Goal: Task Accomplishment & Management: Use online tool/utility

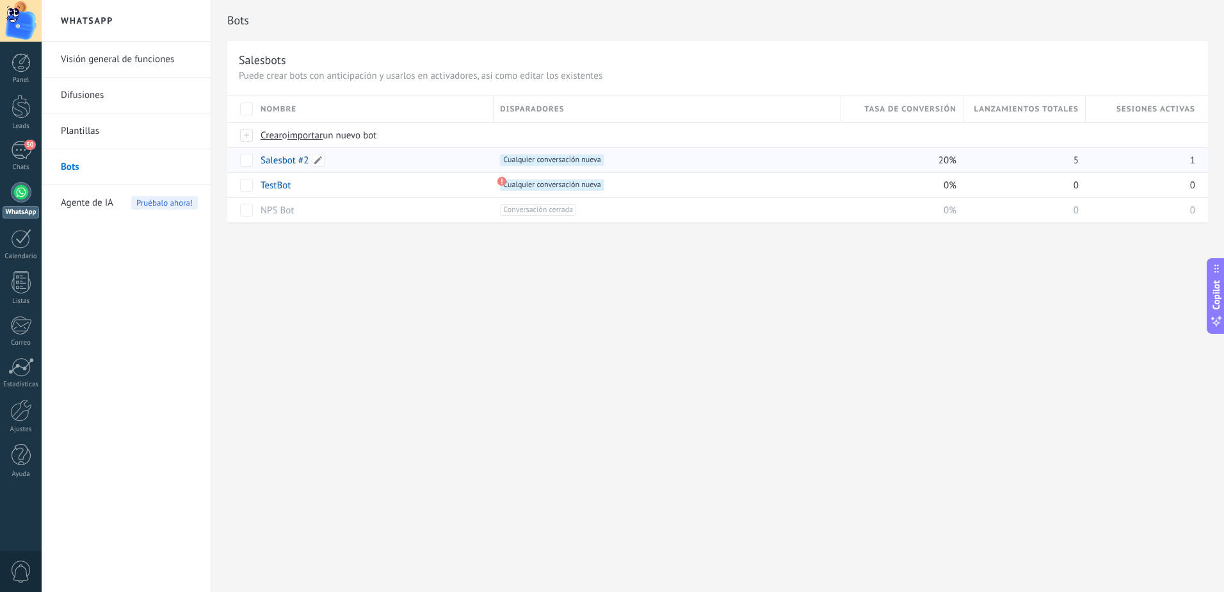
click at [280, 159] on link "Salesbot #2" at bounding box center [285, 160] width 48 height 12
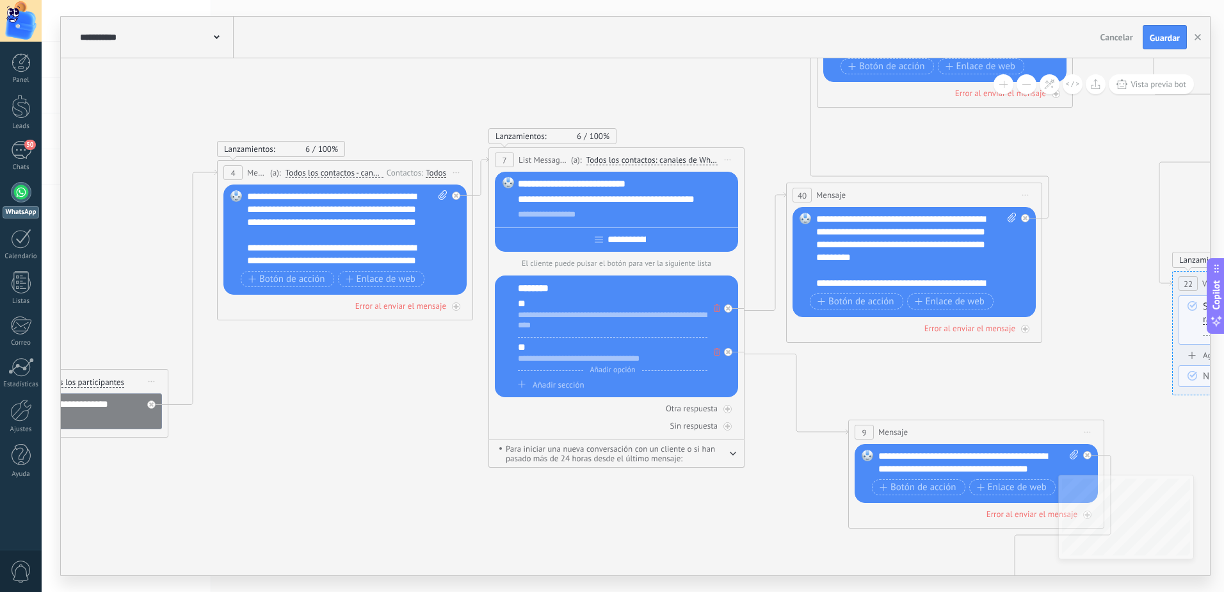
drag, startPoint x: 617, startPoint y: 506, endPoint x: 537, endPoint y: 524, distance: 82.0
click at [537, 524] on icon at bounding box center [993, 322] width 3248 height 1313
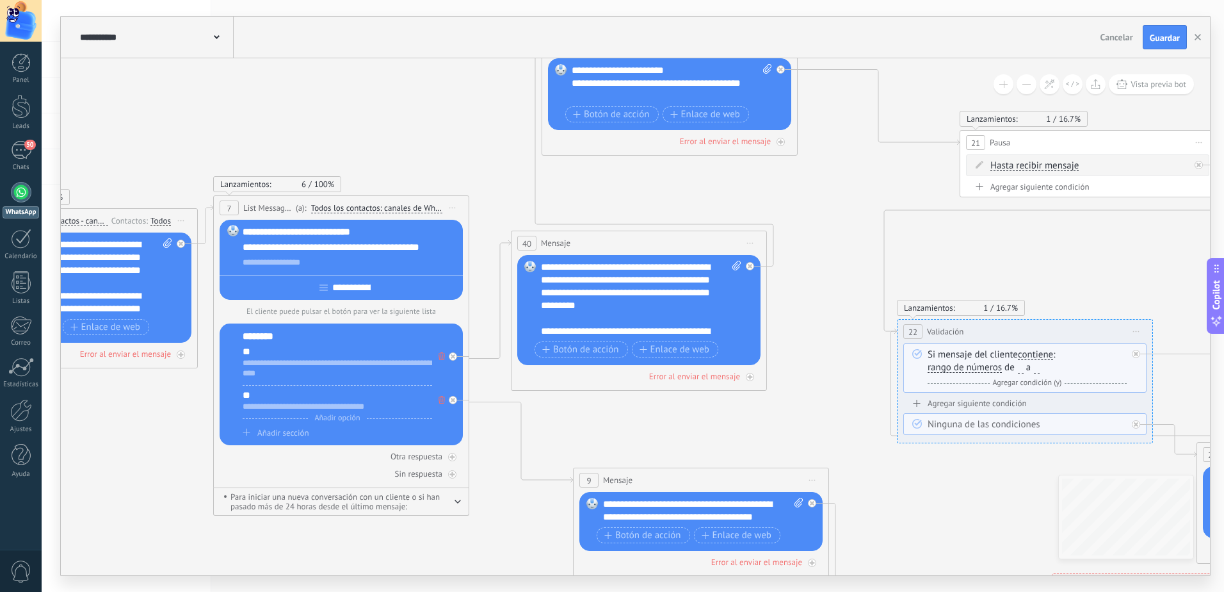
drag, startPoint x: 1131, startPoint y: 146, endPoint x: 896, endPoint y: 189, distance: 238.9
click at [896, 189] on icon at bounding box center [717, 370] width 3248 height 1313
click at [1161, 91] on button "Vista previa bot" at bounding box center [1151, 84] width 85 height 20
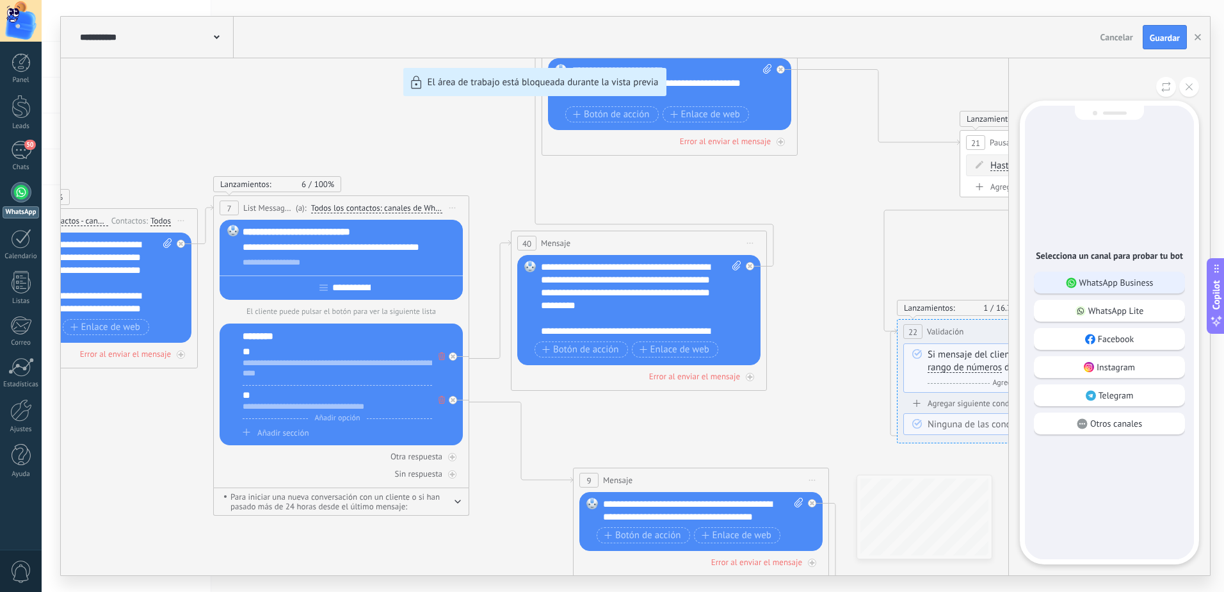
click at [1101, 282] on p "WhatsApp Business" at bounding box center [1116, 283] width 74 height 12
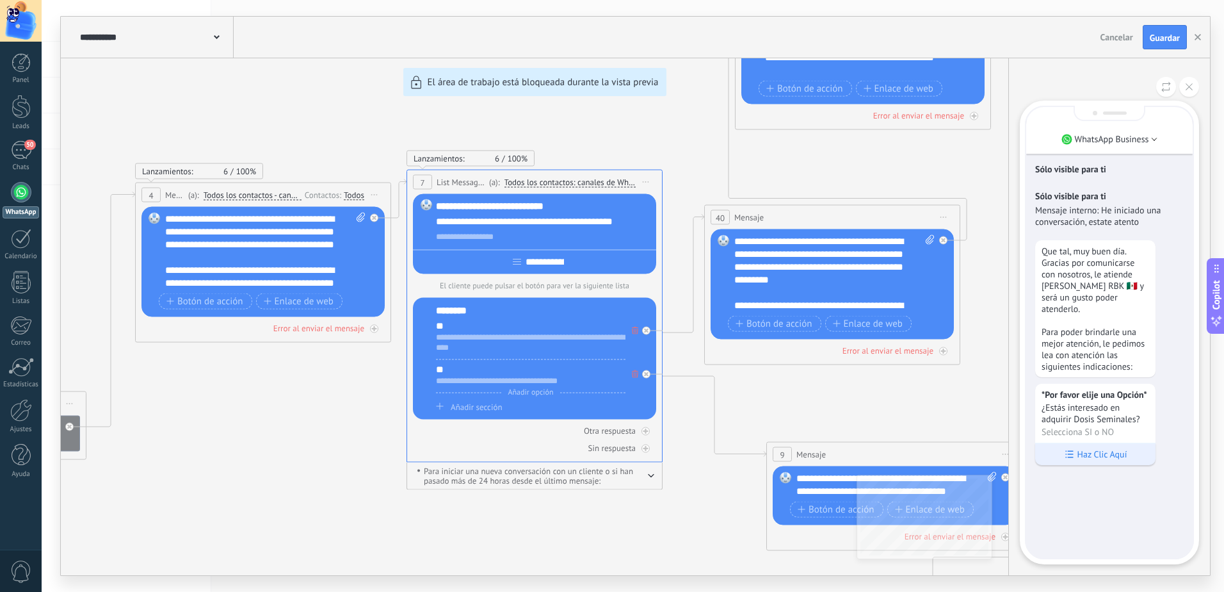
click at [1098, 451] on p "Haz Clic Aquí" at bounding box center [1103, 454] width 50 height 12
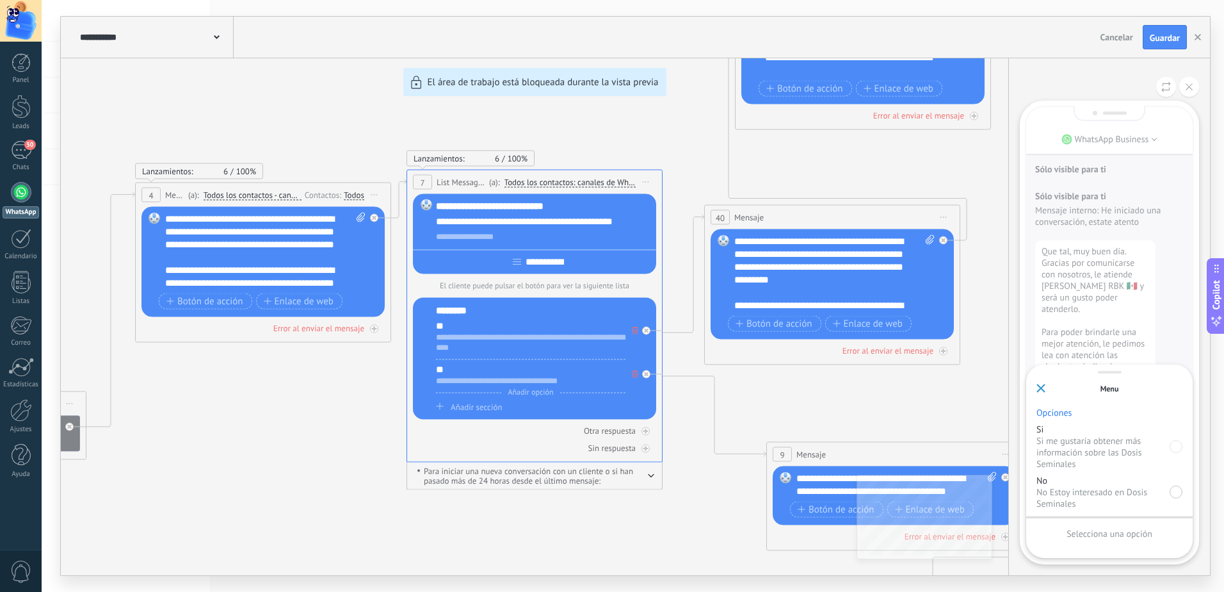
click at [1172, 495] on div at bounding box center [1176, 491] width 13 height 13
click at [1142, 531] on div "Enviar" at bounding box center [1110, 533] width 146 height 22
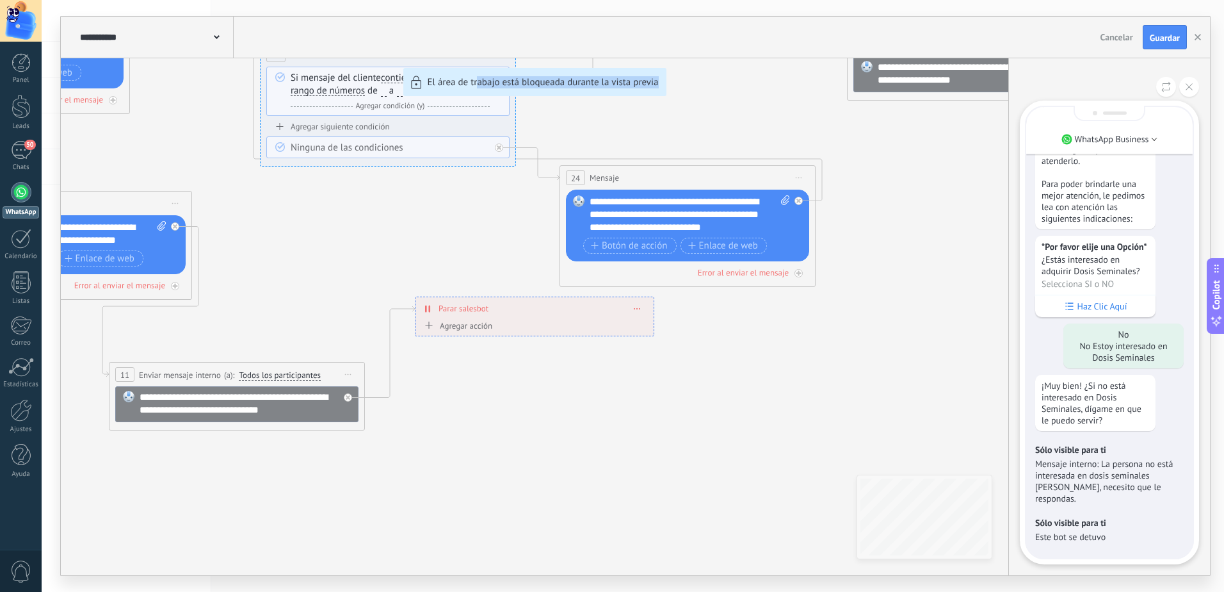
drag, startPoint x: 478, startPoint y: 409, endPoint x: 744, endPoint y: 510, distance: 284.1
click at [744, 510] on div "**********" at bounding box center [635, 296] width 1149 height 558
drag, startPoint x: 252, startPoint y: 211, endPoint x: 405, endPoint y: 252, distance: 157.8
click at [405, 252] on div "**********" at bounding box center [635, 296] width 1149 height 558
click at [1190, 87] on icon at bounding box center [1189, 86] width 7 height 7
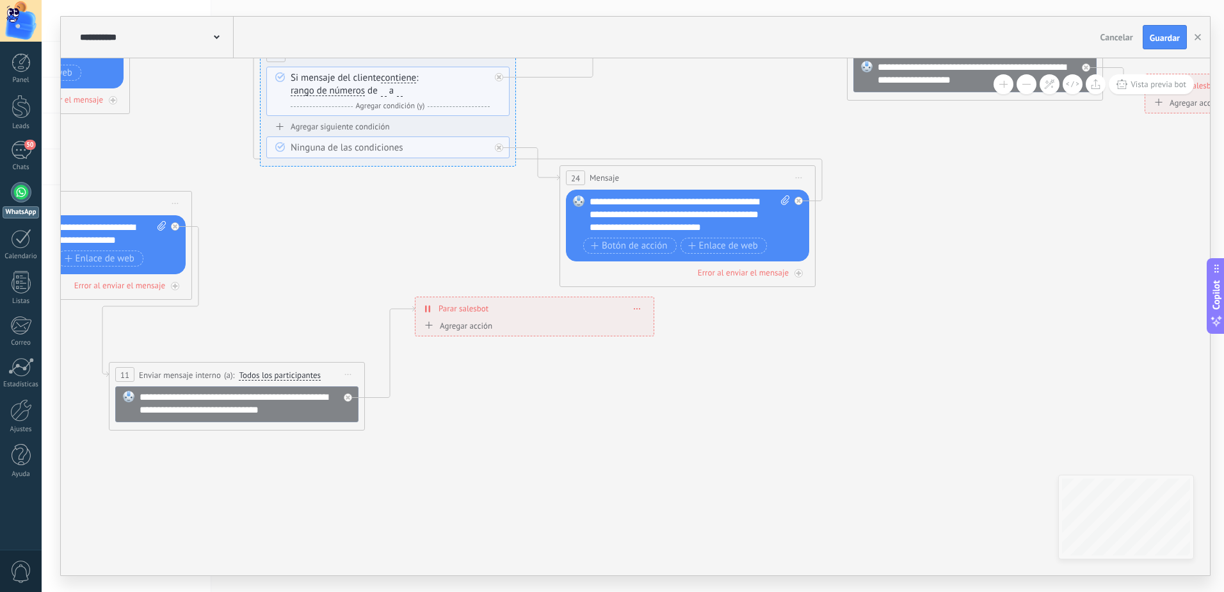
drag, startPoint x: 439, startPoint y: 251, endPoint x: 698, endPoint y: 417, distance: 307.6
click at [698, 417] on div "**********" at bounding box center [635, 296] width 1149 height 558
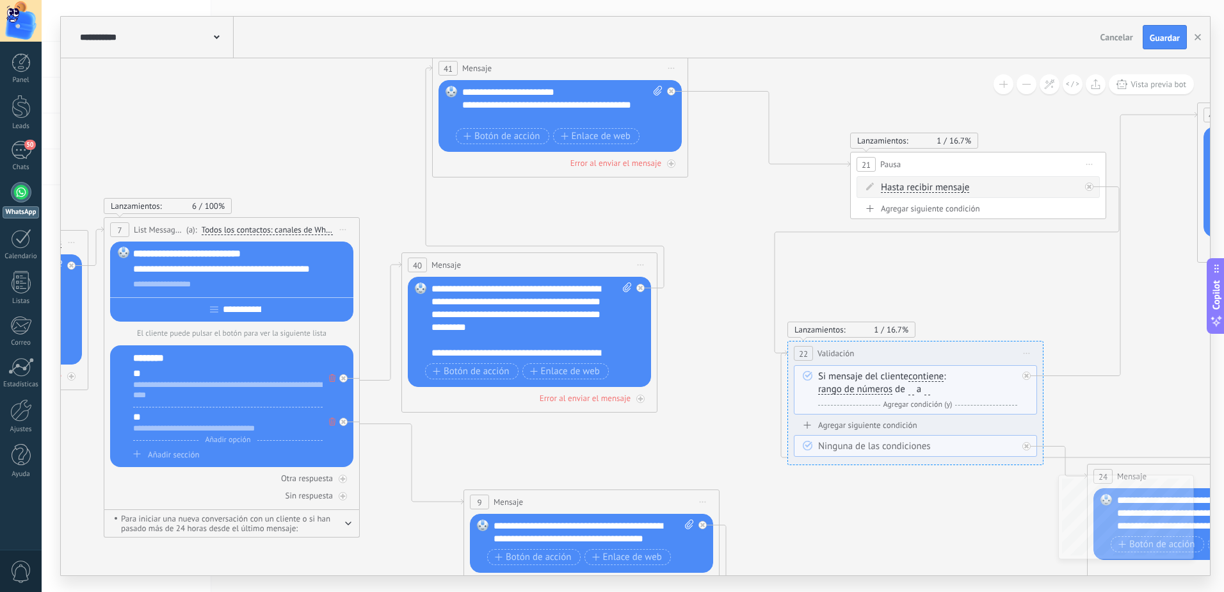
drag, startPoint x: 385, startPoint y: 298, endPoint x: 878, endPoint y: 528, distance: 543.6
click at [878, 528] on icon at bounding box center [608, 392] width 3248 height 1313
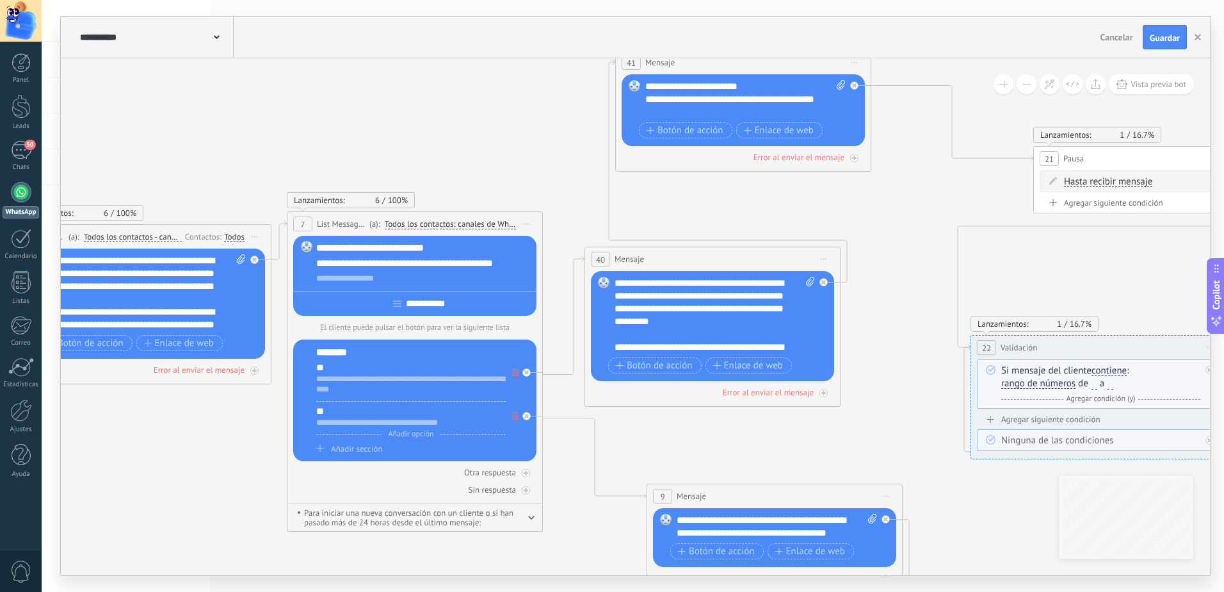
drag, startPoint x: 375, startPoint y: 185, endPoint x: 536, endPoint y: 175, distance: 161.7
click at [536, 175] on icon at bounding box center [791, 386] width 3248 height 1313
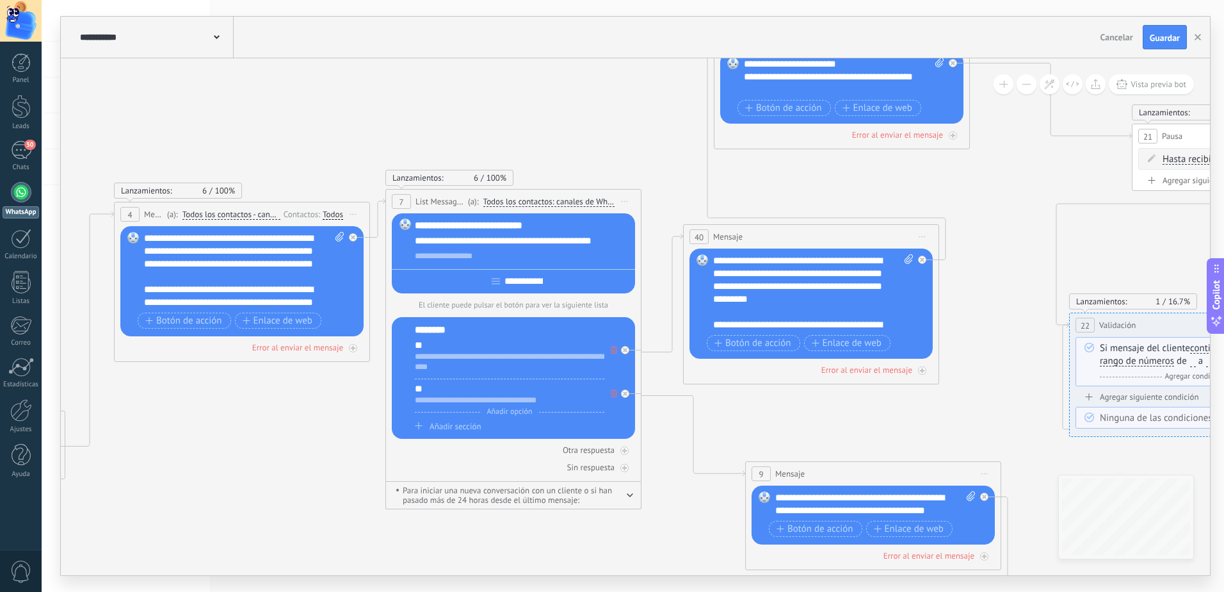
drag, startPoint x: 494, startPoint y: 138, endPoint x: 593, endPoint y: 116, distance: 101.1
click at [593, 116] on icon at bounding box center [890, 363] width 3248 height 1313
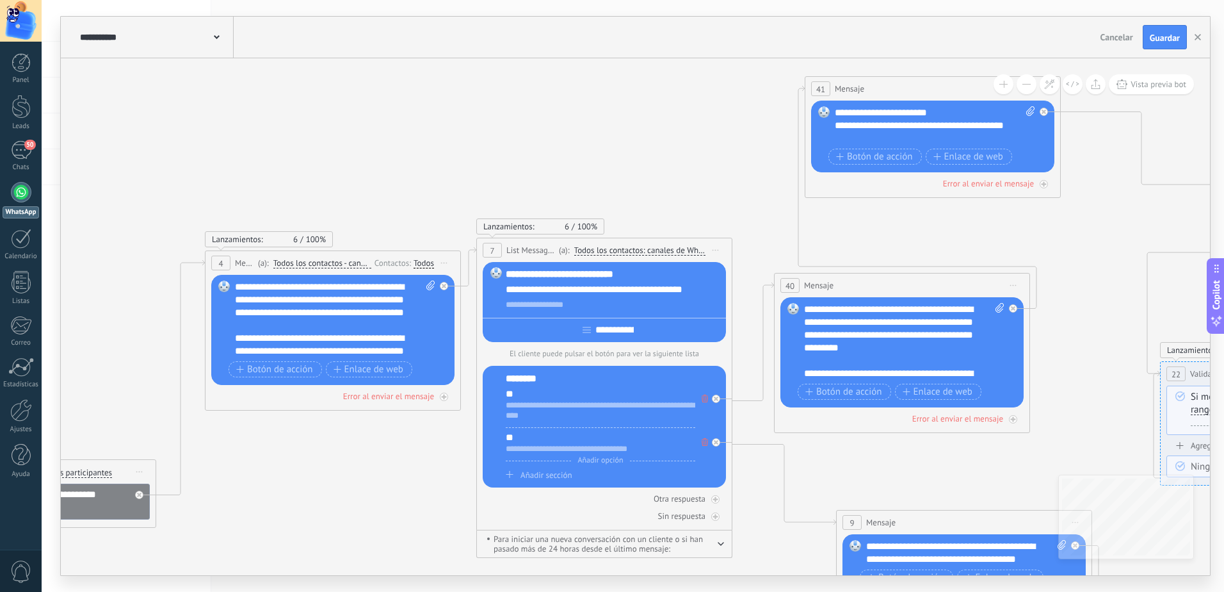
drag, startPoint x: 360, startPoint y: 113, endPoint x: 451, endPoint y: 162, distance: 103.1
click at [451, 162] on icon at bounding box center [981, 412] width 3248 height 1313
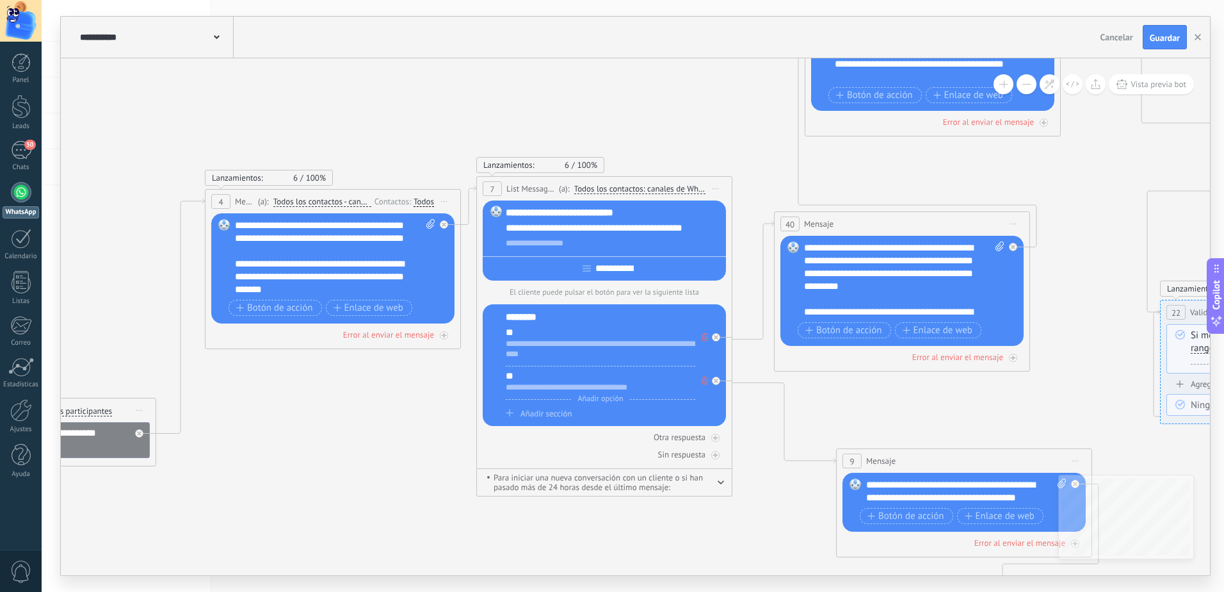
click at [722, 483] on icon "button" at bounding box center [721, 482] width 6 height 4
click at [583, 240] on div "**********" at bounding box center [614, 243] width 216 height 13
click at [629, 273] on input "**********" at bounding box center [614, 268] width 47 height 10
type input "*"
click at [602, 268] on input "*****" at bounding box center [614, 268] width 27 height 10
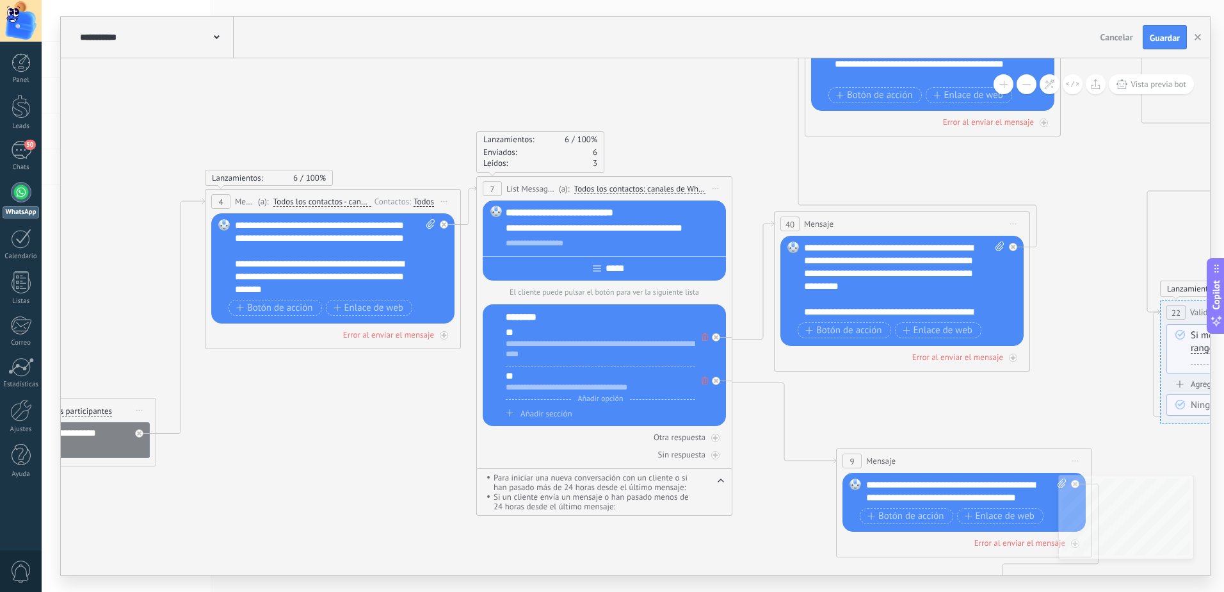
click at [607, 266] on input "*****" at bounding box center [614, 268] width 27 height 10
type input "*******"
click at [442, 389] on icon at bounding box center [981, 351] width 3248 height 1313
click at [506, 315] on div "********" at bounding box center [601, 317] width 190 height 13
click at [542, 317] on div "*********" at bounding box center [601, 317] width 190 height 13
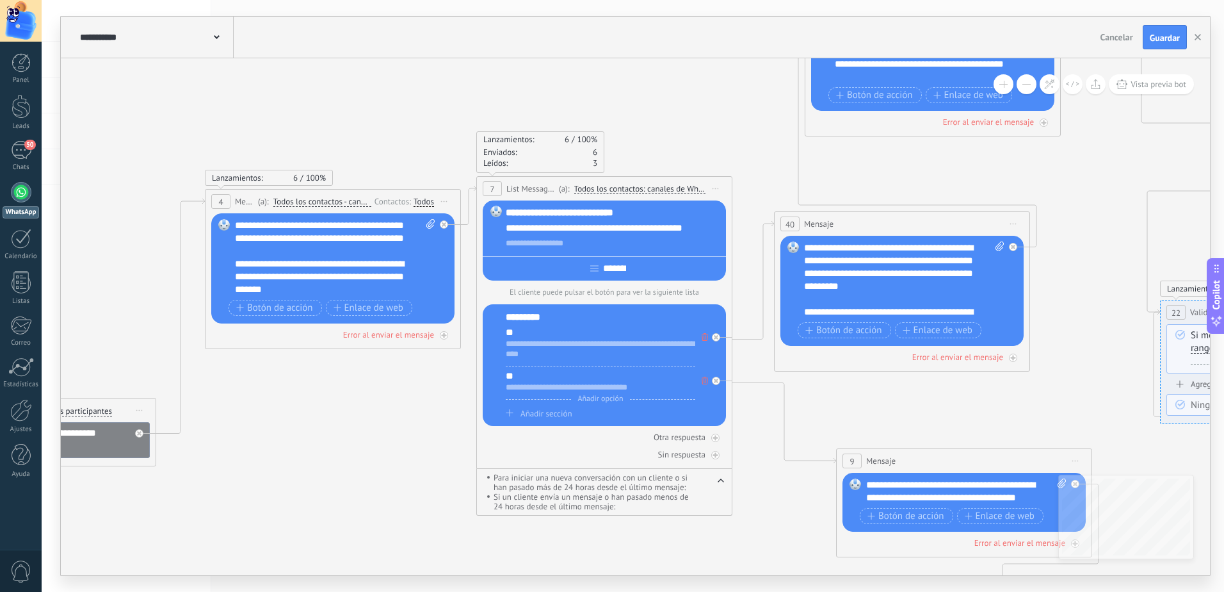
click at [545, 318] on div "*********" at bounding box center [601, 317] width 190 height 13
click at [546, 318] on div "*********" at bounding box center [601, 317] width 190 height 13
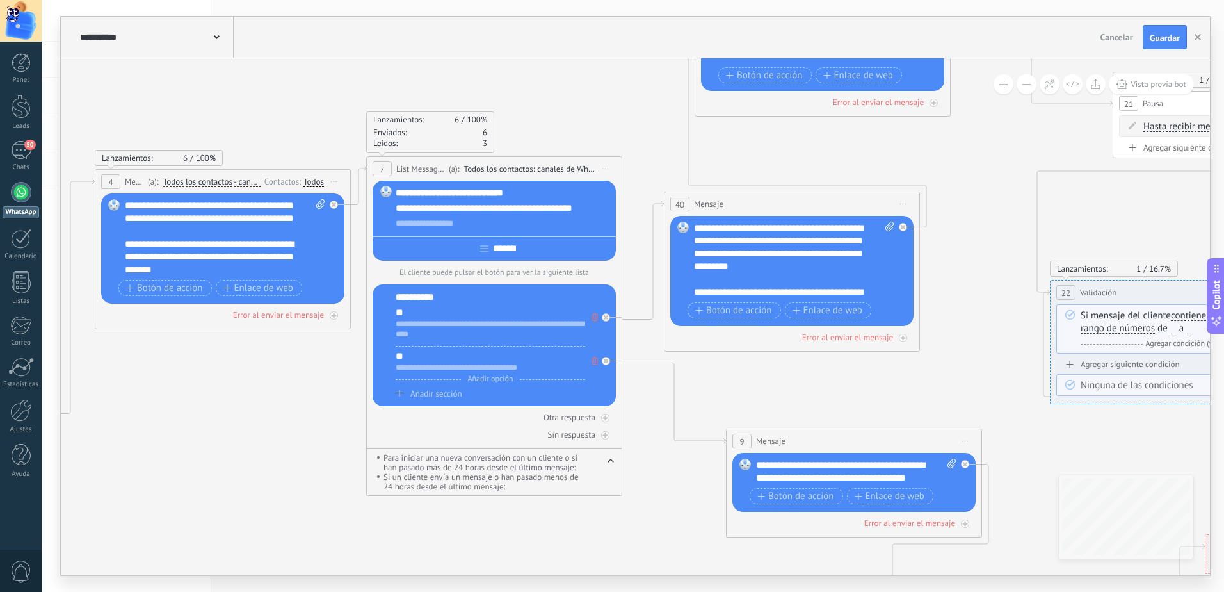
drag, startPoint x: 461, startPoint y: 430, endPoint x: 351, endPoint y: 410, distance: 111.9
click at [351, 410] on icon at bounding box center [870, 331] width 3248 height 1313
click at [610, 459] on button "button" at bounding box center [611, 462] width 6 height 10
click at [601, 419] on div at bounding box center [605, 418] width 8 height 8
click at [702, 553] on div "Agrega el siguiente paso" at bounding box center [721, 556] width 112 height 21
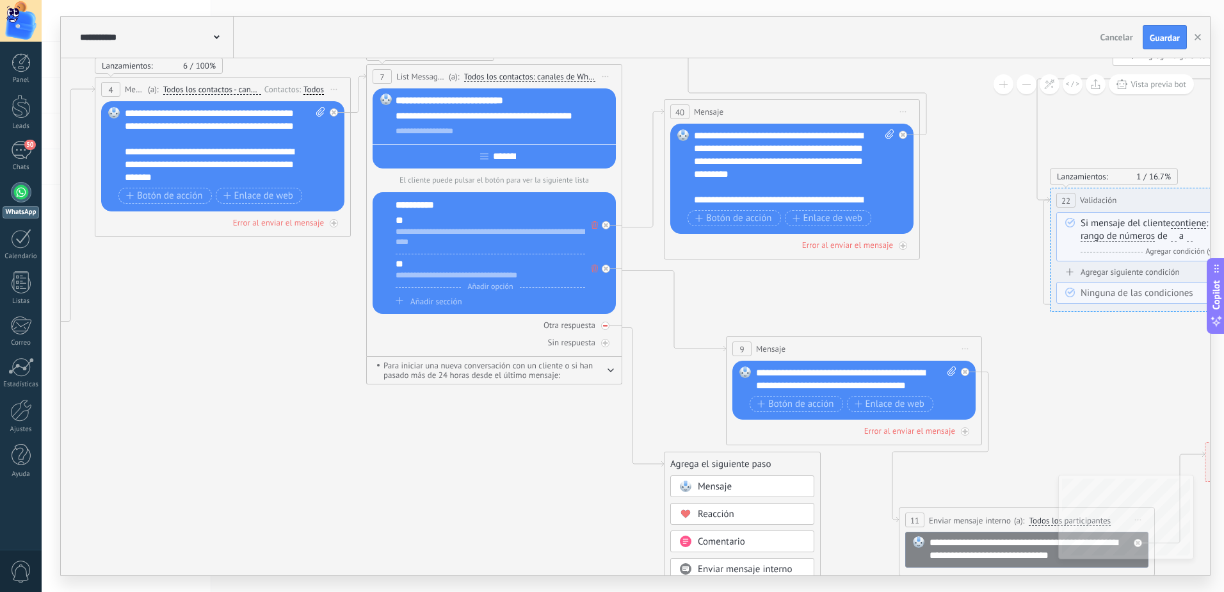
click at [605, 325] on icon at bounding box center [605, 325] width 4 height 4
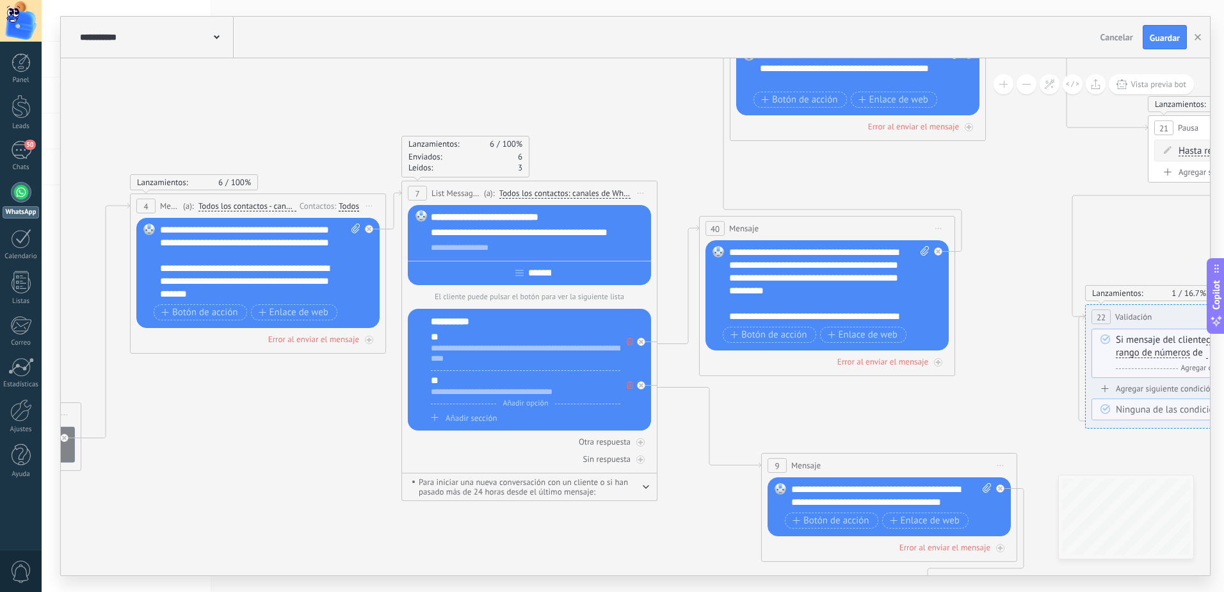
drag, startPoint x: 637, startPoint y: 332, endPoint x: 672, endPoint y: 448, distance: 121.7
click at [672, 448] on icon at bounding box center [906, 355] width 3248 height 1313
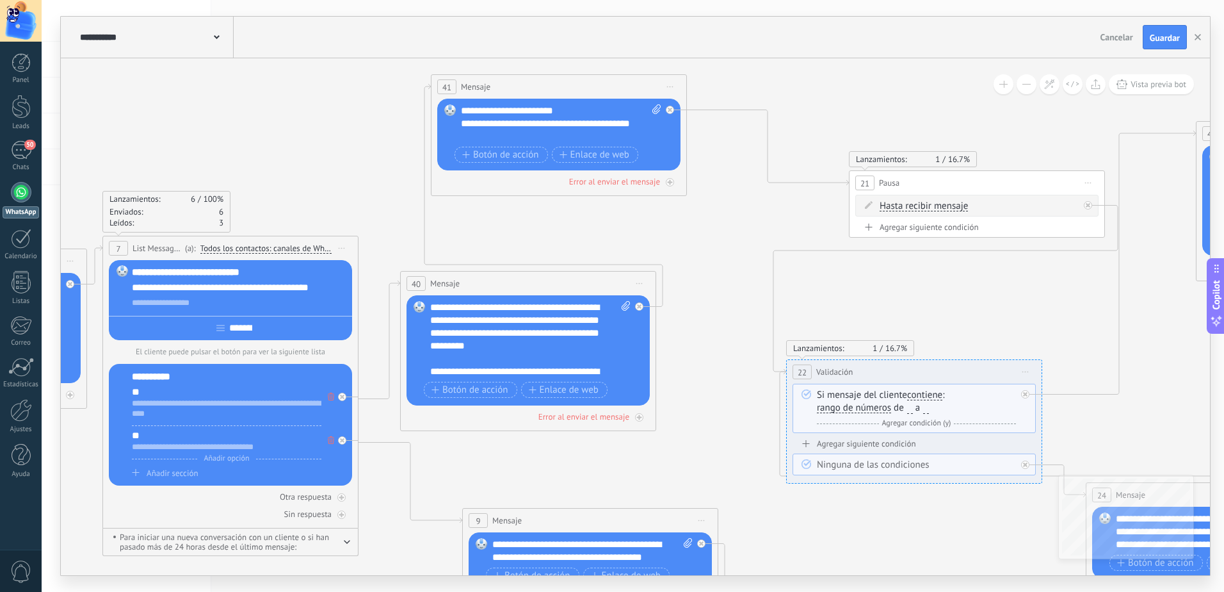
drag, startPoint x: 681, startPoint y: 360, endPoint x: 382, endPoint y: 416, distance: 304.0
click at [382, 416] on icon at bounding box center [607, 410] width 3248 height 1313
click at [1153, 82] on span "Vista previa bot" at bounding box center [1159, 84] width 56 height 11
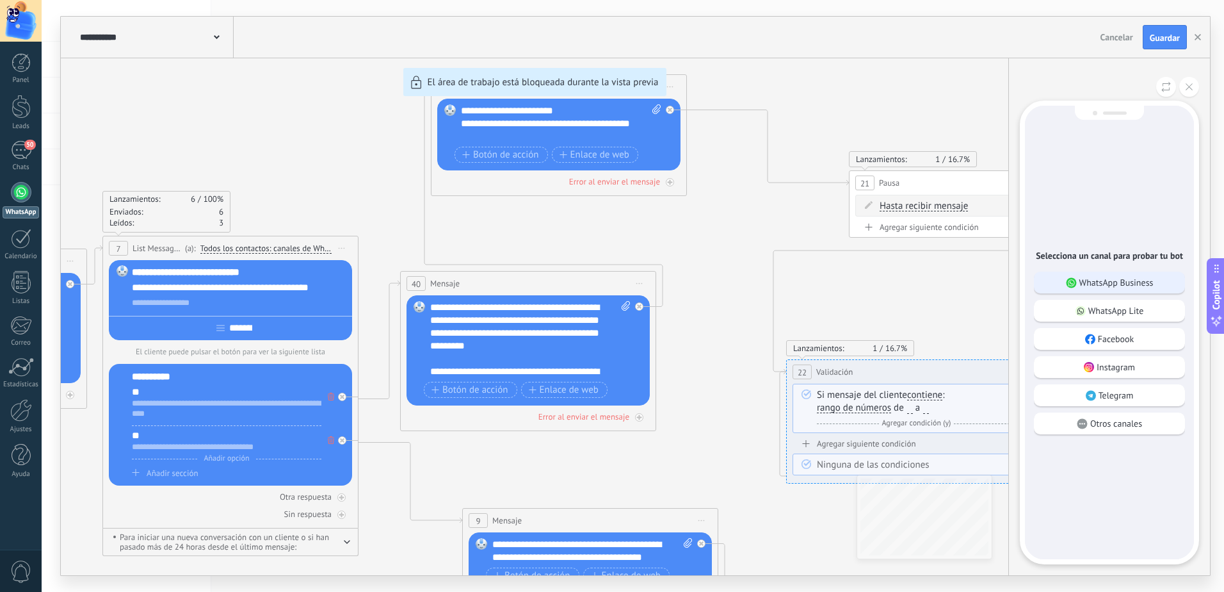
click at [1075, 278] on icon at bounding box center [1071, 282] width 11 height 11
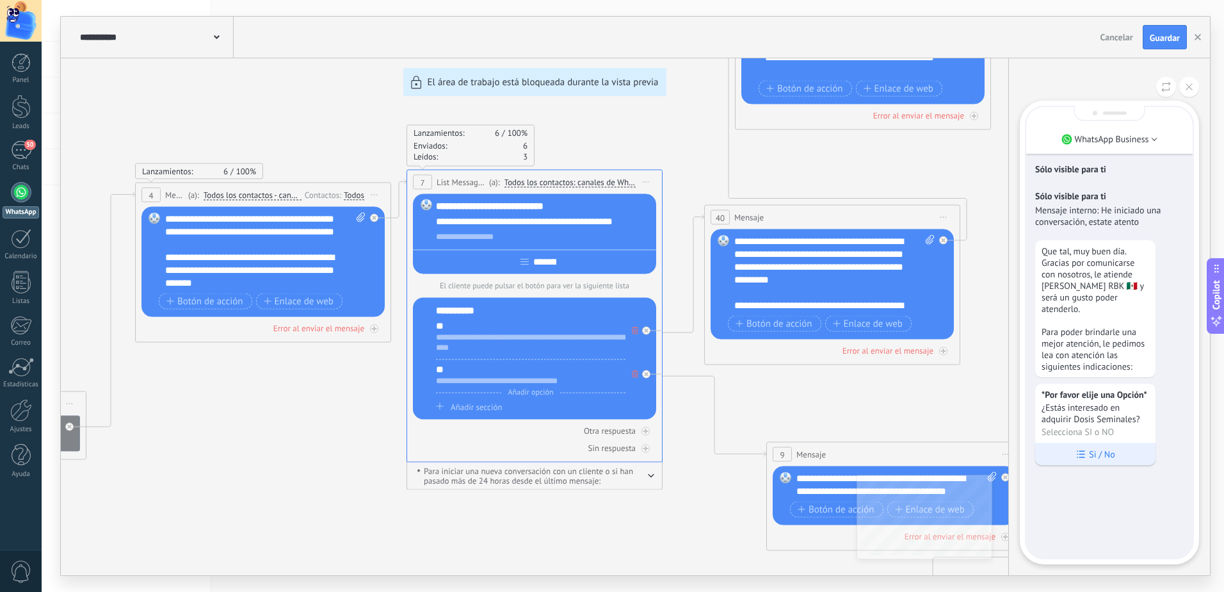
click at [1134, 462] on div "Si / No" at bounding box center [1095, 453] width 120 height 22
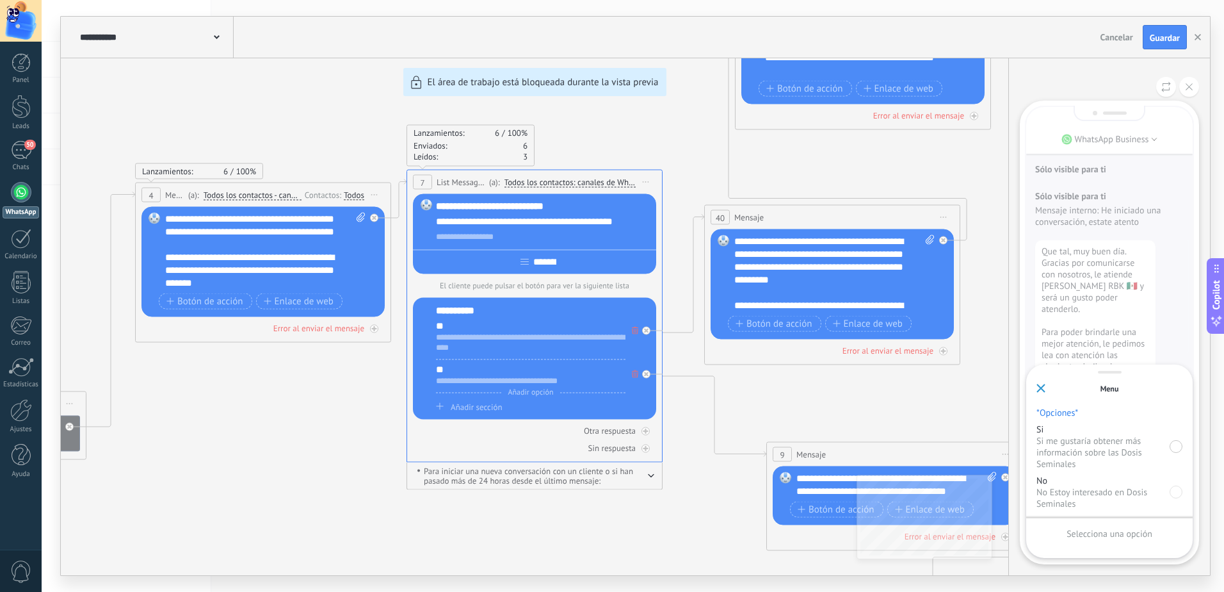
click at [1174, 448] on div at bounding box center [1176, 446] width 13 height 13
click at [1120, 536] on p "Enviar" at bounding box center [1109, 534] width 24 height 12
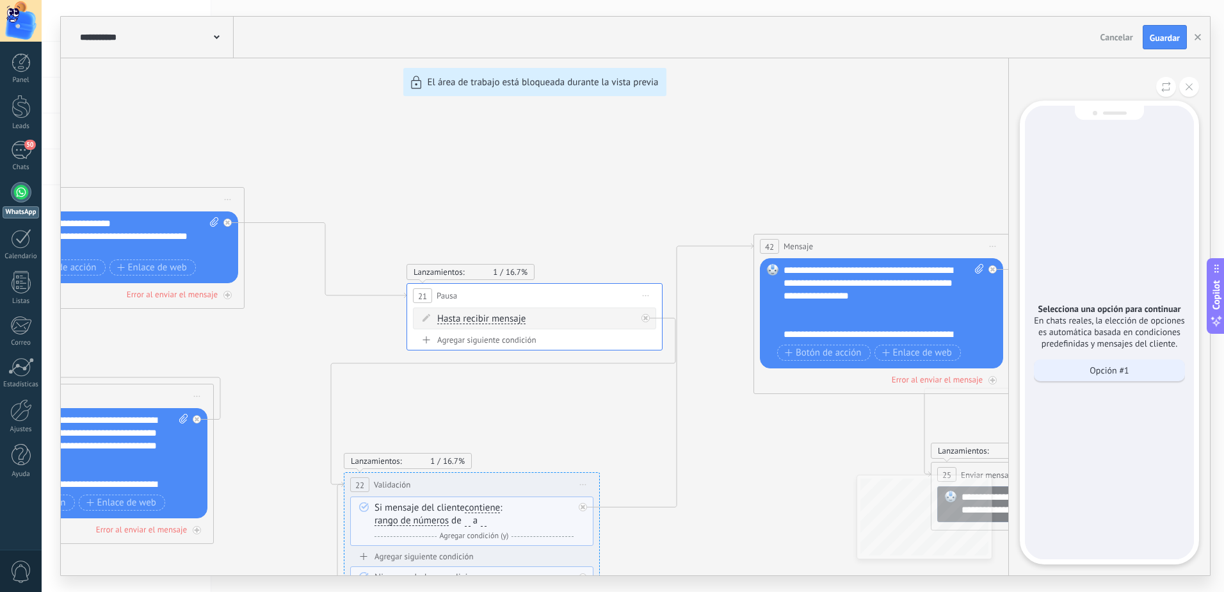
click at [1101, 376] on div "Opción #1" at bounding box center [1109, 370] width 151 height 22
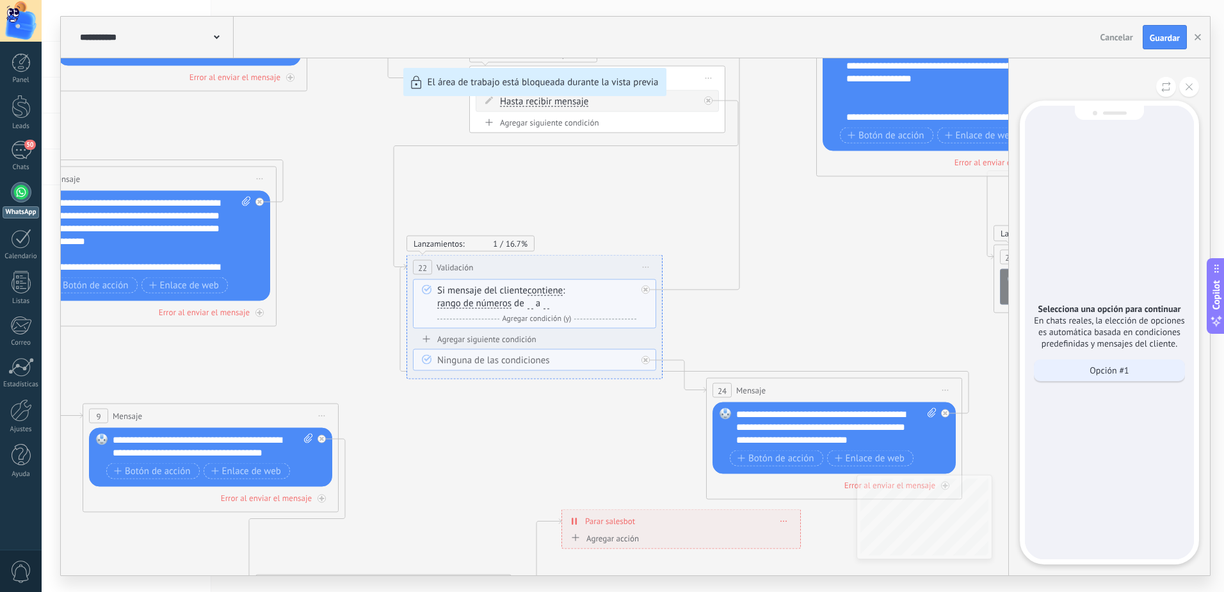
click at [1108, 375] on p "Opción #1" at bounding box center [1109, 370] width 39 height 12
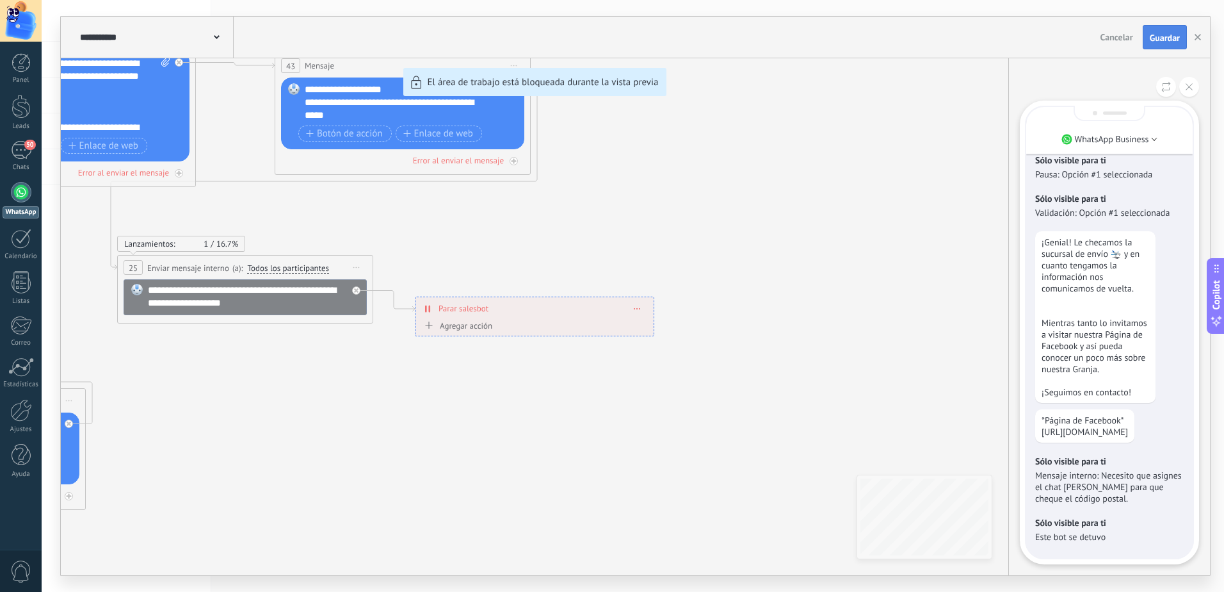
click at [1163, 41] on span "Guardar" at bounding box center [1165, 37] width 30 height 9
drag, startPoint x: 588, startPoint y: 238, endPoint x: 967, endPoint y: 303, distance: 384.7
click at [967, 303] on div "**********" at bounding box center [635, 296] width 1149 height 558
drag, startPoint x: 217, startPoint y: 197, endPoint x: 433, endPoint y: 224, distance: 218.1
click at [433, 224] on div "**********" at bounding box center [635, 296] width 1149 height 558
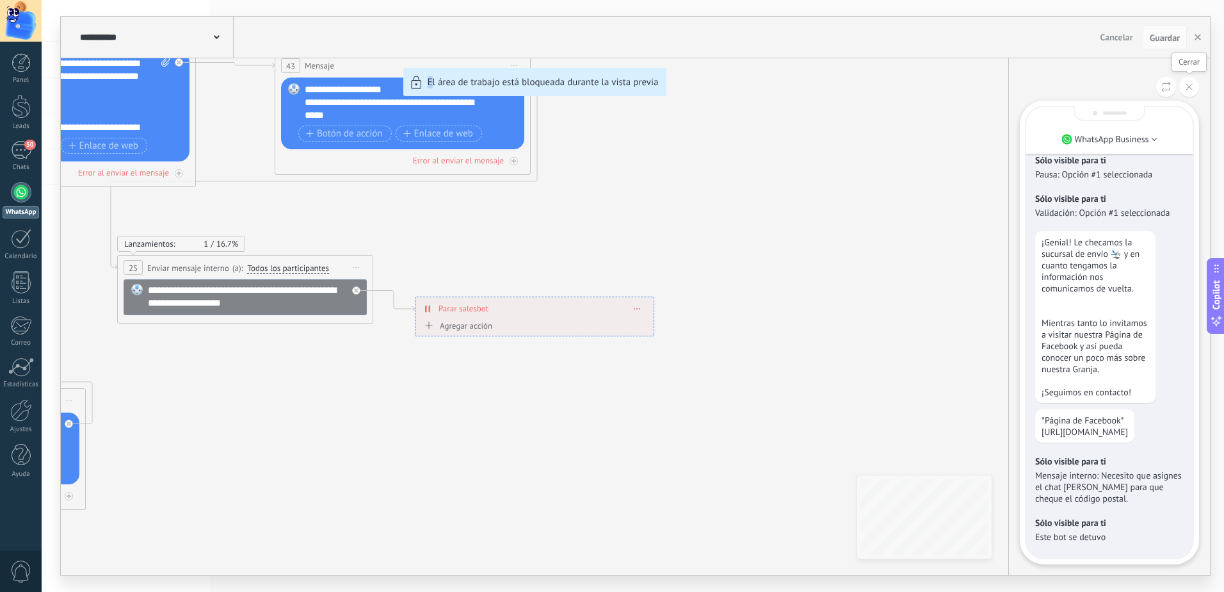
click at [1193, 85] on button at bounding box center [1189, 87] width 20 height 20
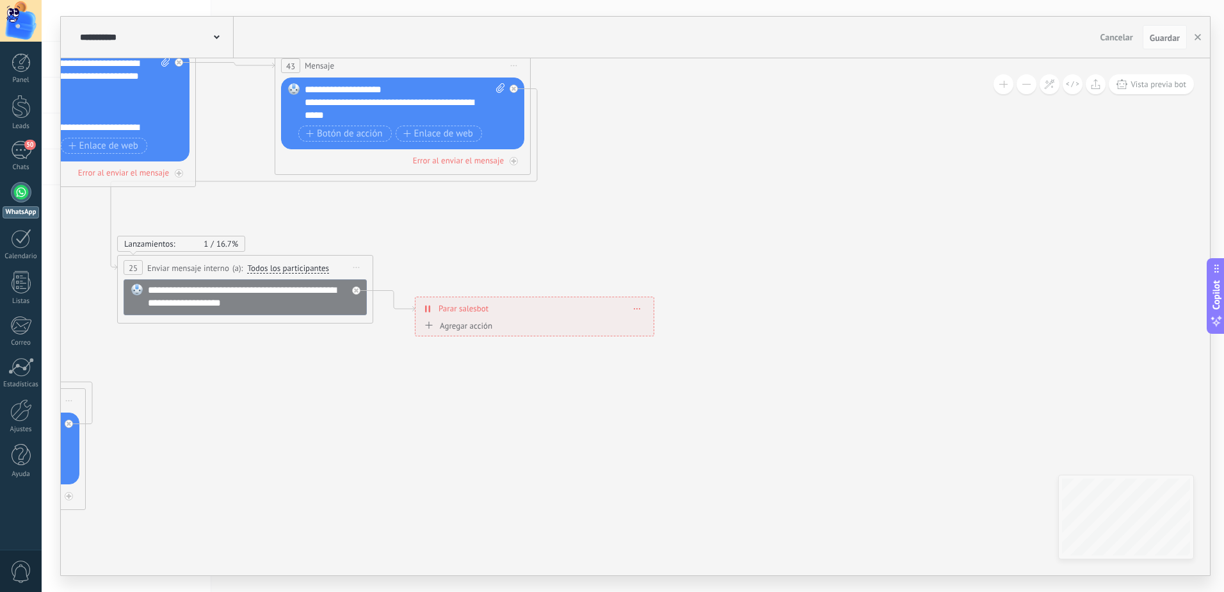
drag, startPoint x: 472, startPoint y: 198, endPoint x: 1067, endPoint y: 278, distance: 600.1
click at [1067, 278] on div "**********" at bounding box center [635, 296] width 1149 height 558
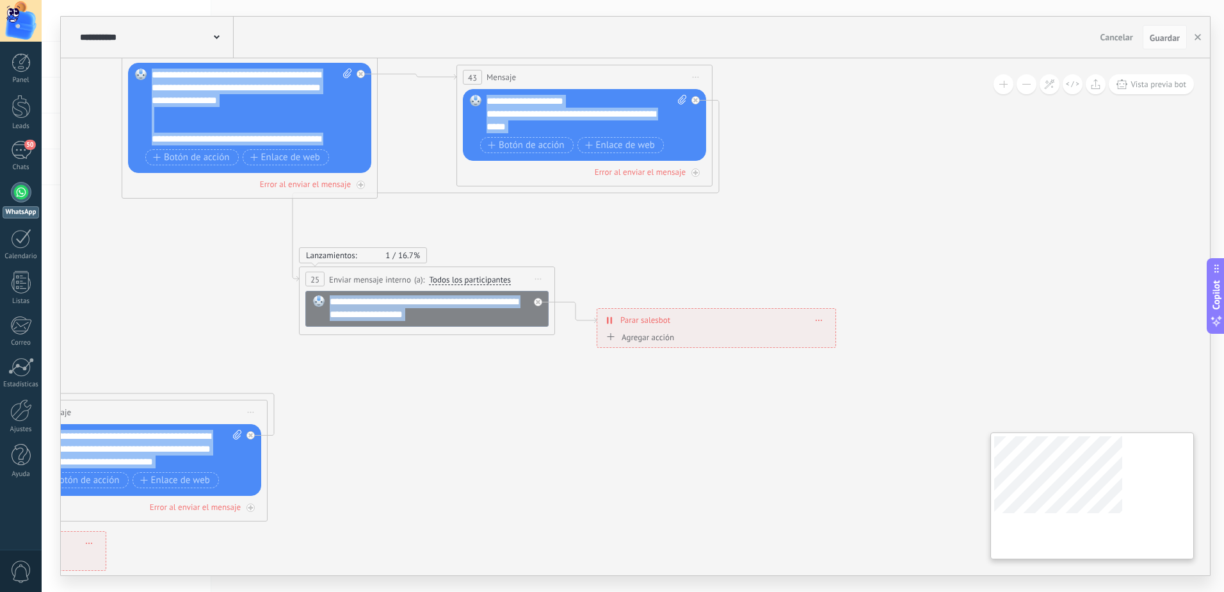
drag, startPoint x: 320, startPoint y: 215, endPoint x: 1192, endPoint y: 544, distance: 931.5
click at [1192, 547] on div "**********" at bounding box center [635, 316] width 1149 height 517
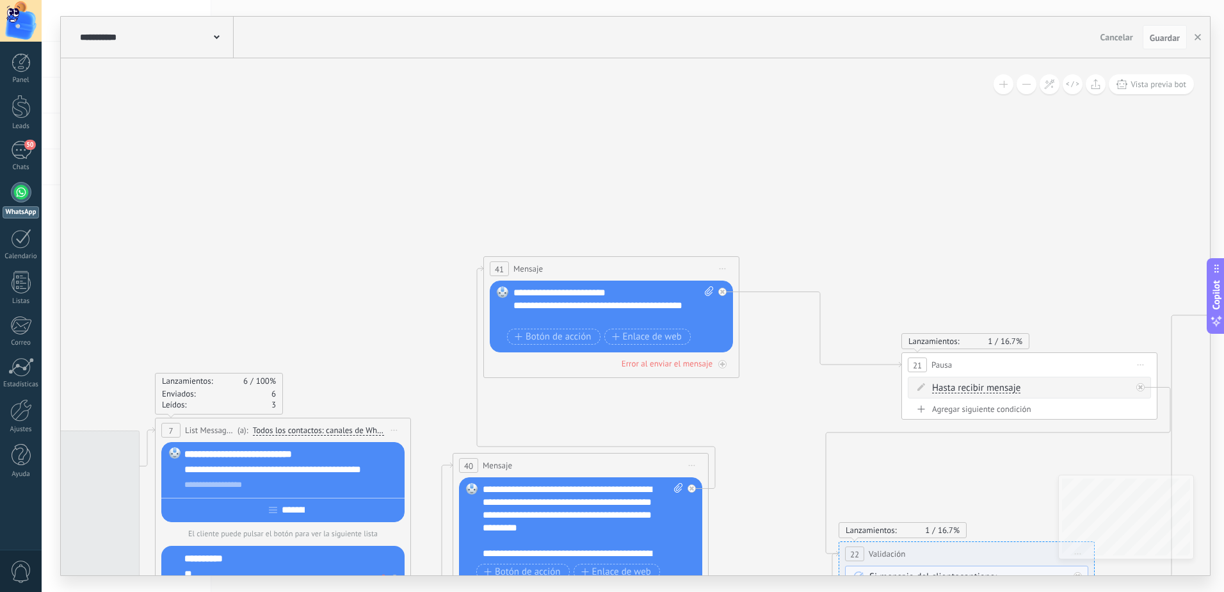
drag, startPoint x: 522, startPoint y: 282, endPoint x: 996, endPoint y: 291, distance: 473.9
click at [996, 291] on icon at bounding box center [659, 592] width 3248 height 1313
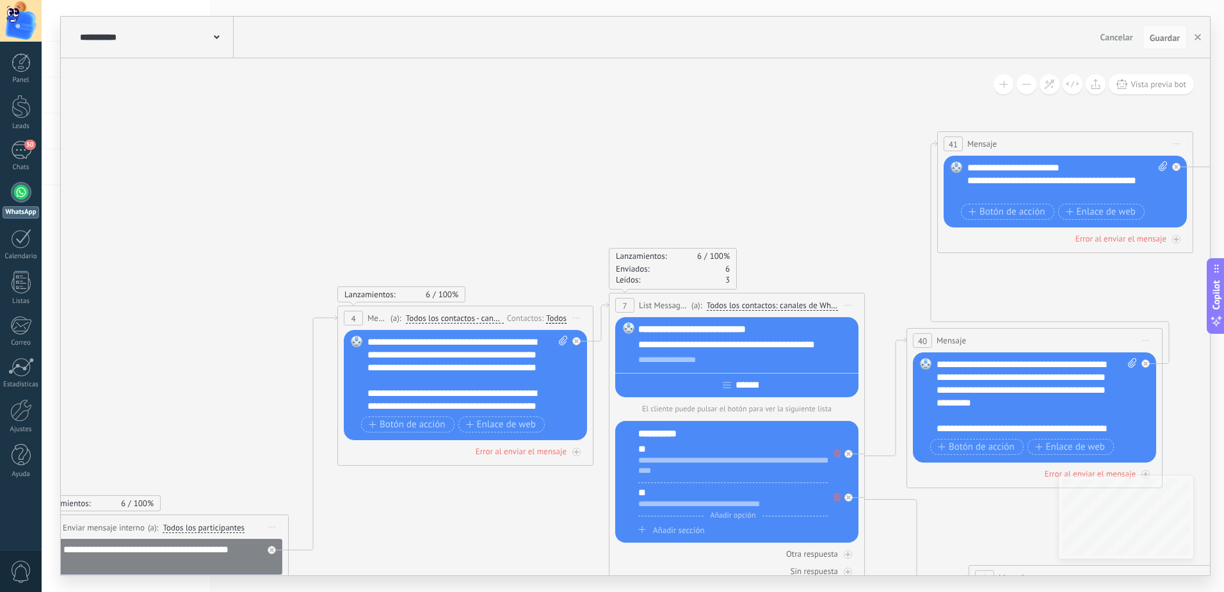
drag, startPoint x: 466, startPoint y: 269, endPoint x: 738, endPoint y: 163, distance: 291.3
click at [738, 163] on icon at bounding box center [1113, 467] width 3248 height 1313
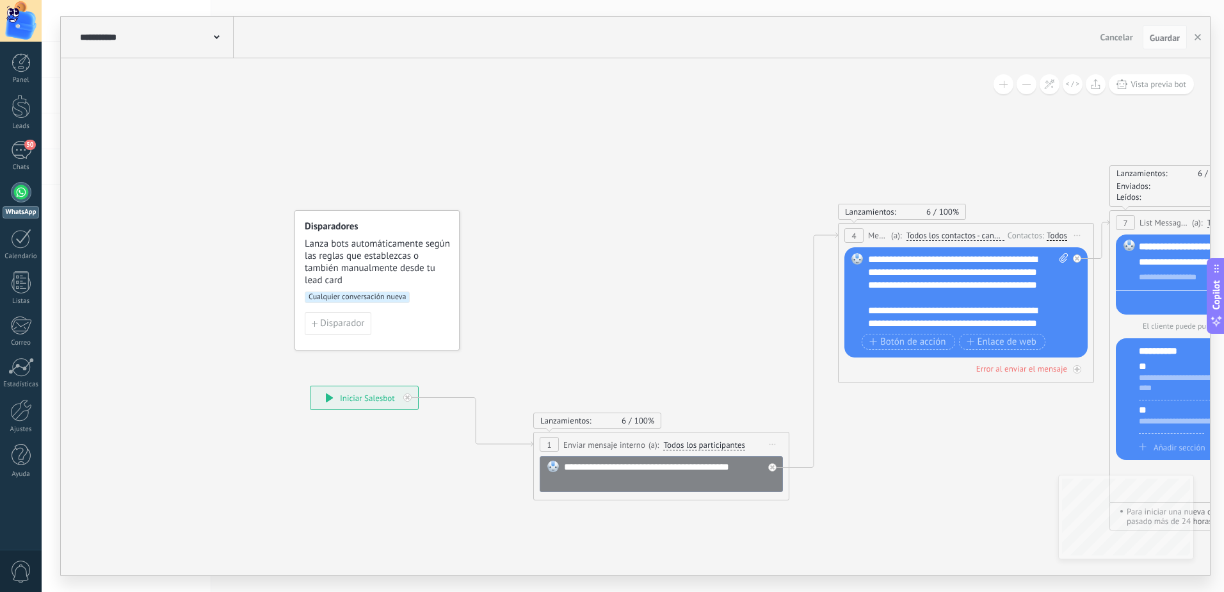
drag, startPoint x: 407, startPoint y: 189, endPoint x: 749, endPoint y: 140, distance: 345.4
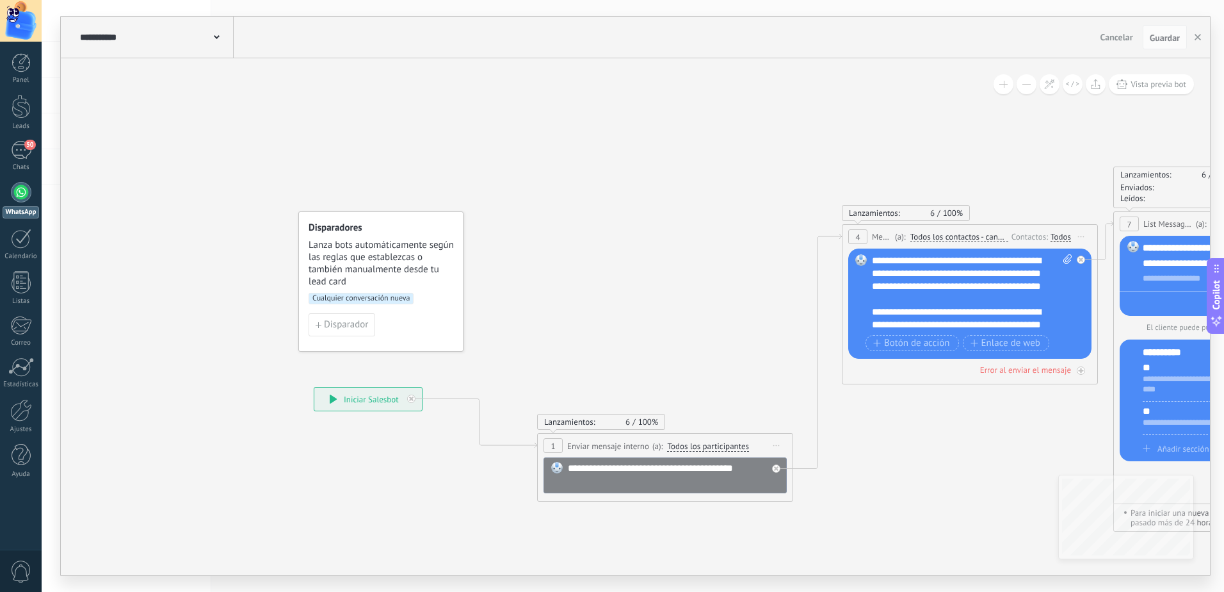
click at [370, 302] on span "Cualquier conversación nueva" at bounding box center [361, 299] width 105 height 12
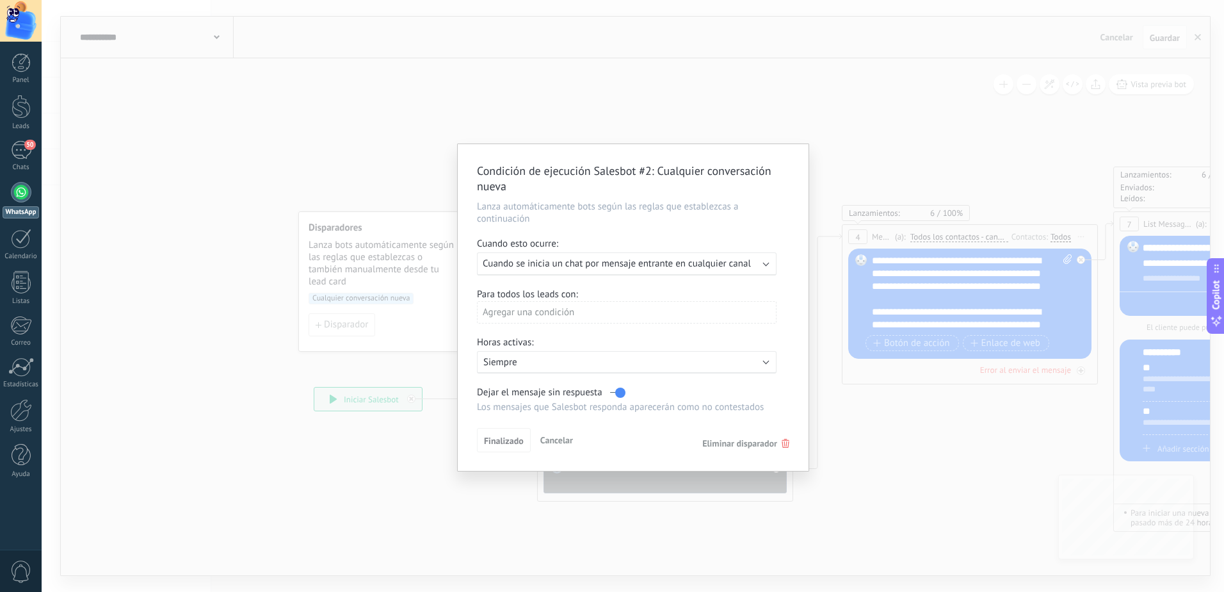
click at [765, 263] on b at bounding box center [766, 262] width 6 height 6
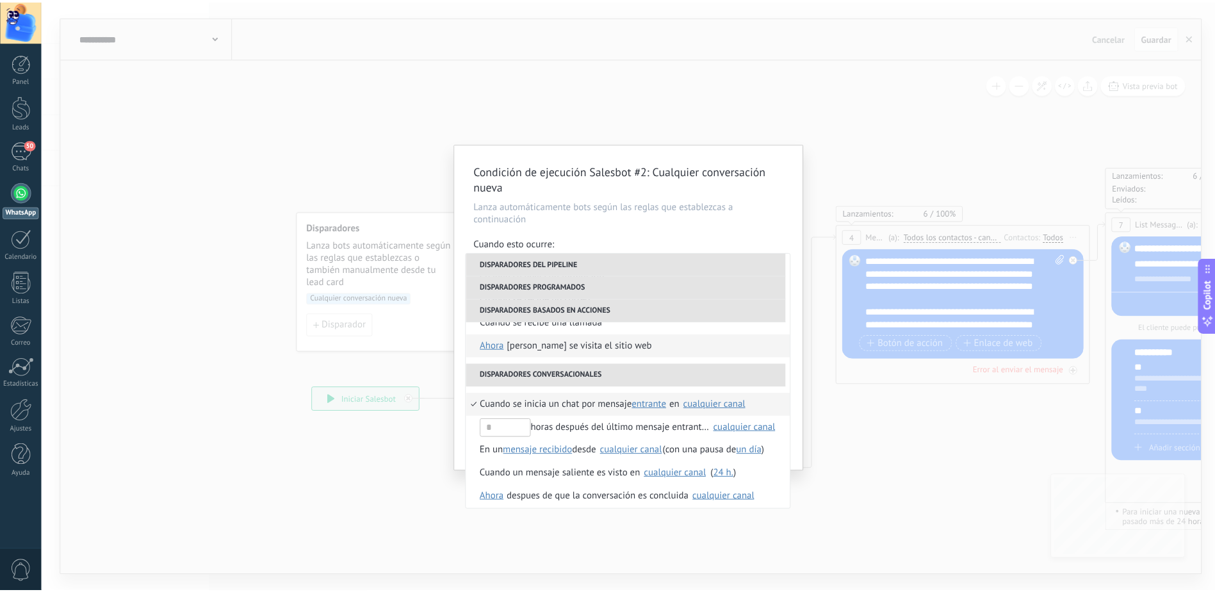
scroll to position [279, 0]
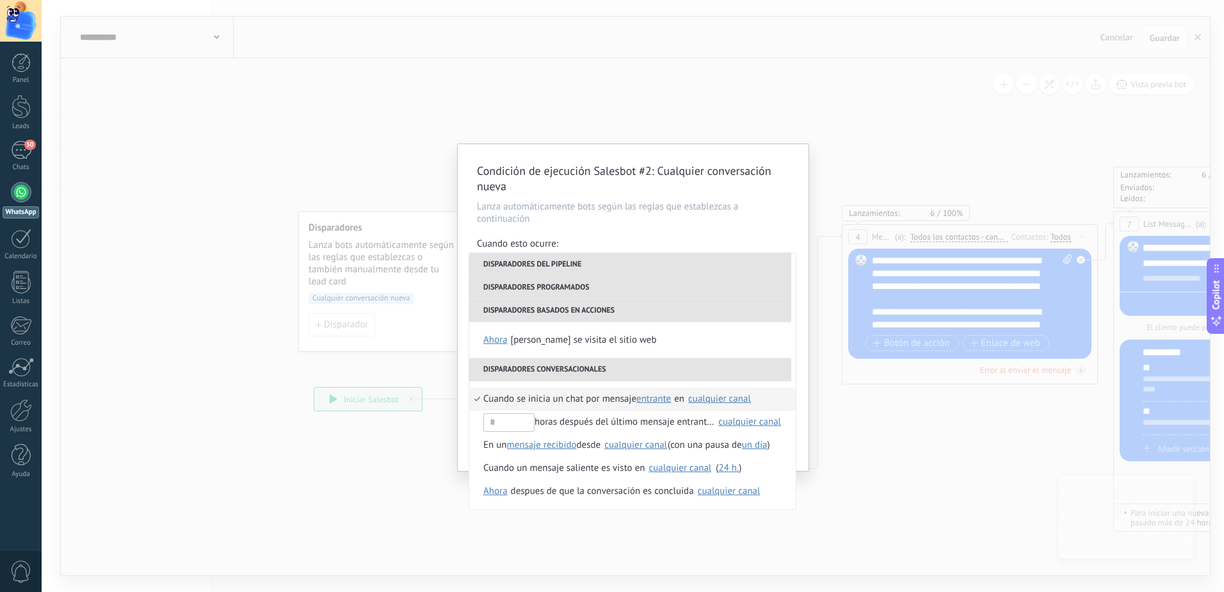
click at [877, 446] on div "Condición de ejecución Salesbot #2 : Cualquier conversación nueva Lanza automát…" at bounding box center [633, 296] width 1183 height 592
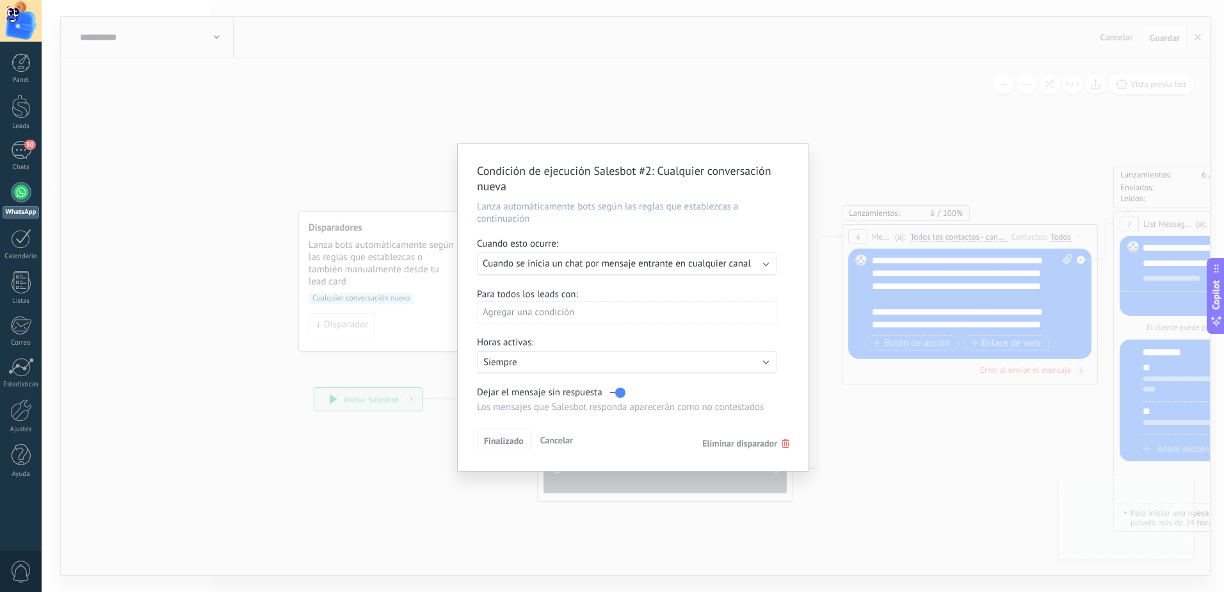
click at [557, 437] on span "Cancelar" at bounding box center [556, 440] width 33 height 12
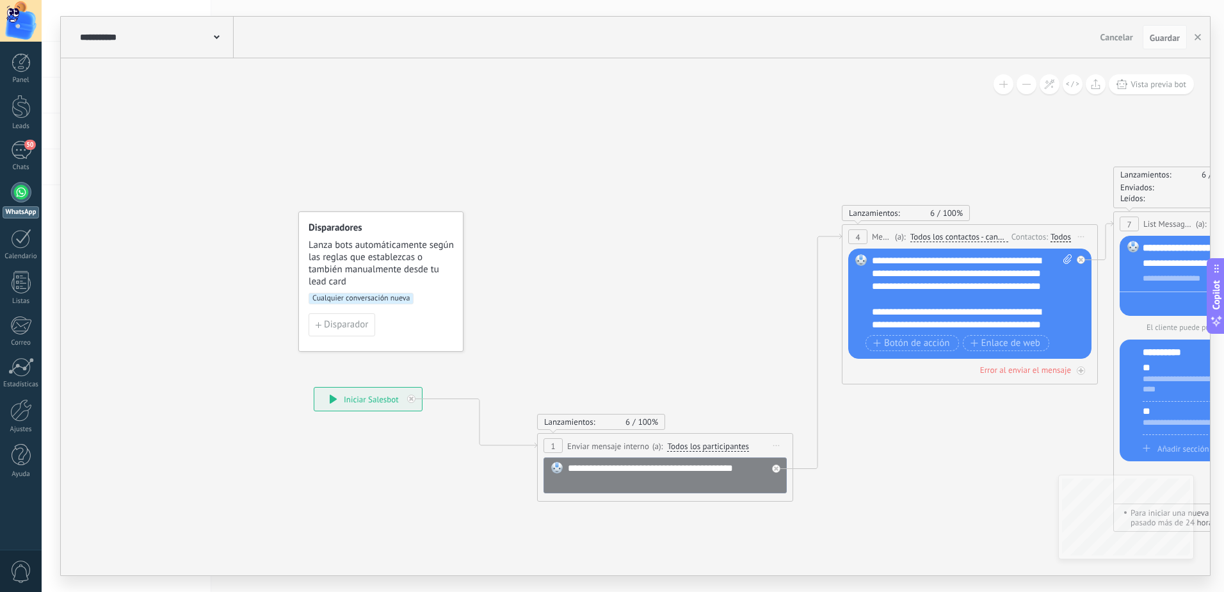
click at [333, 400] on icon at bounding box center [333, 398] width 7 height 9
click at [1197, 33] on button "button" at bounding box center [1197, 37] width 19 height 24
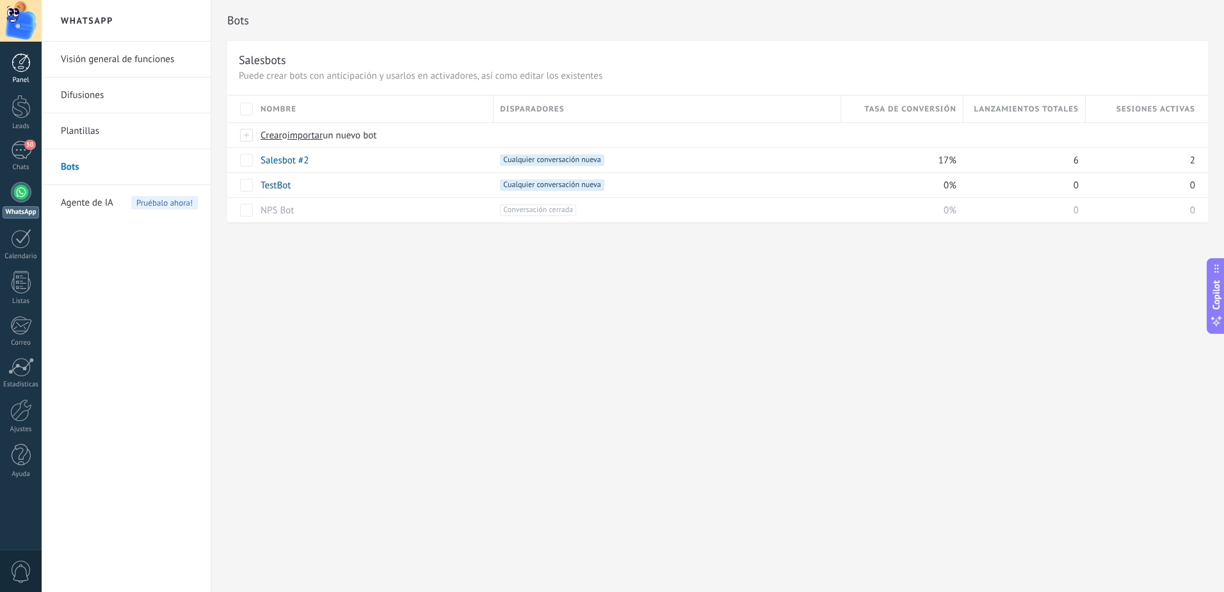
click at [13, 64] on div at bounding box center [21, 62] width 19 height 19
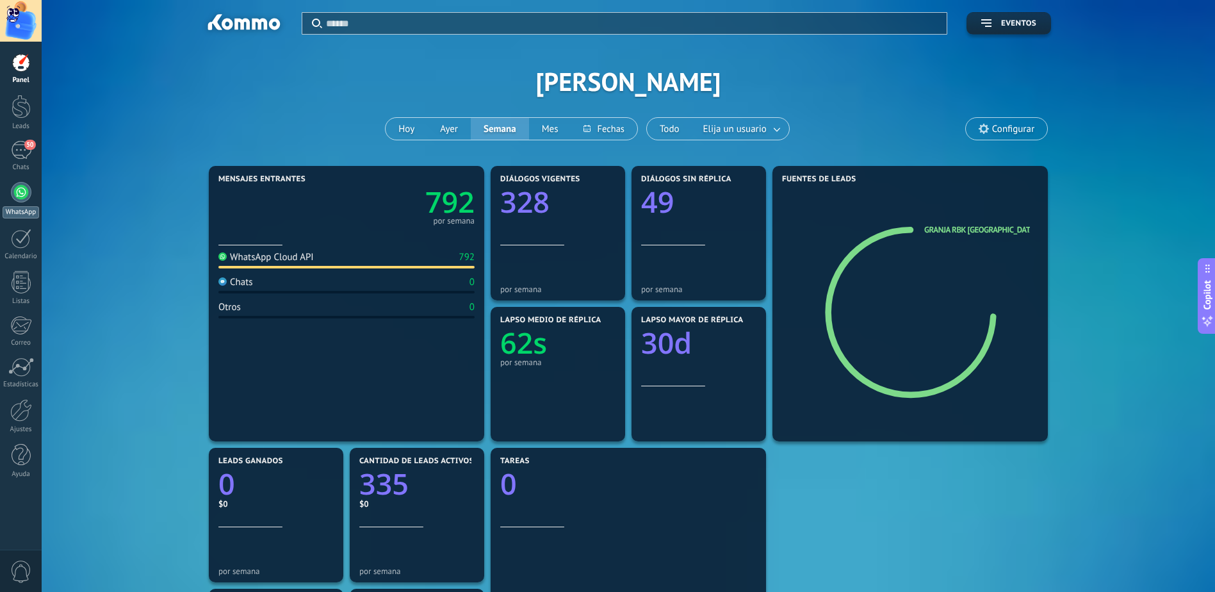
click at [23, 194] on div at bounding box center [21, 192] width 20 height 20
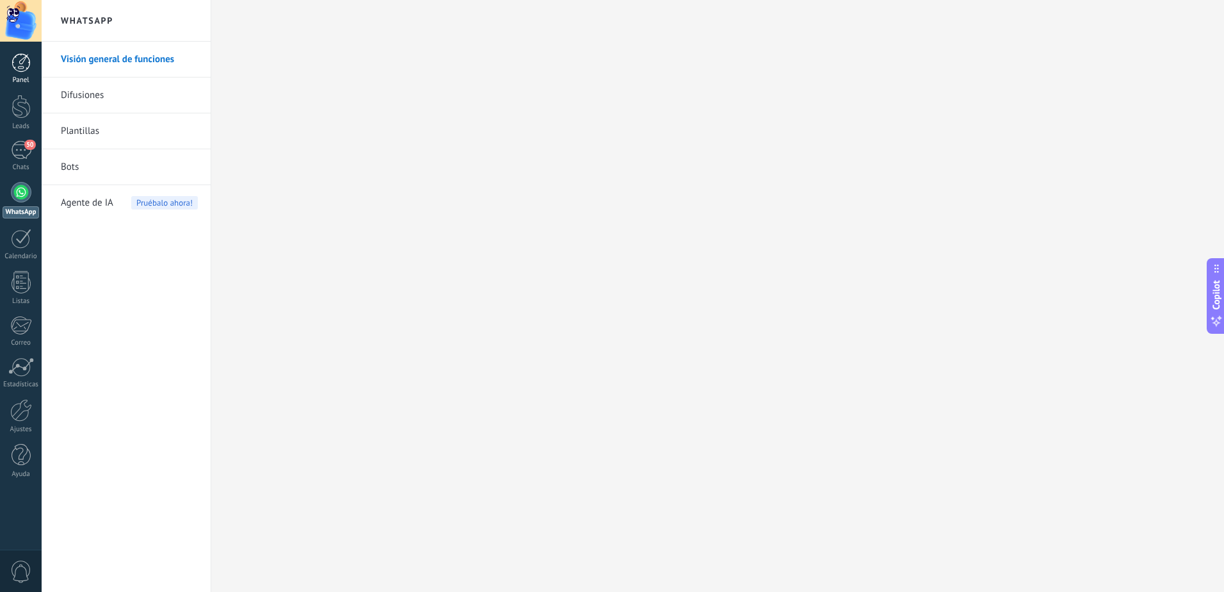
click at [28, 65] on div at bounding box center [21, 62] width 19 height 19
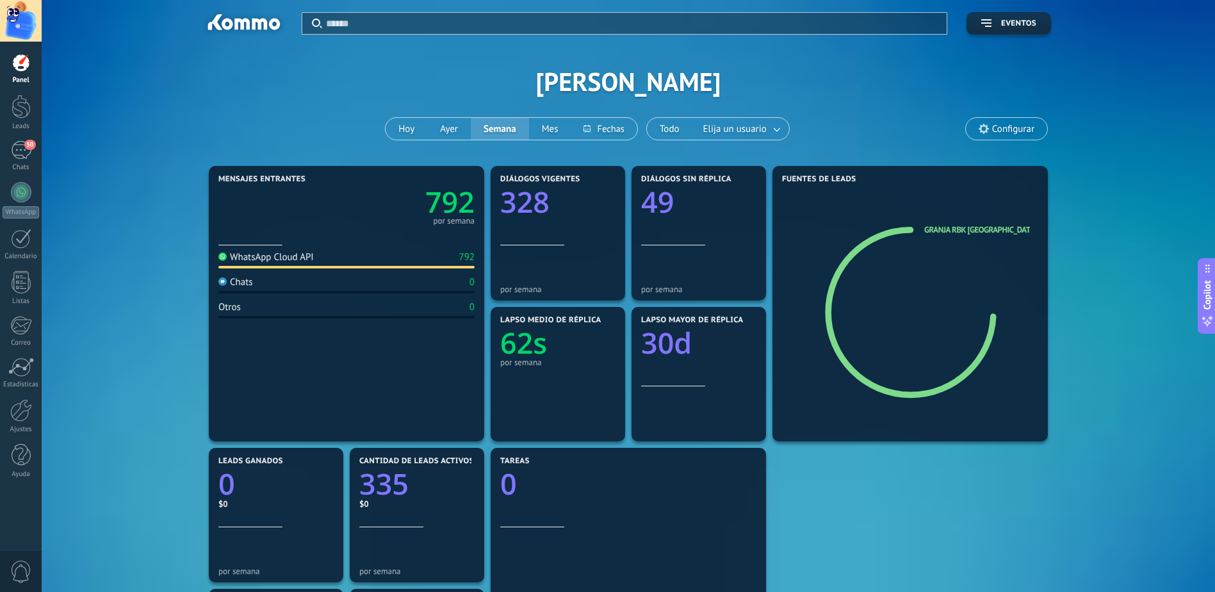
scroll to position [192, 0]
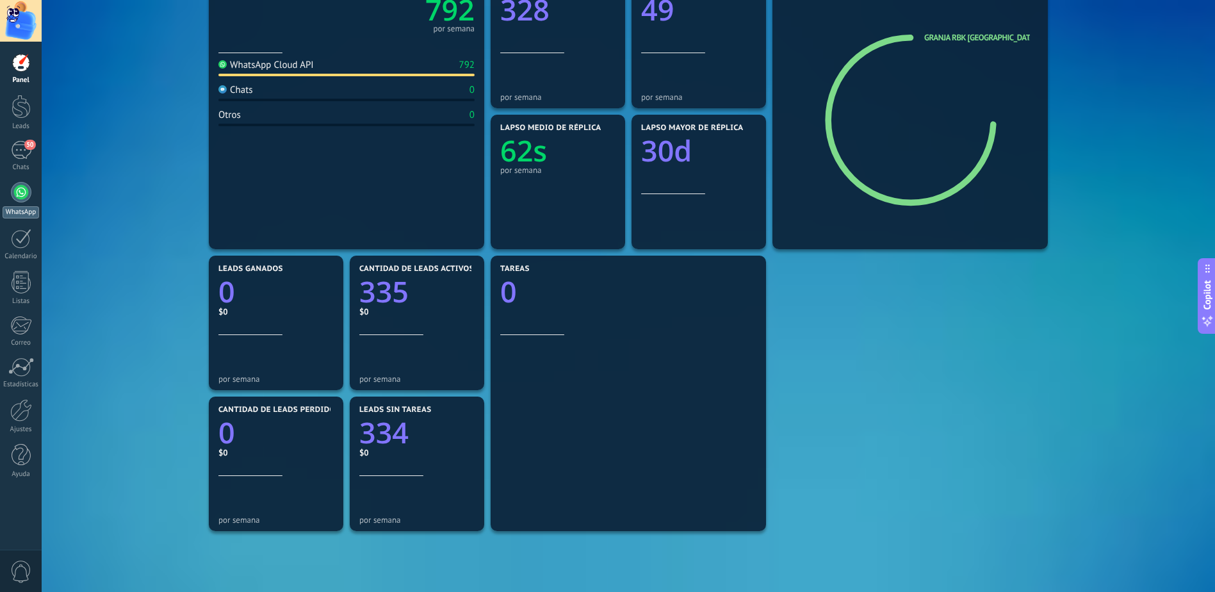
click at [19, 198] on div at bounding box center [21, 192] width 20 height 20
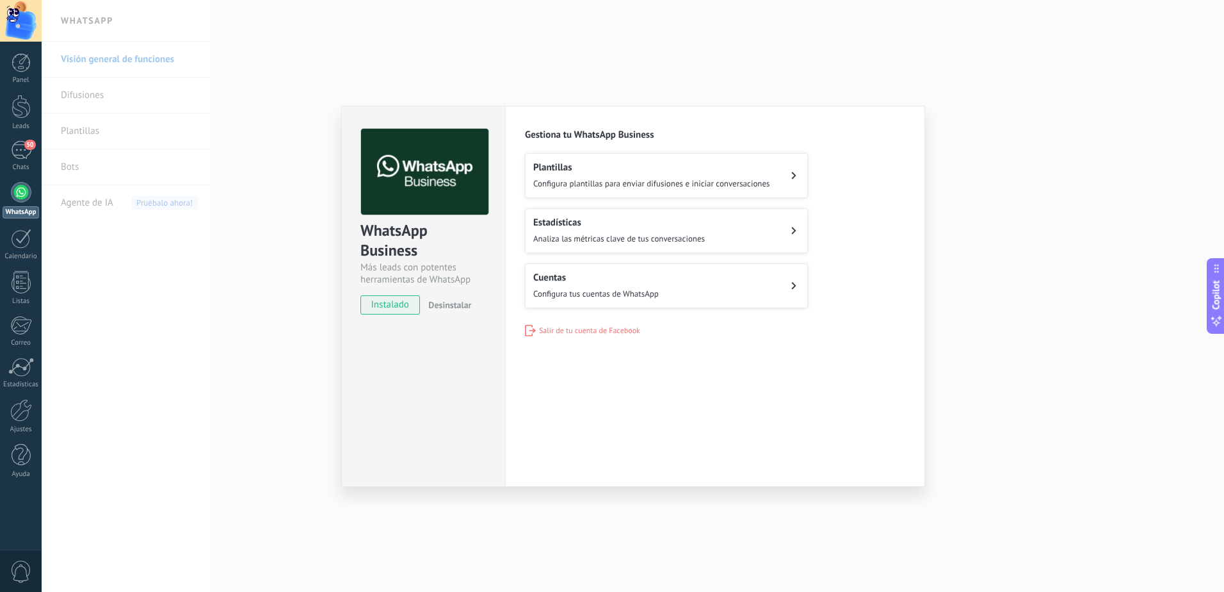
click at [615, 291] on span "Configura tus cuentas de WhatsApp" at bounding box center [595, 293] width 125 height 11
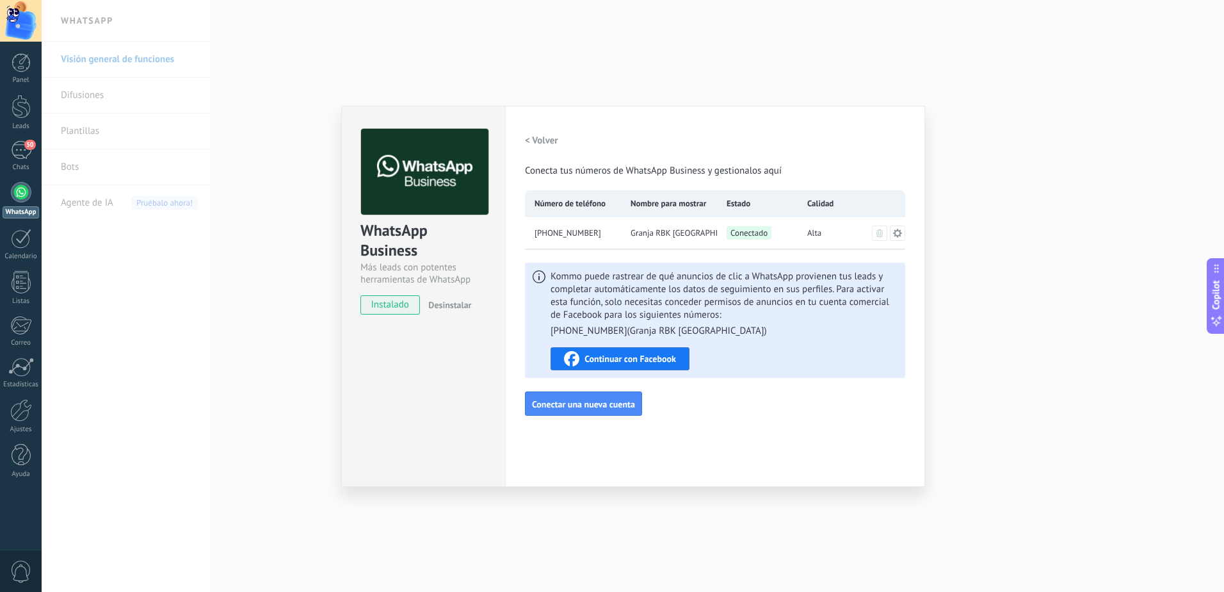
click at [903, 232] on button at bounding box center [897, 232] width 15 height 15
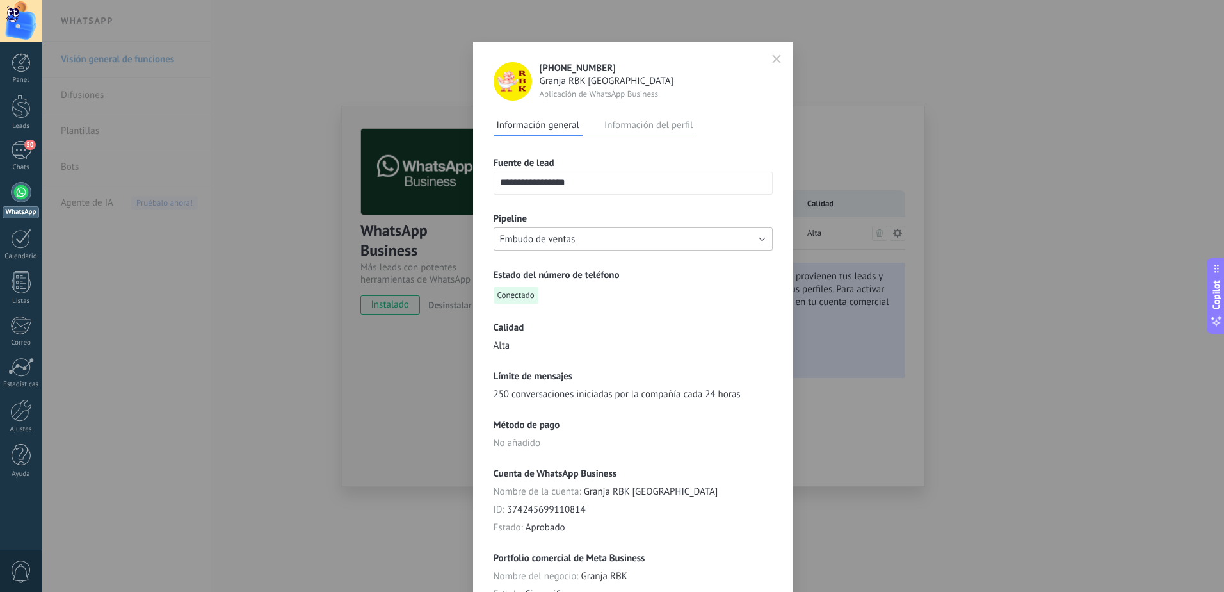
click at [763, 243] on button "Embudo de ventas" at bounding box center [633, 238] width 279 height 23
click at [763, 243] on span "Embudo de ventas" at bounding box center [627, 239] width 282 height 12
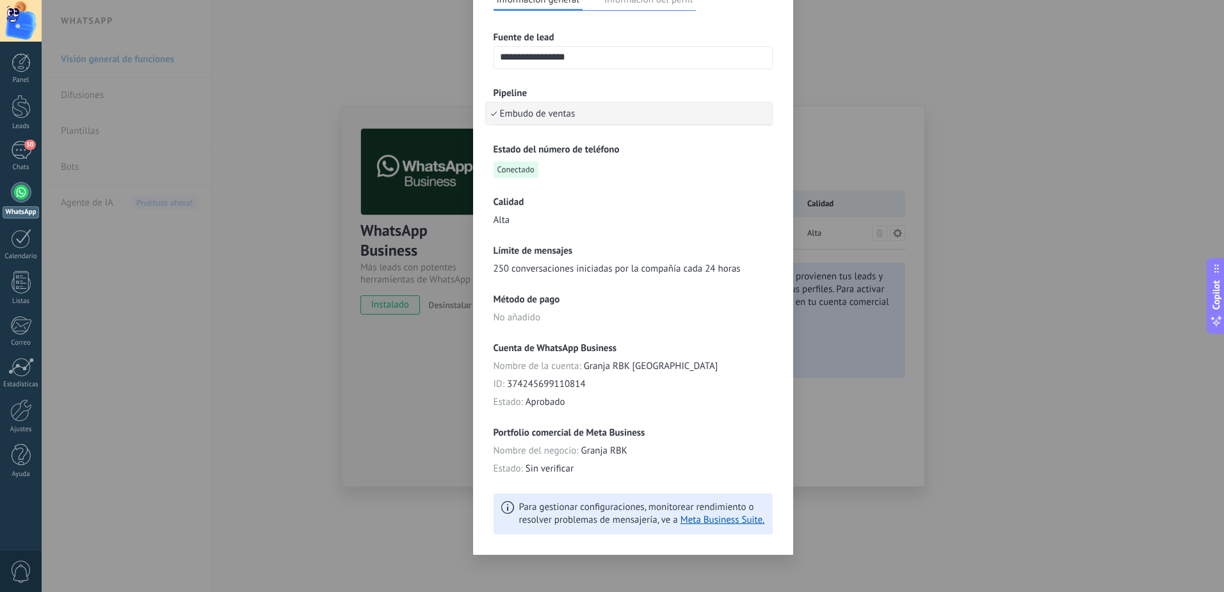
scroll to position [128, 0]
click at [522, 314] on span "No añadido" at bounding box center [517, 315] width 47 height 13
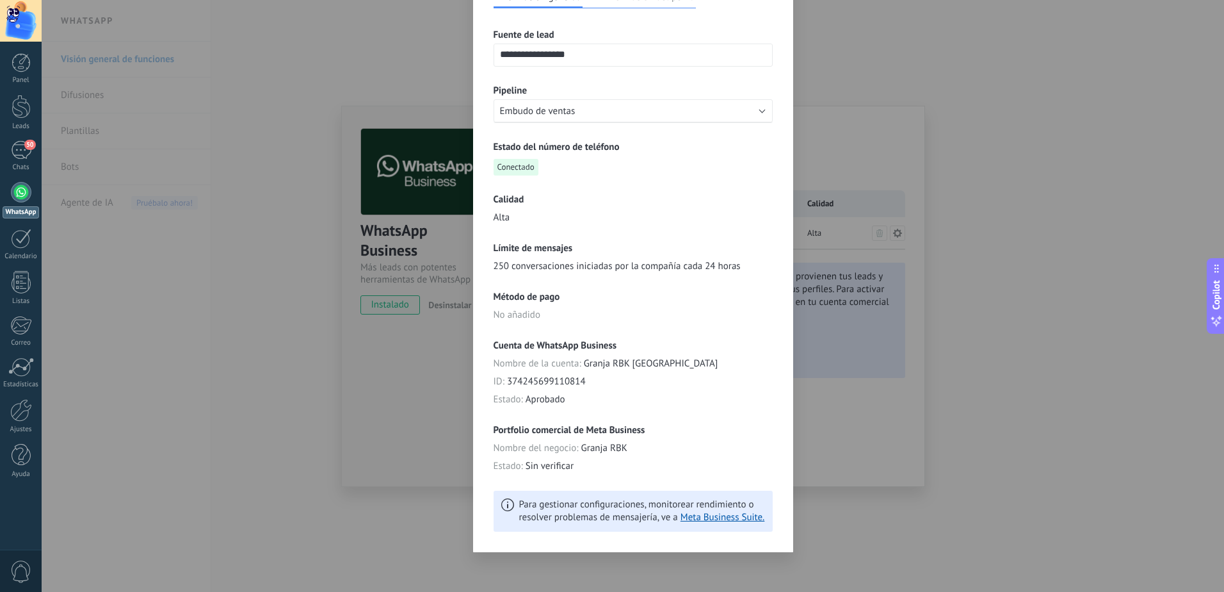
click at [219, 403] on div "**********" at bounding box center [633, 296] width 1183 height 592
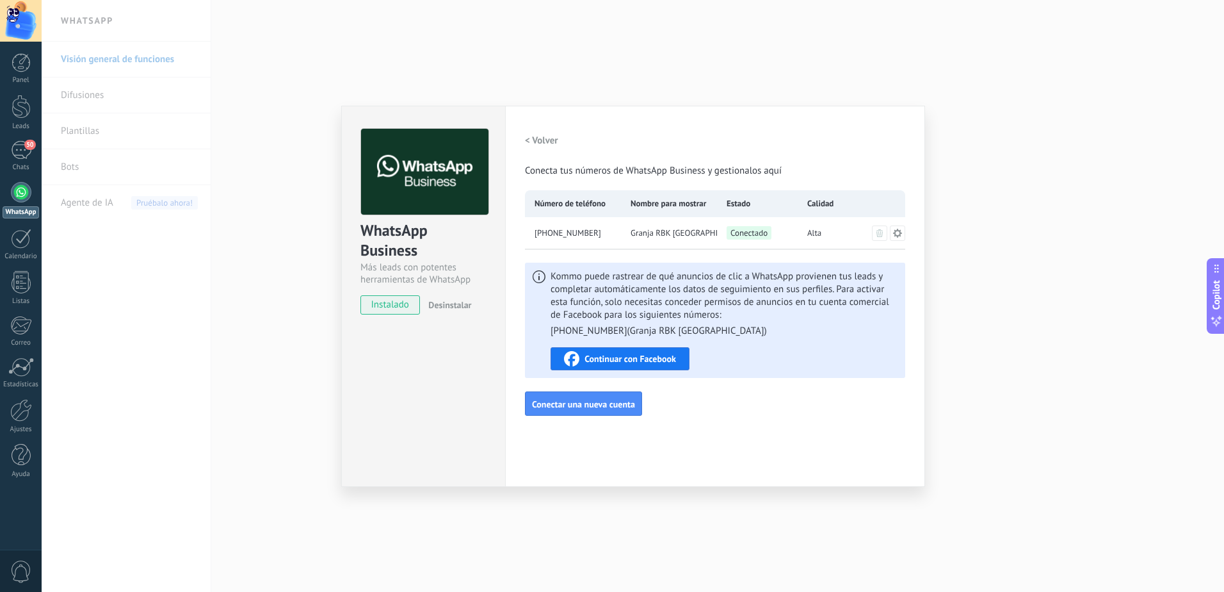
scroll to position [0, 0]
click at [582, 355] on div "Continuar con Facebook" at bounding box center [620, 358] width 112 height 15
click at [540, 137] on h2 "< Volver" at bounding box center [541, 140] width 33 height 12
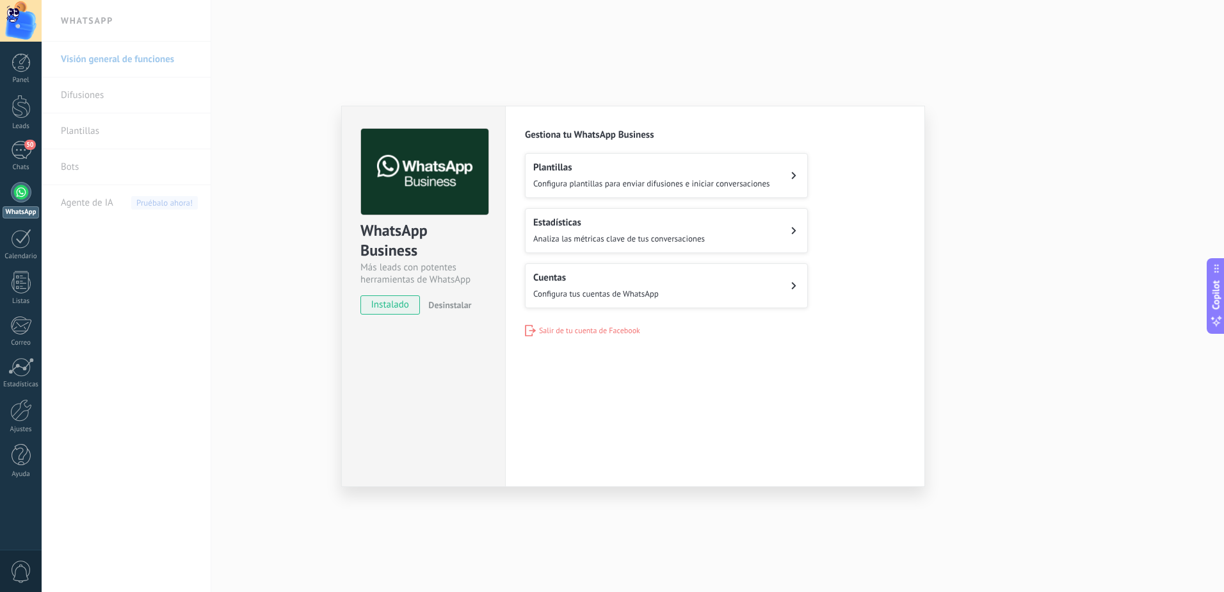
click at [672, 180] on span "Configura plantillas para enviar difusiones e iniciar conversaciones" at bounding box center [651, 183] width 237 height 11
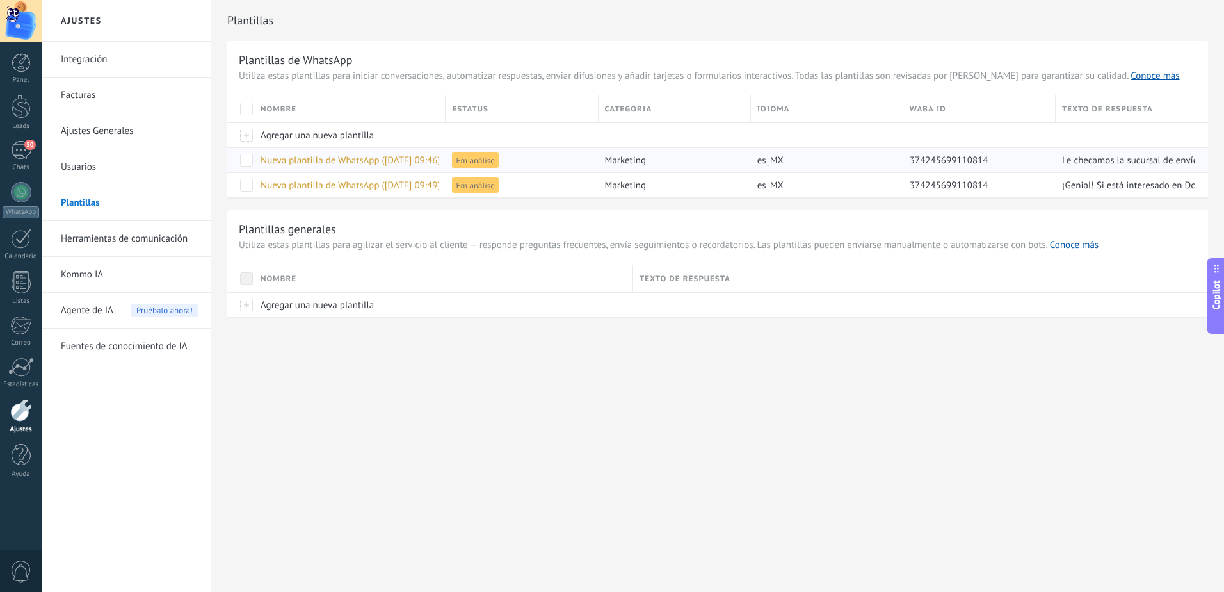
click at [365, 165] on span "Nueva plantilla de WhatsApp (04.10.2025 09:46)" at bounding box center [351, 160] width 180 height 12
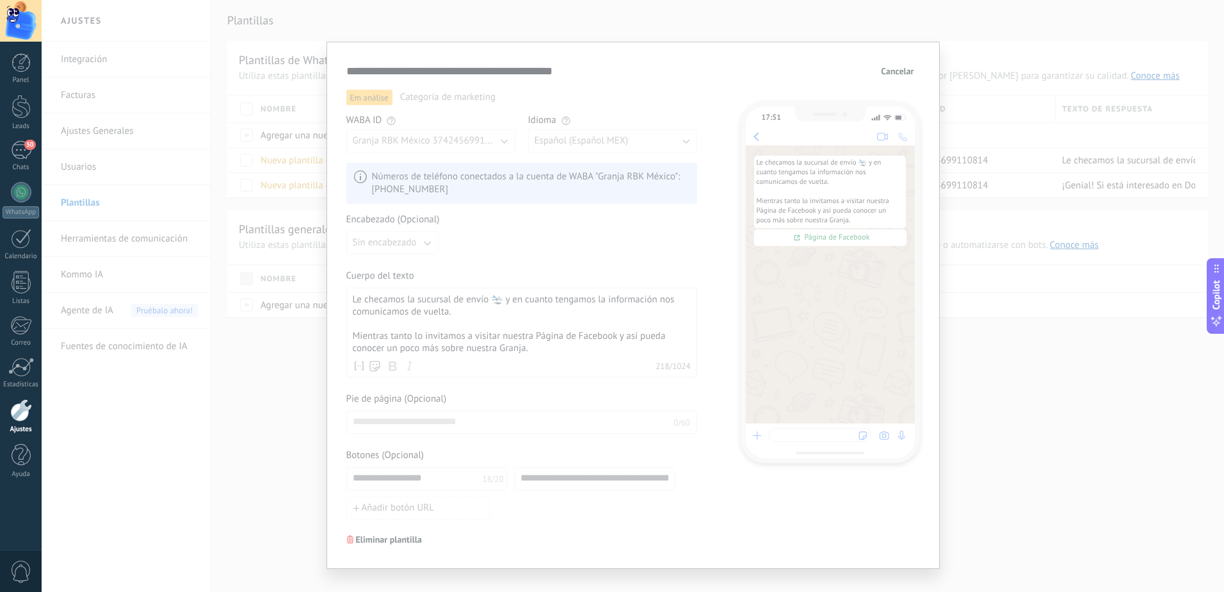
click at [891, 75] on span "Cancelar" at bounding box center [897, 71] width 33 height 9
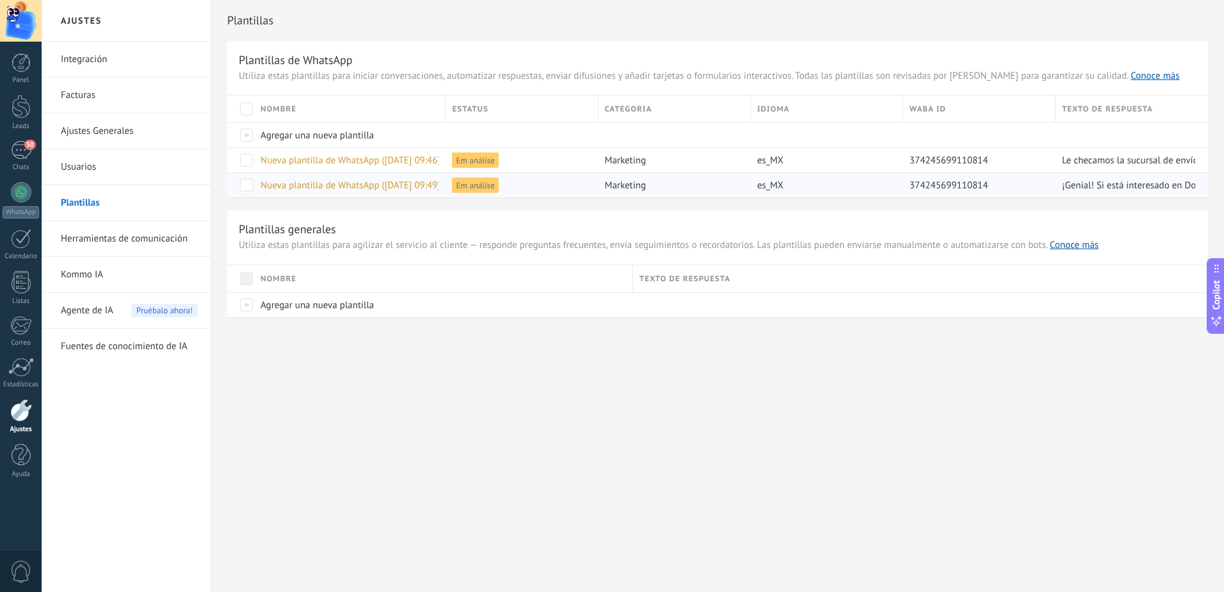
click at [346, 184] on span "Nueva plantilla de WhatsApp (04.10.2025 09:49)" at bounding box center [351, 185] width 180 height 12
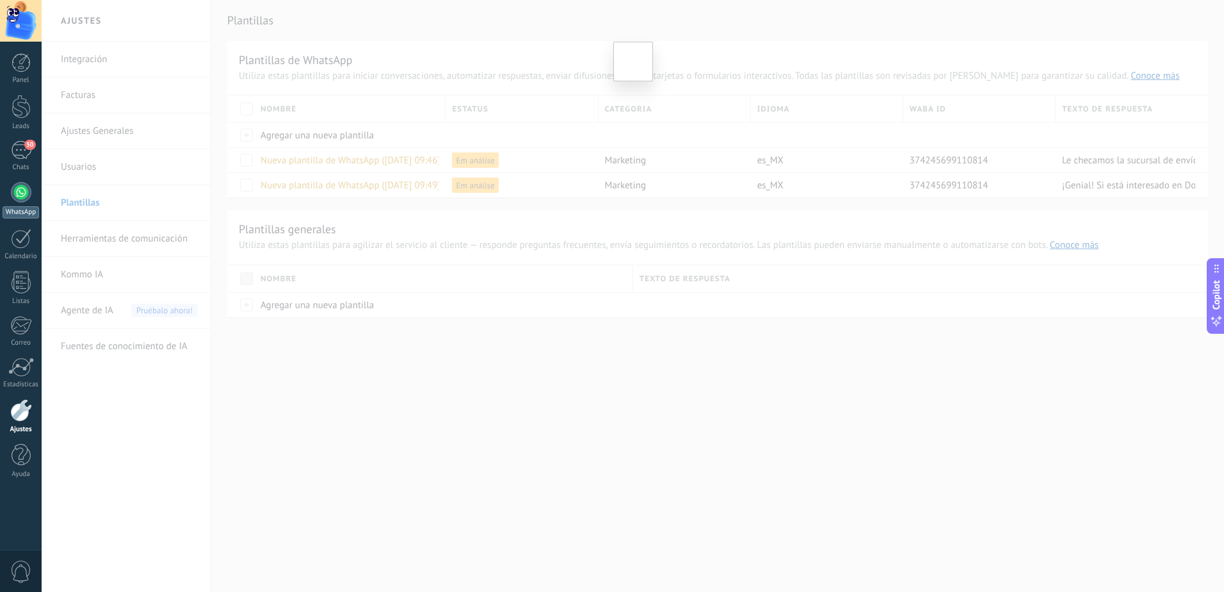
click at [25, 193] on div at bounding box center [21, 192] width 20 height 20
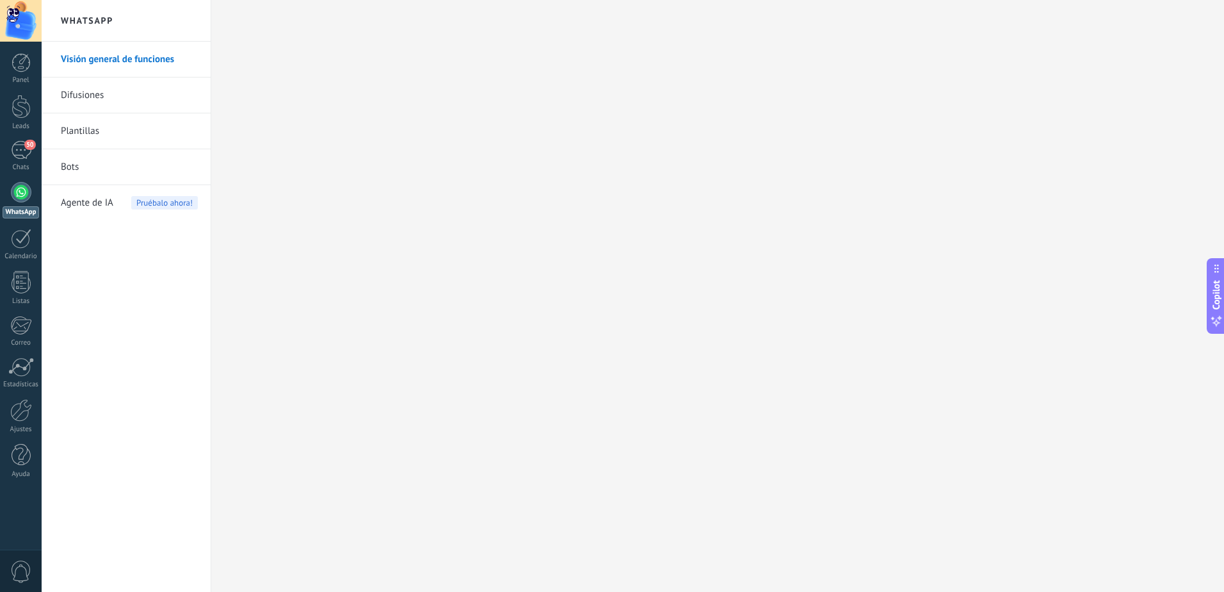
click at [83, 128] on link "Plantillas" at bounding box center [129, 131] width 137 height 36
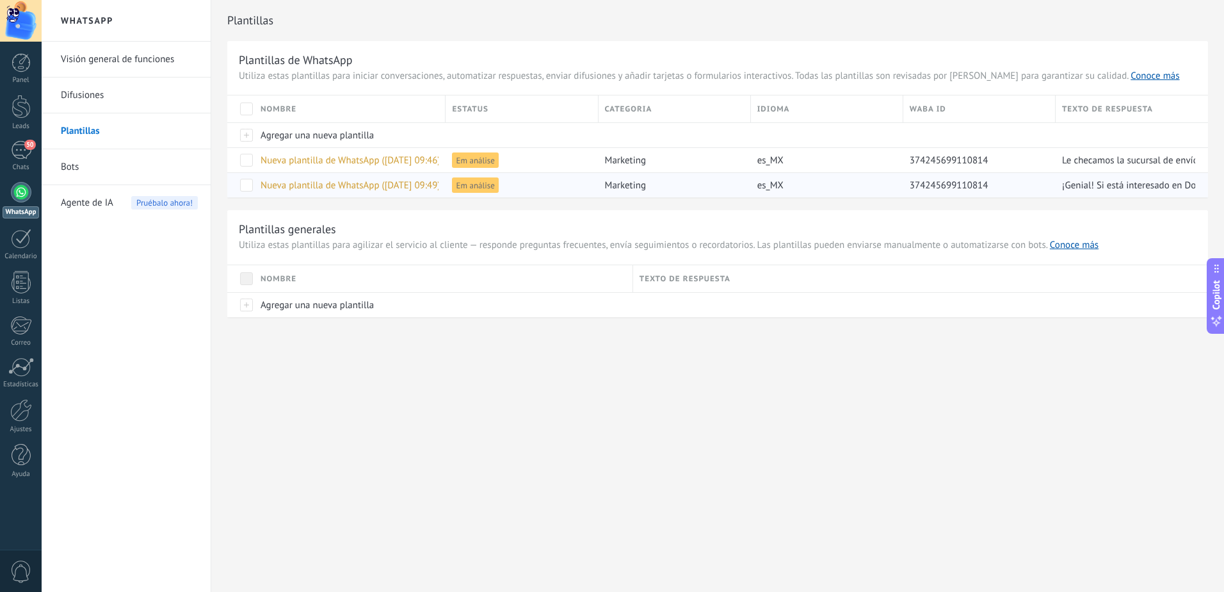
click at [327, 182] on span "Nueva plantilla de WhatsApp (04.10.2025 09:49)" at bounding box center [351, 185] width 180 height 12
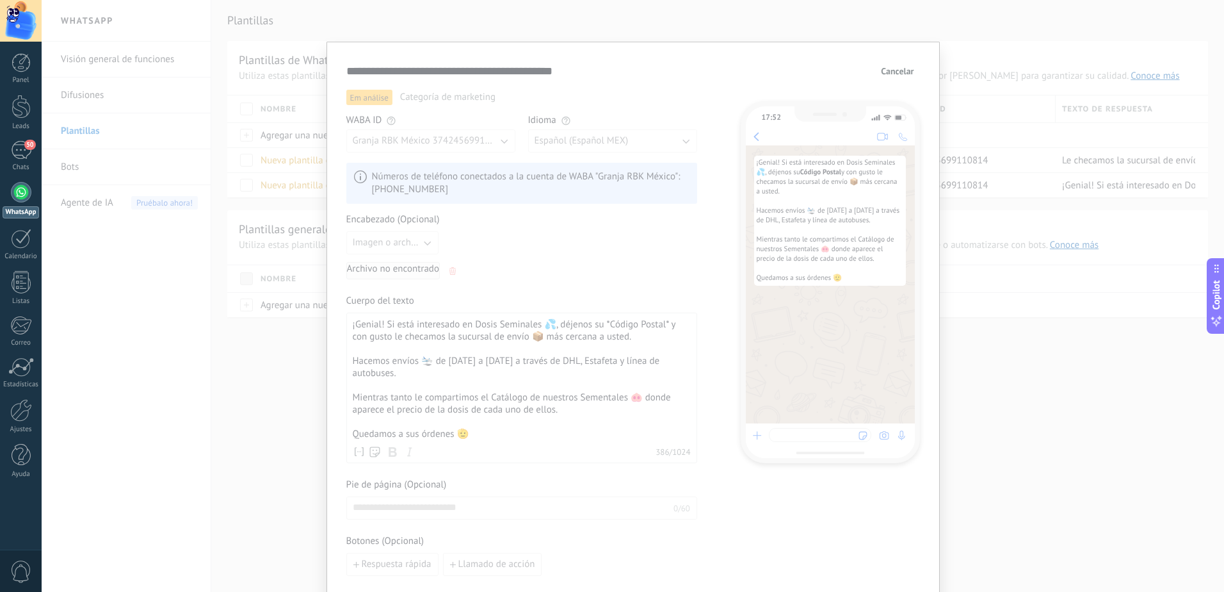
click at [76, 165] on div "**********" at bounding box center [633, 296] width 1183 height 592
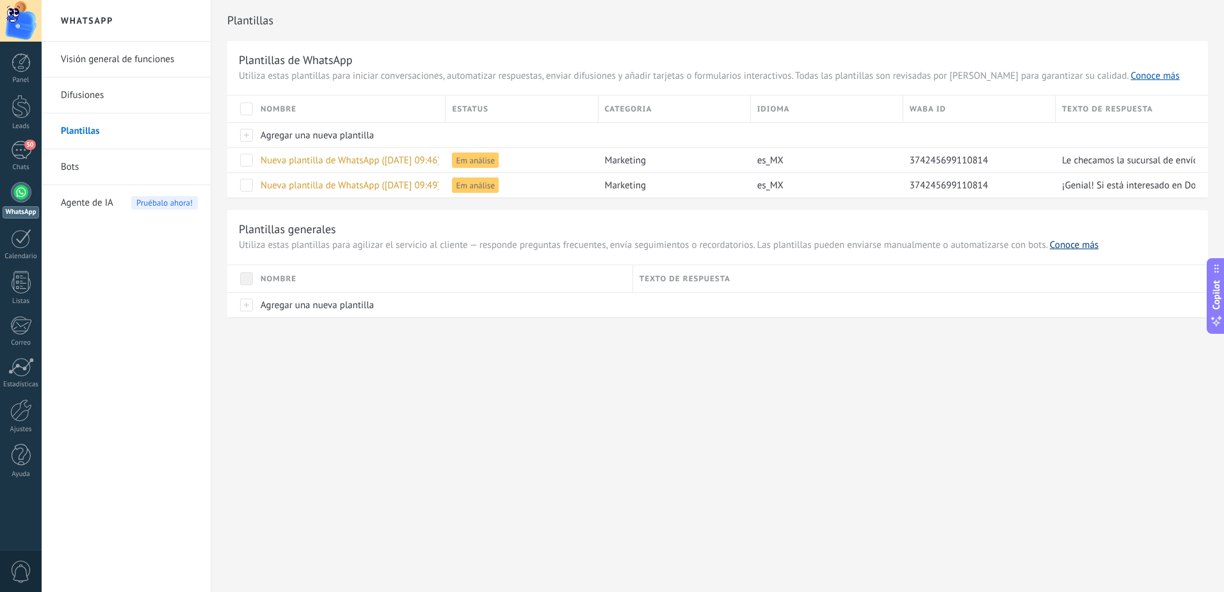
click at [1056, 246] on link "Conoce más" at bounding box center [1074, 245] width 49 height 12
click at [1131, 76] on link "Conoce más" at bounding box center [1155, 76] width 49 height 12
click at [75, 163] on link "Bots" at bounding box center [129, 167] width 137 height 36
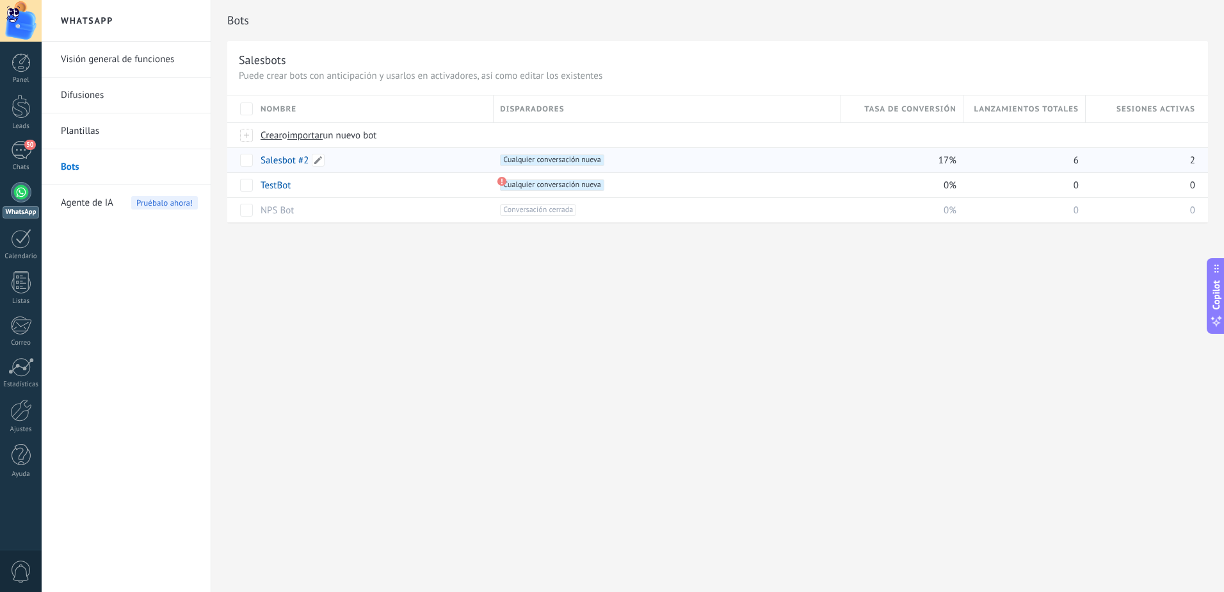
click at [281, 161] on link "Salesbot #2" at bounding box center [285, 160] width 48 height 12
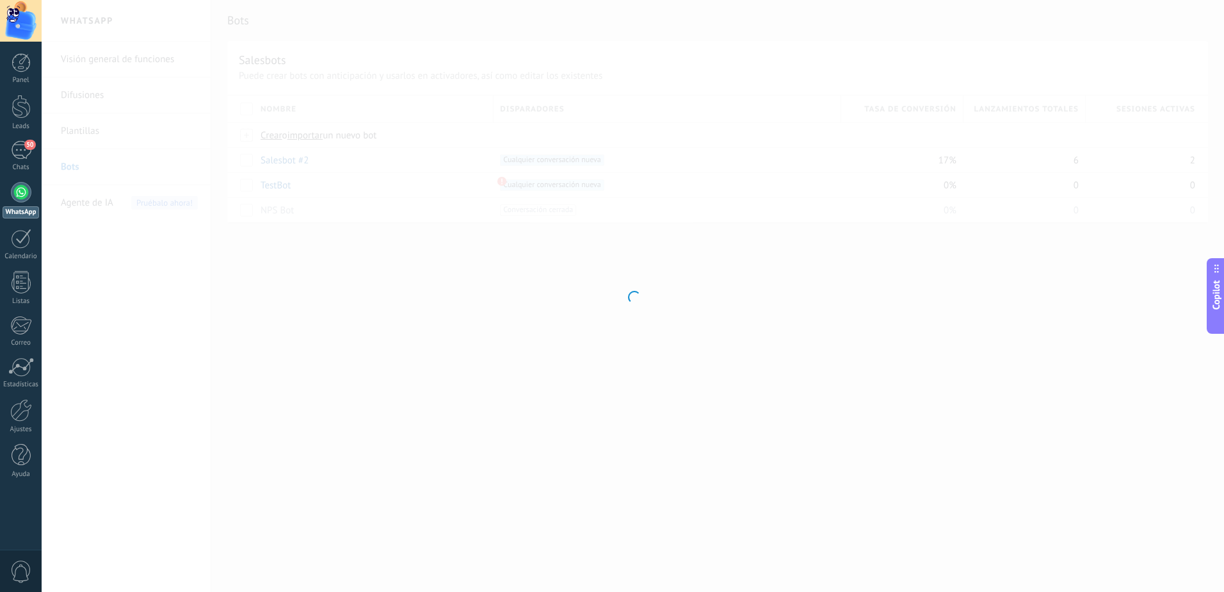
type input "**********"
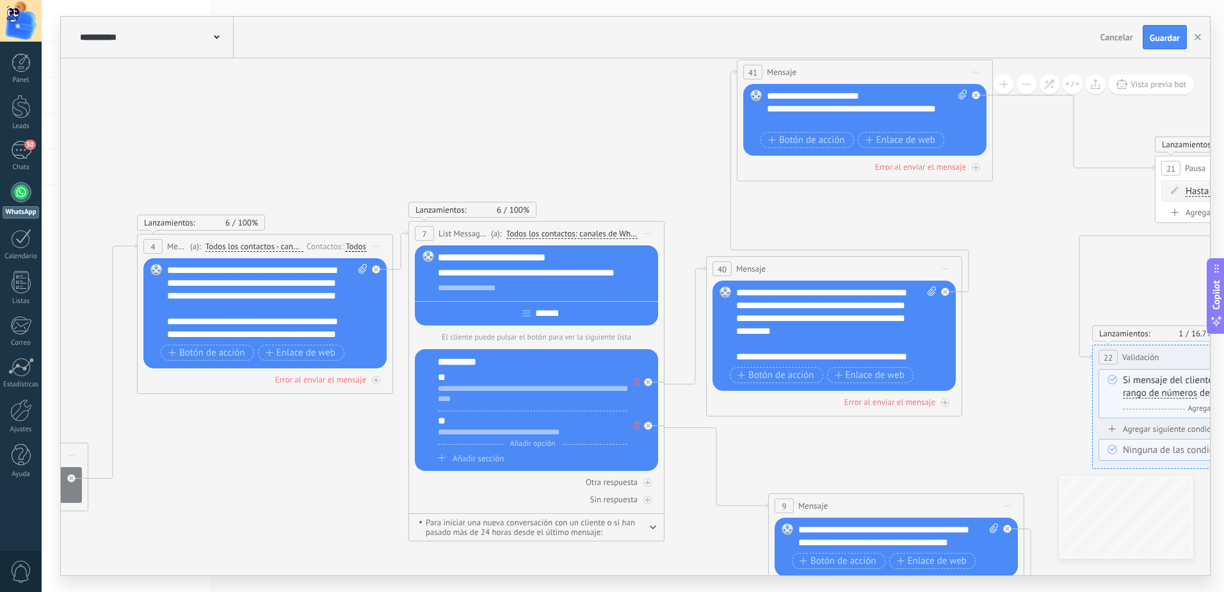
drag, startPoint x: 629, startPoint y: 329, endPoint x: 342, endPoint y: 488, distance: 327.9
click at [342, 488] on icon at bounding box center [913, 395] width 3248 height 1313
click at [24, 189] on div at bounding box center [21, 192] width 20 height 20
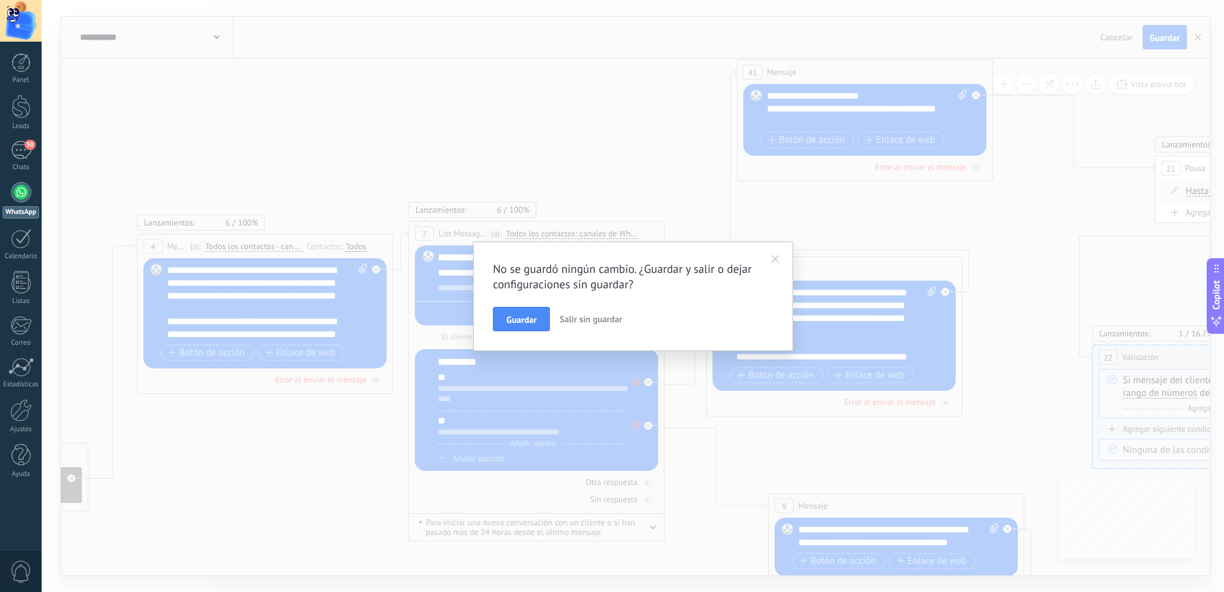
click at [569, 321] on span "Salir sin guardar" at bounding box center [591, 319] width 63 height 12
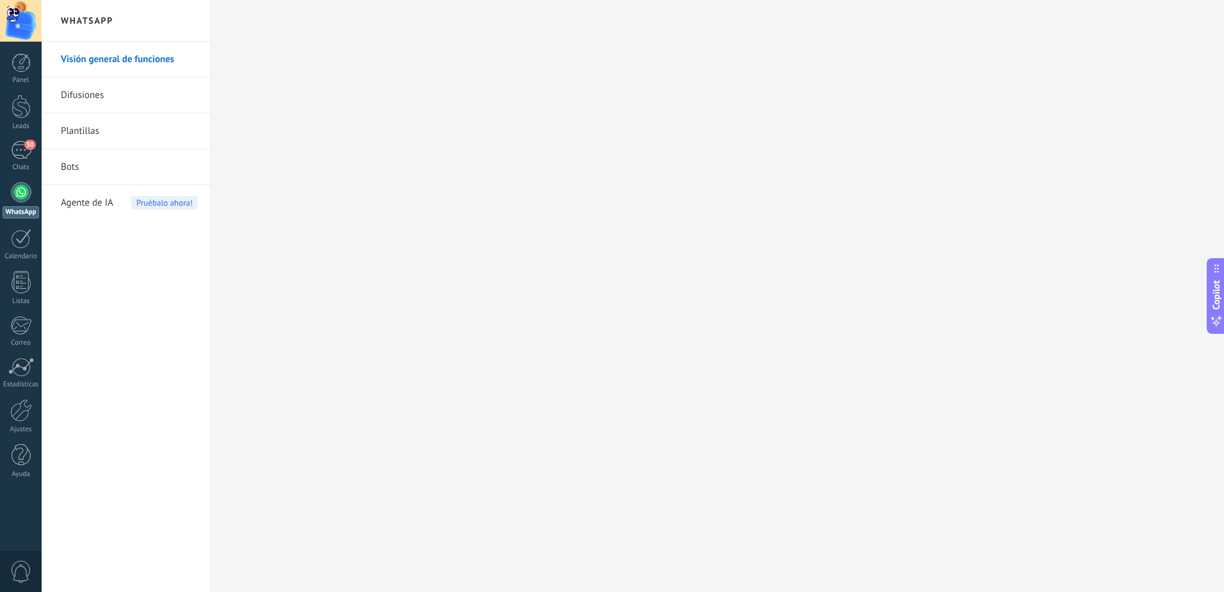
click at [77, 162] on link "Bots" at bounding box center [129, 167] width 137 height 36
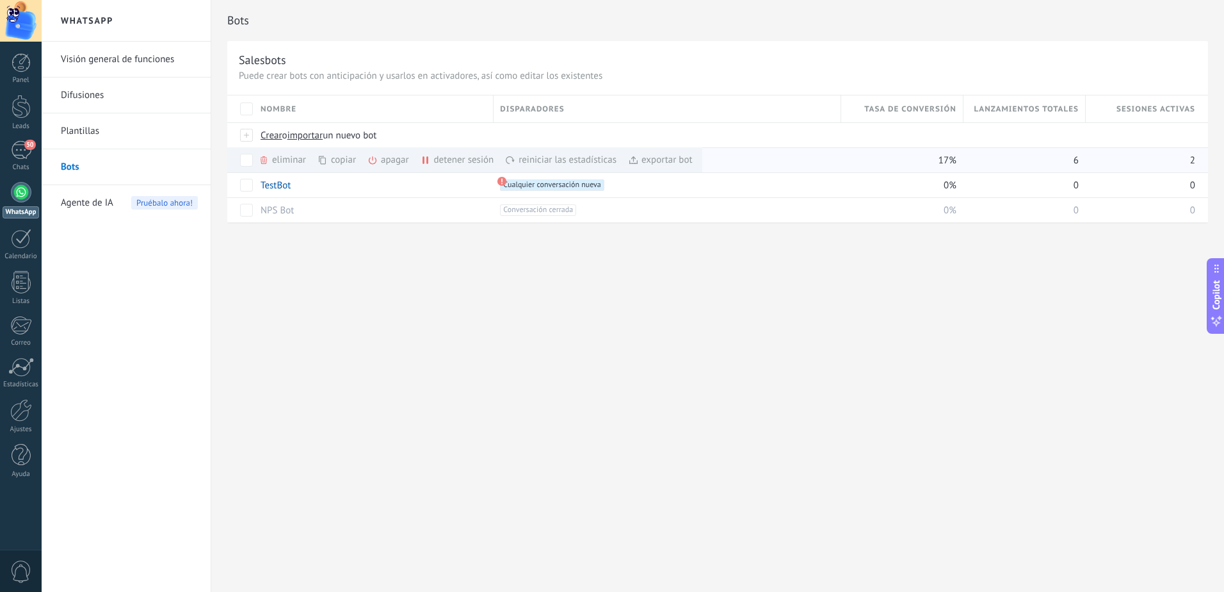
click at [336, 158] on div "copiar màs" at bounding box center [359, 159] width 82 height 25
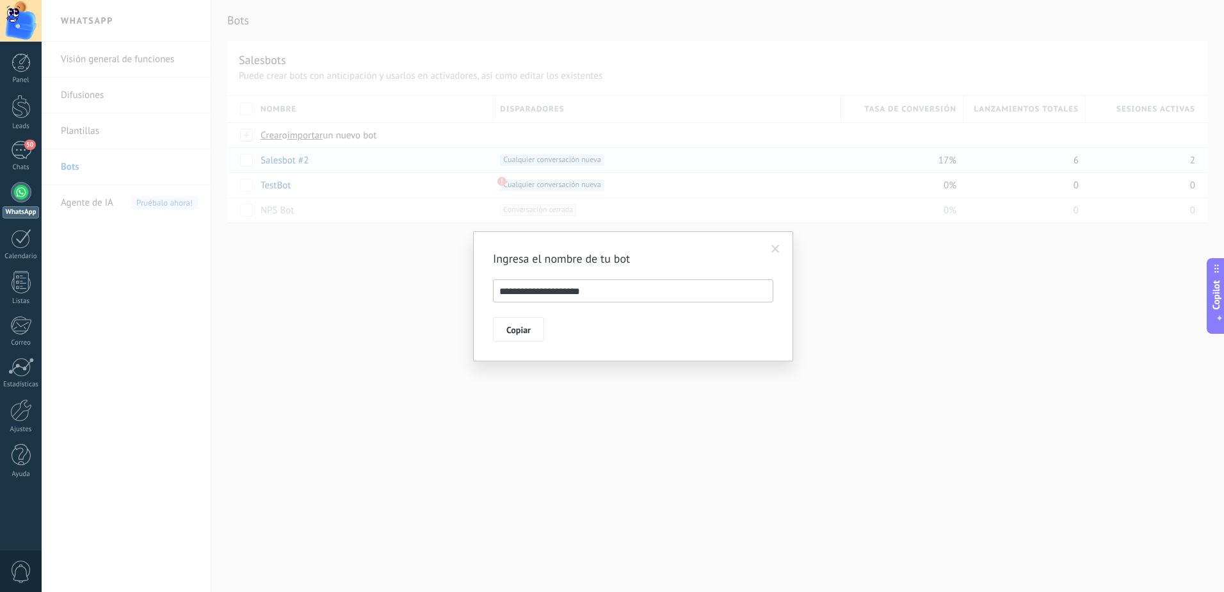
click at [592, 289] on input "**********" at bounding box center [633, 290] width 280 height 23
type input "**********"
click at [534, 329] on button "Copiar" at bounding box center [518, 329] width 51 height 24
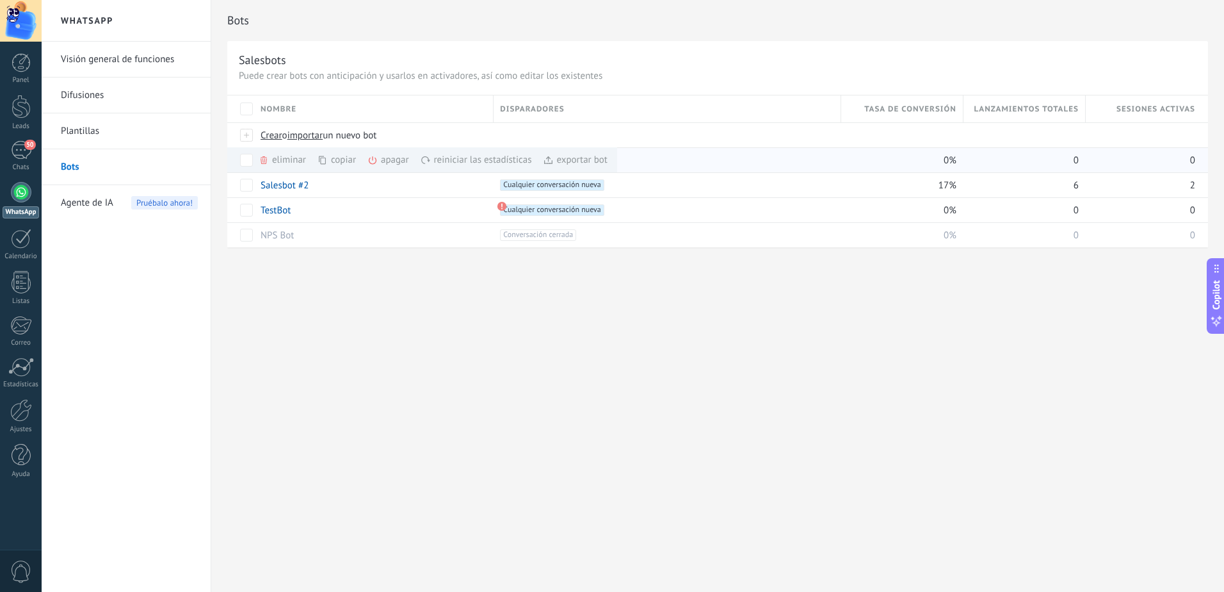
click at [391, 159] on div "apagar màs" at bounding box center [410, 159] width 85 height 25
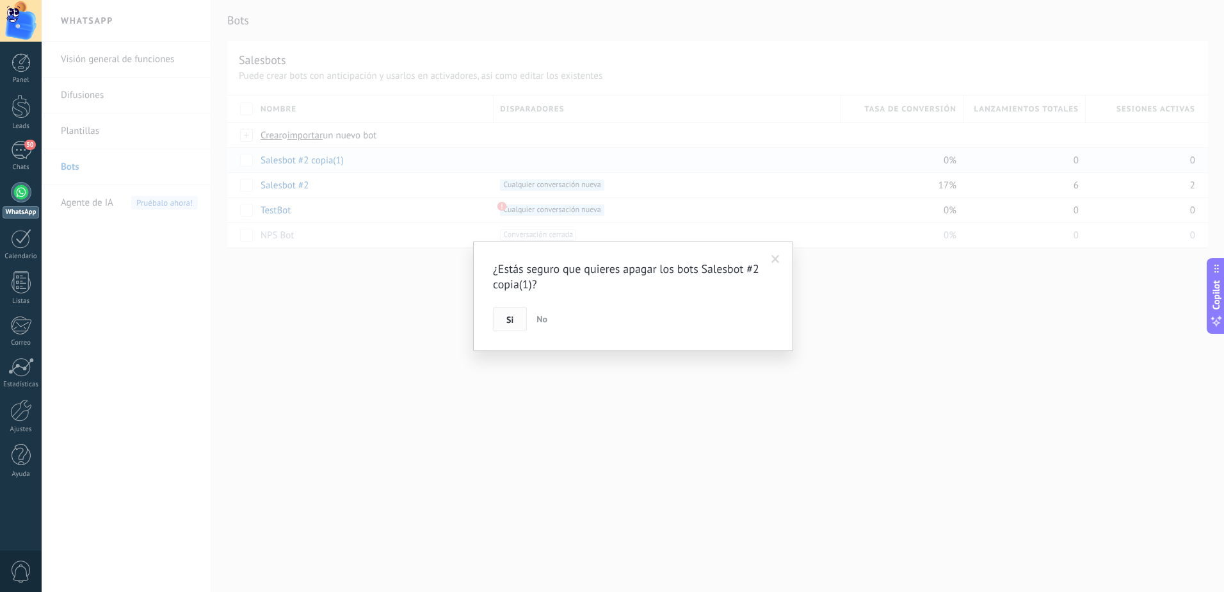
click at [517, 321] on button "Si" at bounding box center [510, 319] width 34 height 24
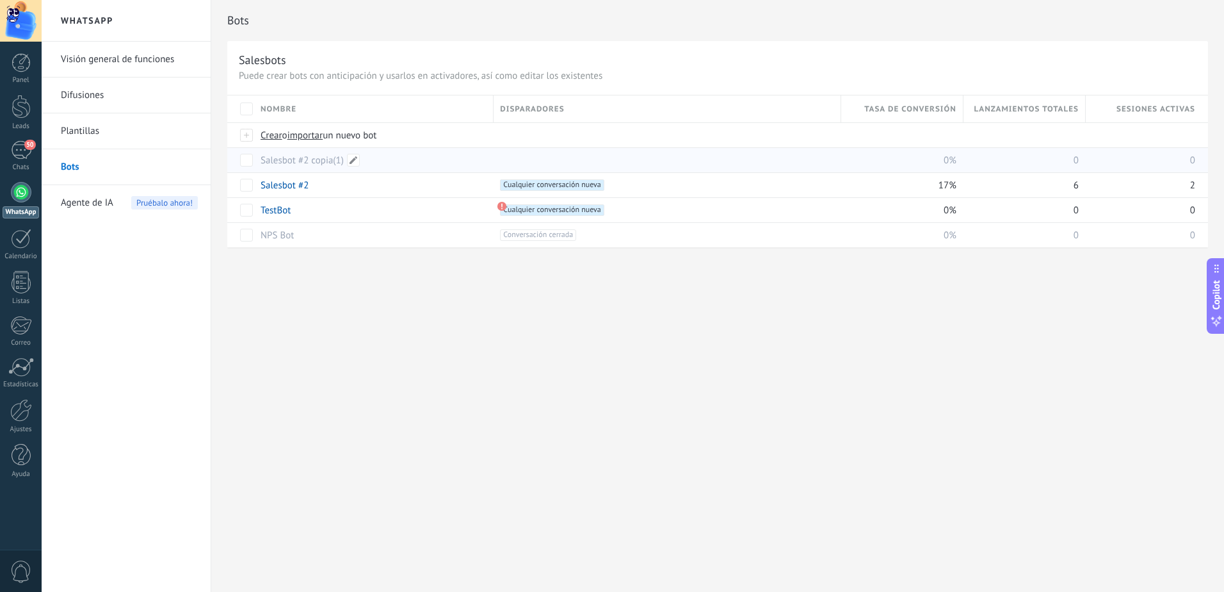
click at [302, 161] on link "Salesbot #2 copia(1)" at bounding box center [302, 160] width 83 height 12
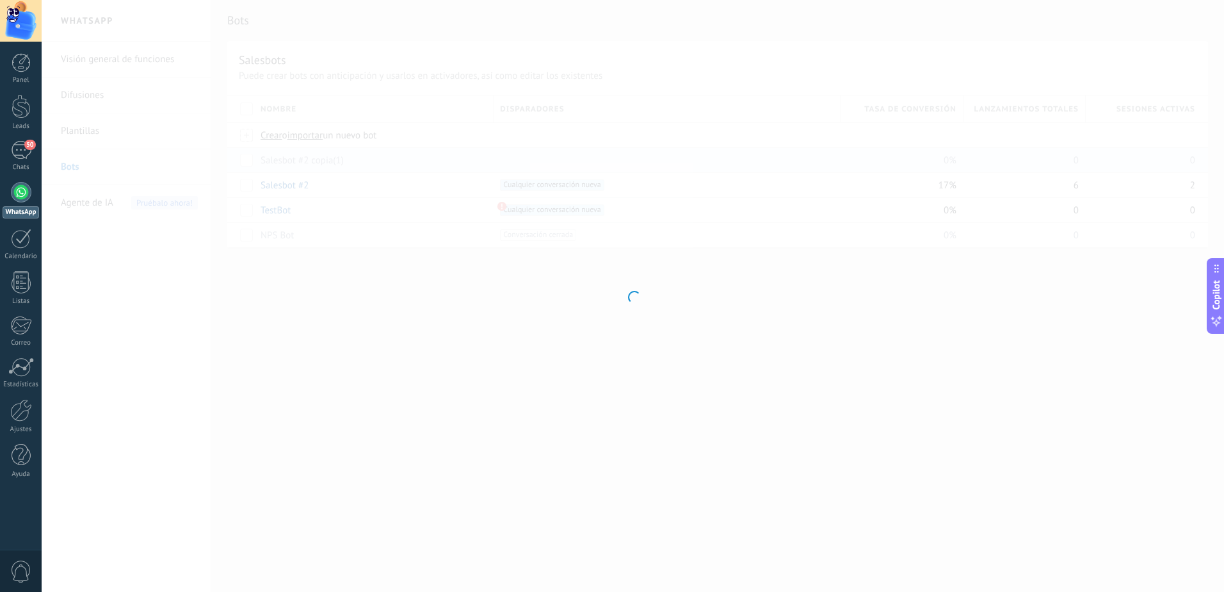
type input "**********"
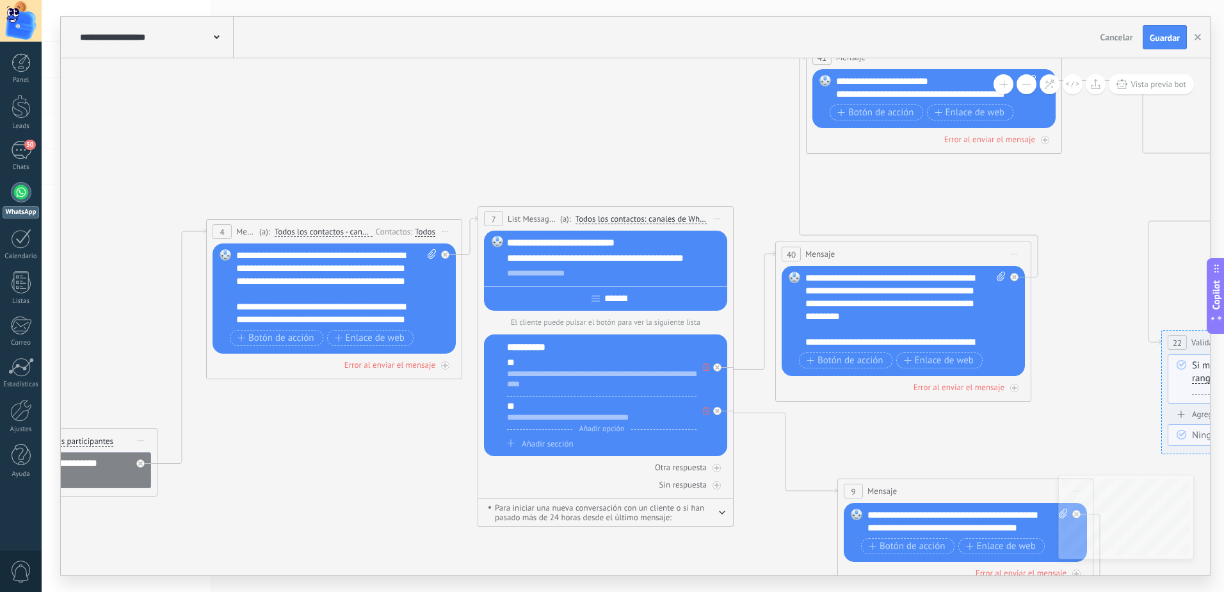
drag, startPoint x: 515, startPoint y: 293, endPoint x: 298, endPoint y: 437, distance: 261.0
click at [298, 437] on icon at bounding box center [982, 381] width 3248 height 1313
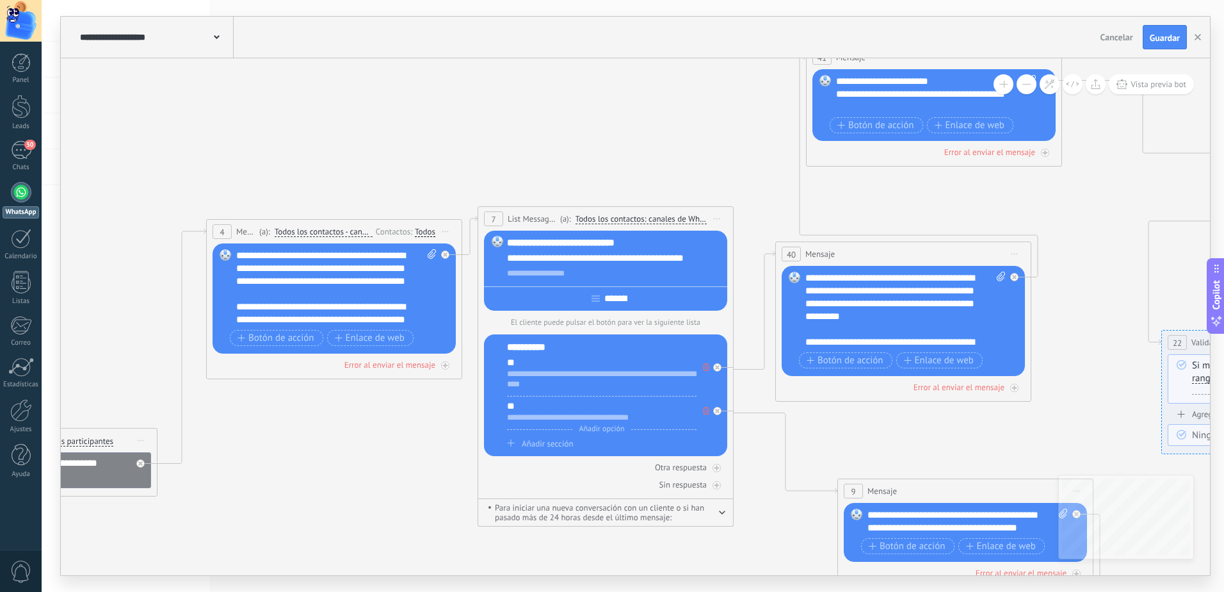
click at [715, 218] on icon at bounding box center [717, 218] width 6 height 1
click at [738, 302] on div "Borrar" at bounding box center [775, 302] width 127 height 22
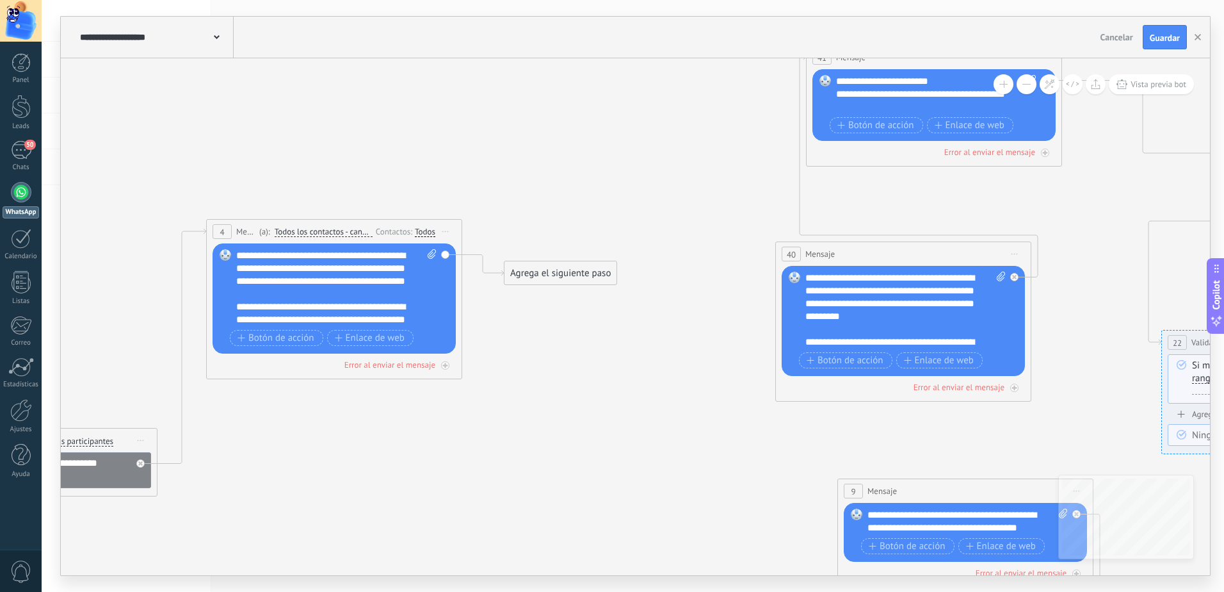
click at [597, 269] on div "Agrega el siguiente paso" at bounding box center [561, 273] width 112 height 21
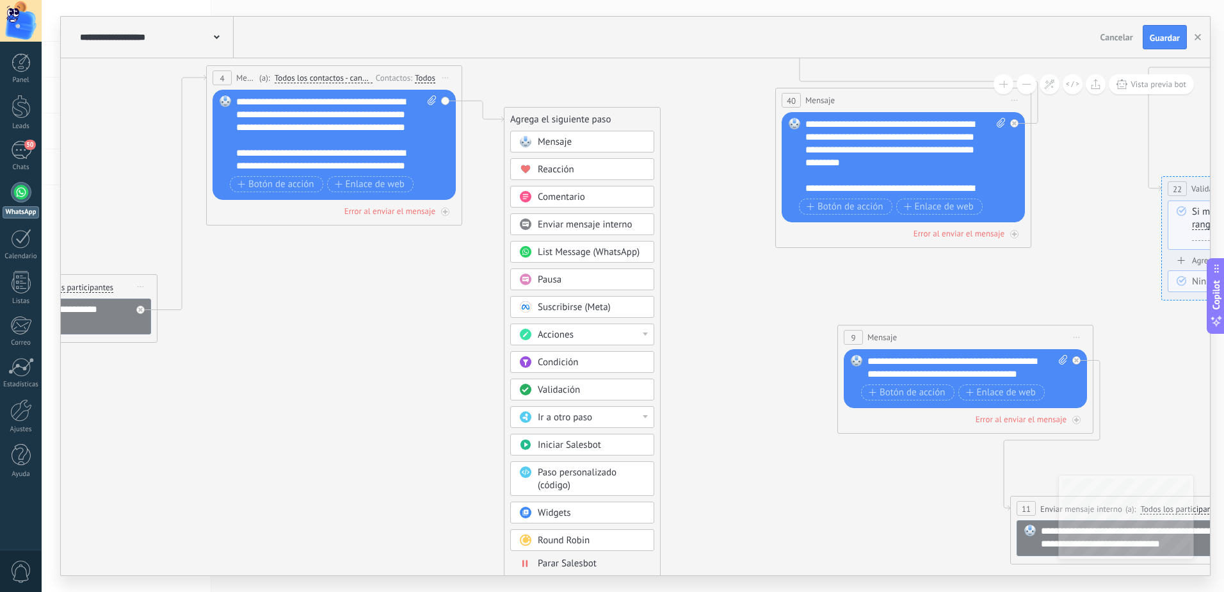
click at [561, 328] on span "Acciones" at bounding box center [556, 334] width 36 height 12
click at [706, 317] on icon at bounding box center [982, 227] width 3248 height 1313
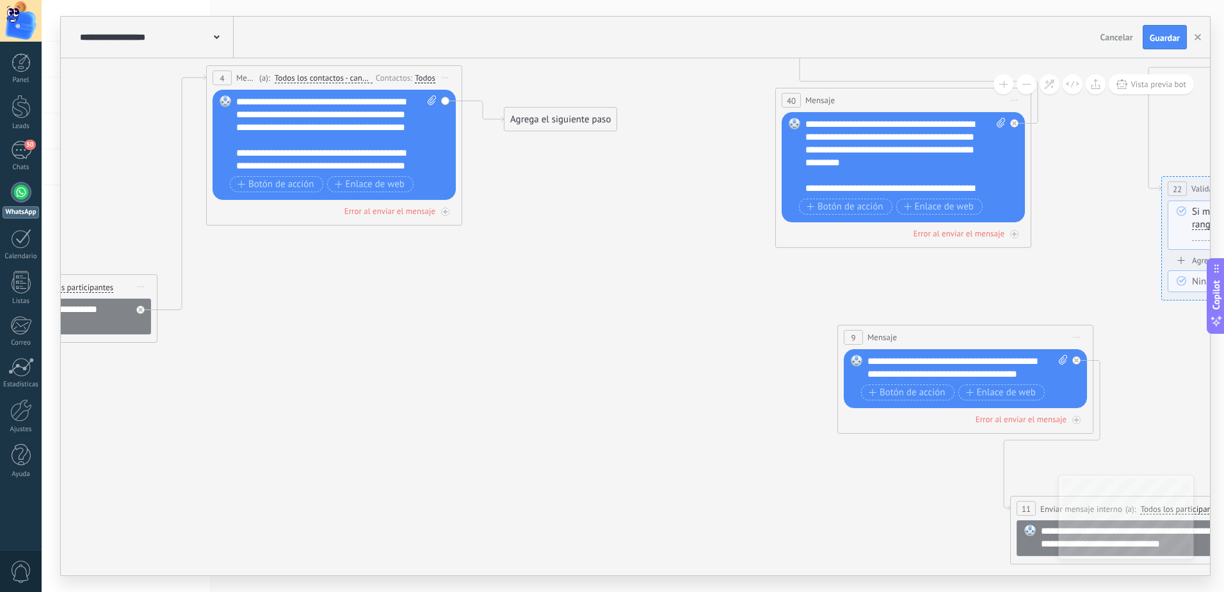
click at [606, 131] on div "Agrega el siguiente paso Mensaje Mensaje Mensaje Reacción Comentario Enviar men…" at bounding box center [560, 119] width 113 height 24
click at [599, 121] on div "Agrega el siguiente paso" at bounding box center [561, 119] width 112 height 21
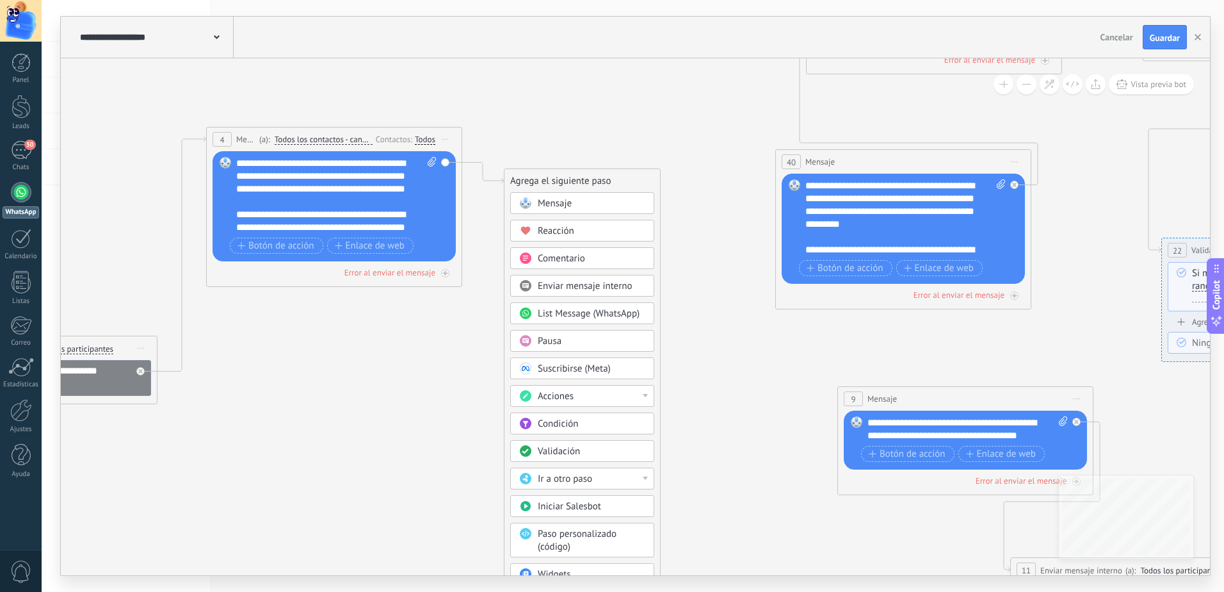
click at [583, 205] on div "Mensaje" at bounding box center [592, 203] width 108 height 13
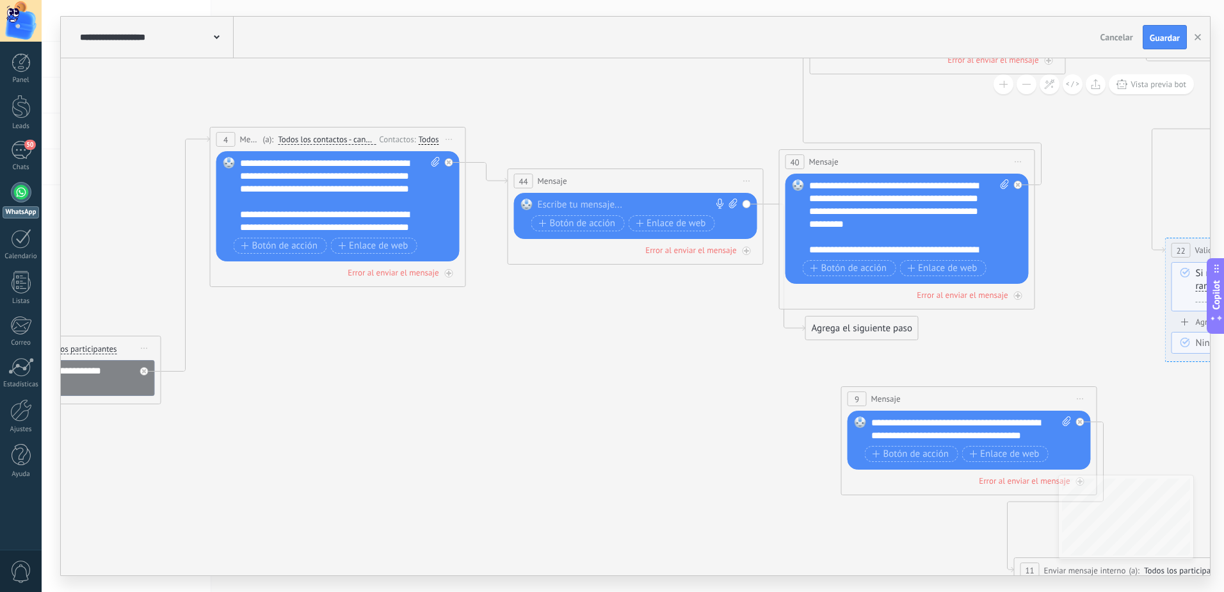
click at [600, 202] on div at bounding box center [633, 204] width 190 height 13
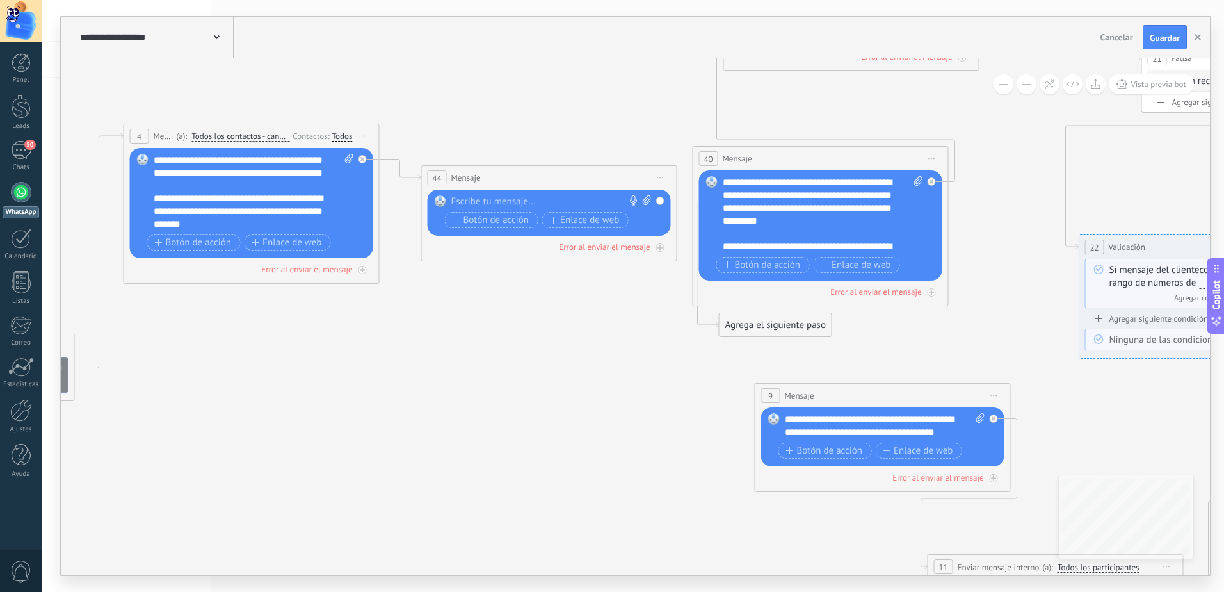
drag, startPoint x: 646, startPoint y: 131, endPoint x: 560, endPoint y: 128, distance: 86.5
click at [560, 128] on icon at bounding box center [899, 285] width 3248 height 1313
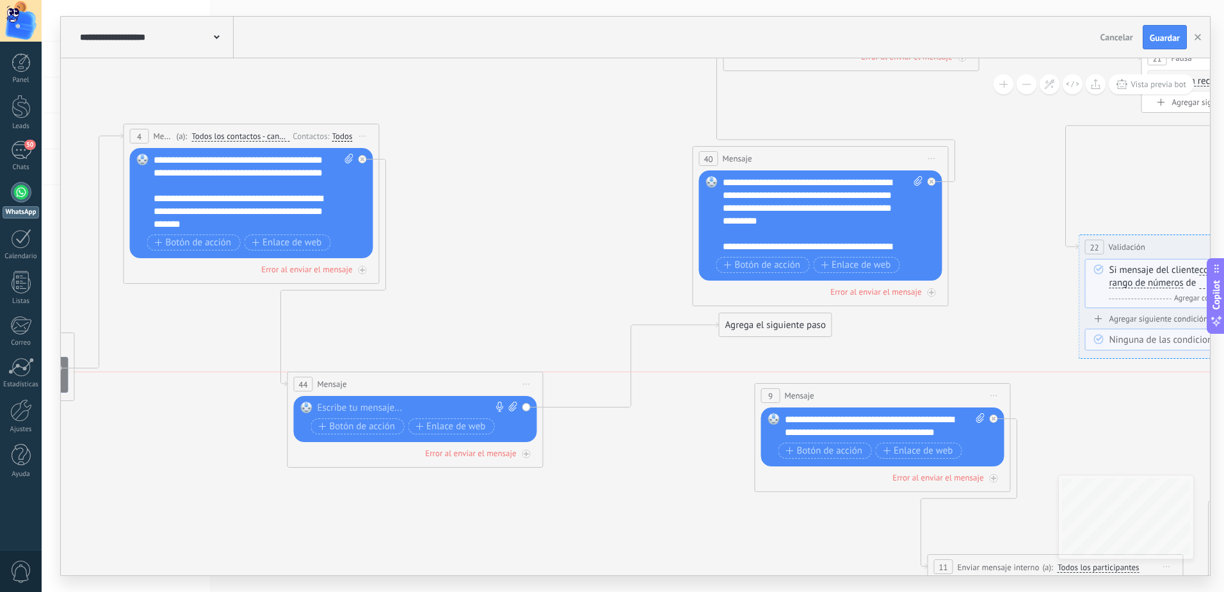
drag, startPoint x: 558, startPoint y: 175, endPoint x: 424, endPoint y: 376, distance: 242.0
click at [424, 376] on div "44 Mensaje ******* (a): Todos los contactos - canales seleccionados Todos los c…" at bounding box center [415, 384] width 255 height 24
click at [387, 403] on div at bounding box center [413, 407] width 190 height 13
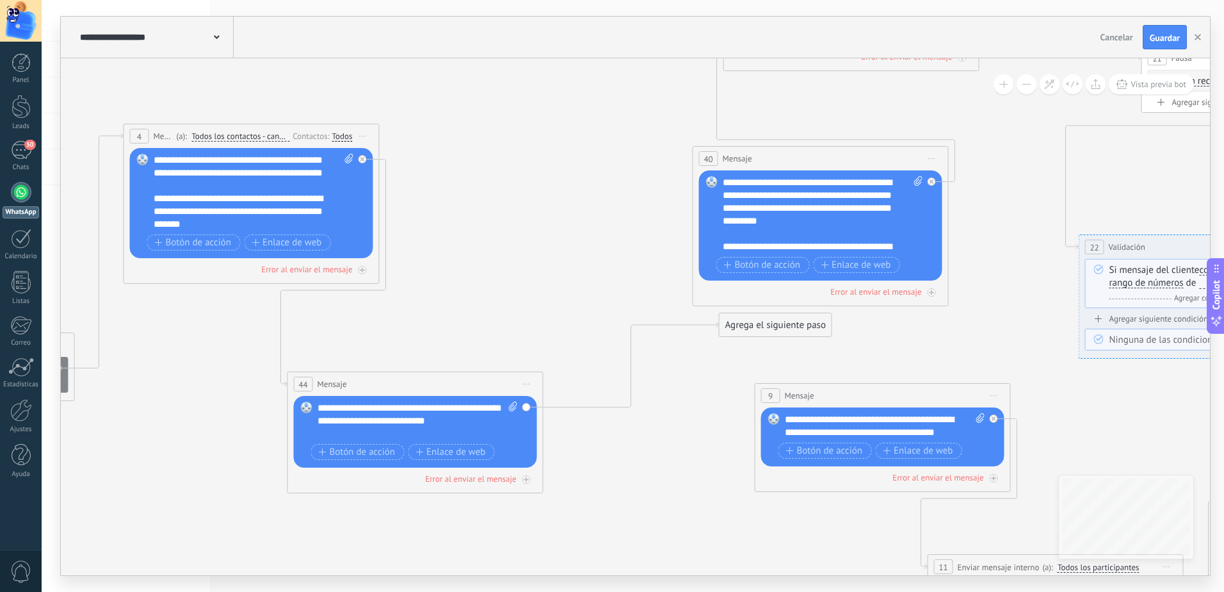
click at [381, 417] on div "**********" at bounding box center [418, 420] width 200 height 38
click at [372, 419] on div "**********" at bounding box center [418, 426] width 200 height 51
click at [502, 491] on div "Error al enviar el mensaje" at bounding box center [470, 491] width 91 height 11
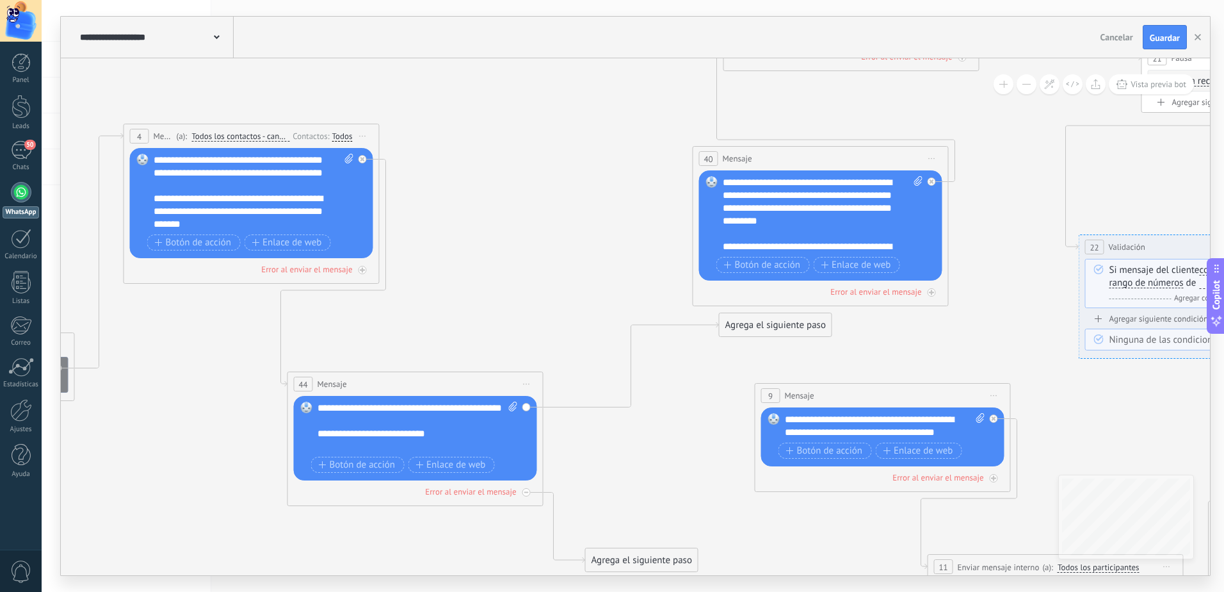
click at [627, 557] on div "Agrega el siguiente paso" at bounding box center [642, 559] width 112 height 21
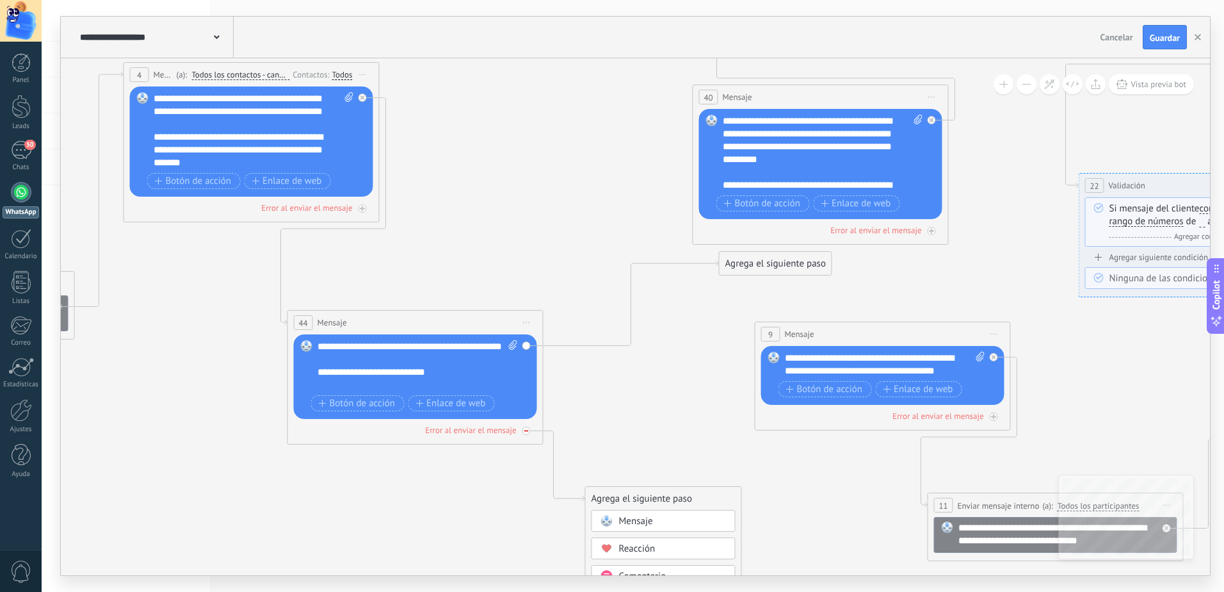
click at [528, 432] on icon at bounding box center [526, 430] width 4 height 4
click at [740, 261] on div "Agrega el siguiente paso" at bounding box center [776, 263] width 112 height 21
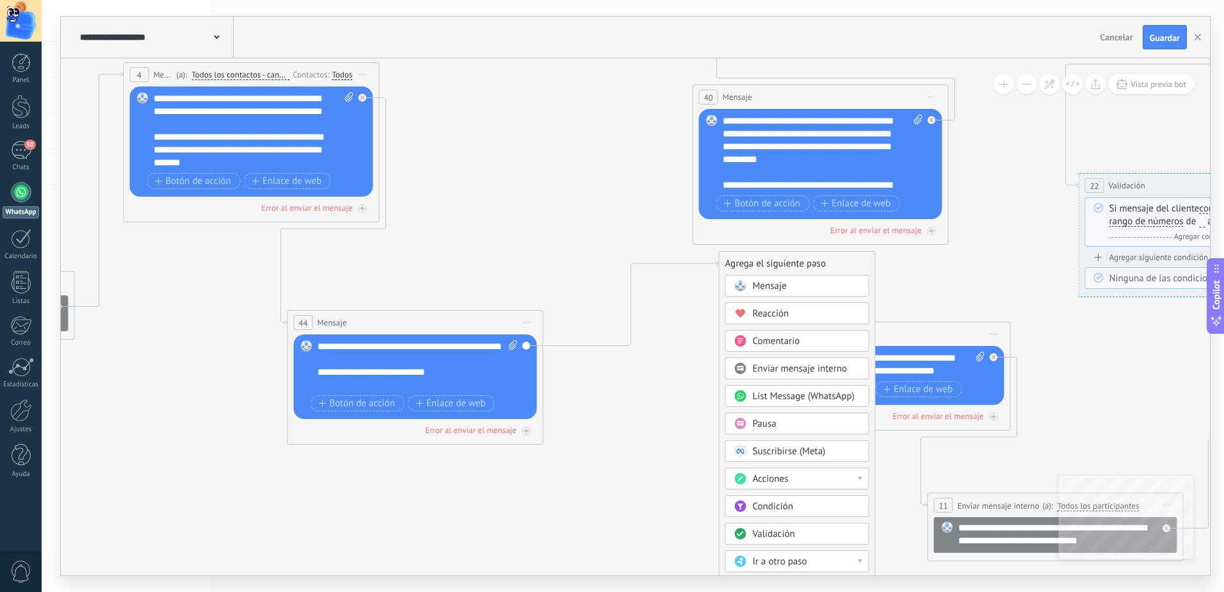
click at [761, 414] on div "Pausa" at bounding box center [797, 423] width 144 height 22
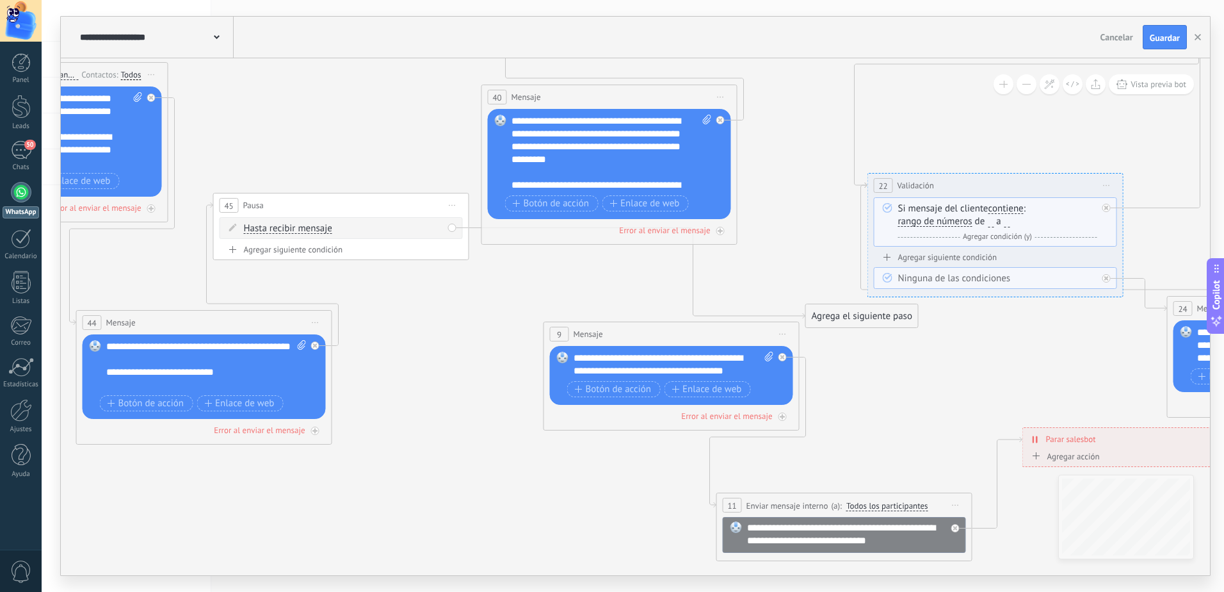
drag, startPoint x: 611, startPoint y: 263, endPoint x: 318, endPoint y: 208, distance: 298.3
click at [318, 208] on div "45 Pausa ***** Iniciar vista previa aquí Cambiar nombre Duplicar Borrar" at bounding box center [341, 205] width 255 height 24
click at [458, 209] on span "Iniciar vista previa aquí Cambiar nombre Duplicar [GEOGRAPHIC_DATA]" at bounding box center [454, 209] width 20 height 19
click at [479, 298] on div "Borrar" at bounding box center [512, 293] width 127 height 22
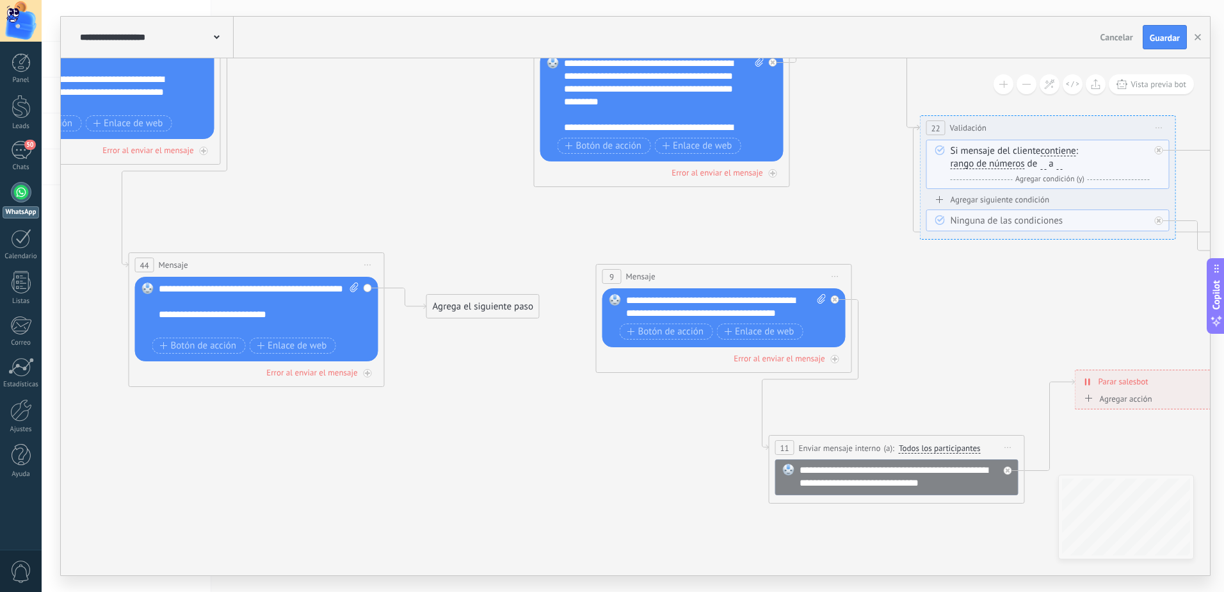
drag, startPoint x: 795, startPoint y: 255, endPoint x: 847, endPoint y: 197, distance: 78.9
click at [847, 197] on icon at bounding box center [740, 166] width 3248 height 1313
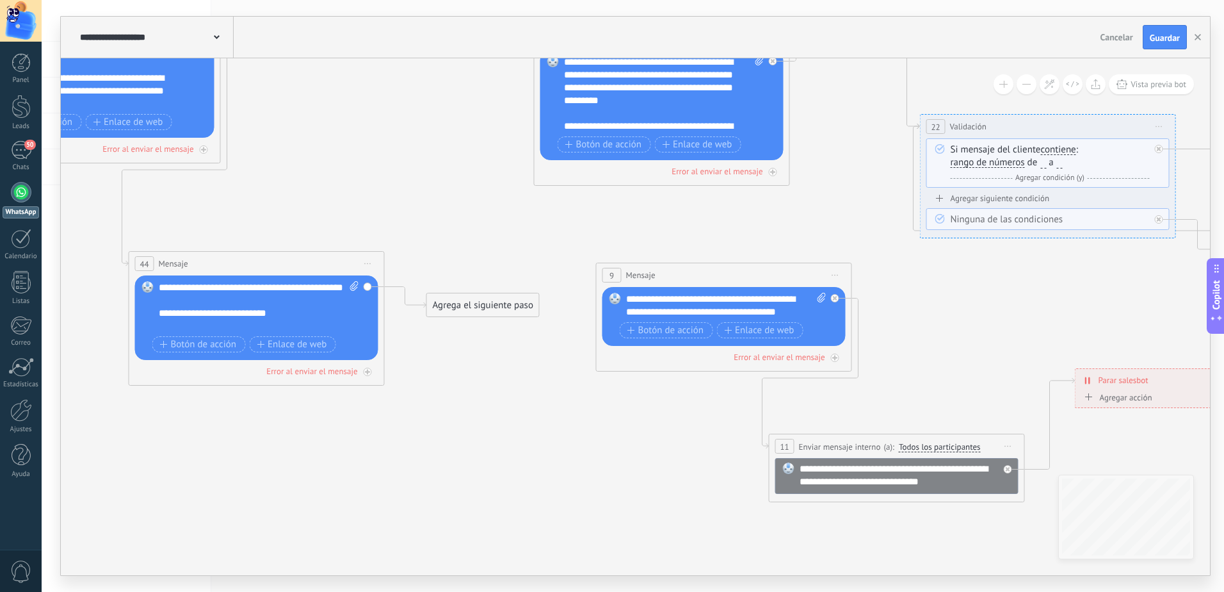
click at [517, 302] on div "Agrega el siguiente paso" at bounding box center [483, 305] width 112 height 21
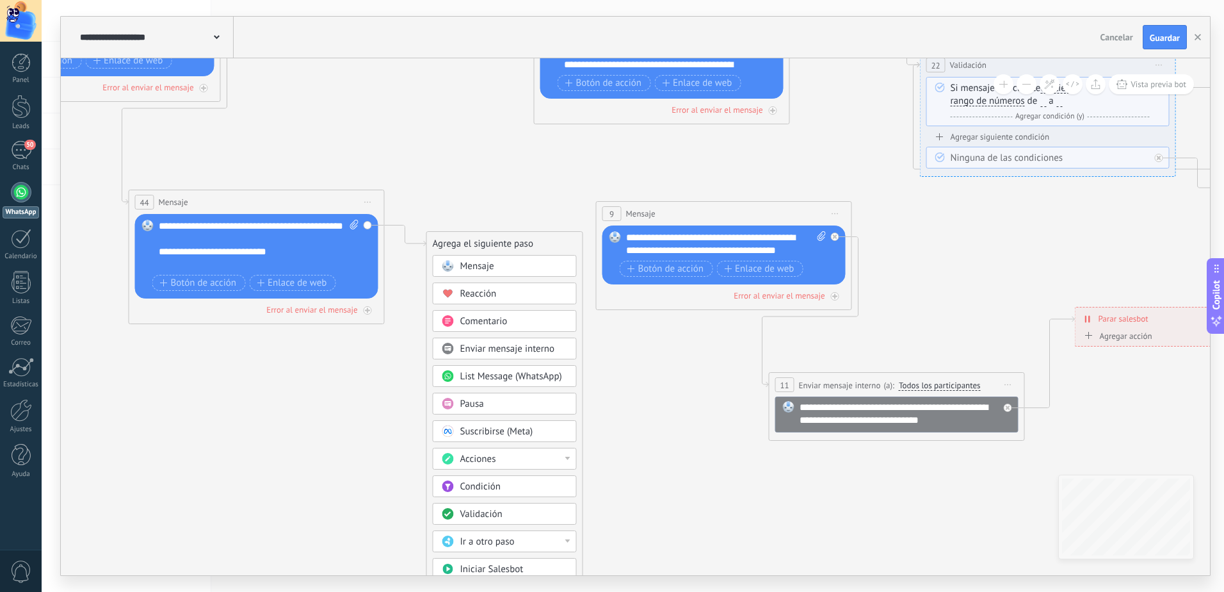
click at [489, 509] on span "Validación" at bounding box center [481, 514] width 42 height 12
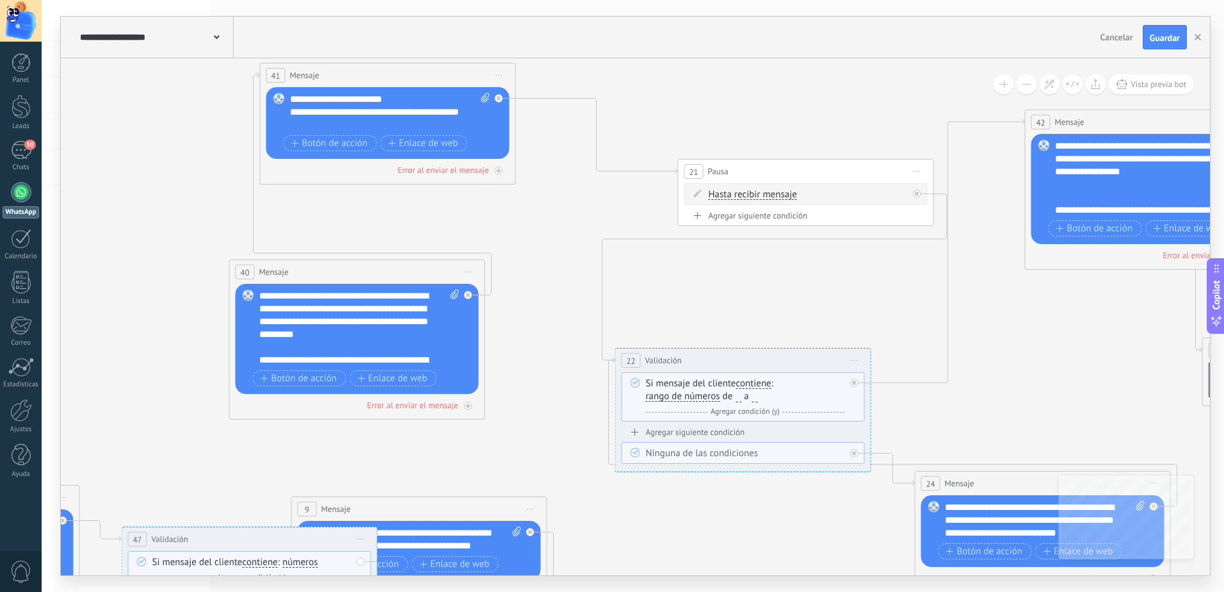
drag, startPoint x: 983, startPoint y: 286, endPoint x: 597, endPoint y: 581, distance: 486.0
click at [597, 581] on div "**********" at bounding box center [633, 296] width 1183 height 592
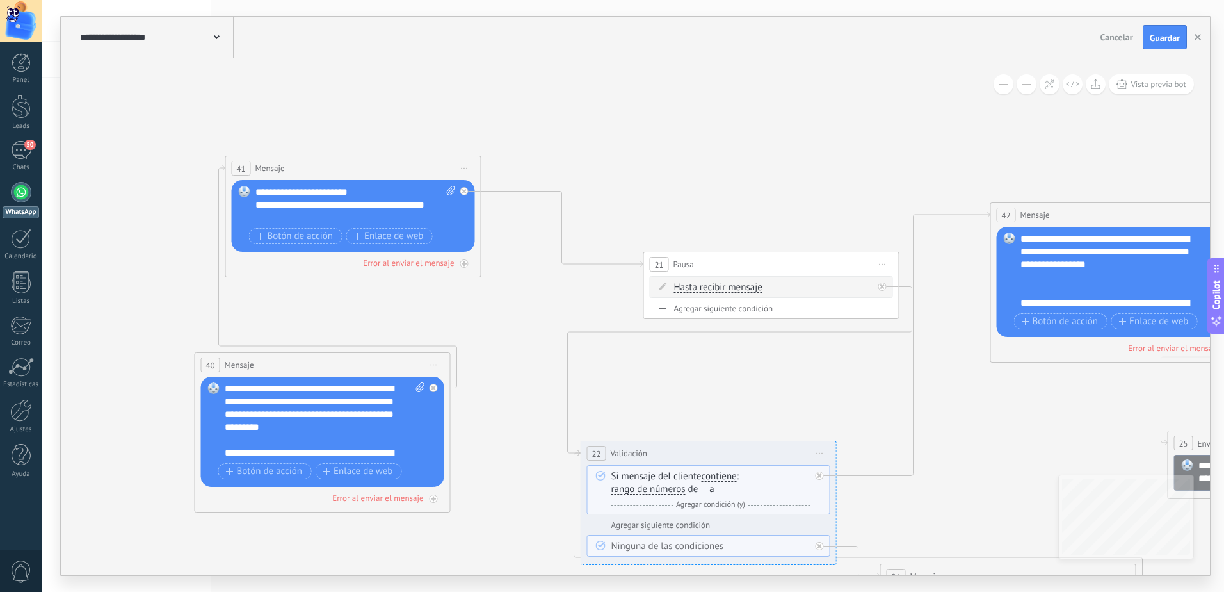
drag, startPoint x: 554, startPoint y: 234, endPoint x: 519, endPoint y: 327, distance: 99.1
click at [519, 327] on icon at bounding box center [401, 491] width 3248 height 1313
click at [881, 260] on span "Iniciar vista previa aquí Cambiar nombre Duplicar [GEOGRAPHIC_DATA]" at bounding box center [883, 264] width 20 height 19
click at [913, 347] on div "Borrar" at bounding box center [941, 348] width 127 height 22
click at [614, 210] on div "Agrega el siguiente paso" at bounding box center [580, 209] width 112 height 21
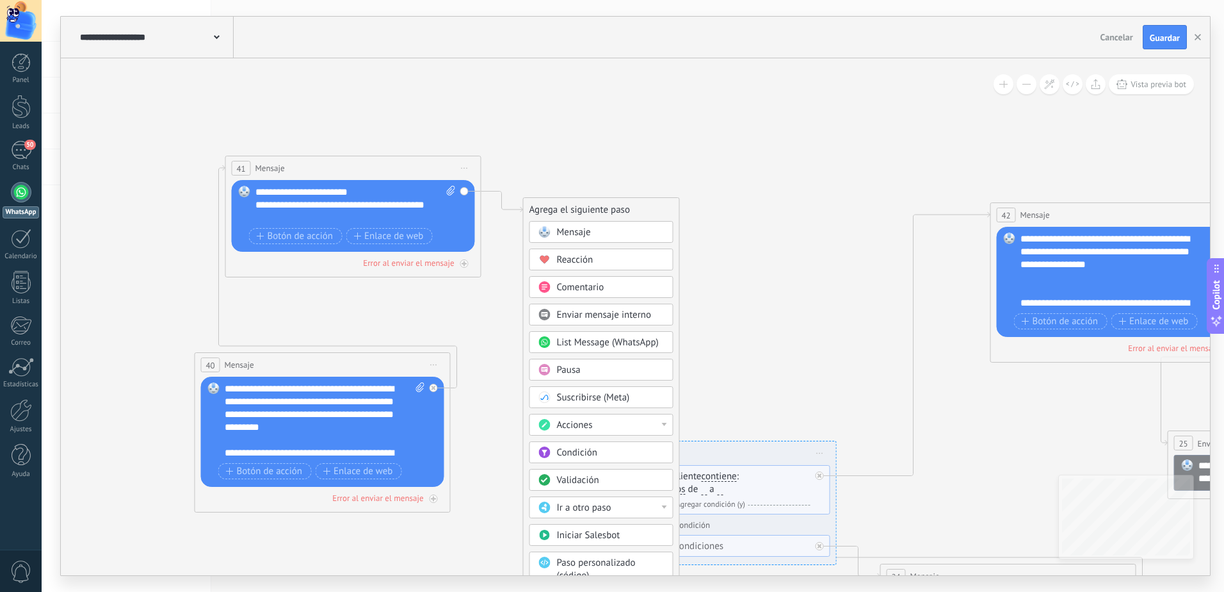
click at [588, 502] on span "Ir a otro paso" at bounding box center [584, 507] width 54 height 12
click at [581, 531] on div "22: Validación" at bounding box center [601, 531] width 143 height 22
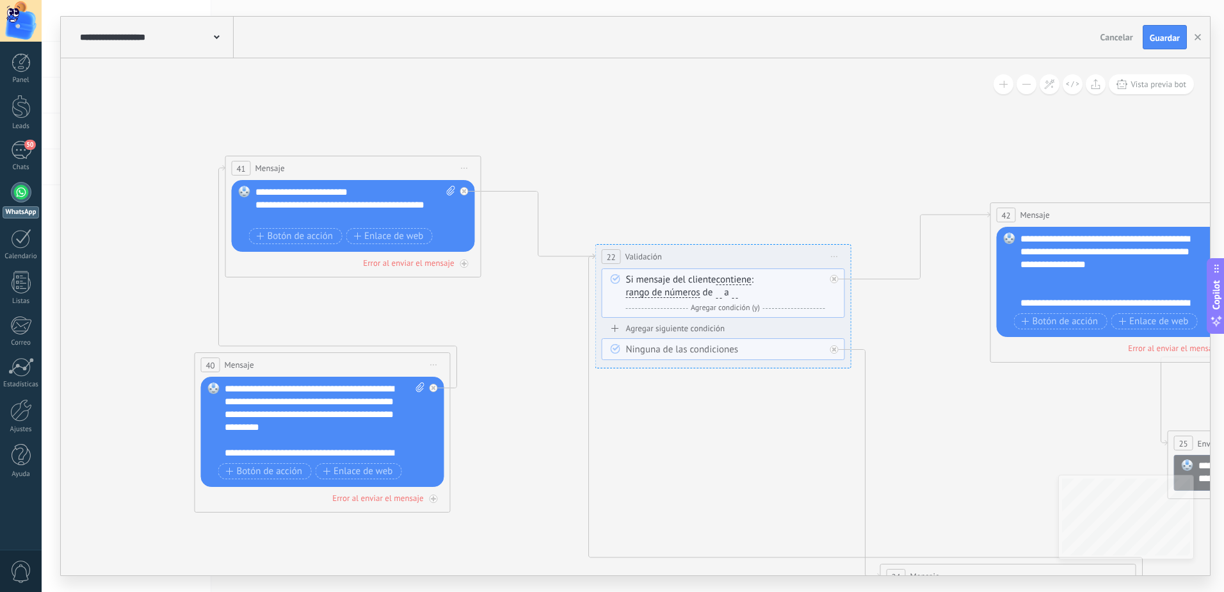
drag, startPoint x: 690, startPoint y: 457, endPoint x: 704, endPoint y: 260, distance: 197.1
click at [704, 260] on div "**********" at bounding box center [723, 257] width 255 height 24
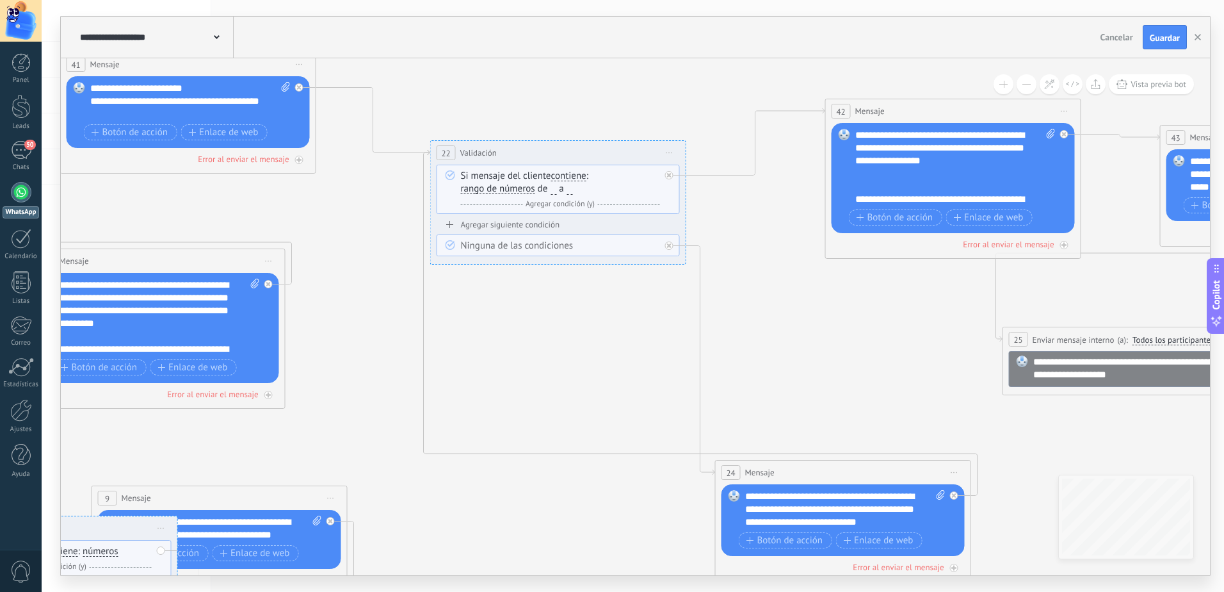
drag, startPoint x: 942, startPoint y: 357, endPoint x: 777, endPoint y: 284, distance: 180.6
click at [777, 284] on icon at bounding box center [236, 388] width 3248 height 1313
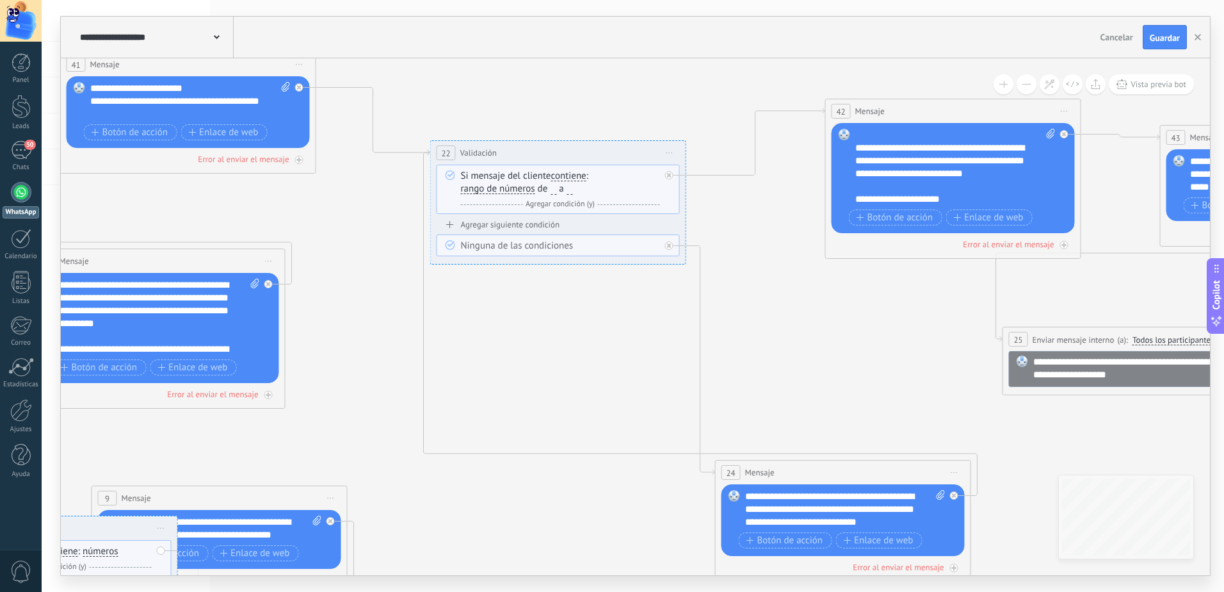
scroll to position [0, 0]
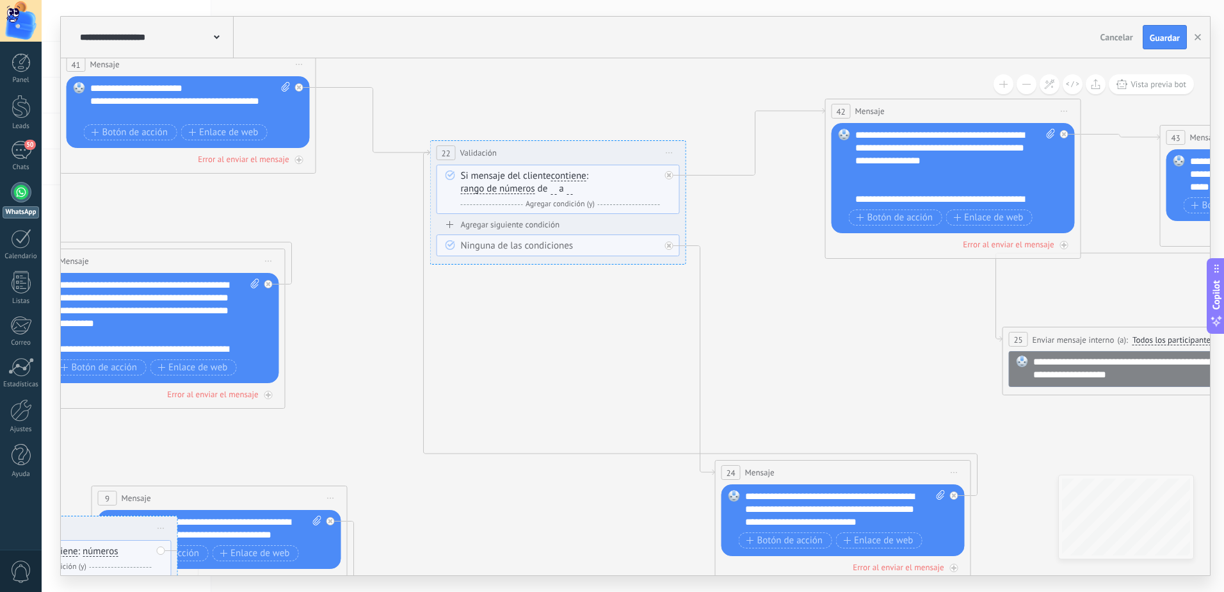
click at [868, 174] on div "**********" at bounding box center [955, 167] width 200 height 77
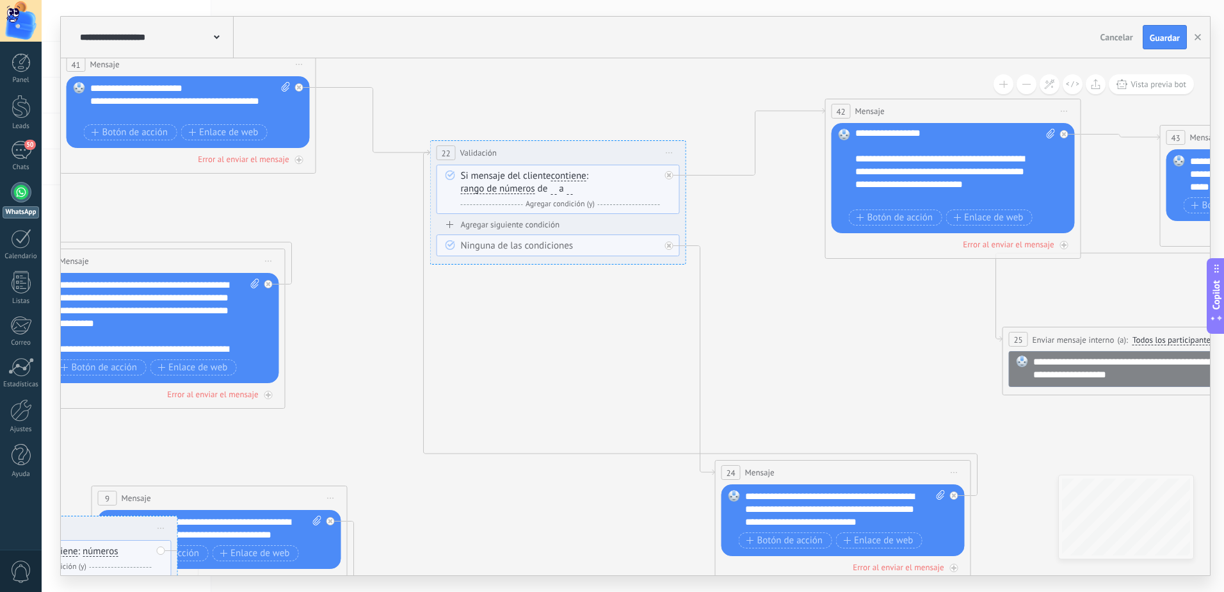
scroll to position [38, 0]
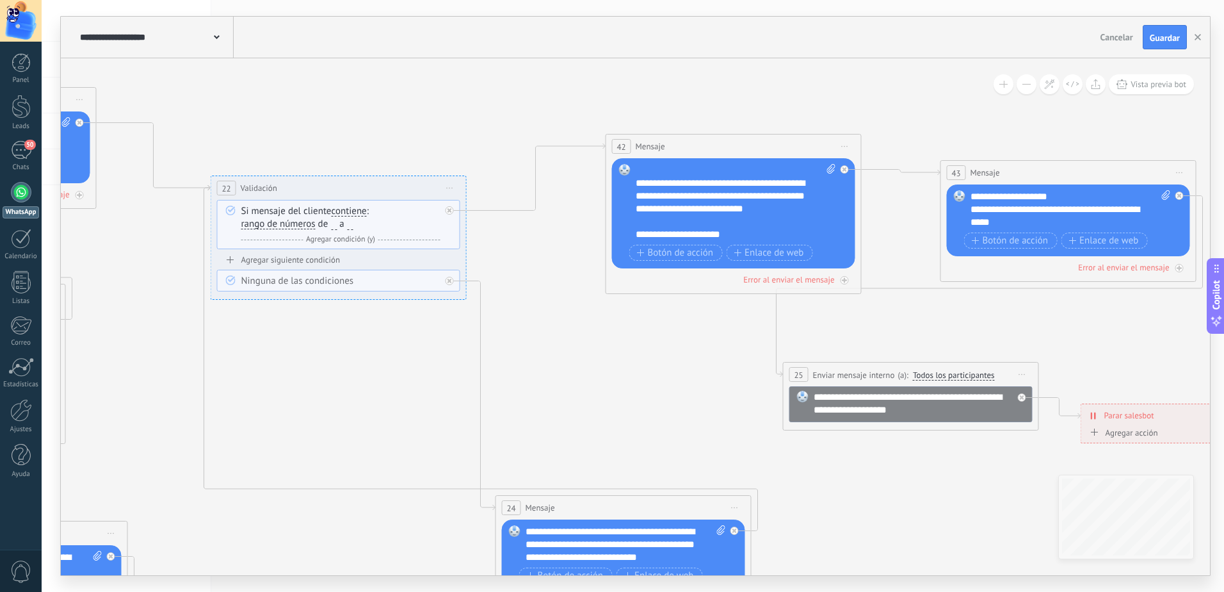
drag, startPoint x: 1056, startPoint y: 277, endPoint x: 837, endPoint y: 312, distance: 222.4
click at [837, 312] on icon at bounding box center [16, 423] width 3248 height 1313
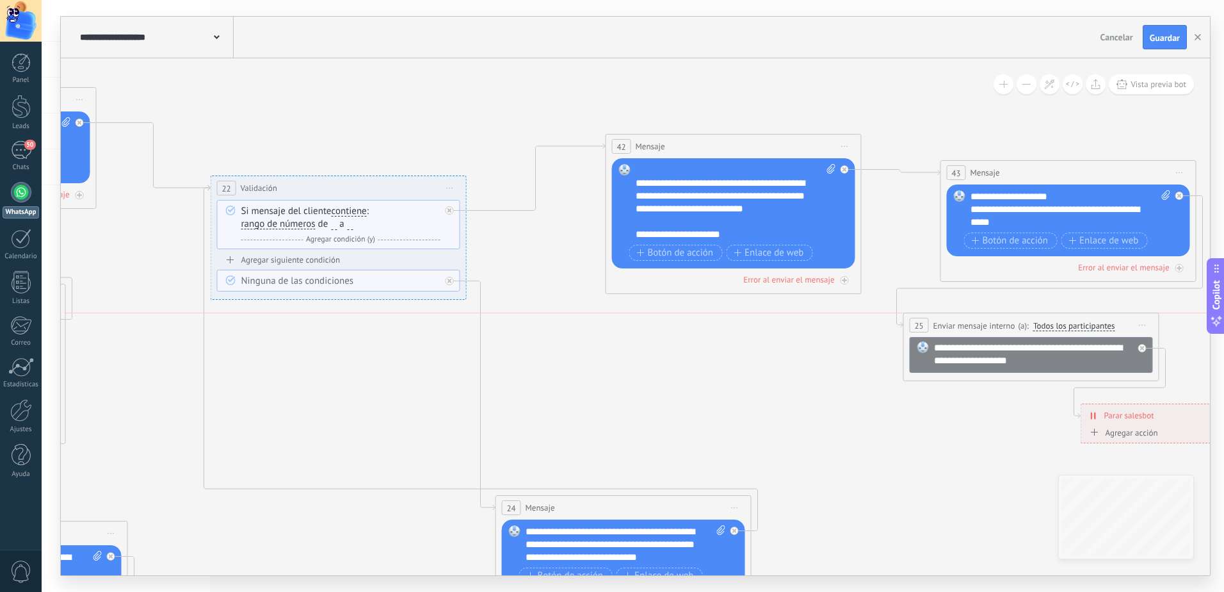
drag, startPoint x: 864, startPoint y: 368, endPoint x: 984, endPoint y: 321, distance: 128.9
click at [984, 321] on div "**********" at bounding box center [1031, 325] width 255 height 24
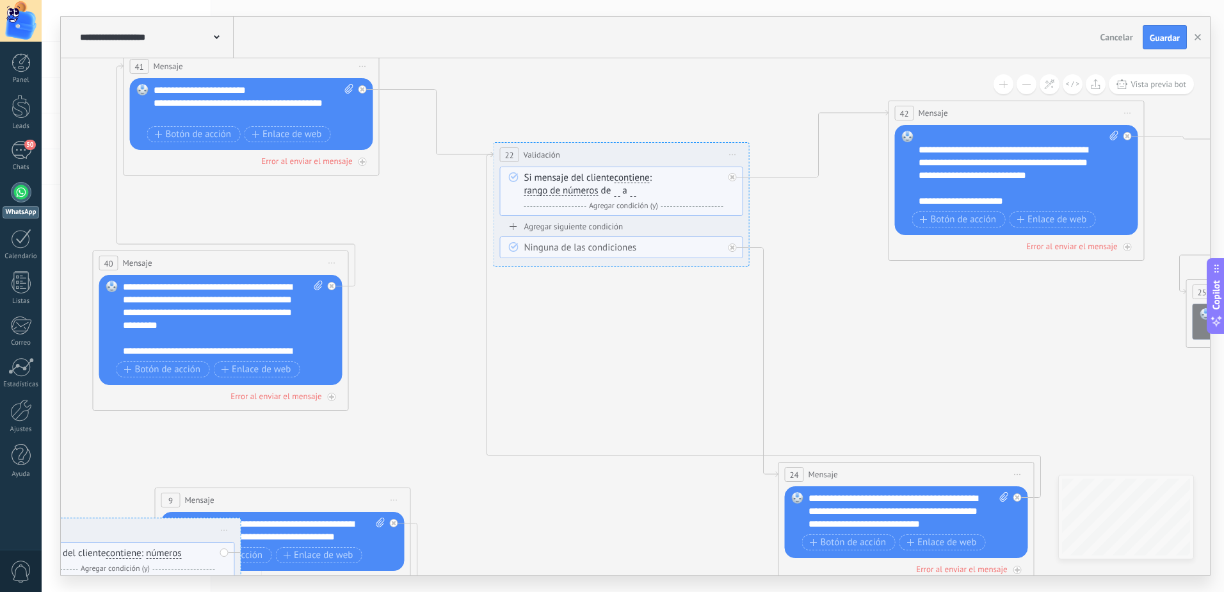
drag, startPoint x: 610, startPoint y: 368, endPoint x: 851, endPoint y: 338, distance: 242.5
click at [893, 332] on icon at bounding box center [299, 390] width 3248 height 1313
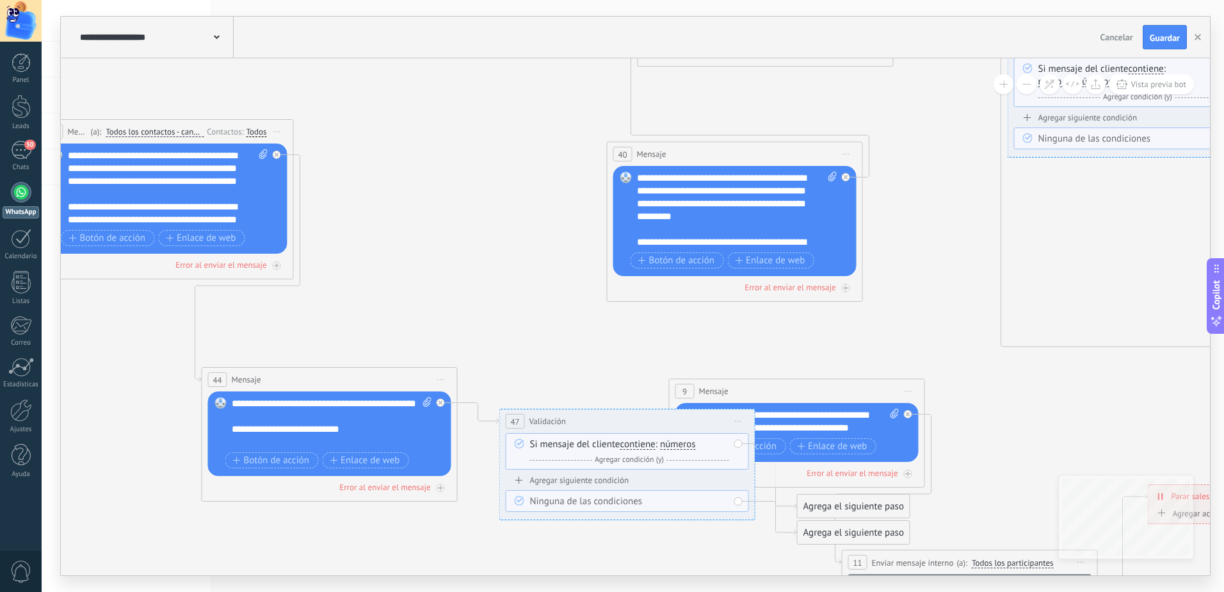
drag, startPoint x: 439, startPoint y: 336, endPoint x: 953, endPoint y: 229, distance: 525.1
click at [953, 229] on icon at bounding box center [813, 281] width 3248 height 1313
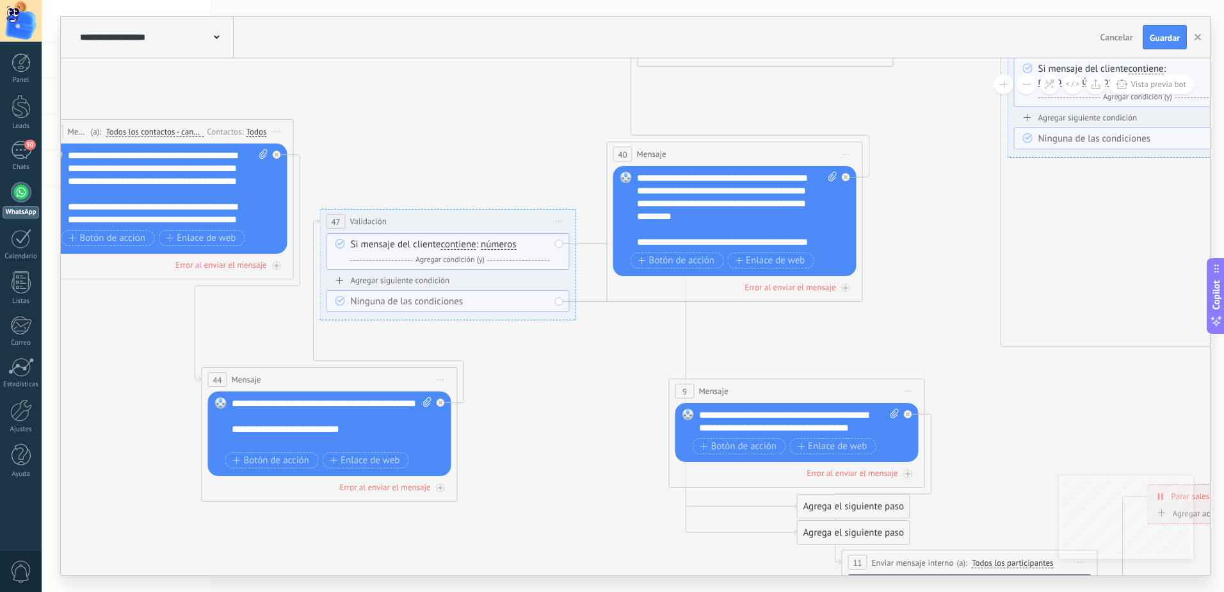
drag, startPoint x: 545, startPoint y: 306, endPoint x: 439, endPoint y: 222, distance: 134.9
click at [439, 222] on div "**********" at bounding box center [448, 221] width 255 height 24
click at [497, 242] on span "números" at bounding box center [499, 244] width 36 height 10
click at [497, 242] on button "números" at bounding box center [554, 244] width 160 height 23
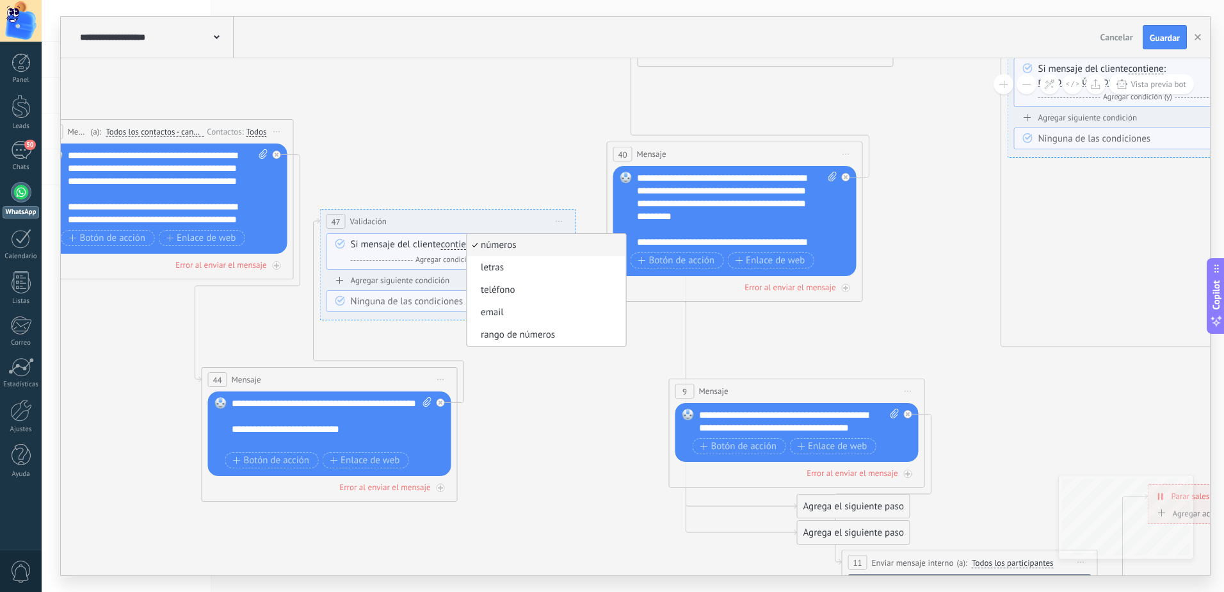
click at [553, 383] on icon at bounding box center [813, 281] width 3248 height 1313
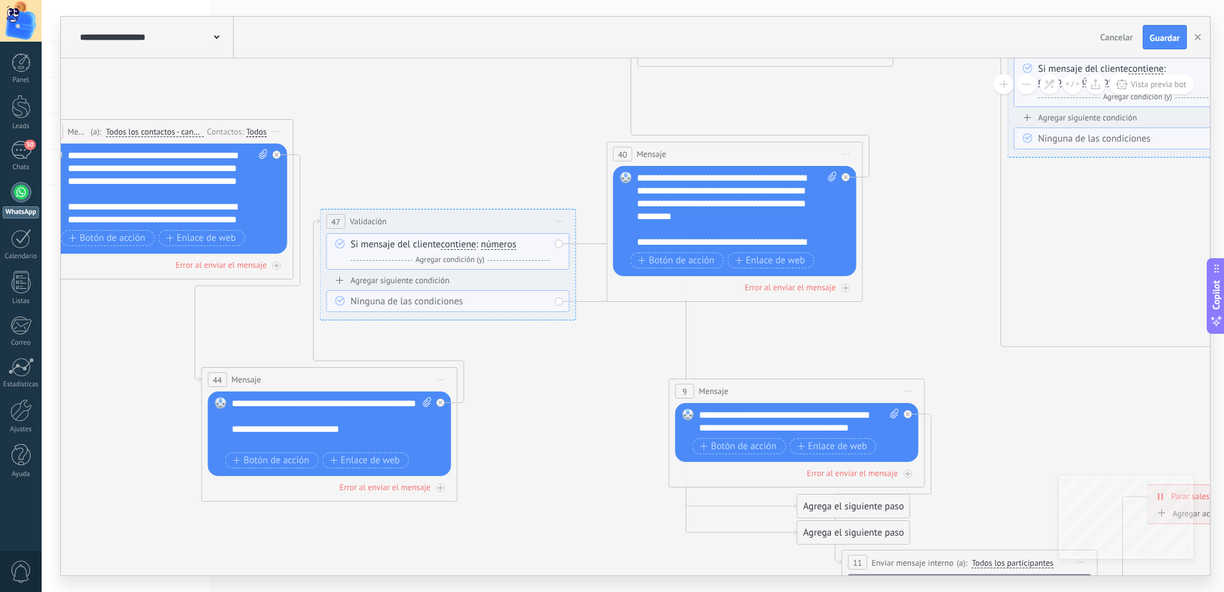
click at [466, 245] on span "contiene" at bounding box center [458, 244] width 35 height 10
click at [466, 245] on button "contiene" at bounding box center [515, 244] width 160 height 23
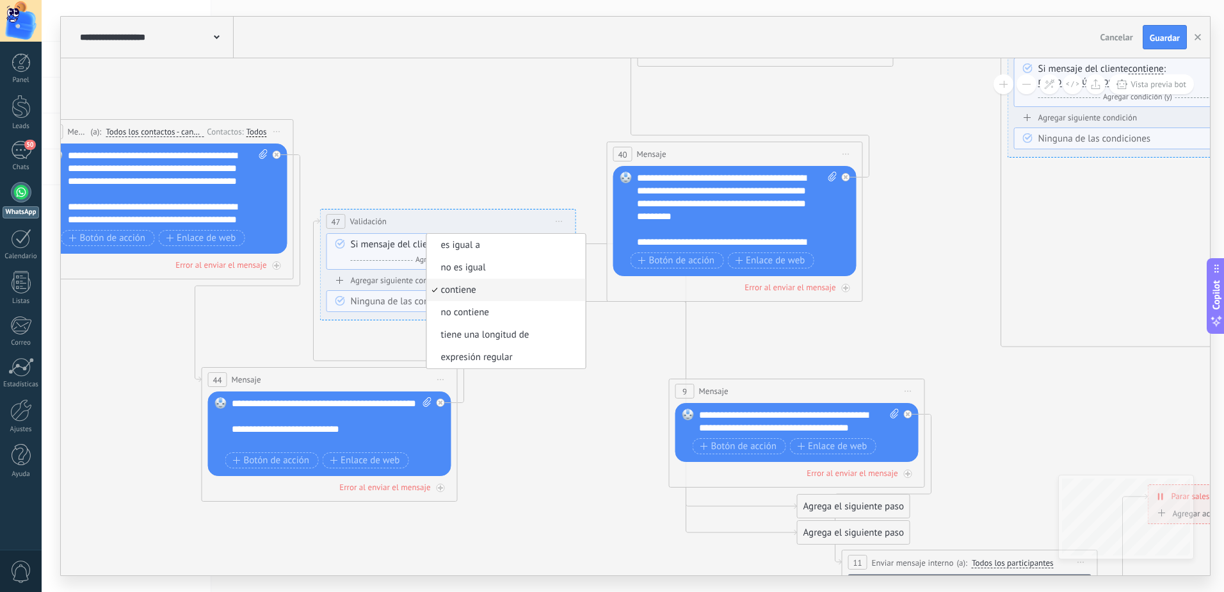
click at [551, 410] on icon at bounding box center [813, 281] width 3248 height 1313
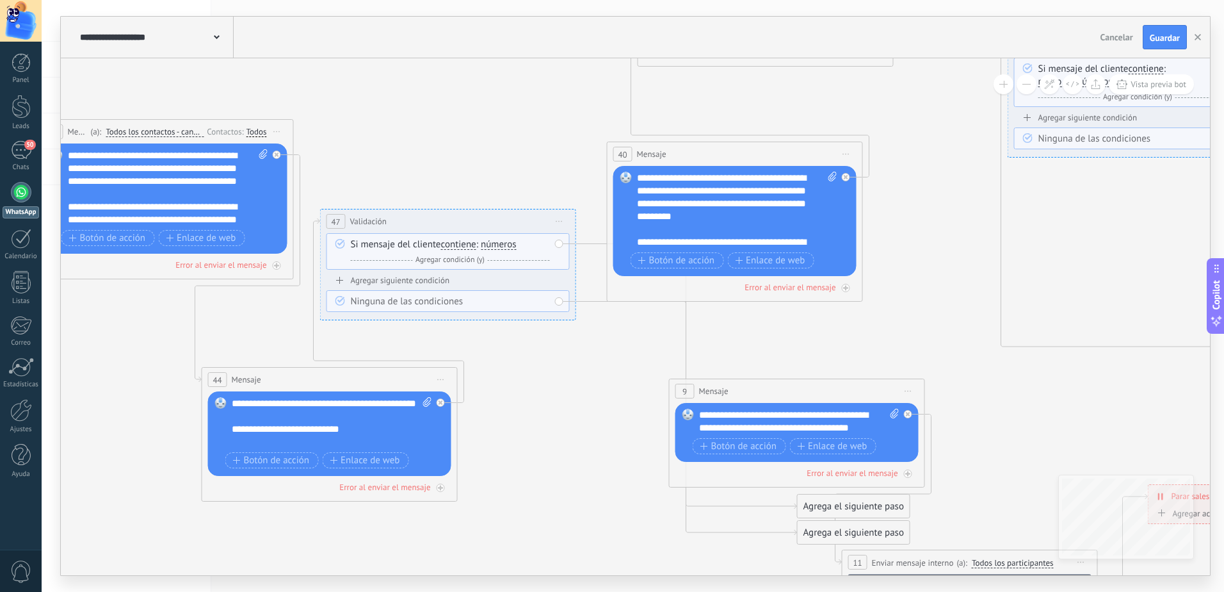
click at [507, 248] on span "números" at bounding box center [499, 244] width 36 height 10
click at [507, 248] on button "números" at bounding box center [554, 244] width 160 height 23
click at [507, 266] on span "letras" at bounding box center [544, 267] width 155 height 13
click at [495, 261] on div "Y Agregar condición (y)" at bounding box center [450, 260] width 199 height 13
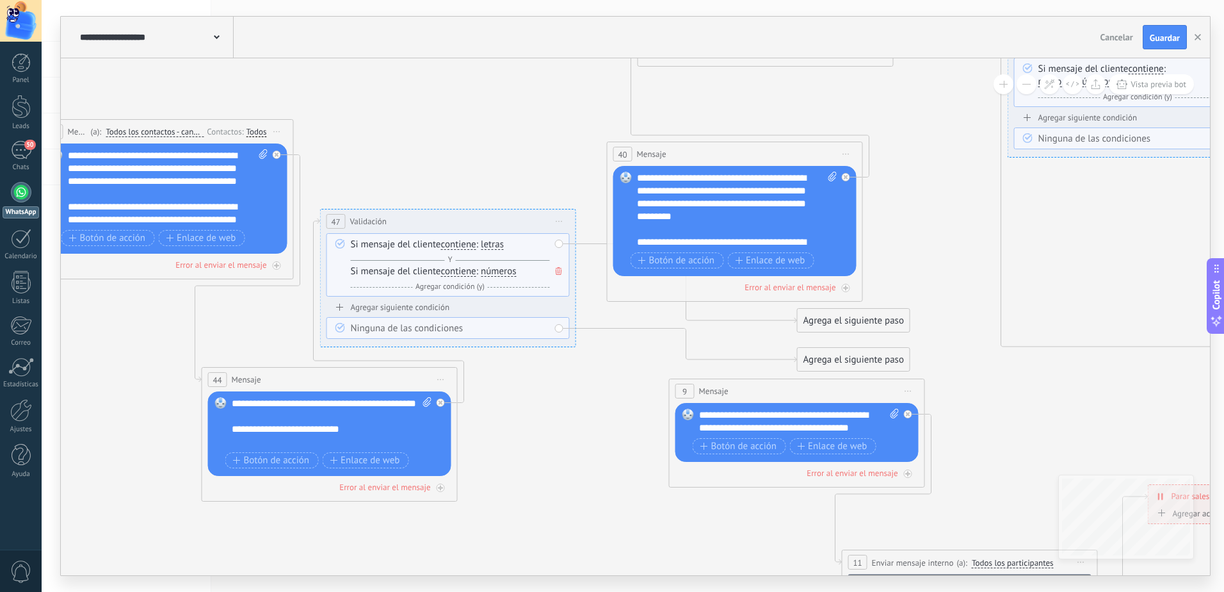
click at [497, 273] on span "números" at bounding box center [499, 271] width 36 height 10
click at [497, 273] on button "números" at bounding box center [554, 271] width 160 height 23
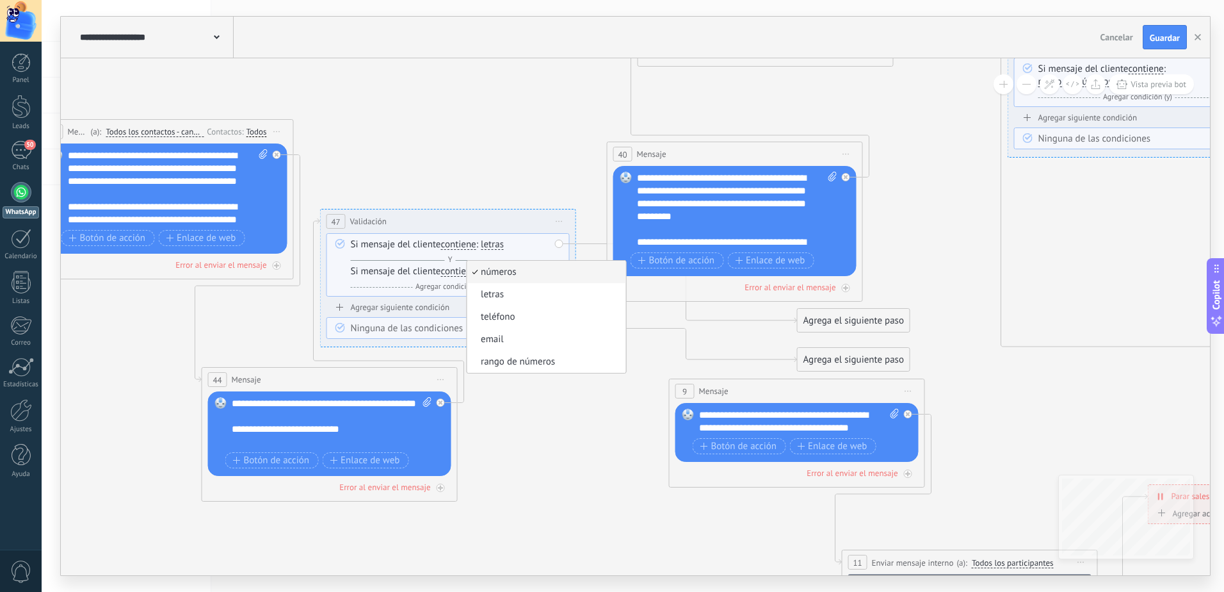
click at [455, 268] on span "contiene" at bounding box center [458, 271] width 35 height 10
click at [455, 268] on button "contiene" at bounding box center [515, 271] width 160 height 23
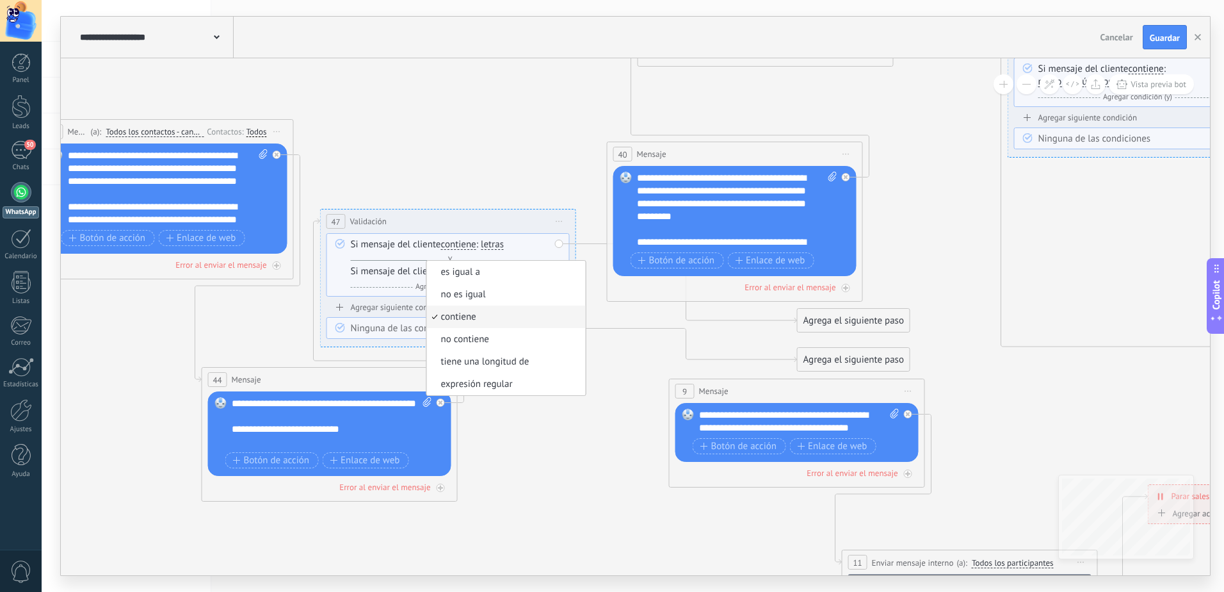
click at [612, 373] on icon at bounding box center [813, 281] width 3248 height 1313
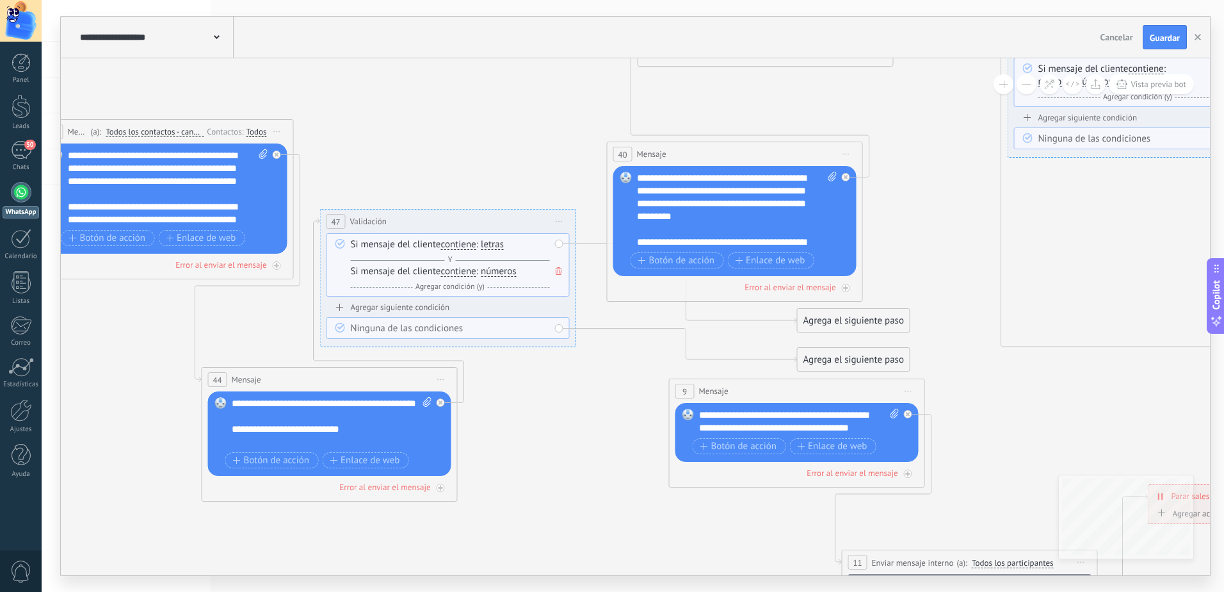
click at [466, 273] on span "contiene" at bounding box center [458, 271] width 35 height 10
click at [466, 273] on button "contiene" at bounding box center [515, 271] width 160 height 23
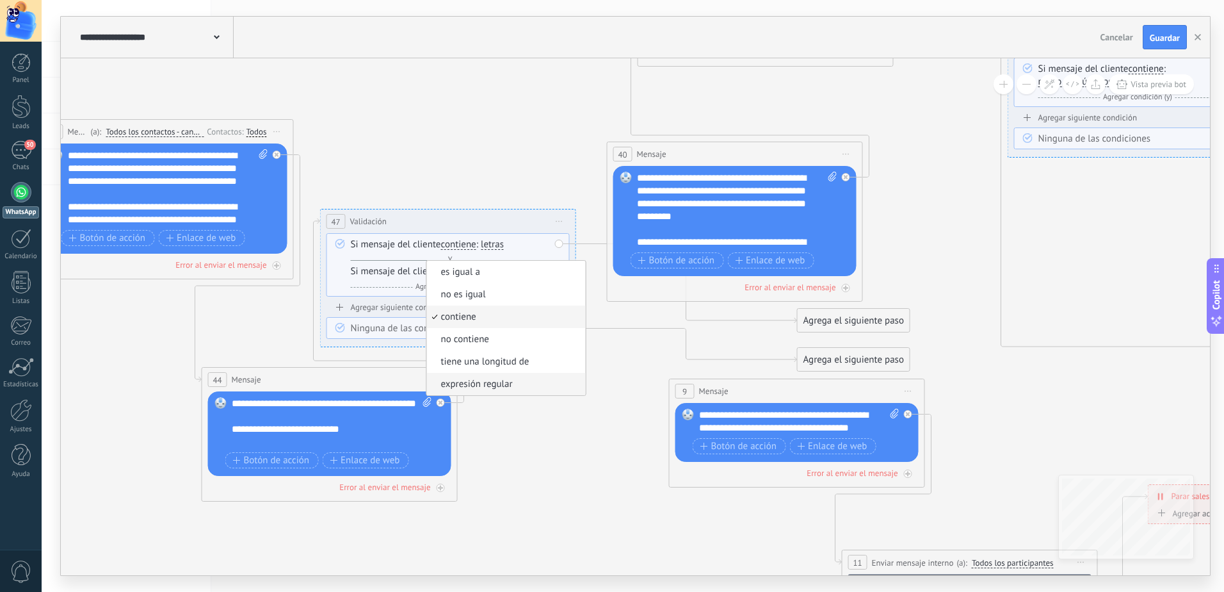
click at [481, 387] on span "expresión regular" at bounding box center [504, 384] width 155 height 13
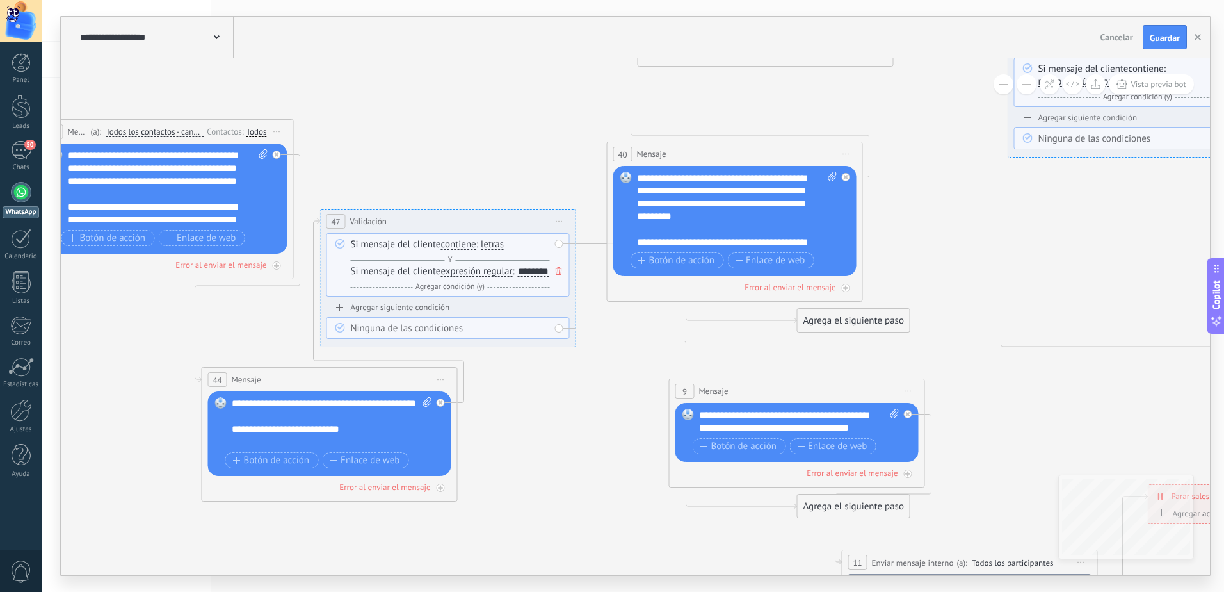
click at [518, 277] on div "********" at bounding box center [533, 271] width 31 height 10
click at [473, 276] on span "expresión regular" at bounding box center [477, 271] width 72 height 10
click at [473, 276] on button "expresión regular" at bounding box center [515, 271] width 160 height 23
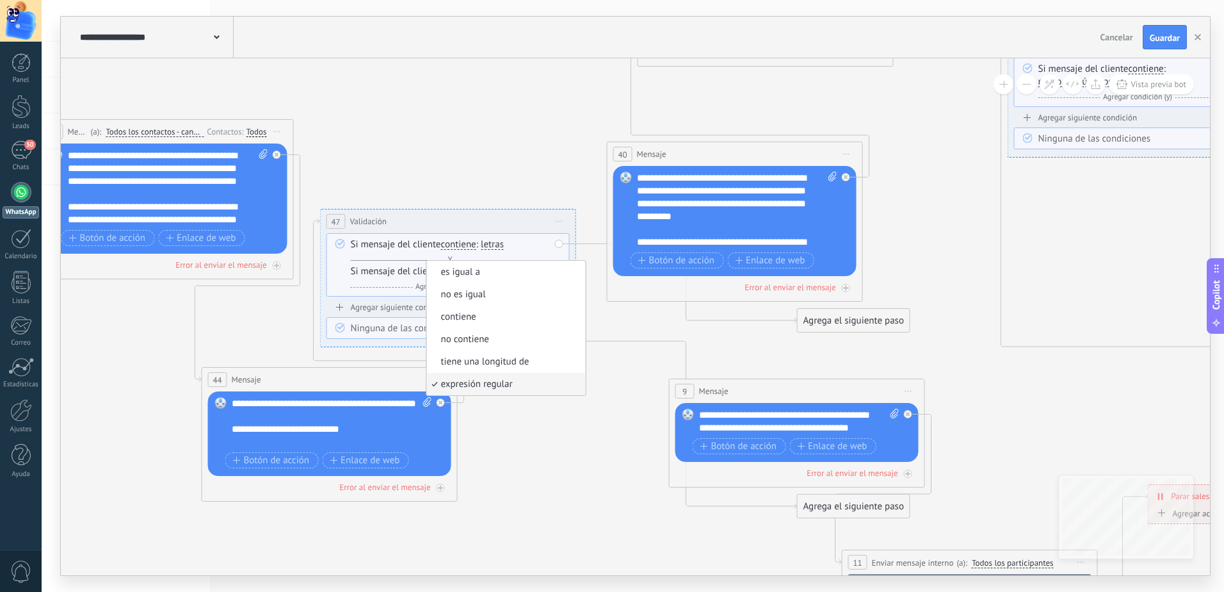
click at [600, 319] on icon at bounding box center [813, 281] width 3248 height 1313
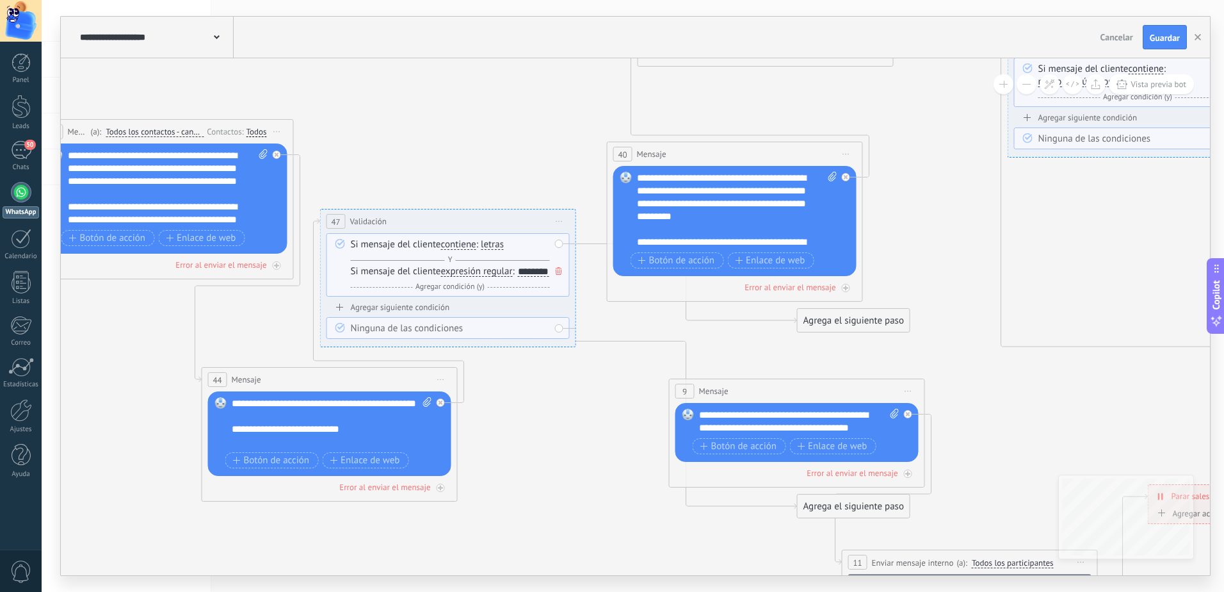
click at [556, 272] on icon at bounding box center [559, 271] width 6 height 8
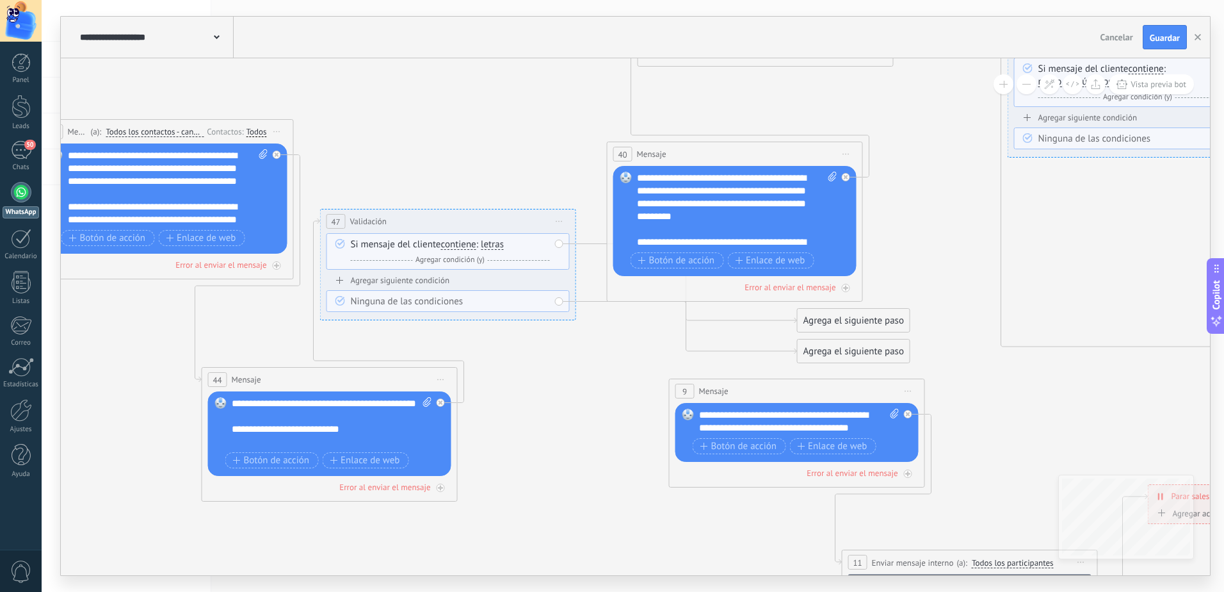
click at [457, 245] on span "contiene" at bounding box center [458, 244] width 35 height 10
click at [457, 245] on button "contiene" at bounding box center [515, 244] width 160 height 23
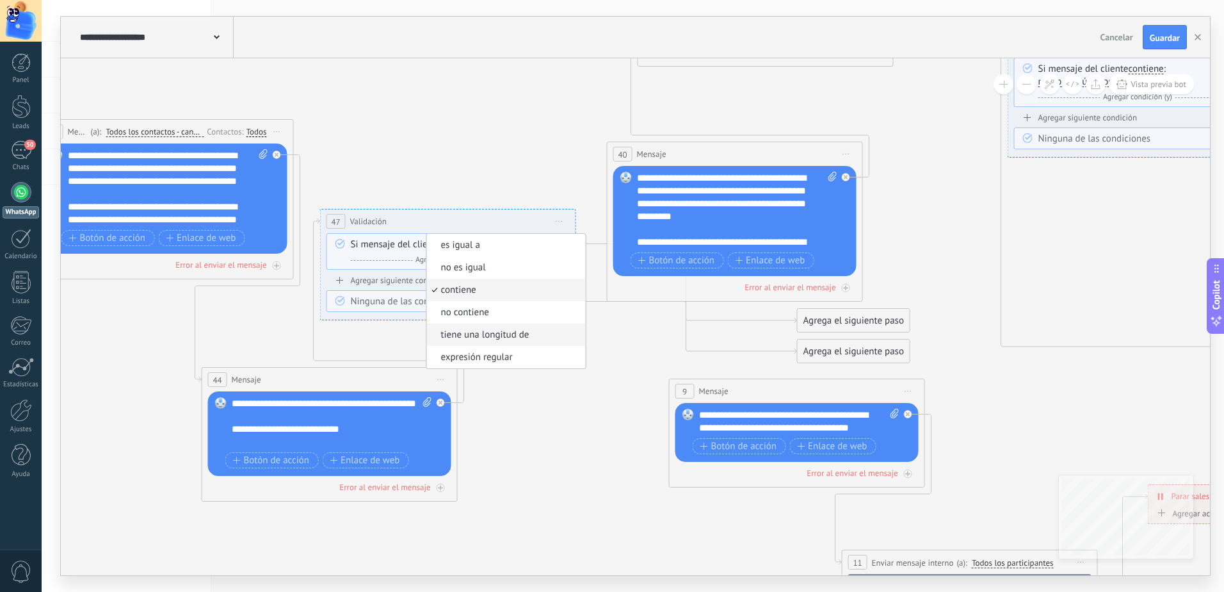
click at [494, 328] on li "tiene una longitud de" at bounding box center [506, 334] width 159 height 22
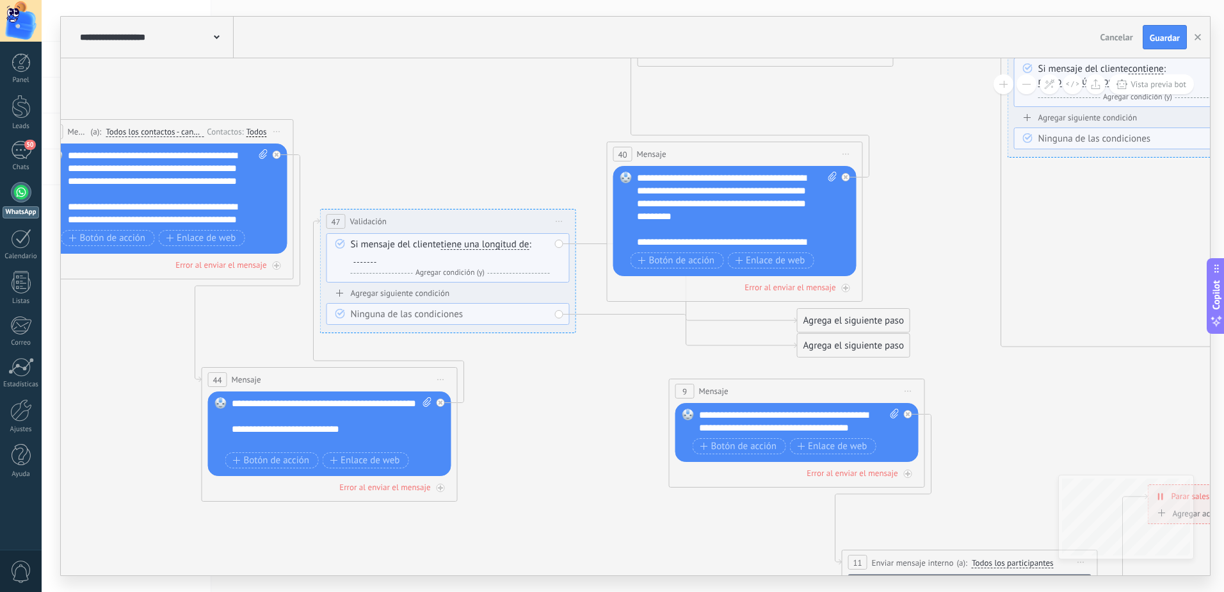
click at [501, 243] on span "tiene una longitud de" at bounding box center [485, 244] width 88 height 10
click at [501, 243] on button "tiene una longitud de" at bounding box center [515, 244] width 160 height 23
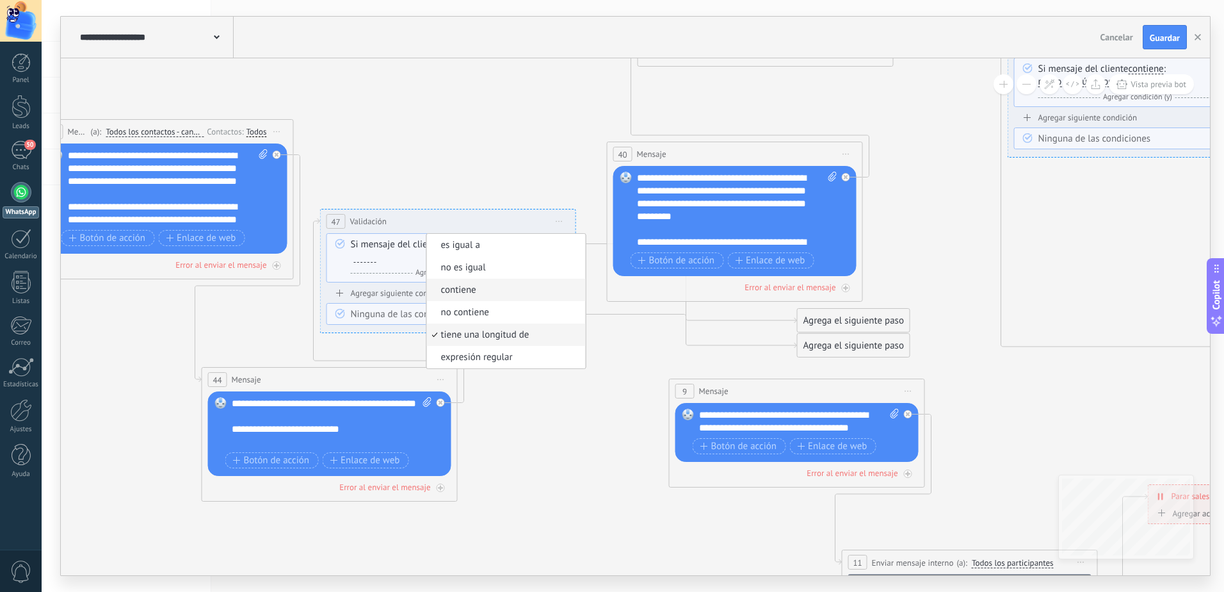
click at [494, 286] on span "contiene" at bounding box center [504, 290] width 155 height 13
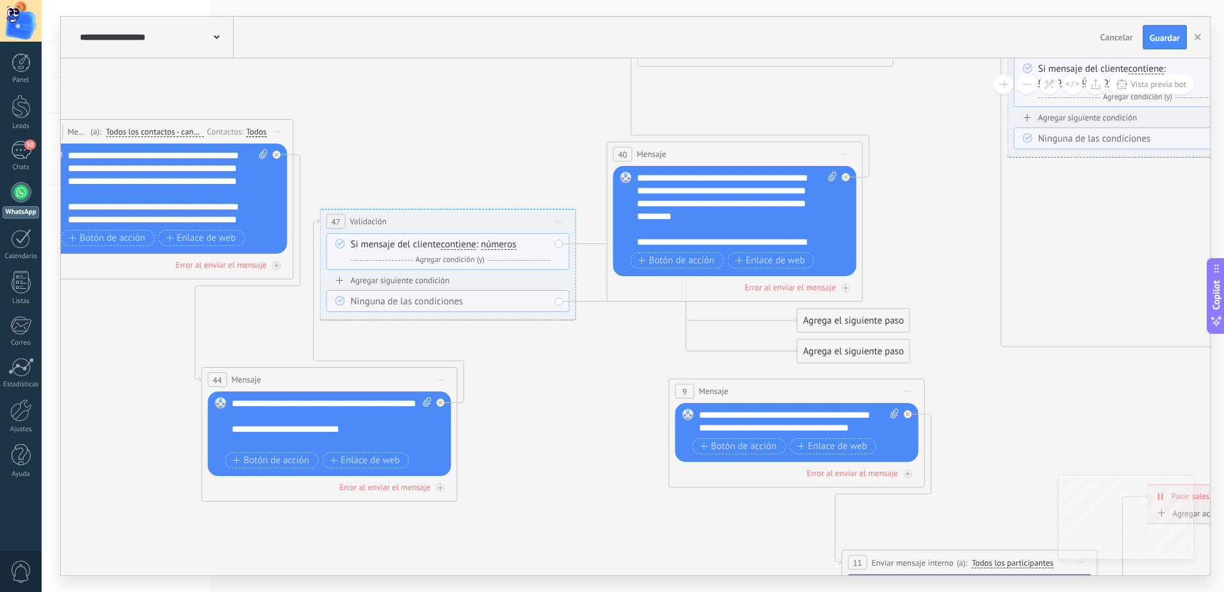
click at [503, 243] on span "números" at bounding box center [499, 244] width 36 height 10
click at [503, 243] on button "números" at bounding box center [554, 244] width 160 height 23
click at [510, 271] on span "letras" at bounding box center [544, 267] width 155 height 13
click at [459, 260] on span "Agregar condición (y)" at bounding box center [450, 260] width 76 height 10
click at [503, 270] on span "números" at bounding box center [499, 271] width 36 height 10
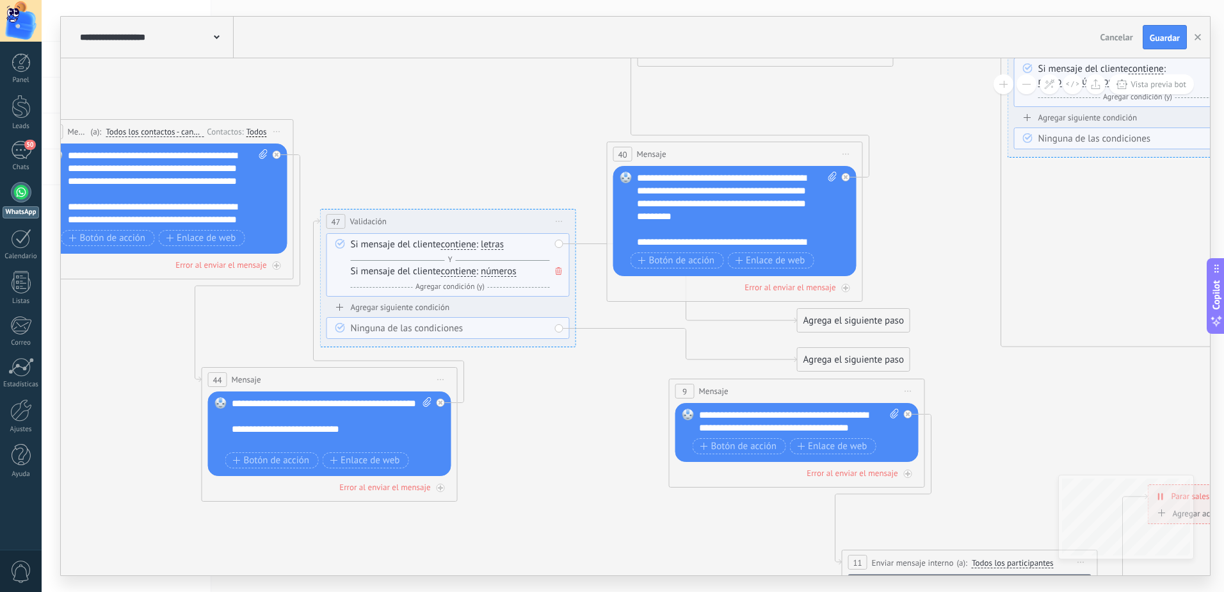
click at [503, 270] on button "números" at bounding box center [554, 271] width 160 height 23
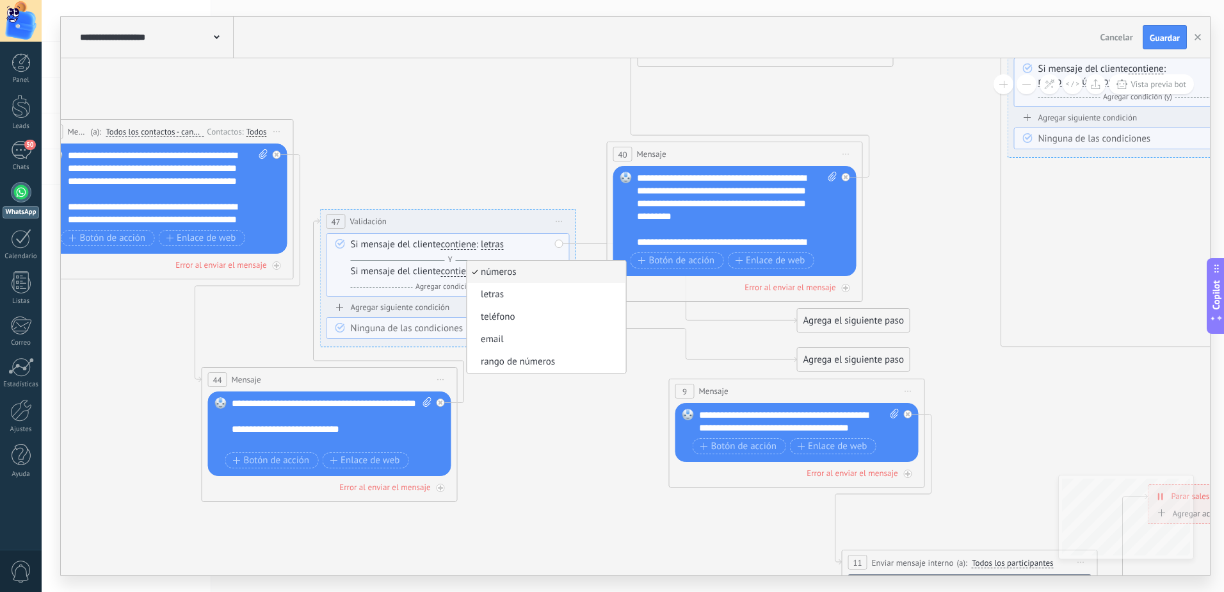
click at [528, 390] on icon at bounding box center [813, 281] width 3248 height 1313
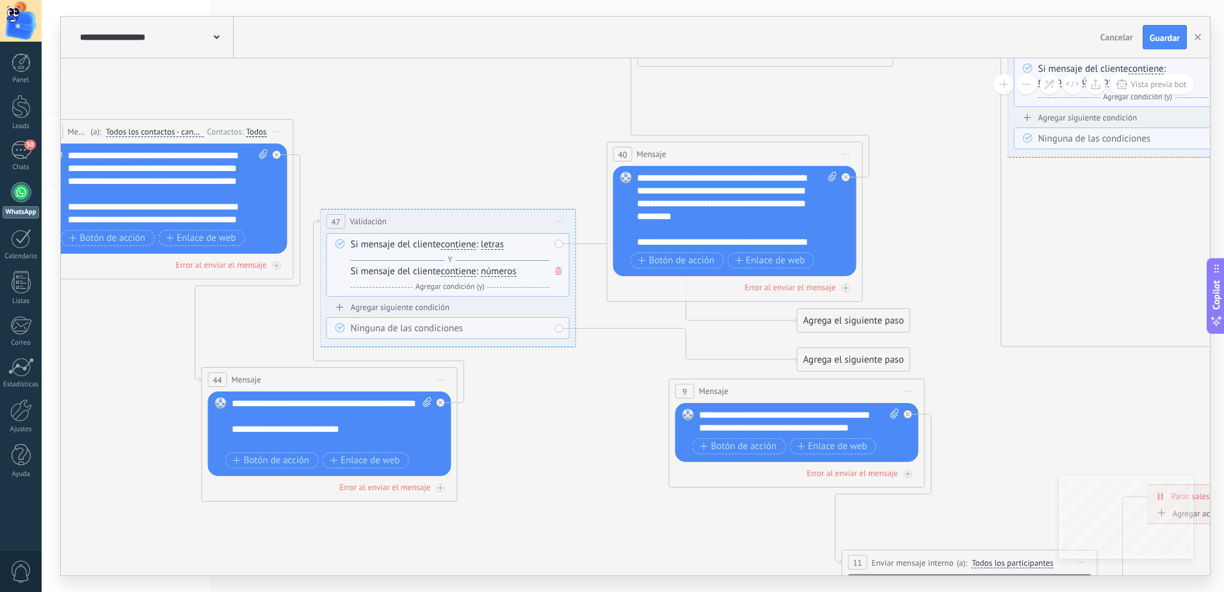
click at [560, 270] on icon at bounding box center [559, 271] width 6 height 8
click at [467, 244] on span "contiene" at bounding box center [458, 244] width 35 height 10
click at [467, 244] on button "contiene" at bounding box center [515, 244] width 160 height 23
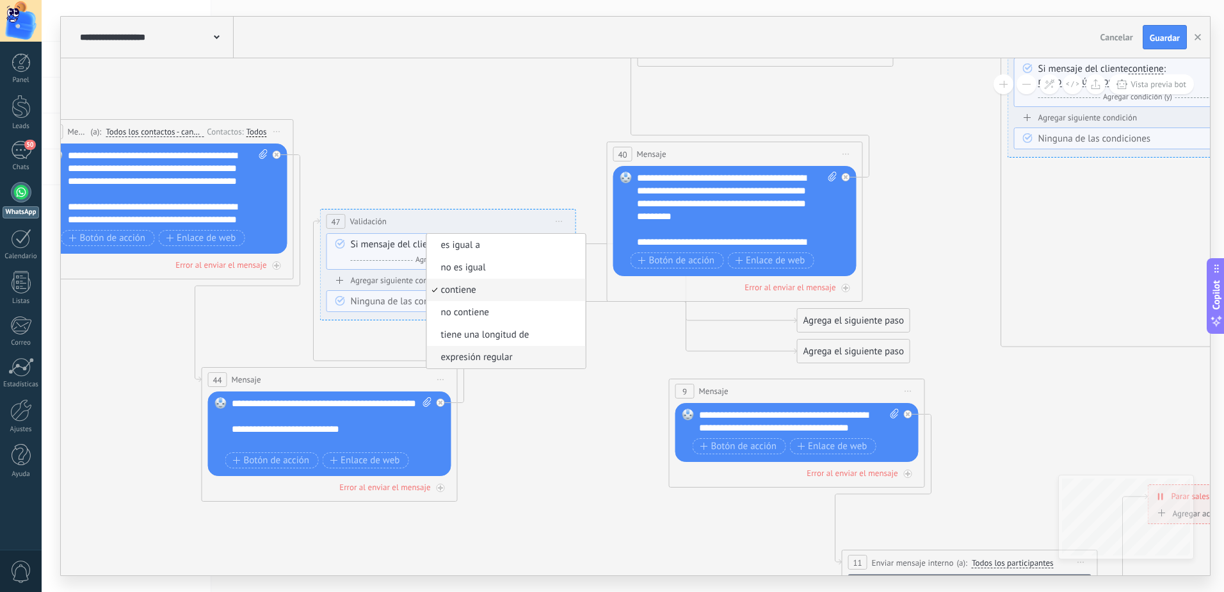
click at [471, 354] on span "expresión regular" at bounding box center [504, 357] width 155 height 13
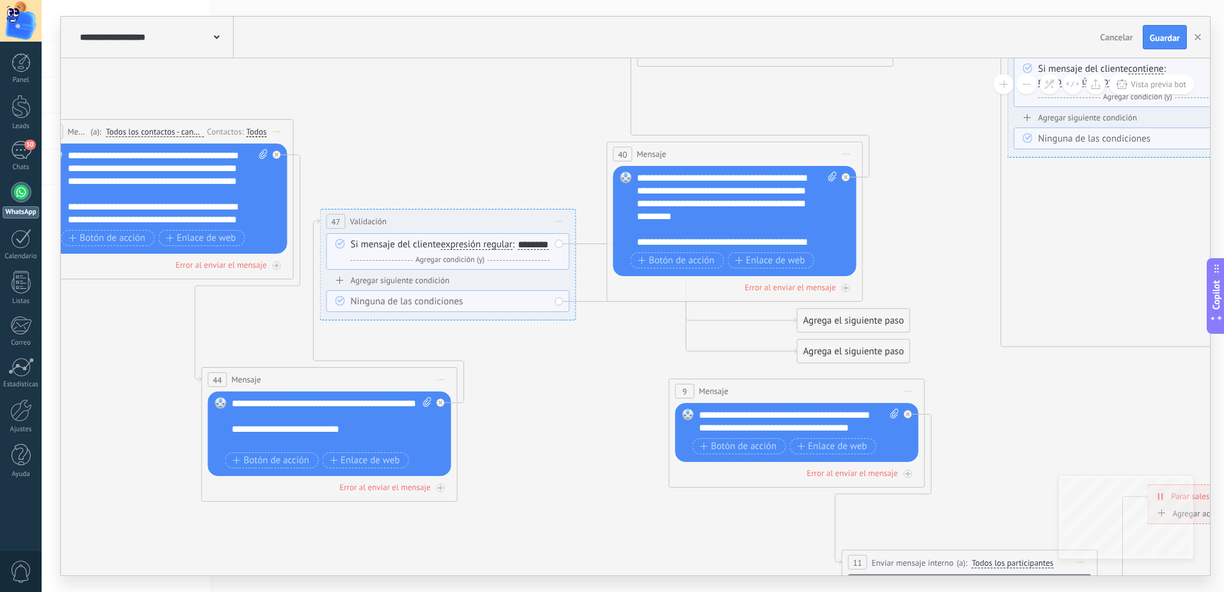
click at [385, 260] on div "Si mensaje del cliente expresión regular es igual a no es igual contiene no con…" at bounding box center [450, 252] width 199 height 28
click at [518, 250] on div "********" at bounding box center [533, 244] width 31 height 10
click at [481, 242] on span "expresión regular" at bounding box center [477, 244] width 72 height 10
click at [481, 242] on button "expresión regular" at bounding box center [515, 244] width 160 height 23
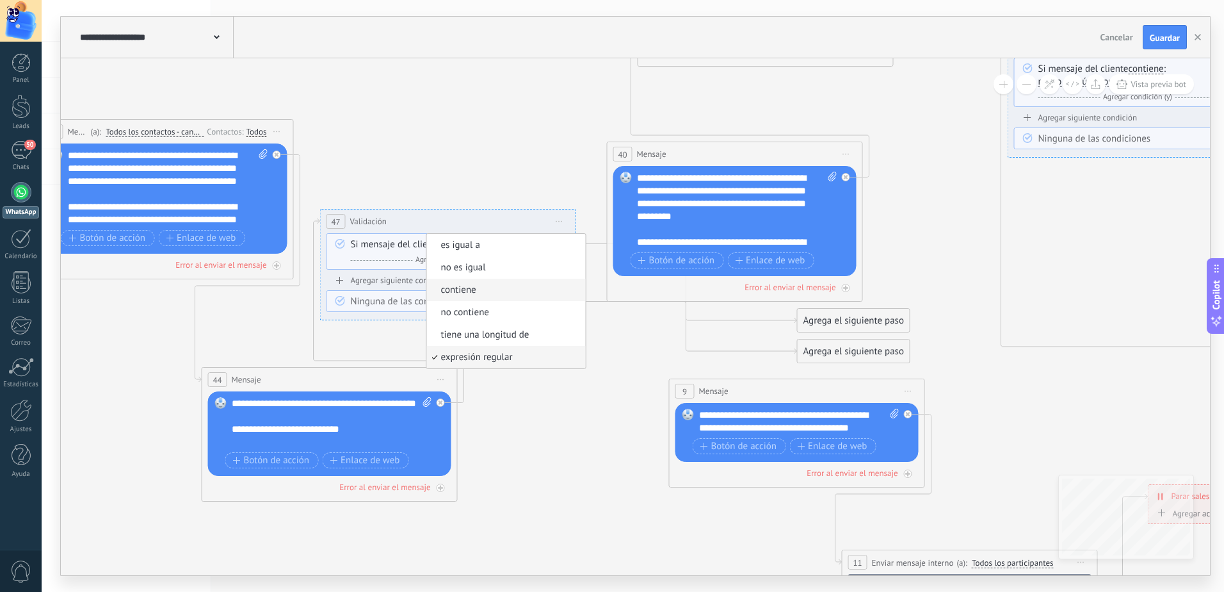
click at [460, 290] on span "contiene" at bounding box center [504, 290] width 155 height 13
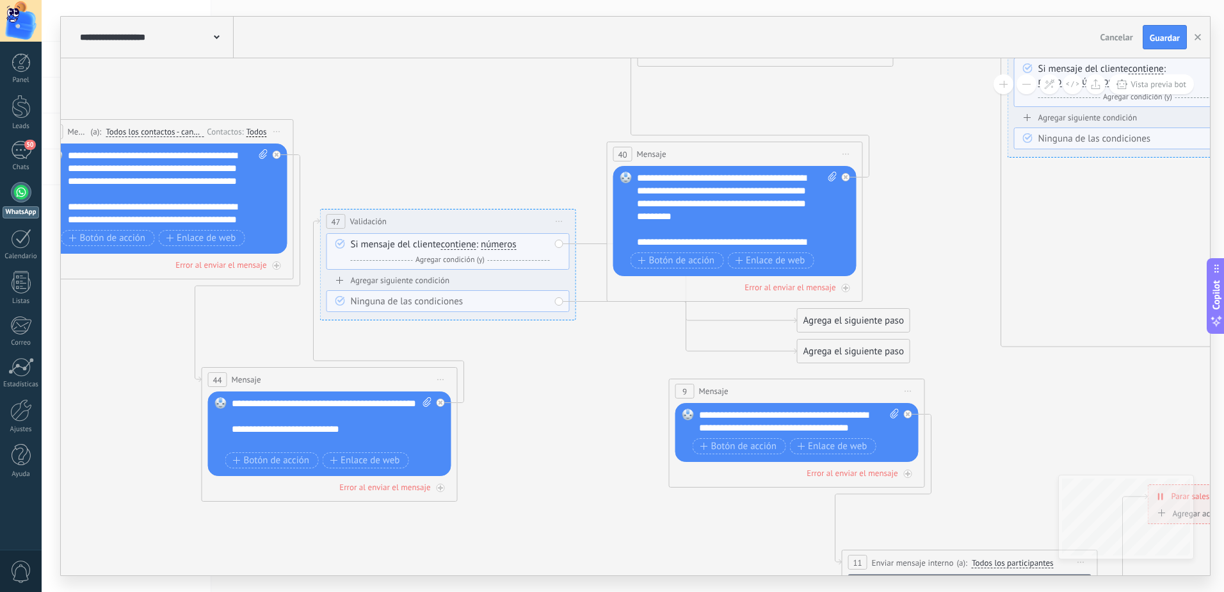
click at [507, 242] on span "números" at bounding box center [499, 244] width 36 height 10
click at [507, 242] on button "números" at bounding box center [554, 244] width 160 height 23
click at [502, 267] on span "letras" at bounding box center [544, 267] width 155 height 13
click at [467, 263] on span "Agregar condición (y)" at bounding box center [450, 260] width 76 height 10
click at [499, 270] on span "números" at bounding box center [499, 271] width 36 height 10
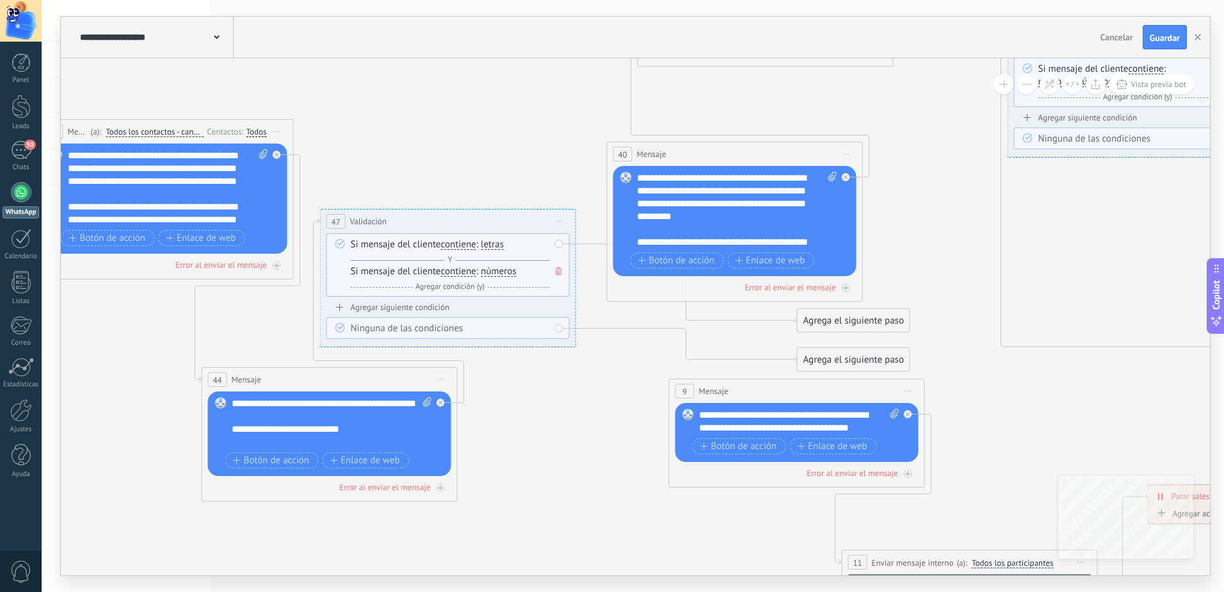
click at [499, 270] on button "números" at bounding box center [554, 271] width 160 height 23
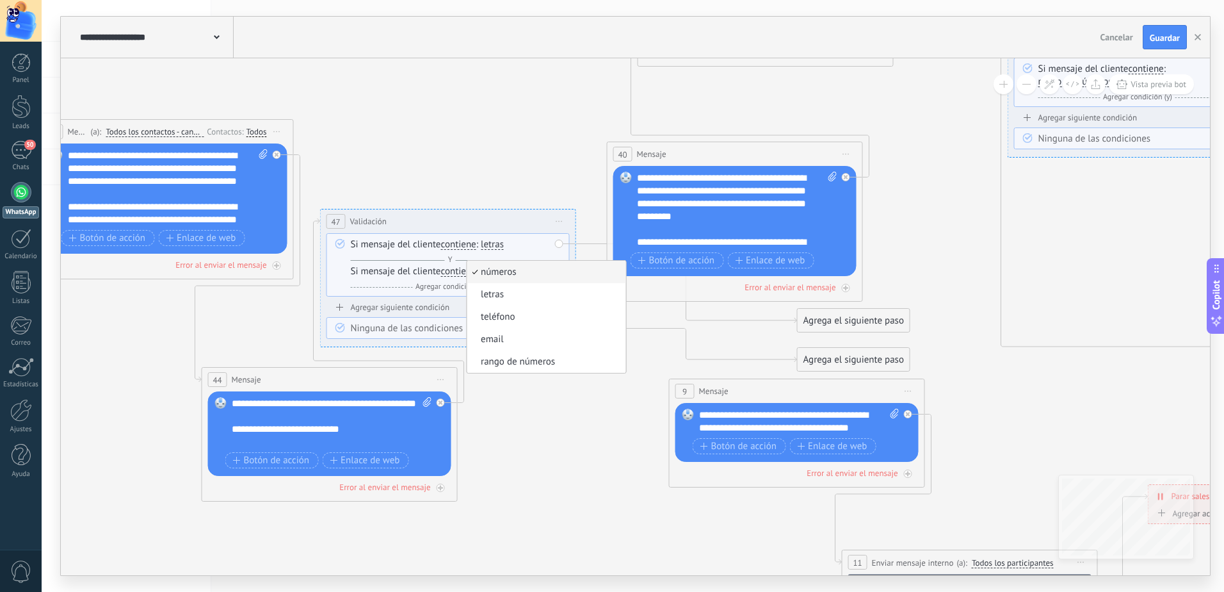
click at [461, 271] on span "contiene" at bounding box center [458, 271] width 35 height 10
click at [461, 271] on button "contiene" at bounding box center [515, 271] width 160 height 23
click at [469, 277] on span "es igual a" at bounding box center [504, 272] width 155 height 13
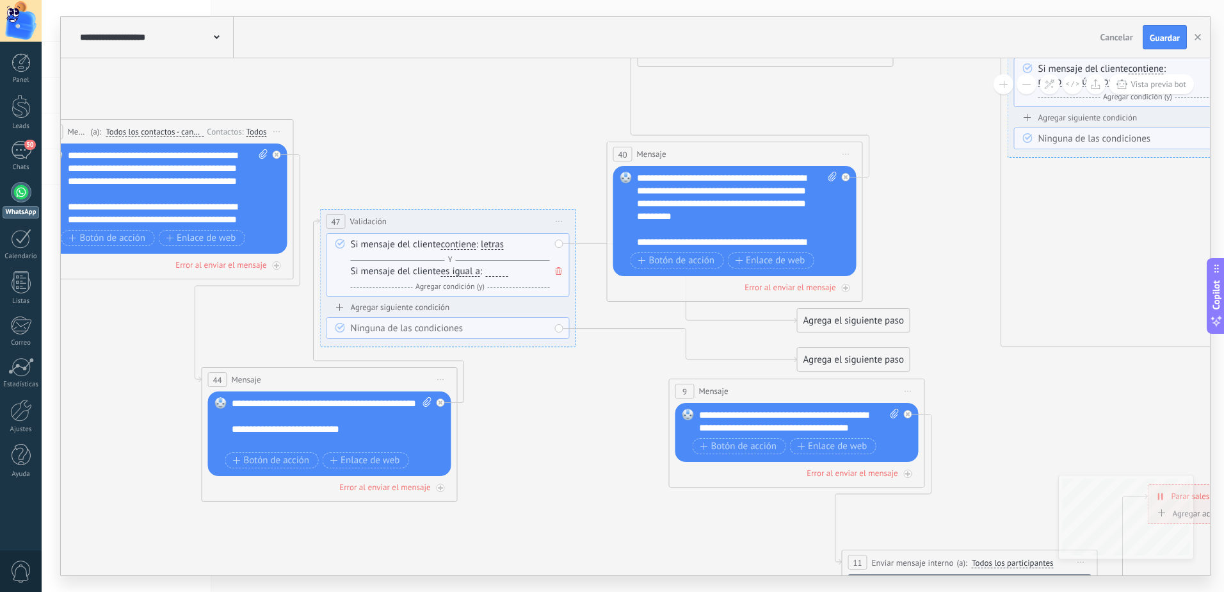
click at [498, 272] on div at bounding box center [496, 271] width 22 height 10
click at [464, 283] on span "Agregar condición (y)" at bounding box center [450, 287] width 76 height 10
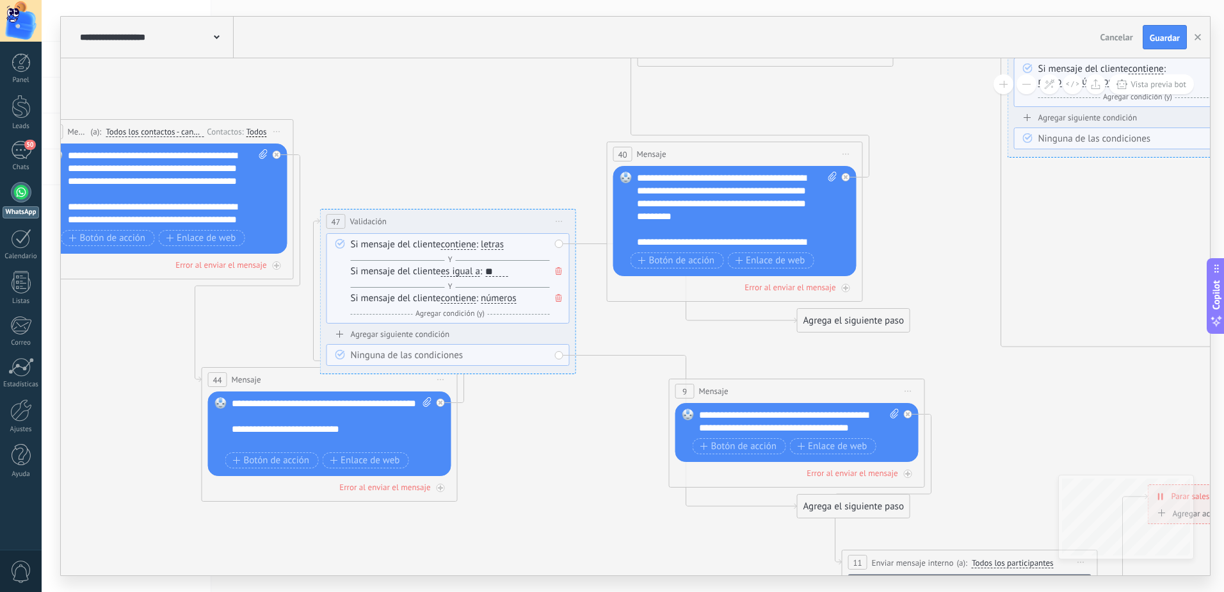
click at [455, 300] on span "contiene" at bounding box center [458, 298] width 35 height 10
click at [455, 300] on button "contiene" at bounding box center [515, 298] width 160 height 23
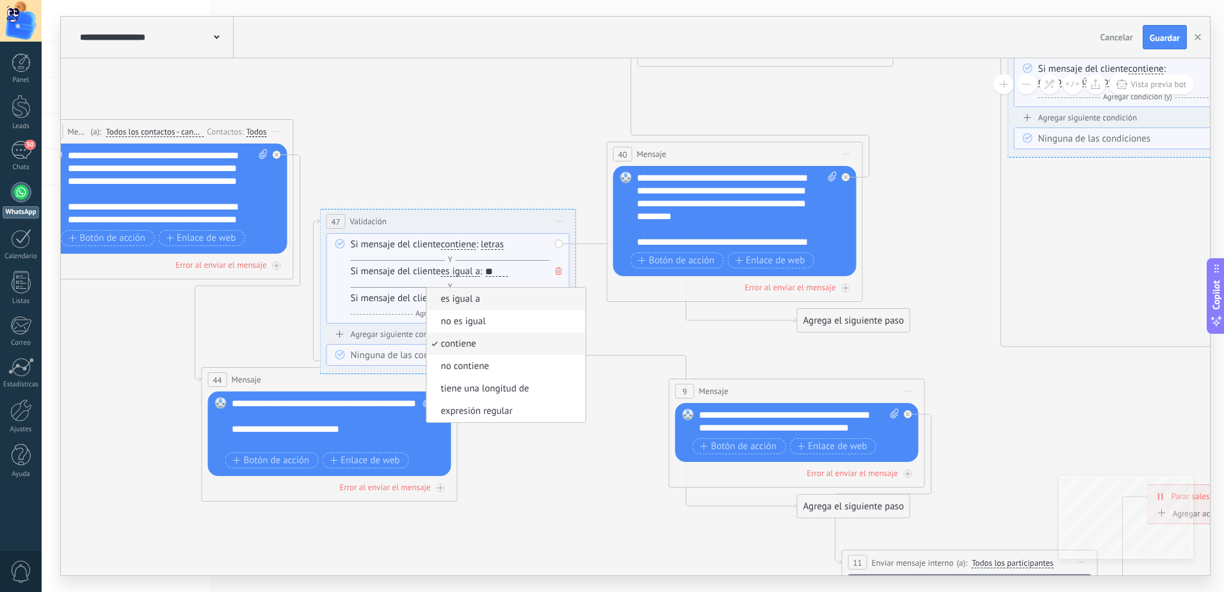
click at [464, 303] on span "es igual a" at bounding box center [504, 299] width 155 height 13
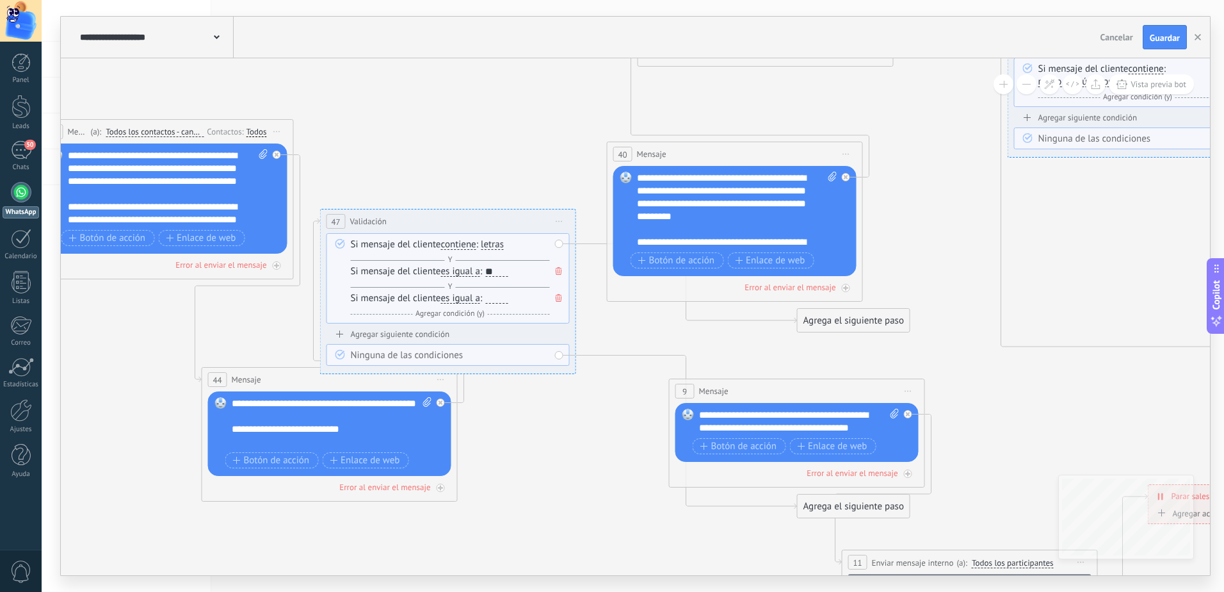
click at [500, 298] on div at bounding box center [496, 298] width 22 height 10
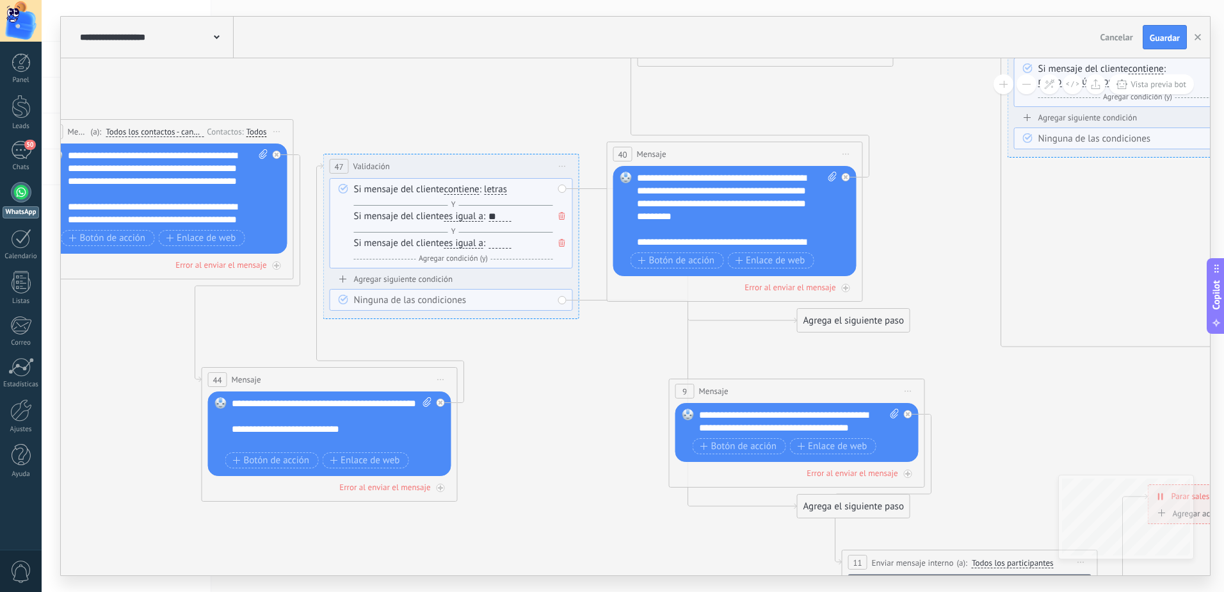
drag, startPoint x: 476, startPoint y: 215, endPoint x: 479, endPoint y: 163, distance: 52.6
click at [479, 163] on div "**********" at bounding box center [451, 166] width 255 height 24
click at [562, 165] on icon at bounding box center [563, 165] width 6 height 1
click at [586, 245] on div "Borrar" at bounding box center [621, 249] width 127 height 22
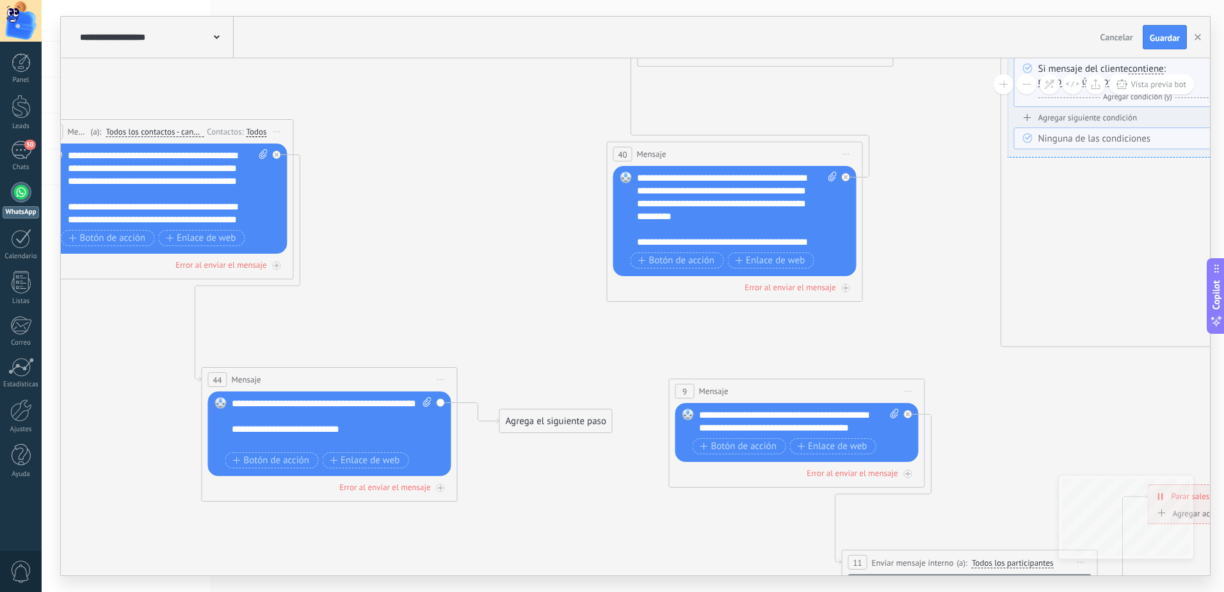
click at [442, 376] on span "Iniciar vista previa aquí Cambiar nombre Duplicar [GEOGRAPHIC_DATA]" at bounding box center [441, 379] width 20 height 19
click at [473, 465] on div "Borrar" at bounding box center [499, 463] width 127 height 22
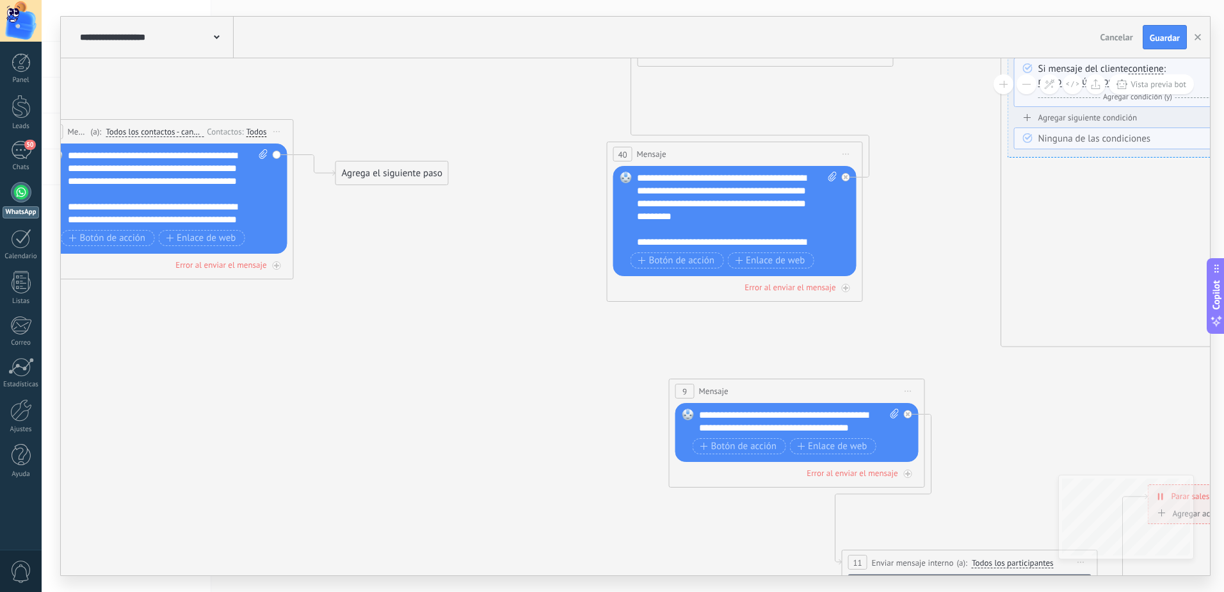
click at [435, 181] on div "Agrega el siguiente paso" at bounding box center [392, 173] width 112 height 21
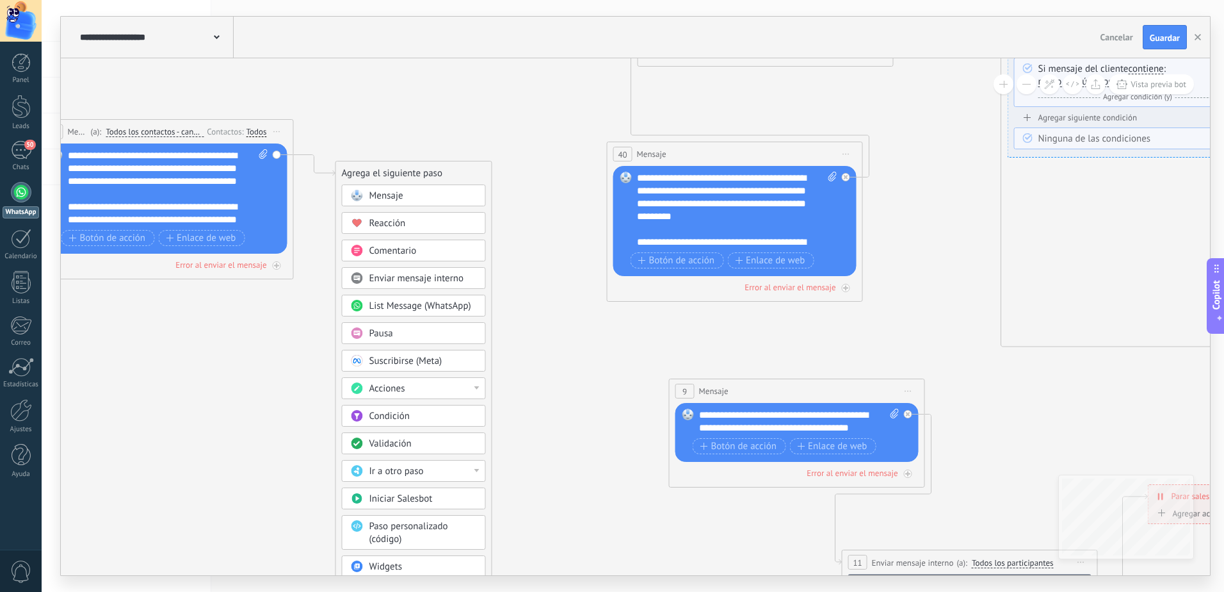
click at [430, 471] on div "Ir a otro paso" at bounding box center [423, 471] width 108 height 13
click at [388, 505] on div "40: Mensaje" at bounding box center [414, 505] width 143 height 22
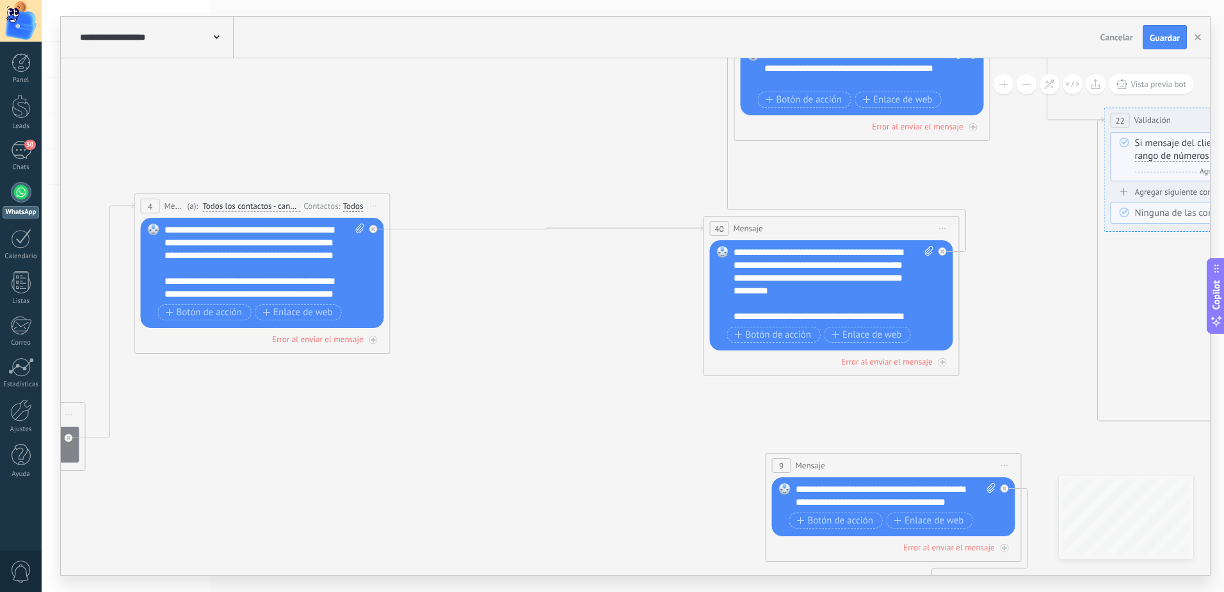
drag, startPoint x: 316, startPoint y: 196, endPoint x: 410, endPoint y: 273, distance: 121.9
click at [413, 271] on icon at bounding box center [910, 355] width 3248 height 1313
click at [322, 295] on div "**********" at bounding box center [265, 262] width 200 height 77
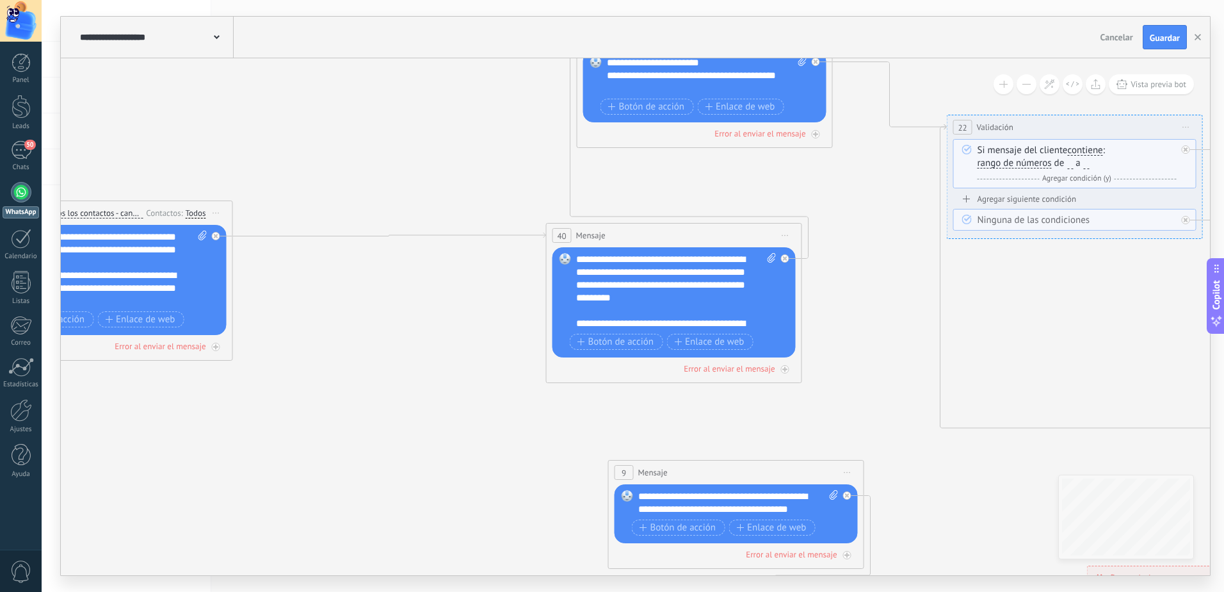
drag, startPoint x: 469, startPoint y: 287, endPoint x: 307, endPoint y: 295, distance: 162.8
click at [307, 295] on icon at bounding box center [753, 362] width 3248 height 1313
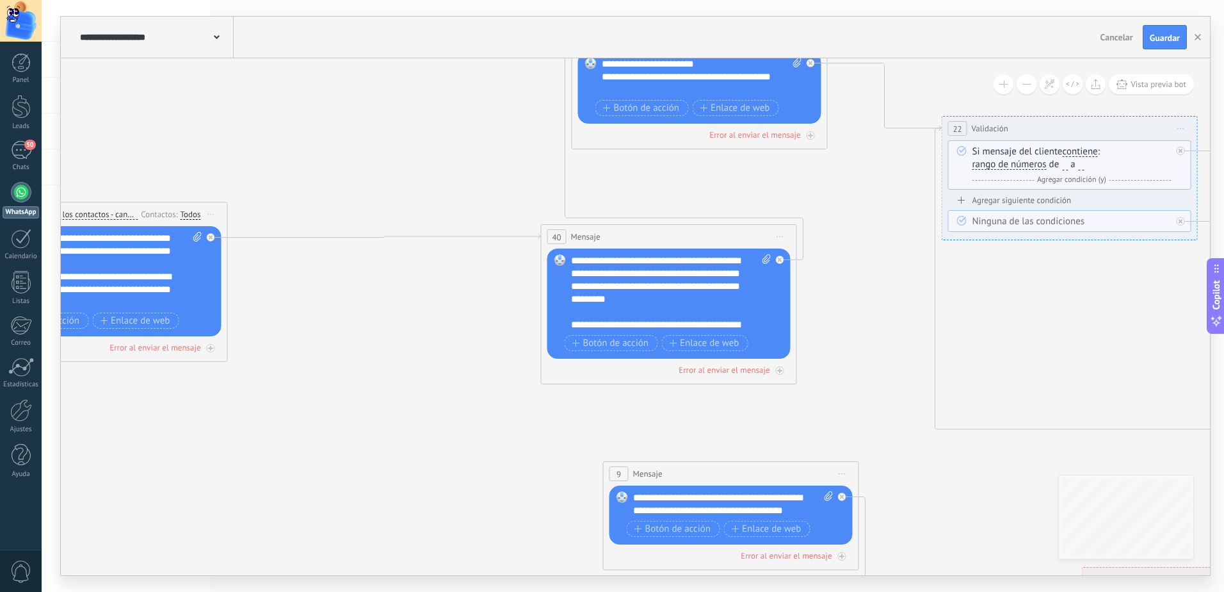
click at [606, 257] on div "**********" at bounding box center [671, 292] width 200 height 77
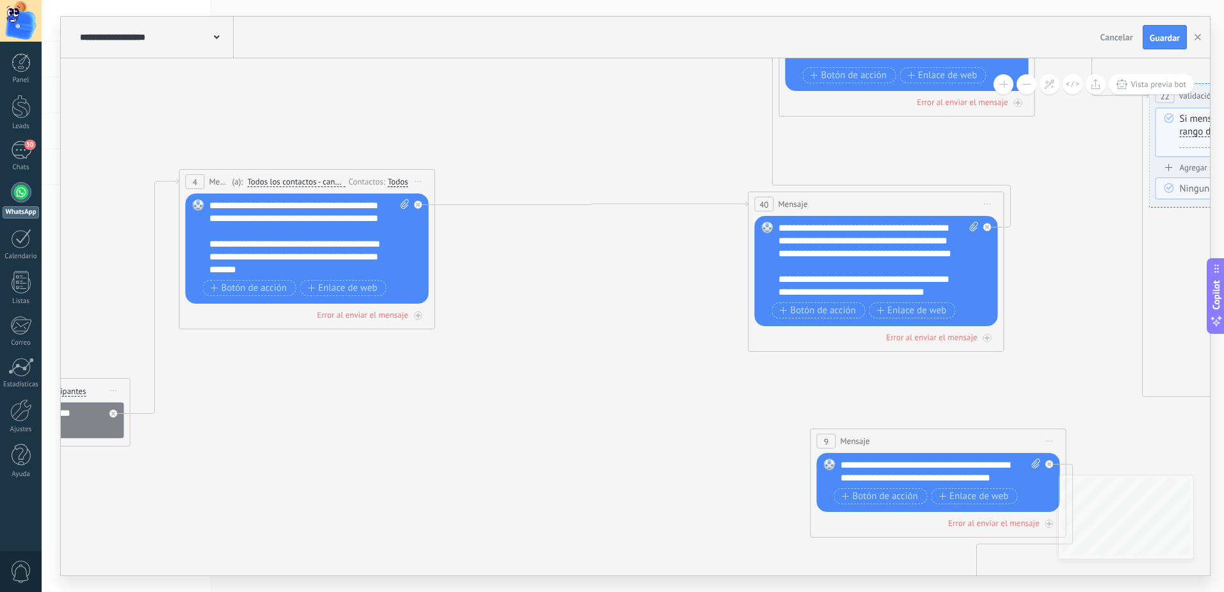
drag, startPoint x: 367, startPoint y: 300, endPoint x: 574, endPoint y: 268, distance: 210.0
click at [574, 268] on icon at bounding box center [955, 331] width 3248 height 1313
click at [419, 203] on icon at bounding box center [418, 204] width 4 height 4
click at [529, 225] on div "Agrega el siguiente paso" at bounding box center [534, 223] width 112 height 21
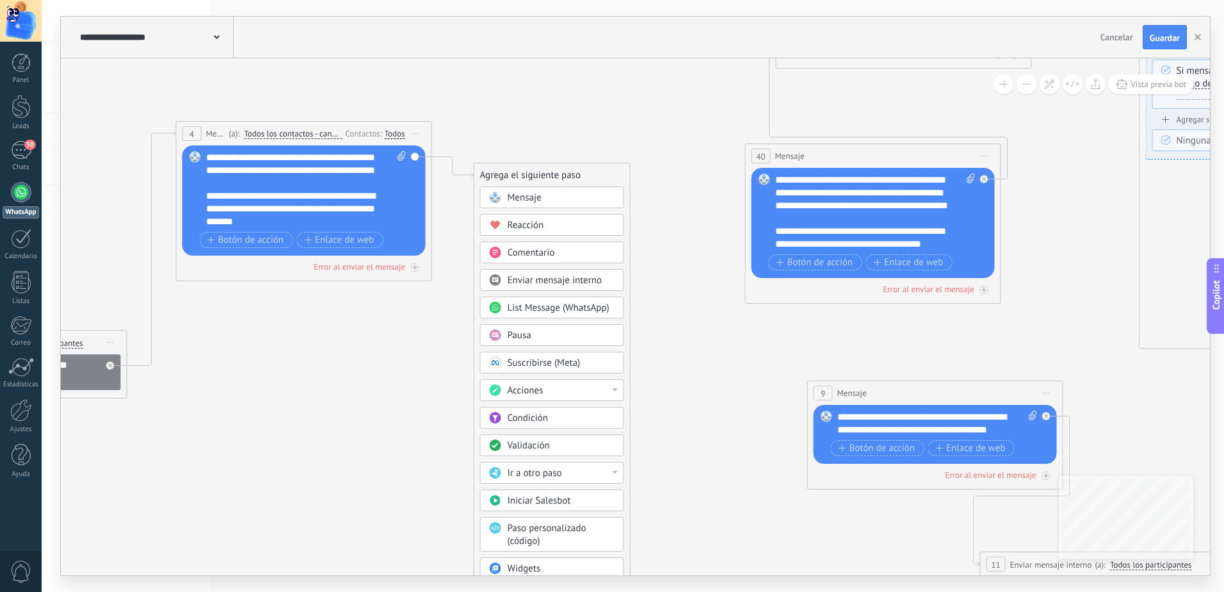
drag, startPoint x: 435, startPoint y: 392, endPoint x: 432, endPoint y: 344, distance: 48.1
click at [432, 344] on icon at bounding box center [952, 283] width 3248 height 1313
click at [516, 334] on span "Pausa" at bounding box center [520, 335] width 24 height 12
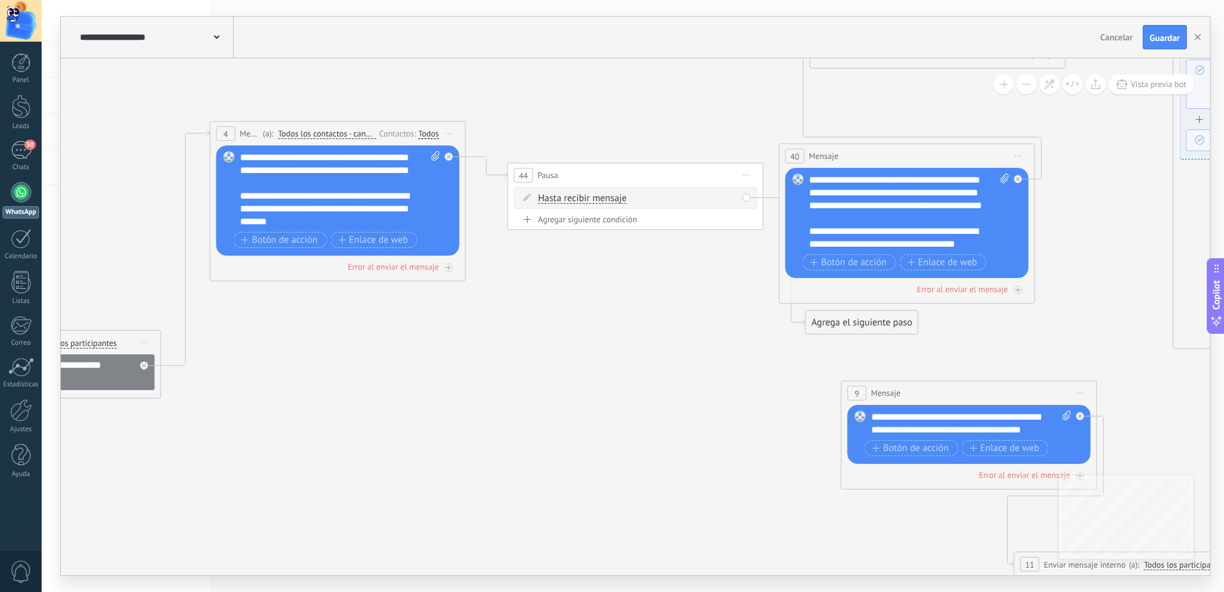
click at [600, 200] on span "Hasta recibir mensaje" at bounding box center [582, 198] width 88 height 10
click at [600, 200] on button "Hasta recibir mensaje" at bounding box center [612, 198] width 160 height 23
click at [589, 220] on span "Temporizador" at bounding box center [601, 221] width 155 height 13
click at [636, 199] on input "*" at bounding box center [634, 199] width 6 height 10
type input "*"
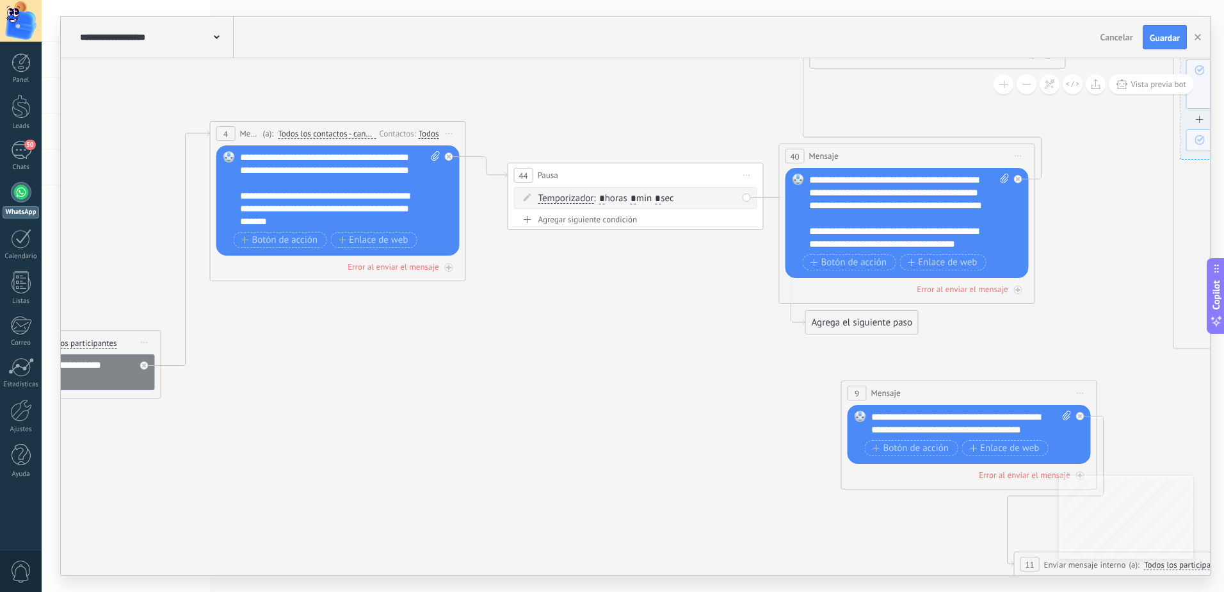
click at [661, 194] on input "*" at bounding box center [658, 199] width 6 height 10
type input "*"
click at [702, 278] on icon at bounding box center [986, 283] width 3248 height 1313
drag, startPoint x: 658, startPoint y: 176, endPoint x: 604, endPoint y: 382, distance: 212.6
click at [604, 382] on div "44 Pausa ***** Iniciar vista previa aquí Cambiar nombre Duplicar Borrar" at bounding box center [581, 380] width 255 height 24
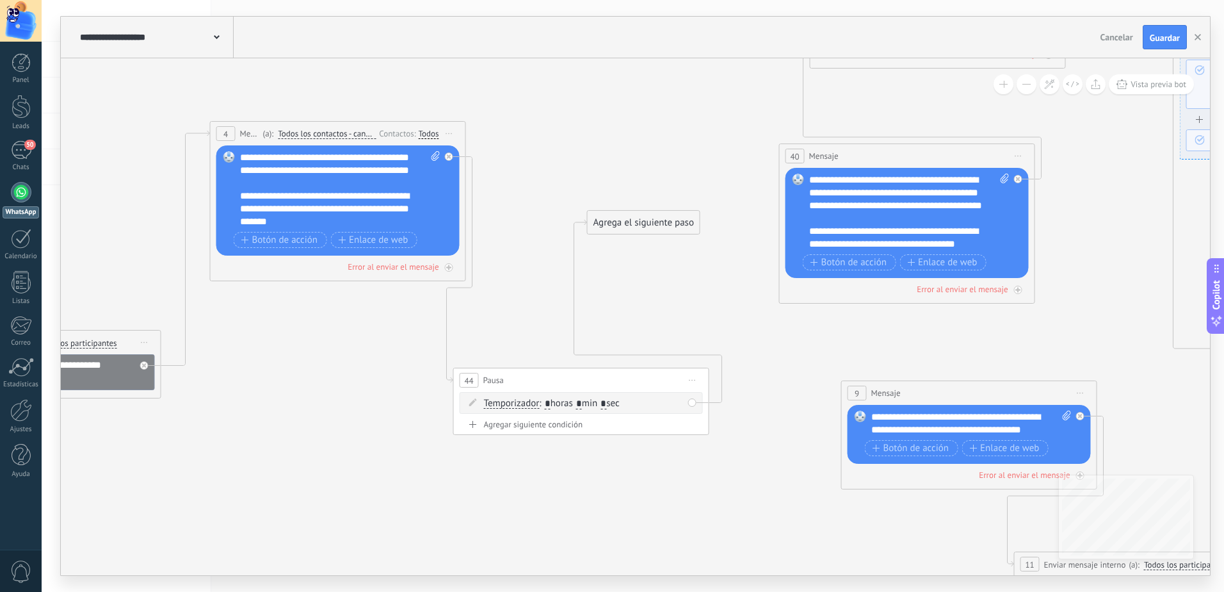
drag, startPoint x: 836, startPoint y: 325, endPoint x: 617, endPoint y: 225, distance: 240.1
click at [617, 225] on div "Agrega el siguiente paso" at bounding box center [644, 222] width 112 height 21
click at [618, 225] on div "Agrega el siguiente paso" at bounding box center [644, 222] width 112 height 21
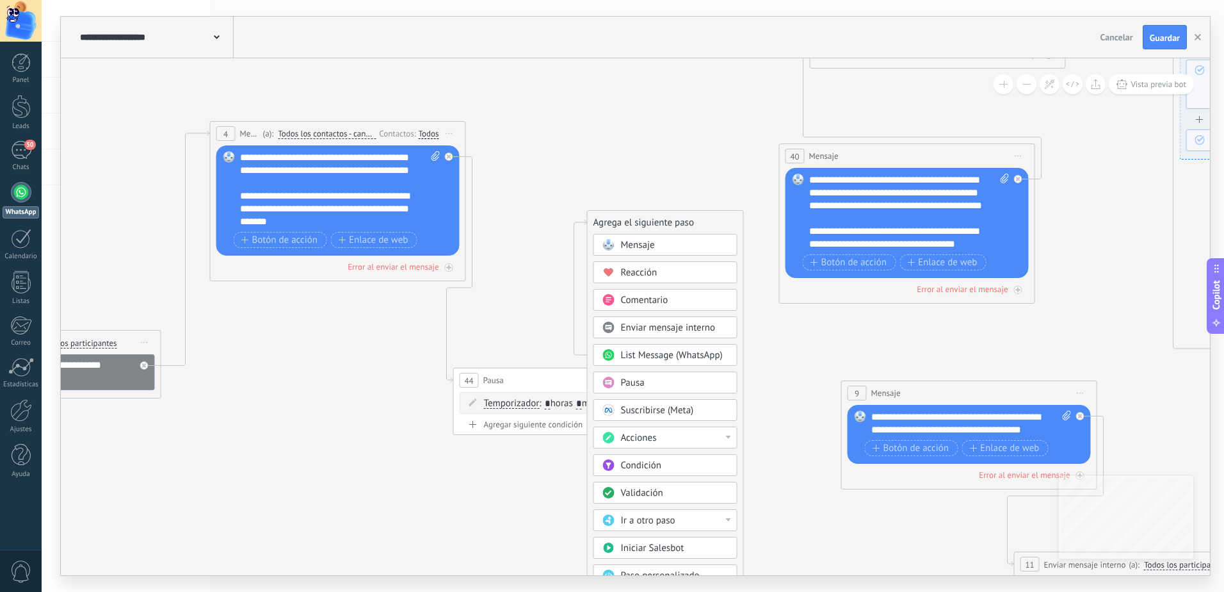
click at [658, 512] on div "Ir a otro paso" at bounding box center [666, 520] width 144 height 22
click at [658, 515] on div "1: Enviar mensaje interno" at bounding box center [665, 521] width 143 height 22
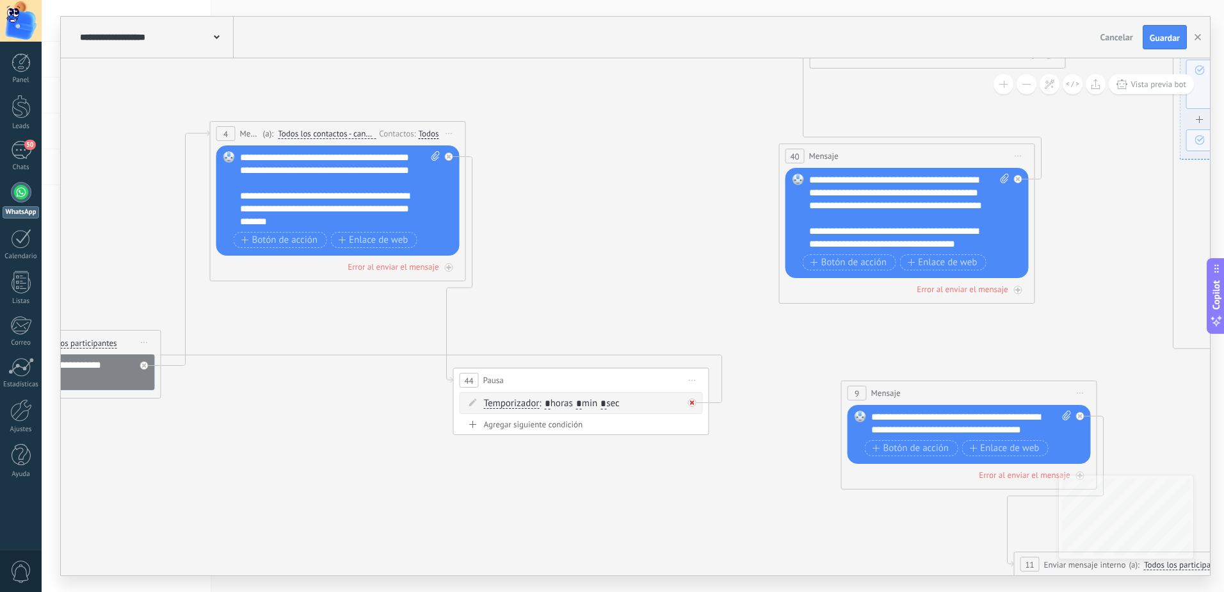
click at [693, 400] on icon at bounding box center [692, 402] width 4 height 4
click at [785, 413] on div "Agrega el siguiente paso" at bounding box center [808, 415] width 112 height 21
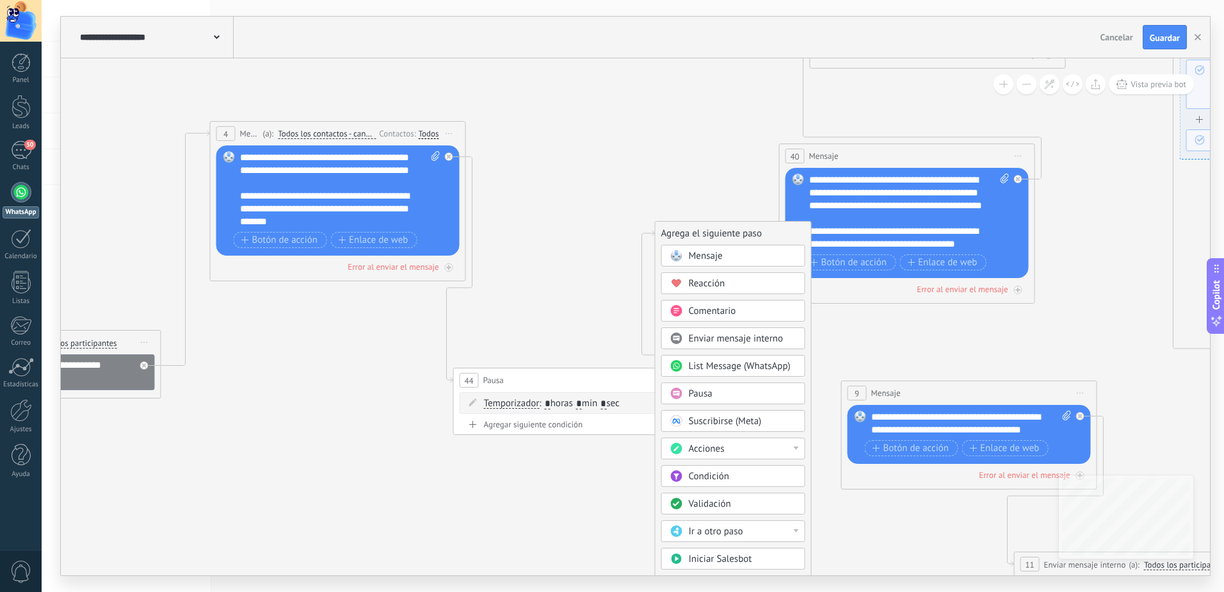
drag, startPoint x: 785, startPoint y: 416, endPoint x: 672, endPoint y: 213, distance: 233.0
click at [672, 223] on div "Agrega el siguiente paso" at bounding box center [734, 233] width 156 height 21
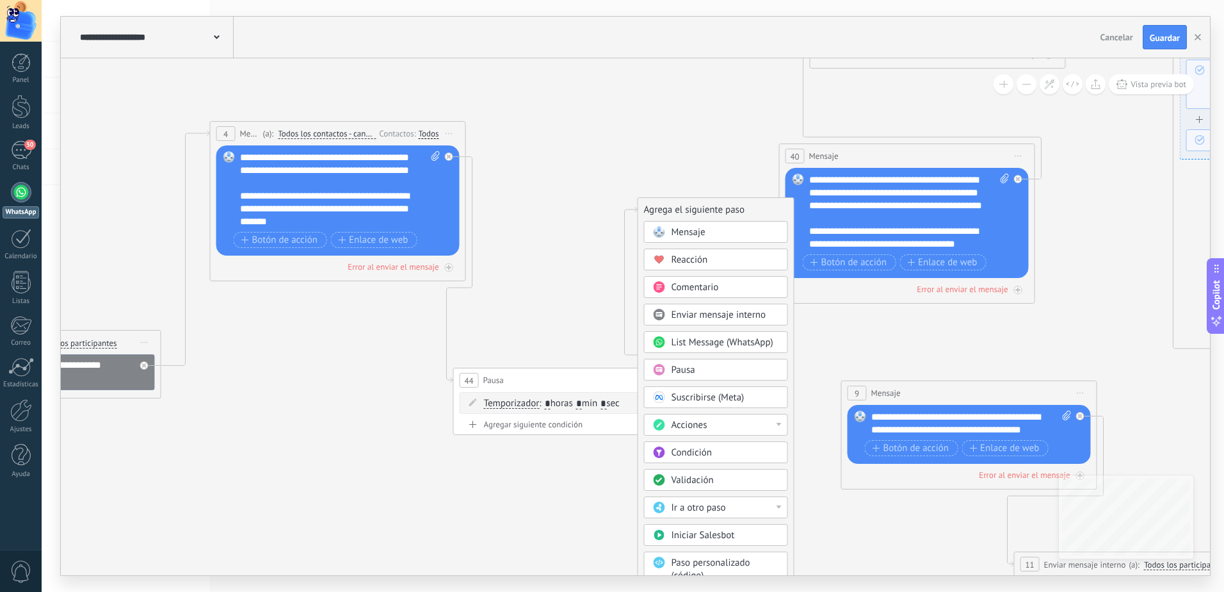
click at [711, 507] on span "Ir a otro paso" at bounding box center [699, 507] width 54 height 12
click at [691, 510] on div "40: Mensaje" at bounding box center [716, 505] width 143 height 22
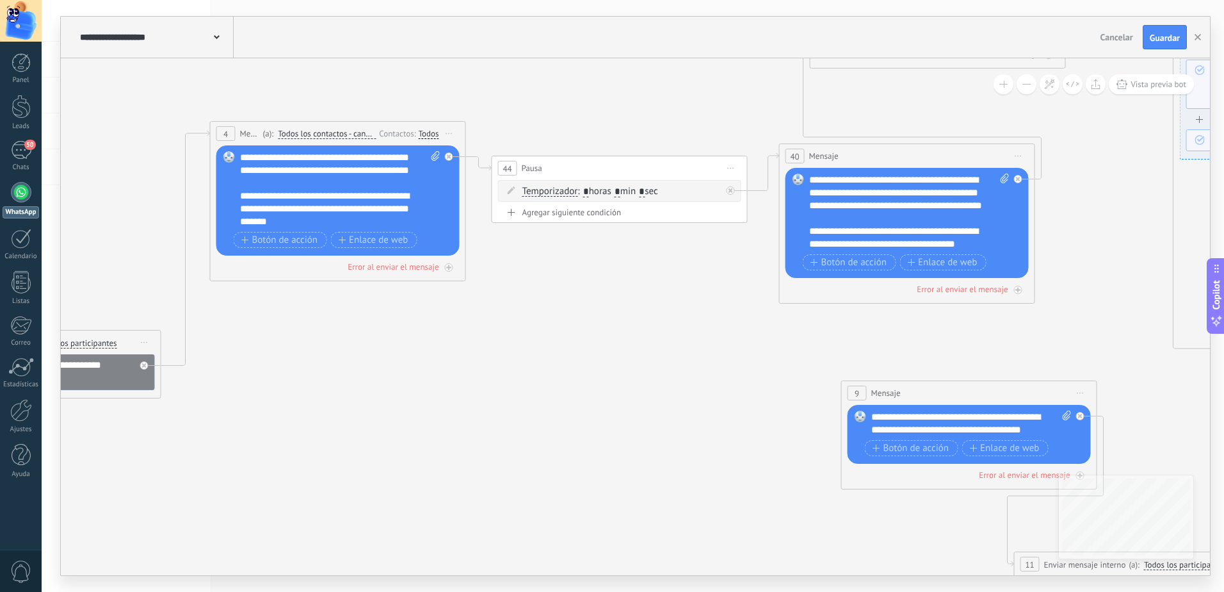
drag, startPoint x: 646, startPoint y: 380, endPoint x: 684, endPoint y: 168, distance: 215.4
click at [684, 168] on div "44 Pausa ***** Iniciar vista previa aquí Cambiar nombre Duplicar Borrar" at bounding box center [619, 168] width 255 height 24
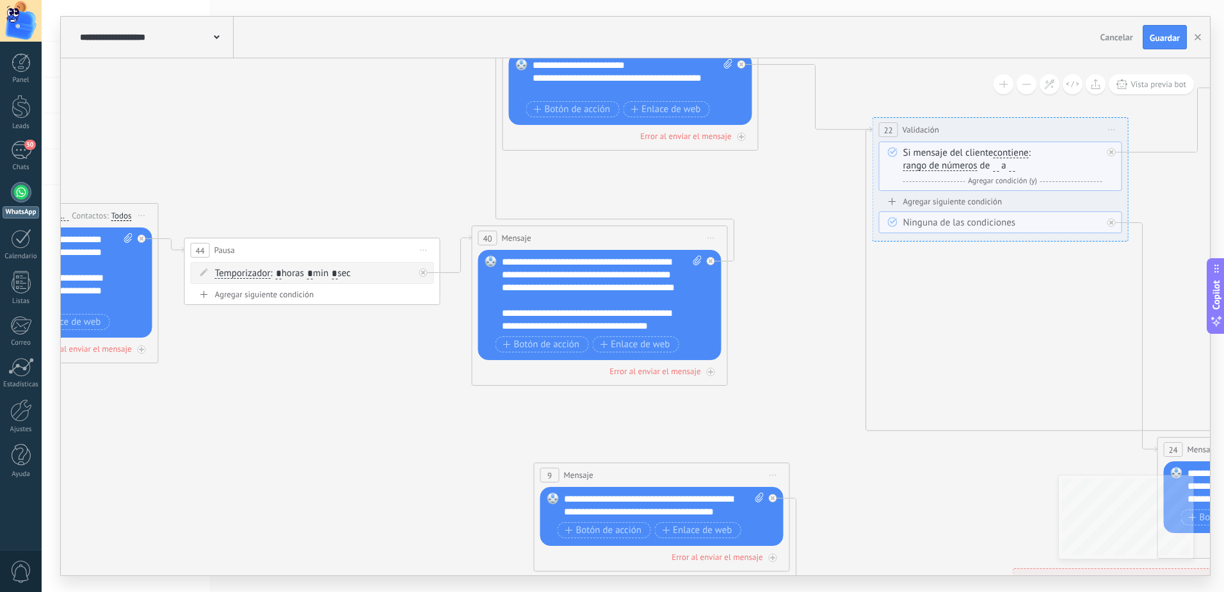
drag, startPoint x: 658, startPoint y: 277, endPoint x: 351, endPoint y: 359, distance: 318.1
click at [351, 359] on icon at bounding box center [678, 365] width 3248 height 1313
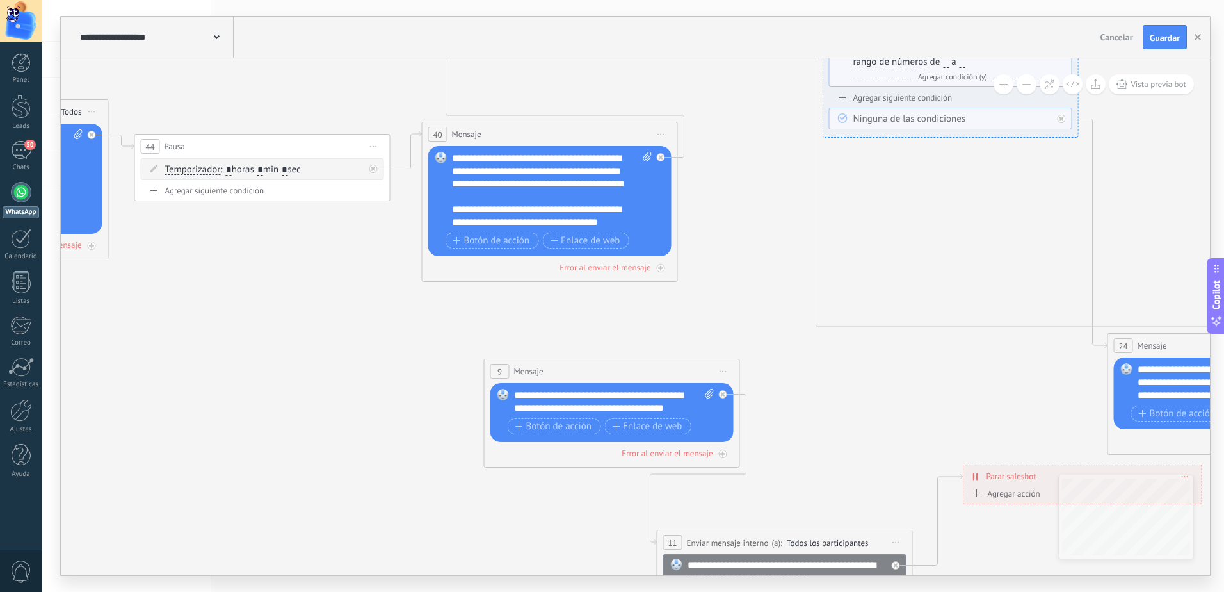
drag, startPoint x: 441, startPoint y: 427, endPoint x: 390, endPoint y: 323, distance: 115.4
click at [390, 323] on icon at bounding box center [628, 261] width 3248 height 1313
click at [727, 392] on div at bounding box center [725, 390] width 15 height 15
click at [718, 369] on span "Iniciar vista previa aquí Cambiar nombre Duplicar [GEOGRAPHIC_DATA]" at bounding box center [723, 371] width 20 height 19
click at [752, 453] on div "Borrar" at bounding box center [781, 455] width 127 height 22
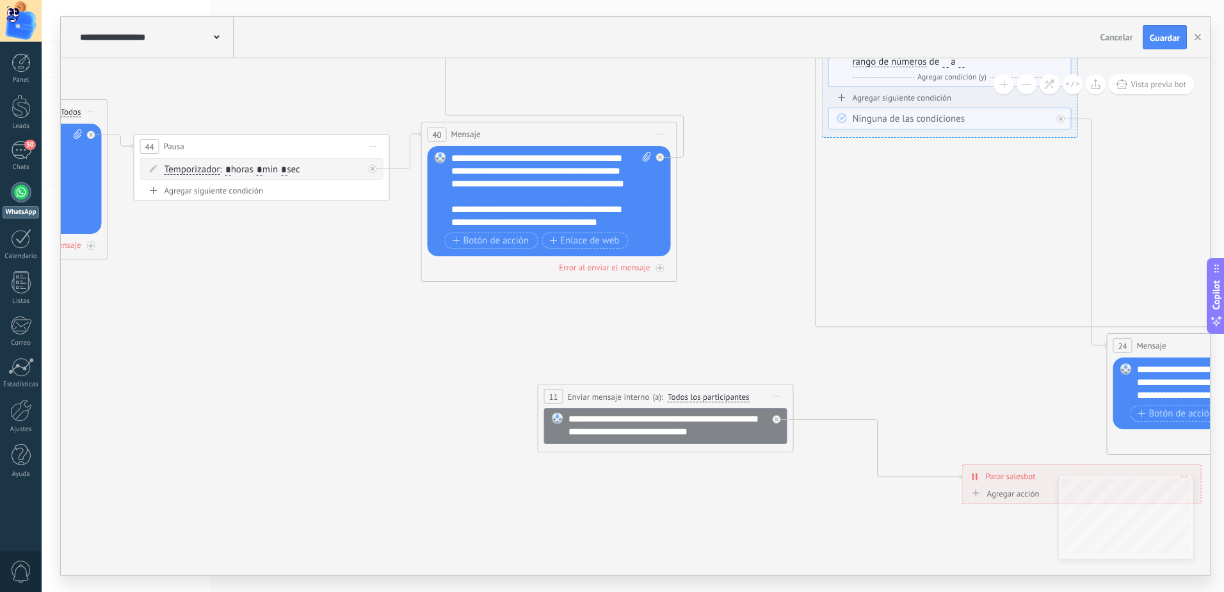
drag, startPoint x: 878, startPoint y: 541, endPoint x: 759, endPoint y: 395, distance: 188.0
click at [759, 395] on div "**********" at bounding box center [665, 396] width 255 height 24
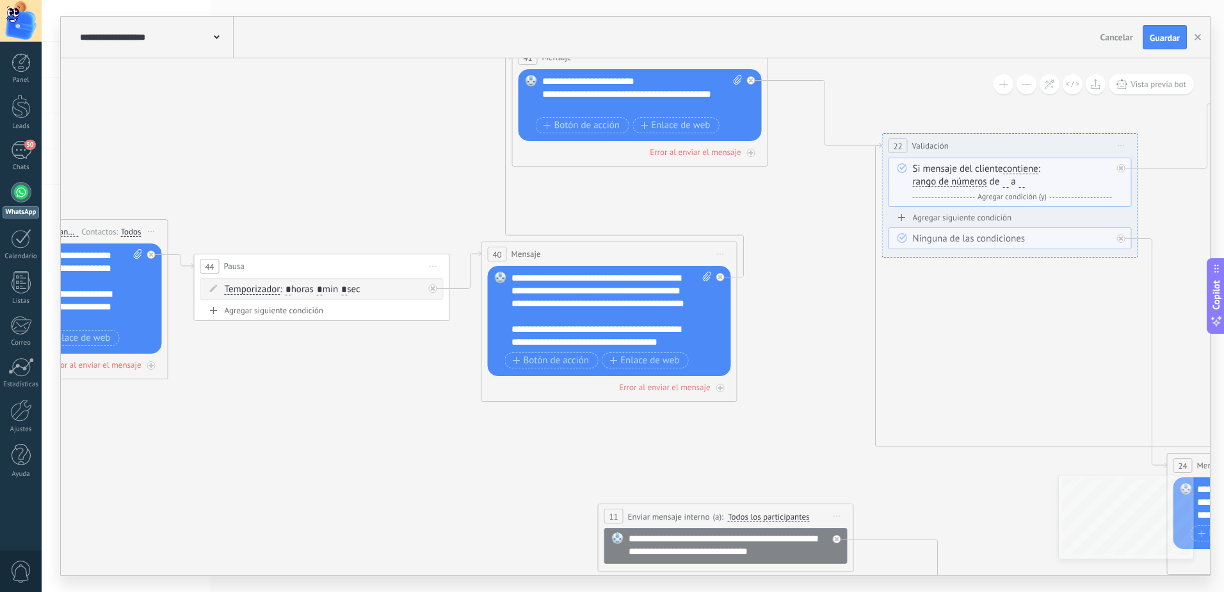
drag, startPoint x: 355, startPoint y: 335, endPoint x: 416, endPoint y: 455, distance: 134.0
click at [416, 455] on icon at bounding box center [688, 335] width 3248 height 1220
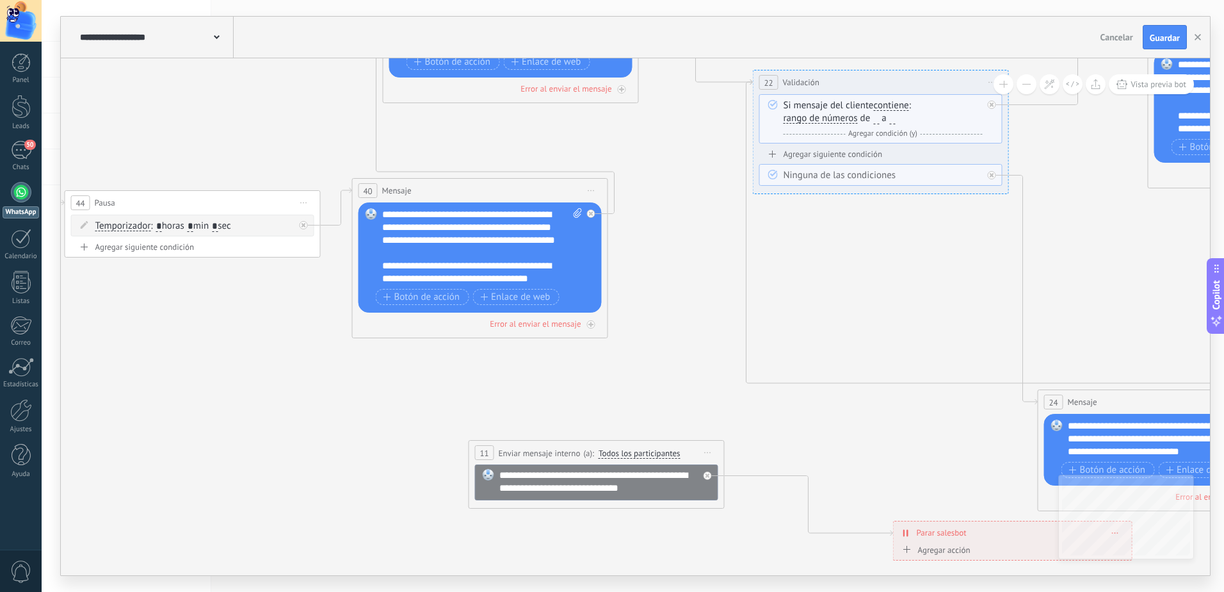
drag, startPoint x: 795, startPoint y: 331, endPoint x: 665, endPoint y: 268, distance: 144.0
click at [665, 268] on icon at bounding box center [559, 271] width 3248 height 1220
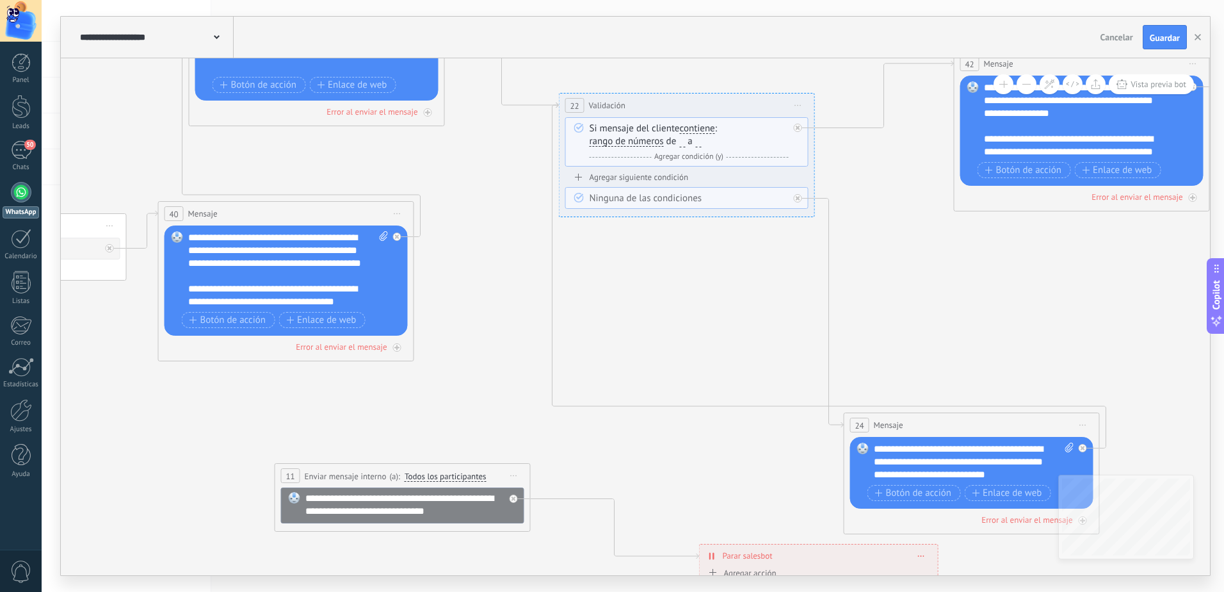
drag, startPoint x: 672, startPoint y: 275, endPoint x: 478, endPoint y: 298, distance: 195.4
click at [478, 298] on icon at bounding box center [365, 294] width 3248 height 1220
click at [625, 175] on div "Agregar siguiente condición" at bounding box center [686, 177] width 243 height 11
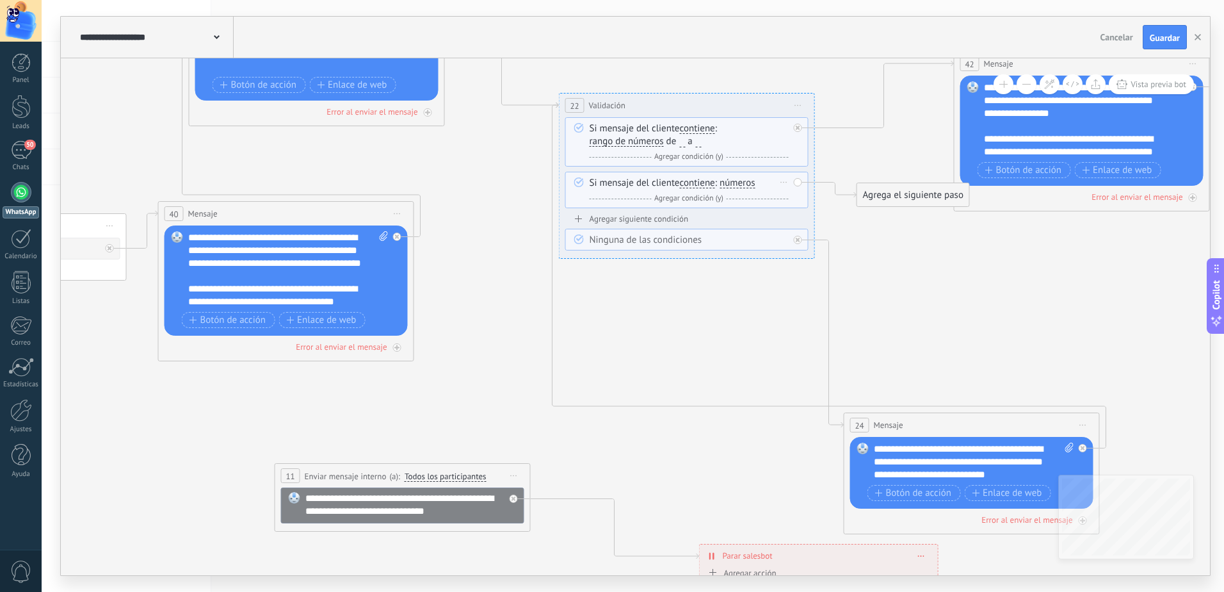
click at [786, 182] on icon at bounding box center [784, 182] width 6 height 1
click at [795, 200] on div "Borrar" at bounding box center [804, 201] width 57 height 22
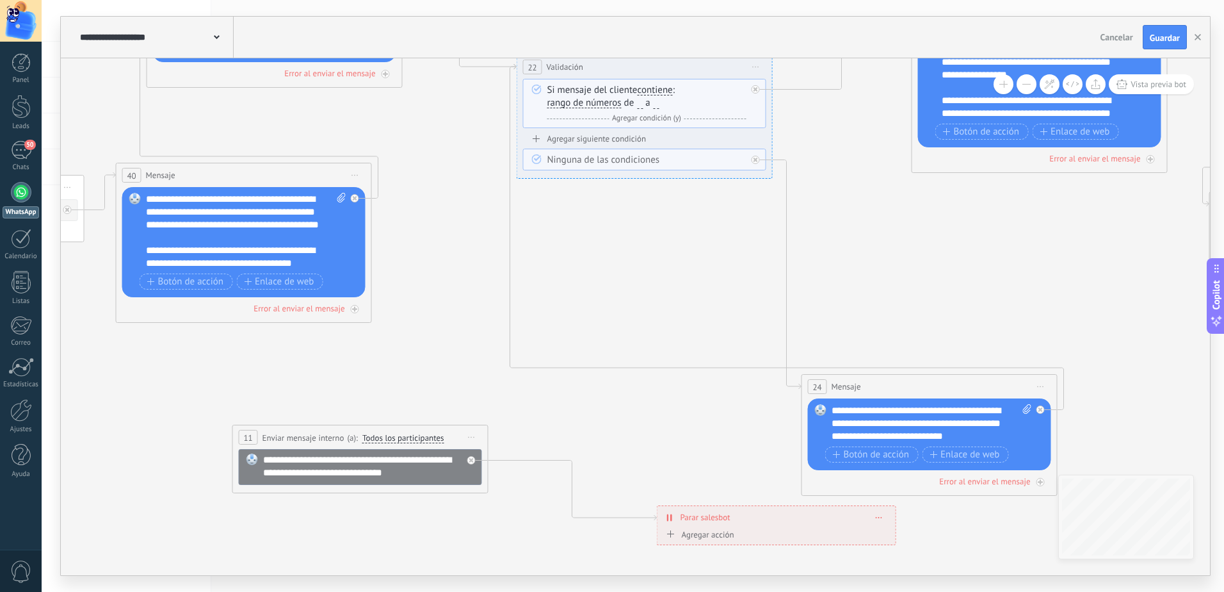
drag, startPoint x: 912, startPoint y: 364, endPoint x: 870, endPoint y: 326, distance: 57.1
click at [870, 326] on icon at bounding box center [322, 256] width 3248 height 1220
click at [756, 159] on icon at bounding box center [756, 160] width 4 height 4
click at [844, 195] on div "Agrega el siguiente paso" at bounding box center [871, 191] width 112 height 21
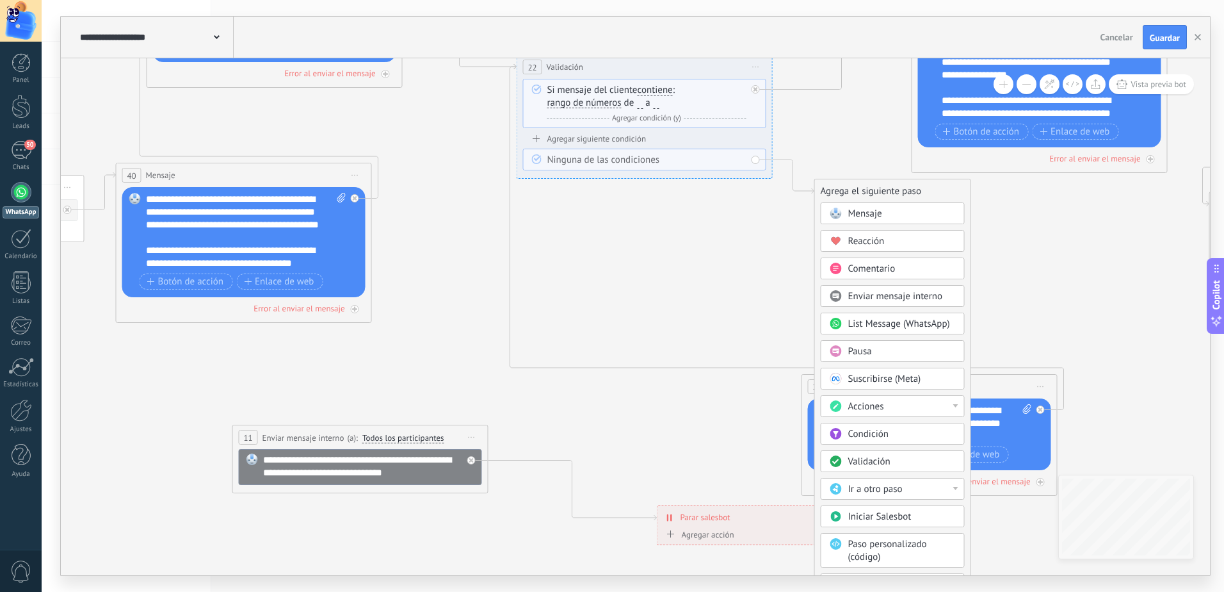
click at [902, 494] on span "Ir a otro paso" at bounding box center [875, 489] width 54 height 12
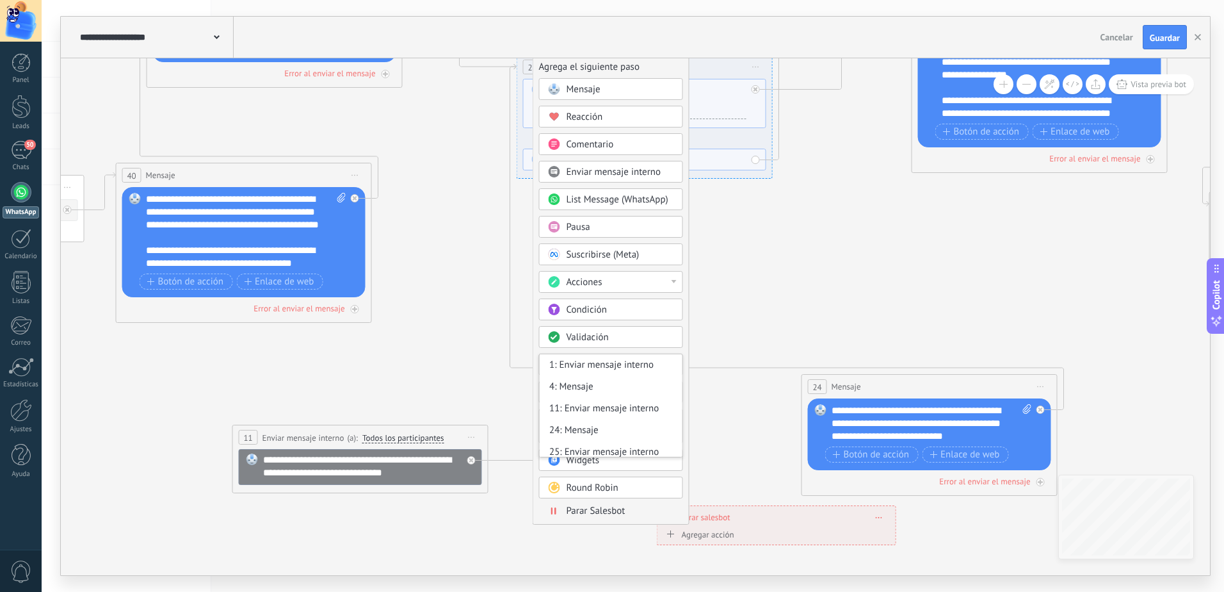
drag, startPoint x: 884, startPoint y: 190, endPoint x: 602, endPoint y: 70, distance: 305.9
click at [602, 70] on div "Agrega el siguiente paso" at bounding box center [611, 66] width 156 height 21
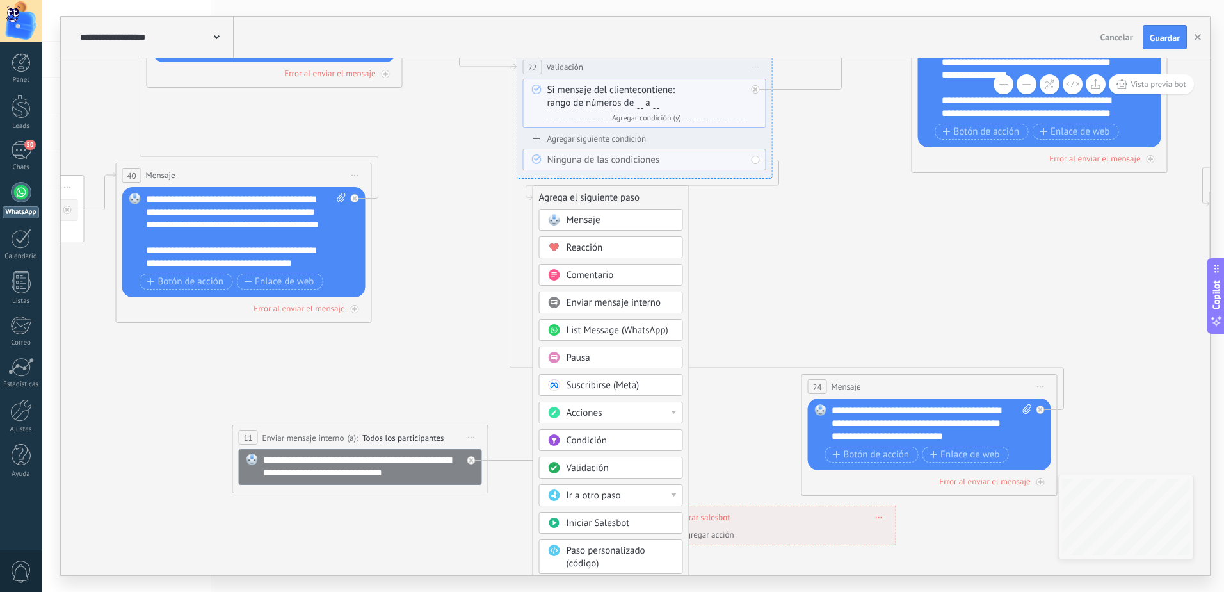
click at [624, 497] on div "Ir a otro paso" at bounding box center [621, 495] width 108 height 13
click at [568, 501] on div "24: Mensaje" at bounding box center [611, 503] width 143 height 22
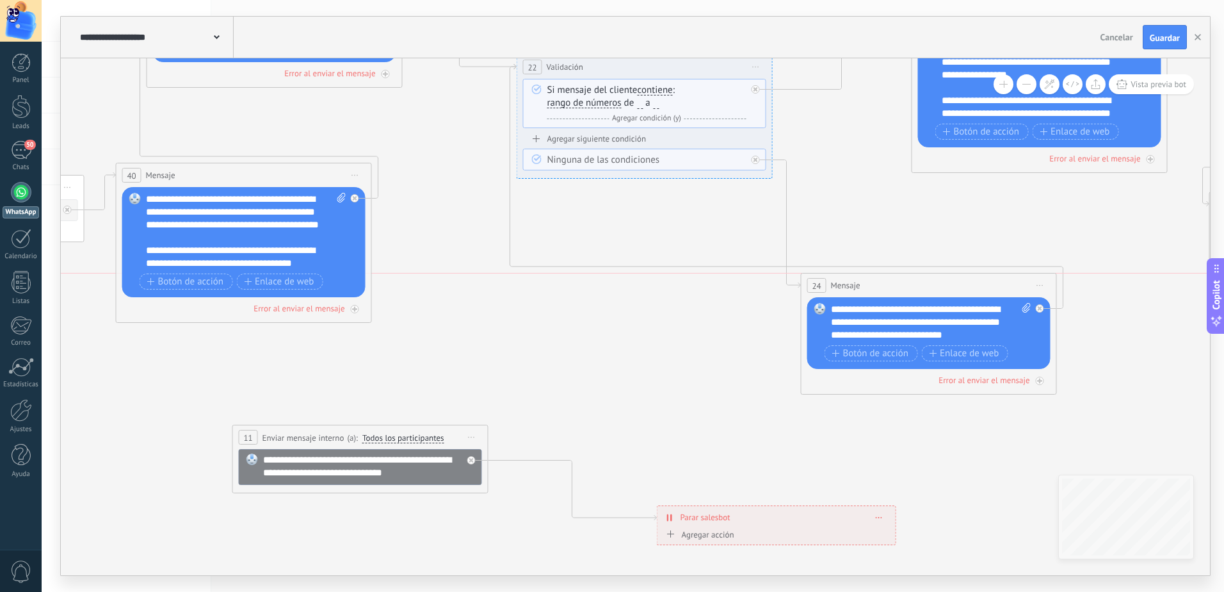
drag, startPoint x: 875, startPoint y: 378, endPoint x: 875, endPoint y: 282, distance: 96.7
click at [875, 282] on div "24 Mensaje ******* (a): Todos los contactos - canales seleccionados Todos los c…" at bounding box center [929, 285] width 255 height 24
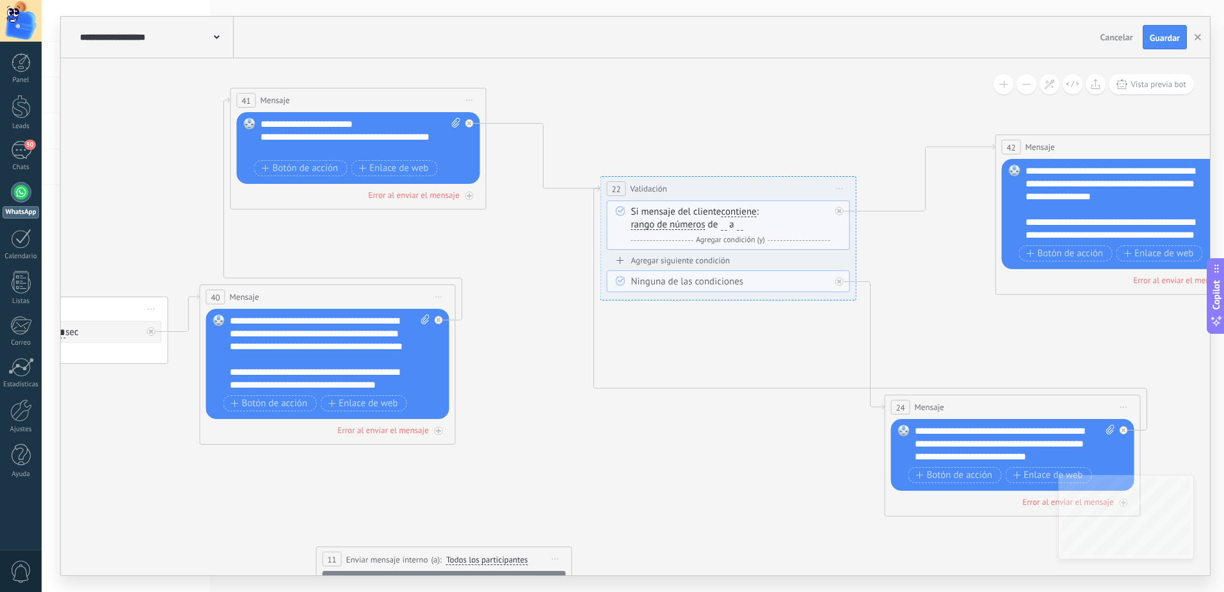
drag, startPoint x: 451, startPoint y: 204, endPoint x: 535, endPoint y: 295, distance: 123.7
click at [535, 295] on icon at bounding box center [406, 378] width 3248 height 1220
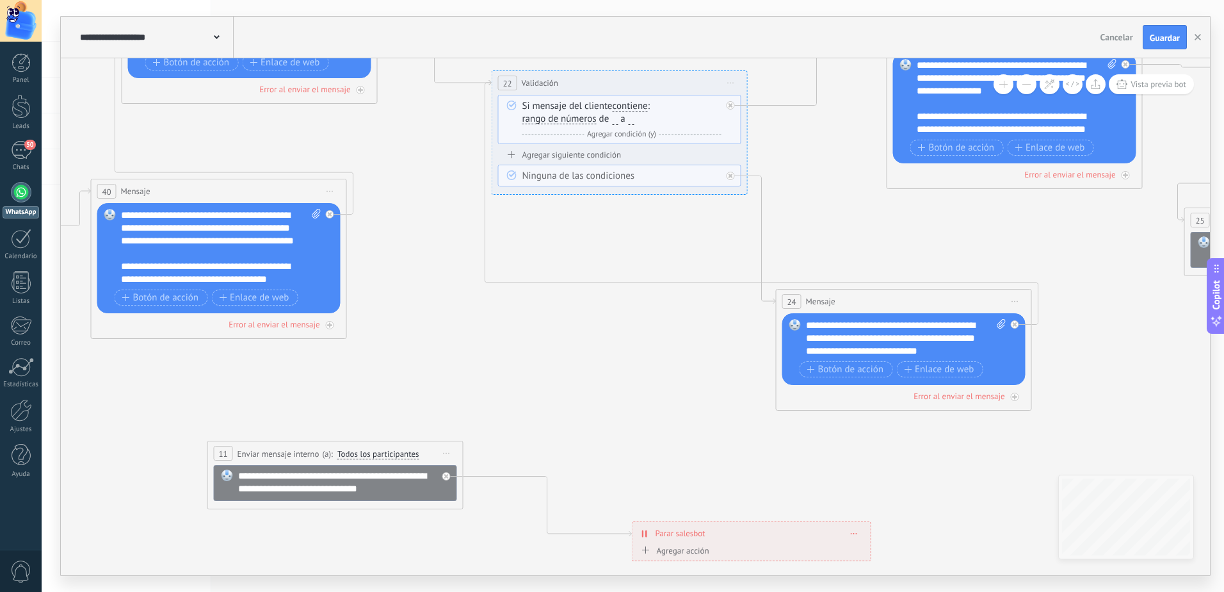
drag, startPoint x: 753, startPoint y: 450, endPoint x: 644, endPoint y: 344, distance: 151.7
click at [644, 344] on icon at bounding box center [297, 272] width 3248 height 1220
click at [757, 202] on icon at bounding box center [762, 240] width 28 height 128
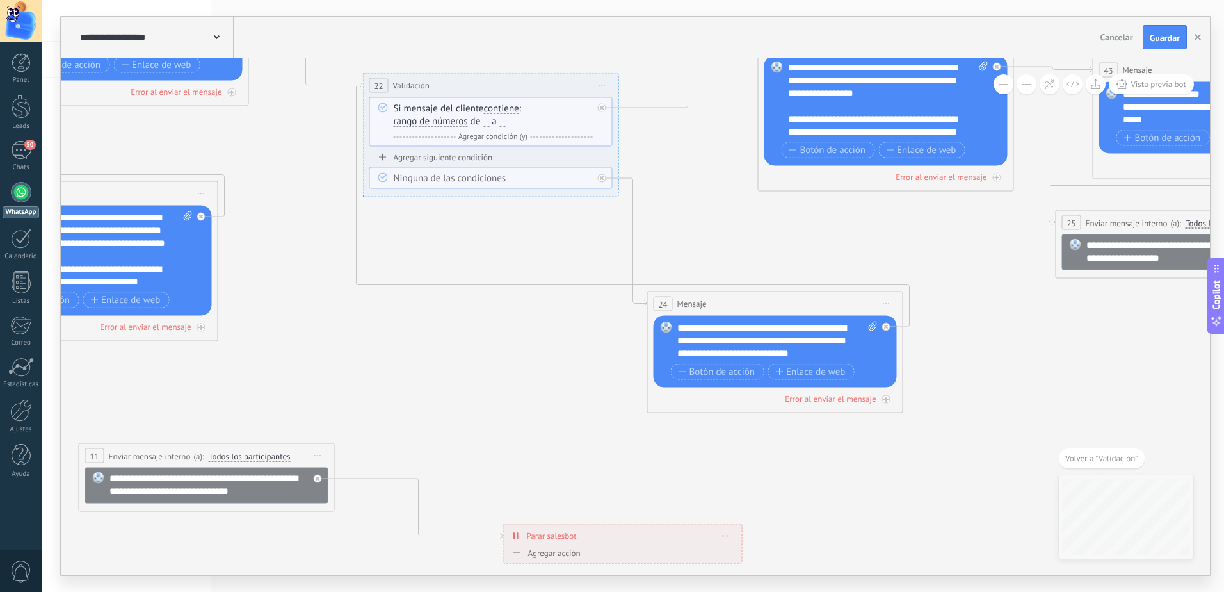
drag, startPoint x: 674, startPoint y: 200, endPoint x: 826, endPoint y: 238, distance: 156.8
click at [826, 238] on icon at bounding box center [169, 274] width 3248 height 1220
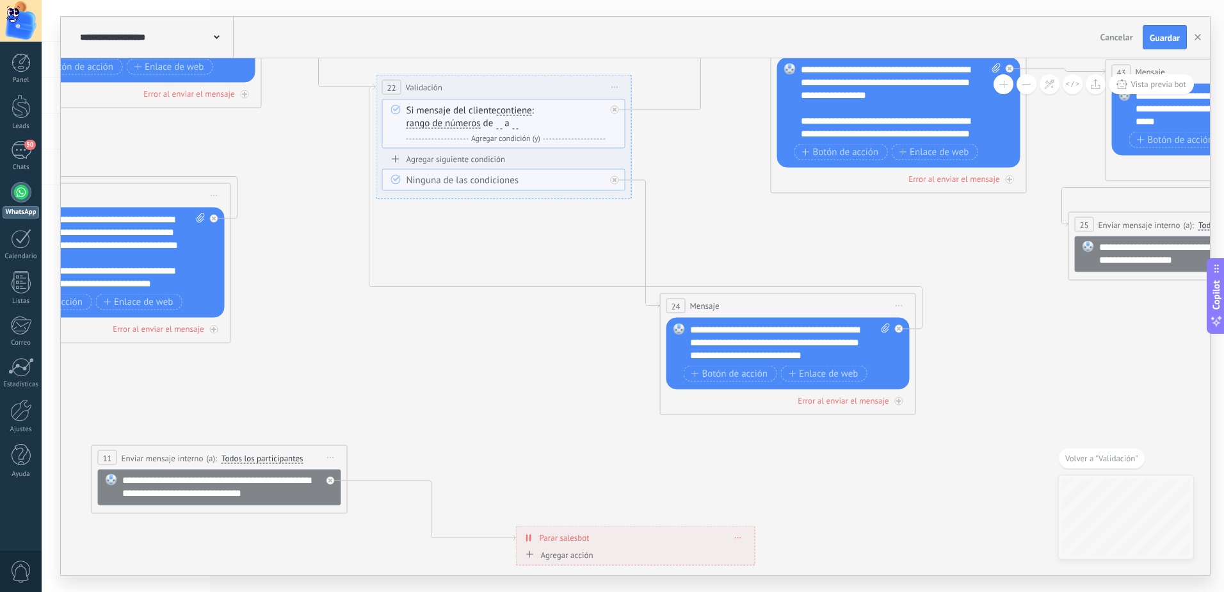
click at [494, 161] on div "Agregar siguiente condición" at bounding box center [503, 159] width 243 height 11
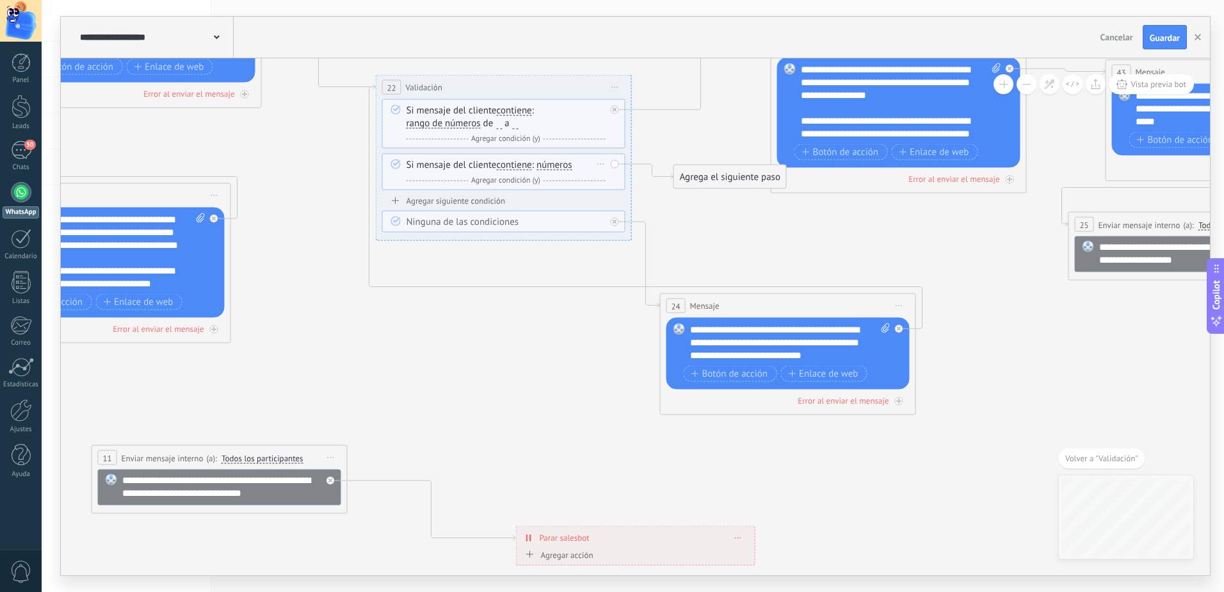
click at [602, 162] on div "Borrar" at bounding box center [601, 164] width 14 height 19
click at [612, 184] on div "Borrar" at bounding box center [621, 183] width 57 height 22
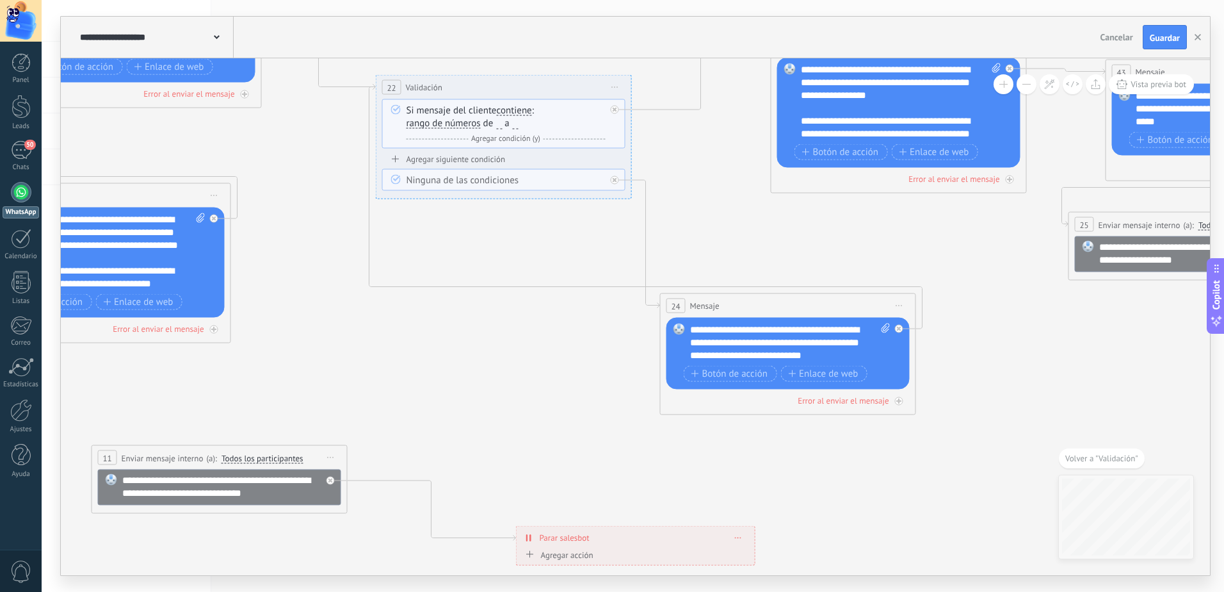
click at [398, 180] on icon at bounding box center [396, 179] width 10 height 10
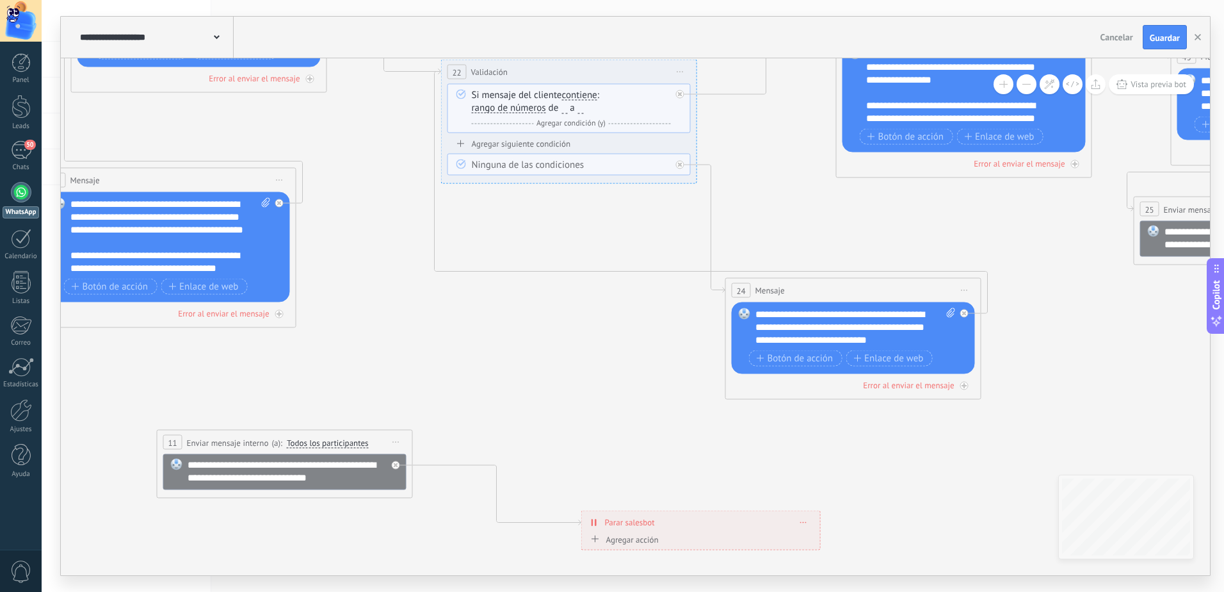
drag, startPoint x: 722, startPoint y: 232, endPoint x: 788, endPoint y: 216, distance: 67.1
click at [788, 216] on icon at bounding box center [247, 261] width 3248 height 1220
click at [963, 312] on icon at bounding box center [964, 313] width 4 height 4
click at [1036, 330] on div "Agrega el siguiente paso" at bounding box center [1080, 331] width 112 height 21
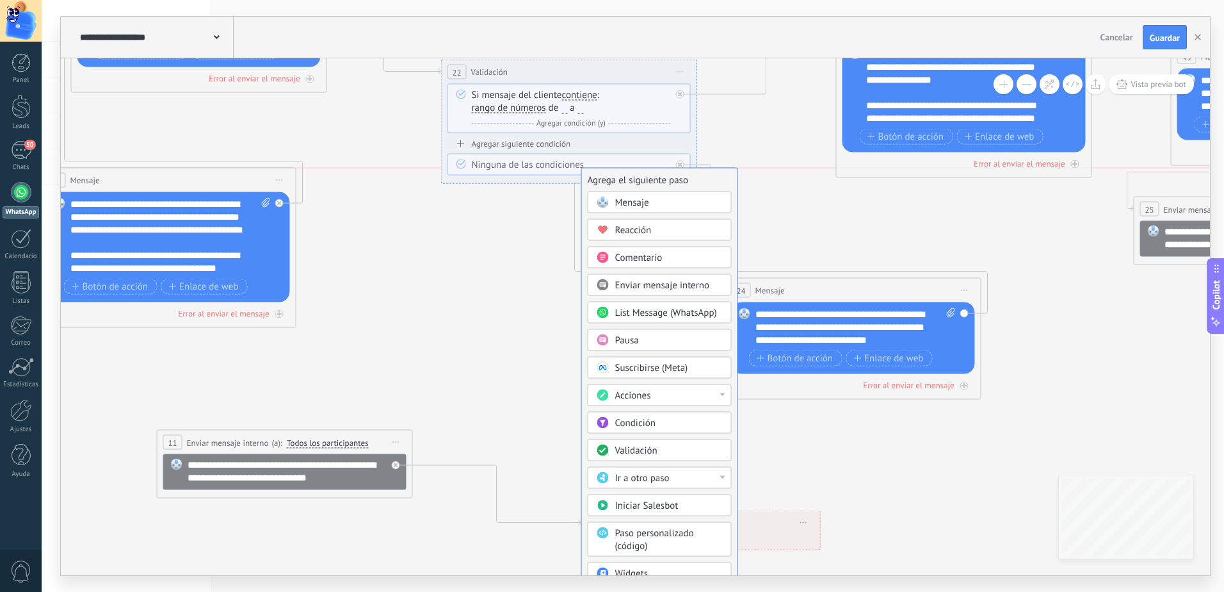
drag, startPoint x: 1061, startPoint y: 330, endPoint x: 622, endPoint y: 175, distance: 465.5
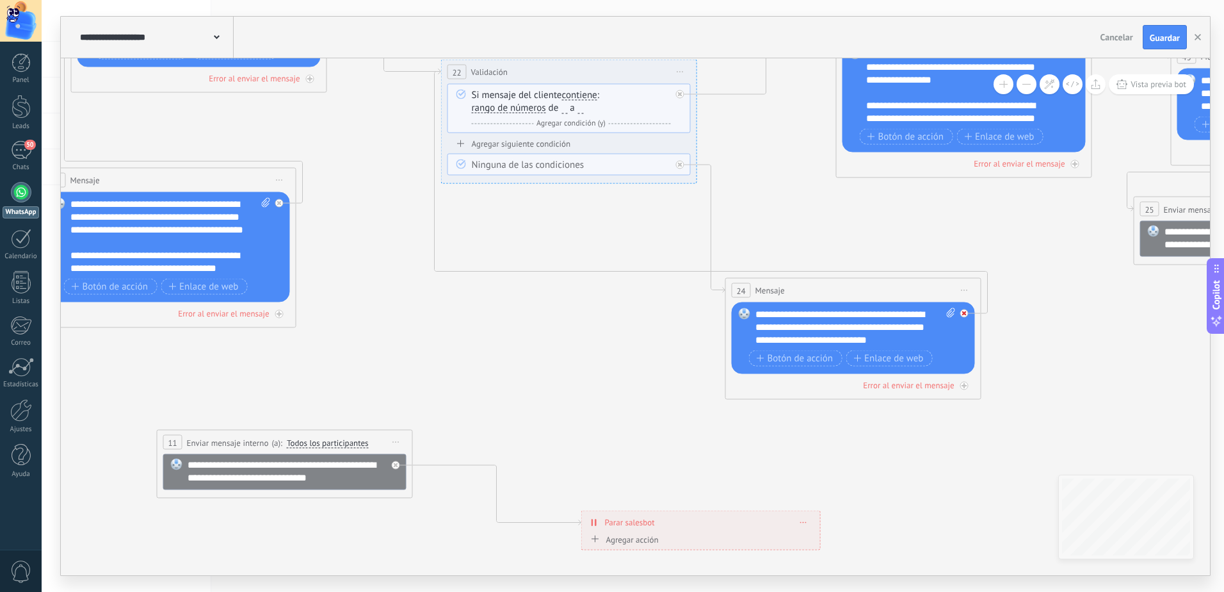
click at [969, 311] on div at bounding box center [967, 309] width 15 height 15
click at [1042, 337] on div "Agrega el siguiente paso" at bounding box center [1080, 331] width 112 height 21
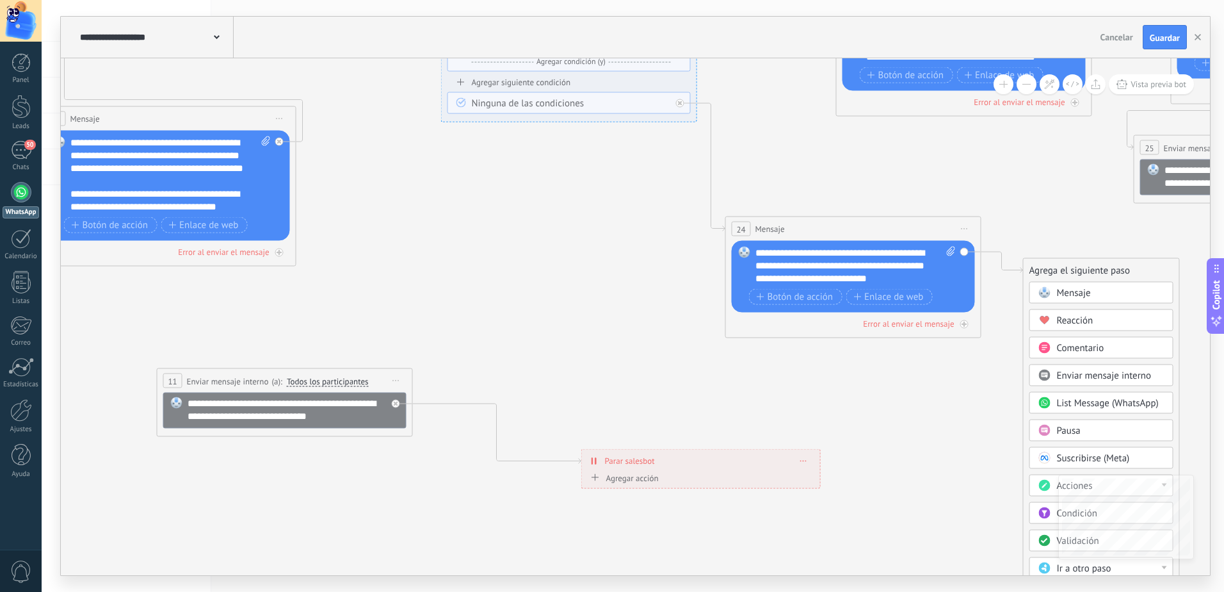
click at [1067, 430] on span "Pausa" at bounding box center [1069, 430] width 24 height 12
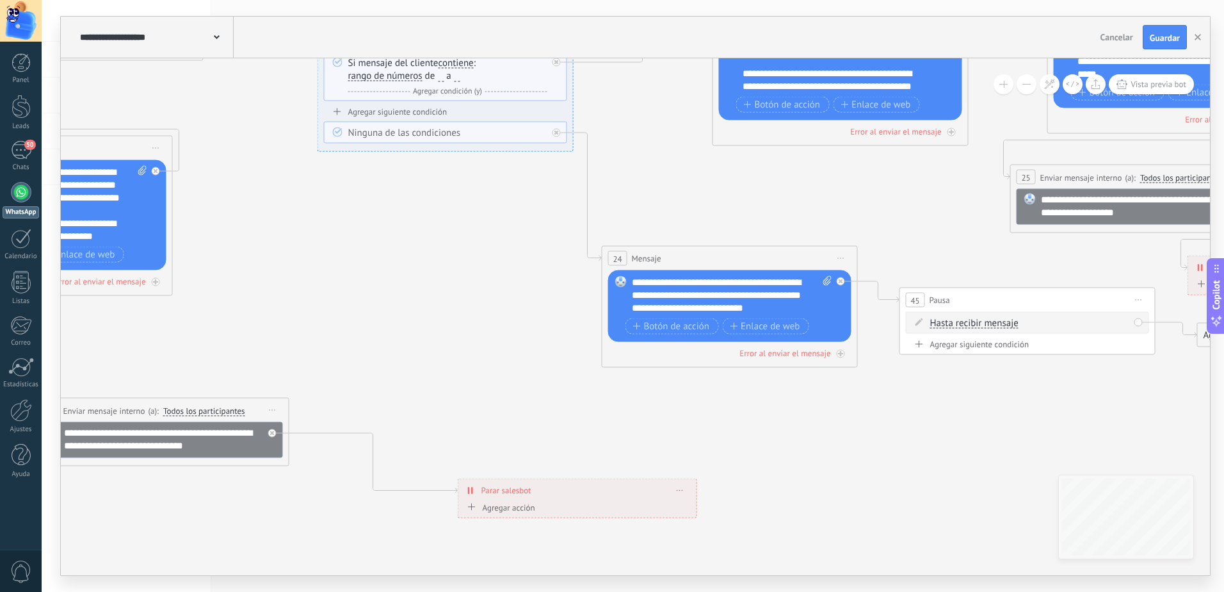
drag, startPoint x: 483, startPoint y: 193, endPoint x: 875, endPoint y: 222, distance: 393.0
click at [875, 222] on icon at bounding box center [123, 229] width 3248 height 1220
drag, startPoint x: 977, startPoint y: 301, endPoint x: 358, endPoint y: 284, distance: 619.4
click at [358, 284] on div "45 Pausa ***** Iniciar vista previa aquí Cambiar nombre Duplicar Borrar" at bounding box center [408, 289] width 255 height 24
click at [378, 312] on span "Hasta recibir mensaje" at bounding box center [355, 312] width 88 height 10
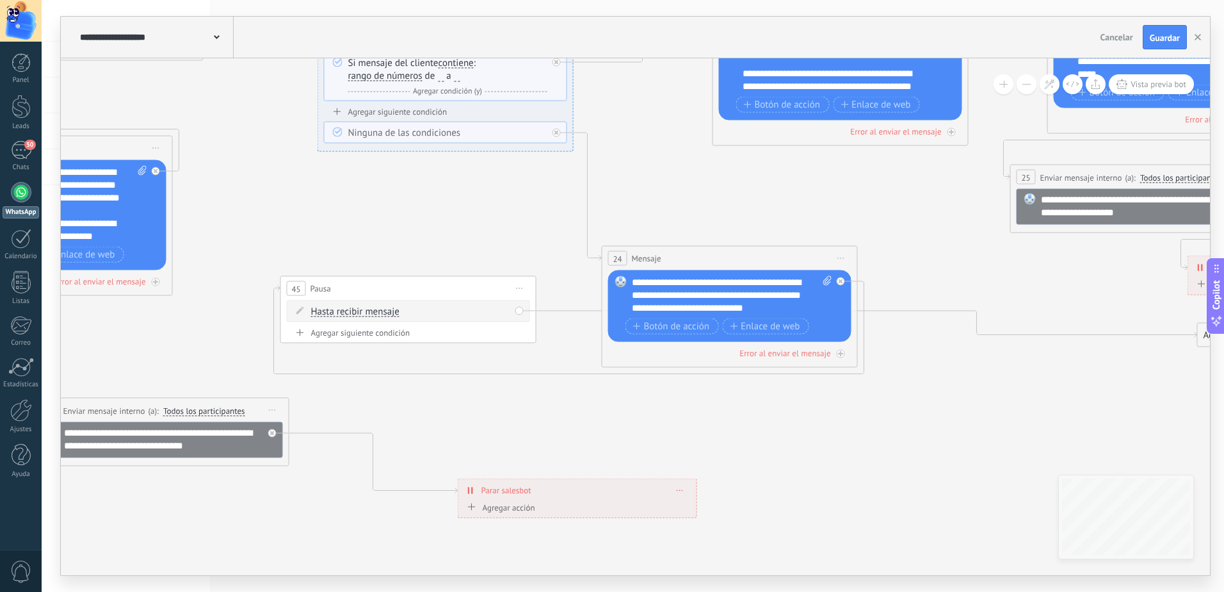
click at [378, 312] on button "Hasta recibir mensaje" at bounding box center [385, 311] width 160 height 23
click at [530, 398] on icon at bounding box center [123, 229] width 3248 height 1220
click at [517, 289] on span "Iniciar vista previa aquí Cambiar nombre Duplicar [GEOGRAPHIC_DATA]" at bounding box center [520, 288] width 20 height 19
click at [554, 373] on div "Borrar" at bounding box center [578, 372] width 127 height 22
click at [927, 306] on div "Agrega el siguiente paso" at bounding box center [956, 299] width 112 height 21
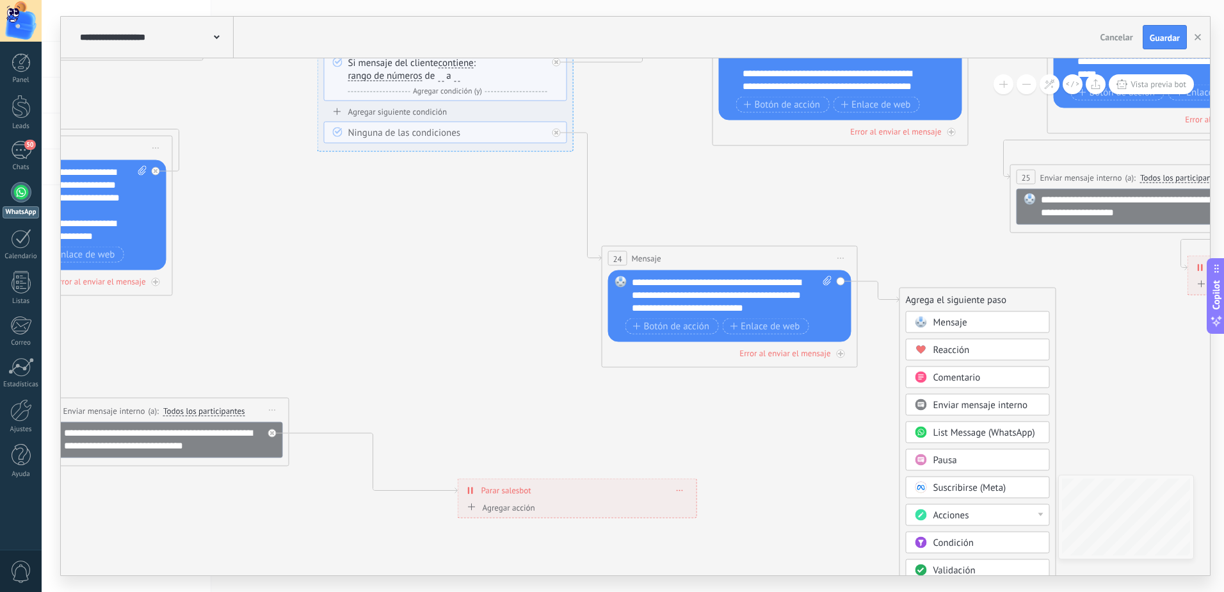
click at [950, 569] on span "Validación" at bounding box center [955, 570] width 42 height 12
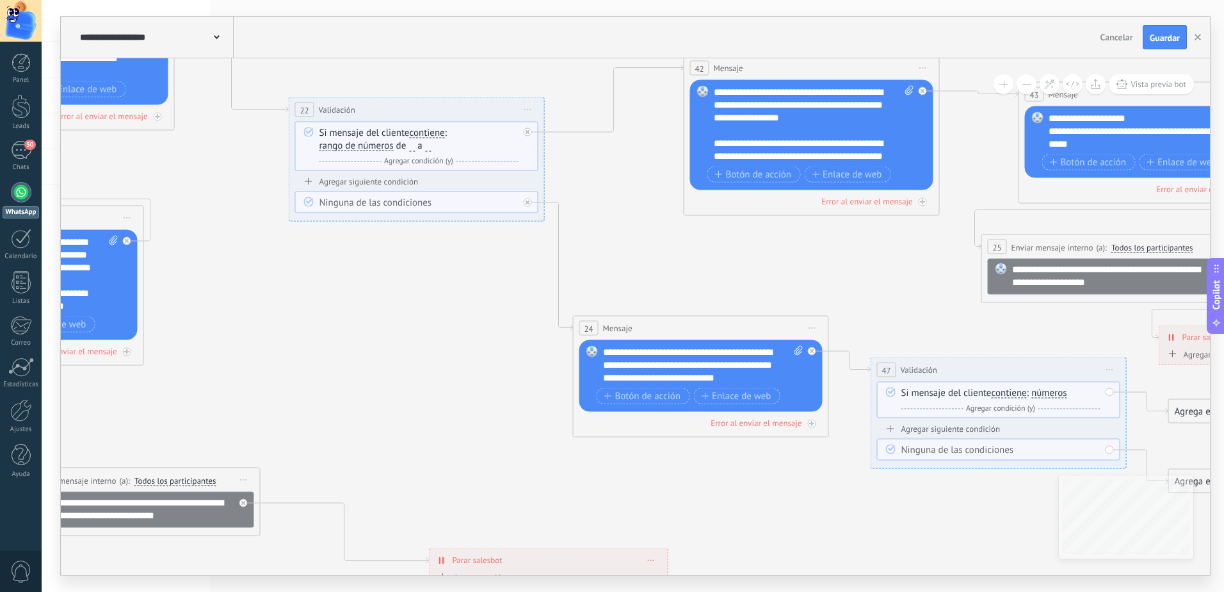
drag, startPoint x: 405, startPoint y: 208, endPoint x: 768, endPoint y: 278, distance: 369.7
click at [768, 278] on icon at bounding box center [94, 299] width 3248 height 1220
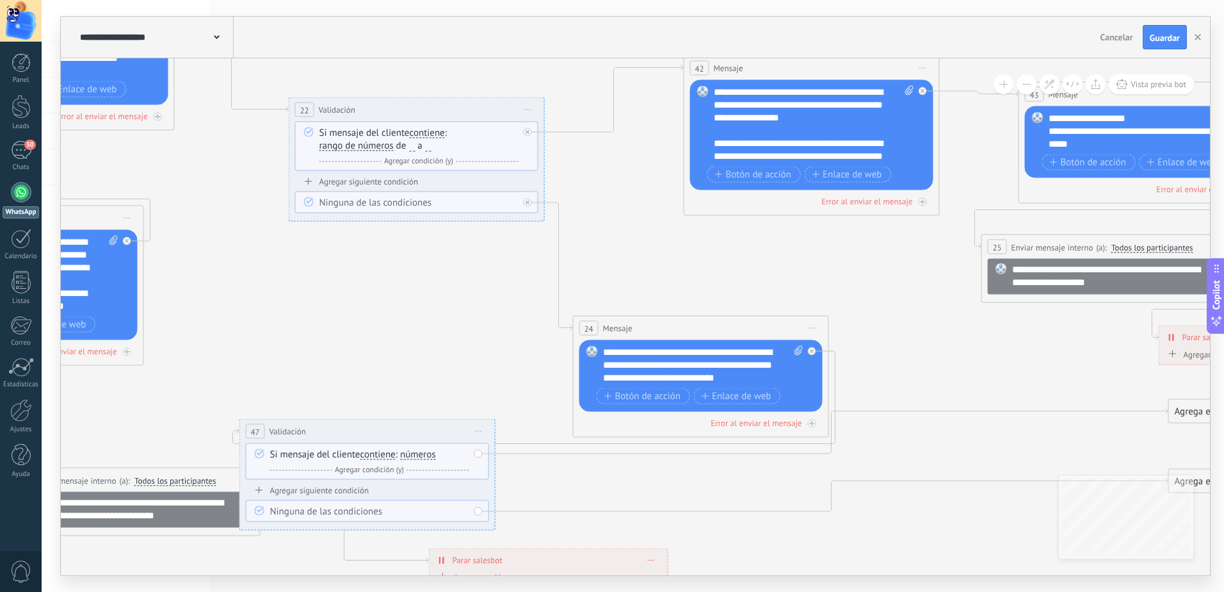
drag, startPoint x: 993, startPoint y: 368, endPoint x: 362, endPoint y: 430, distance: 634.4
click at [362, 430] on div "**********" at bounding box center [367, 431] width 255 height 24
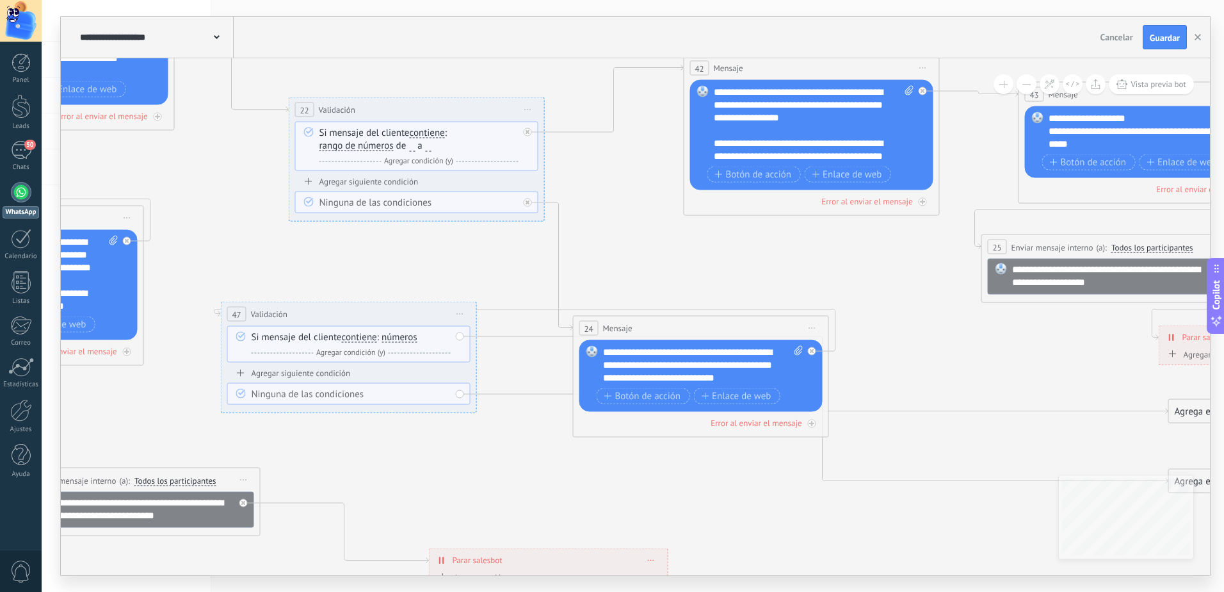
drag, startPoint x: 365, startPoint y: 426, endPoint x: 346, endPoint y: 309, distance: 119.3
click at [346, 309] on div "**********" at bounding box center [349, 314] width 255 height 24
click at [392, 337] on span "números" at bounding box center [400, 337] width 36 height 10
click at [392, 337] on button "números" at bounding box center [455, 337] width 160 height 23
click at [414, 423] on span "rango de números" at bounding box center [445, 427] width 155 height 13
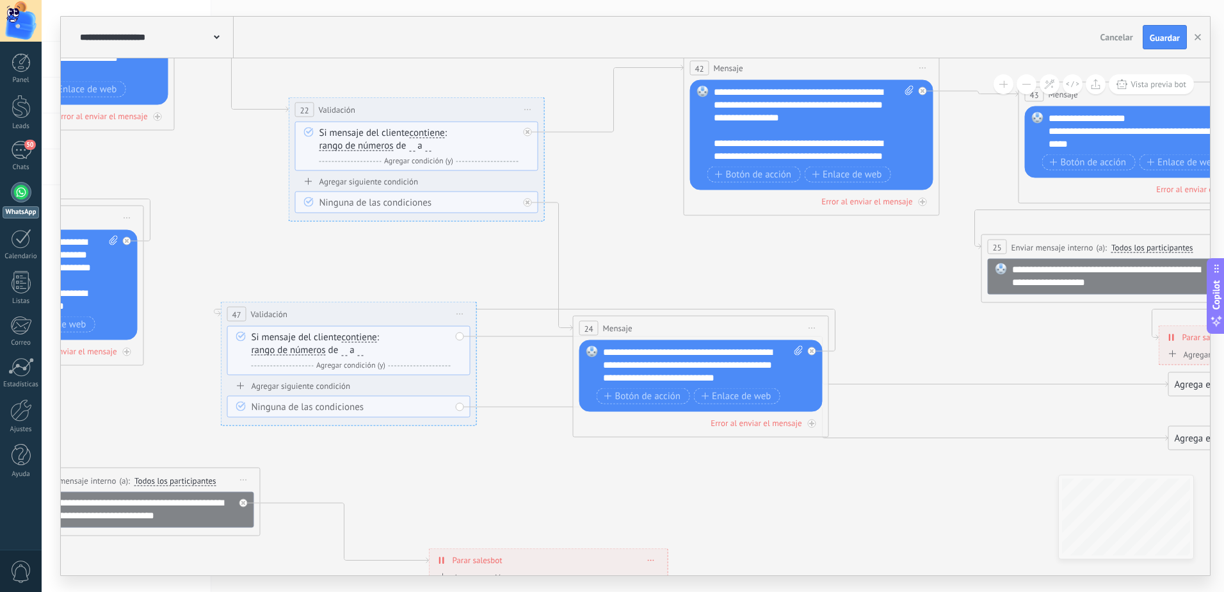
click at [346, 350] on input "number" at bounding box center [344, 350] width 6 height 10
type input "*"
click at [435, 264] on icon at bounding box center [94, 299] width 3248 height 1220
click at [360, 350] on input "number" at bounding box center [361, 350] width 6 height 10
type input "*"
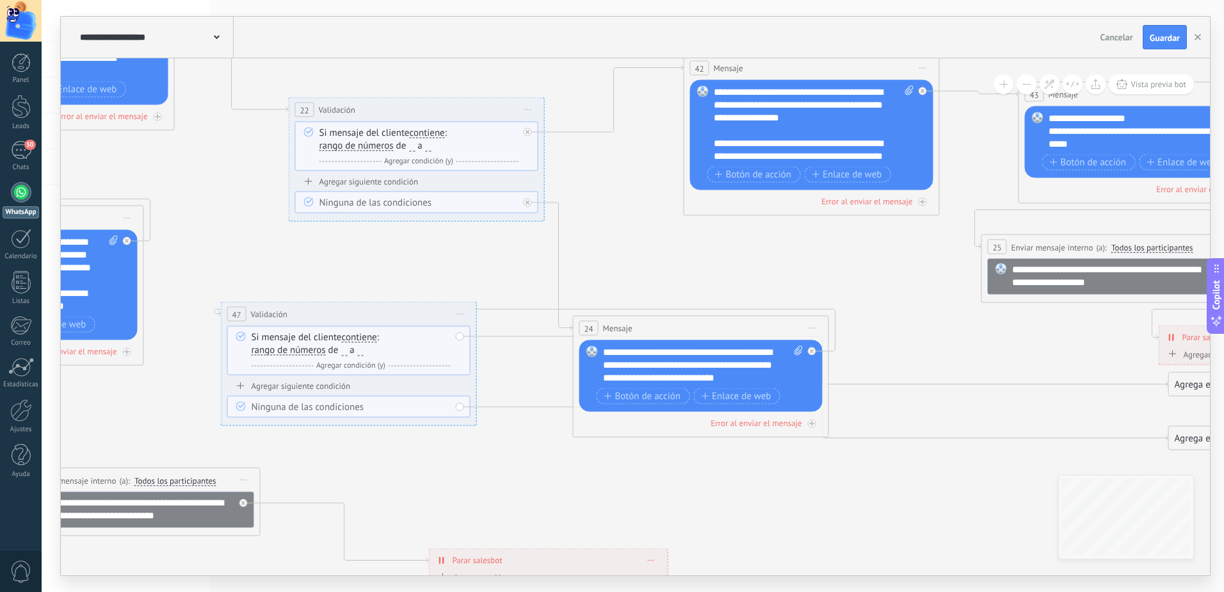
click at [442, 256] on icon at bounding box center [94, 299] width 3248 height 1220
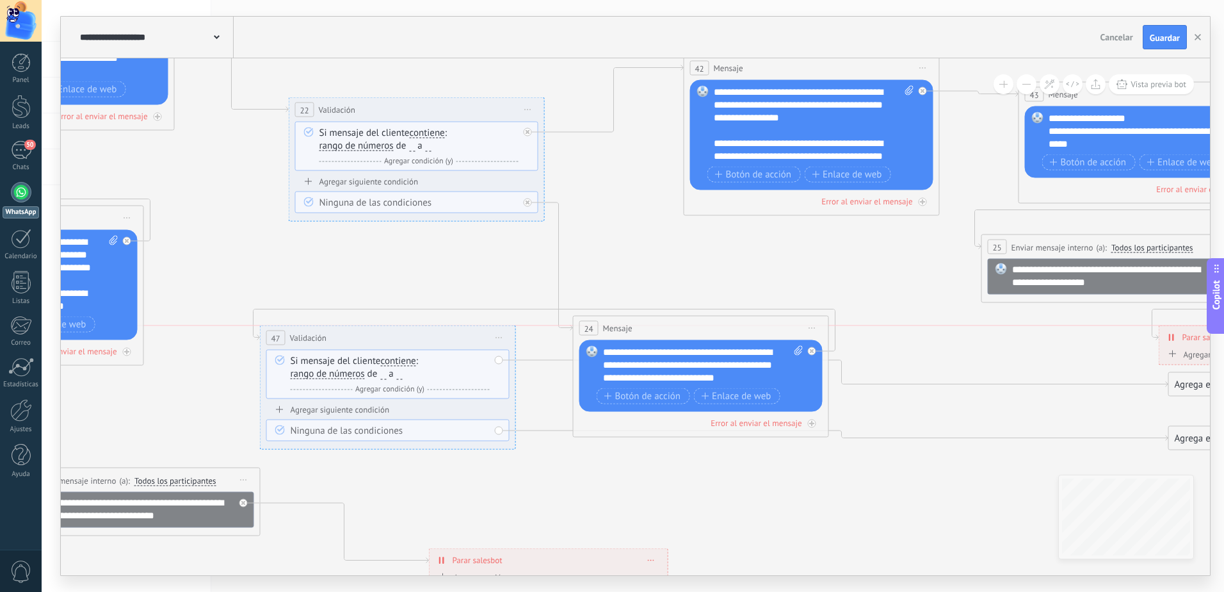
drag, startPoint x: 423, startPoint y: 315, endPoint x: 462, endPoint y: 337, distance: 44.7
click at [462, 337] on div "**********" at bounding box center [388, 338] width 255 height 24
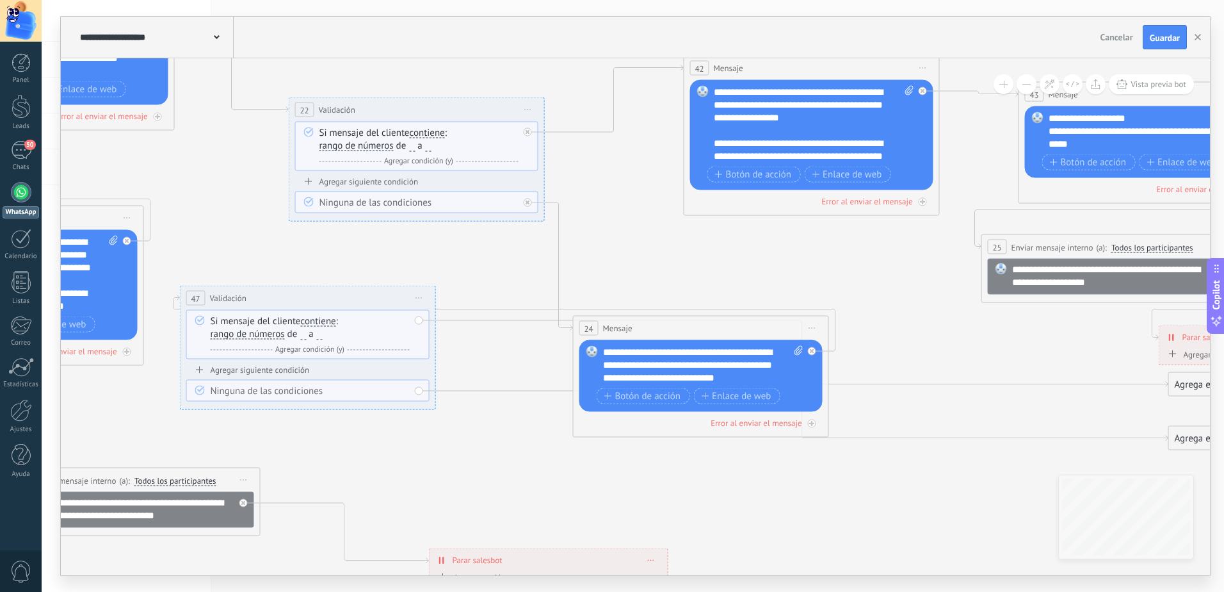
drag, startPoint x: 446, startPoint y: 338, endPoint x: 383, endPoint y: 303, distance: 71.6
click at [371, 300] on div "**********" at bounding box center [308, 298] width 255 height 24
click at [491, 321] on icon at bounding box center [807, 353] width 722 height 65
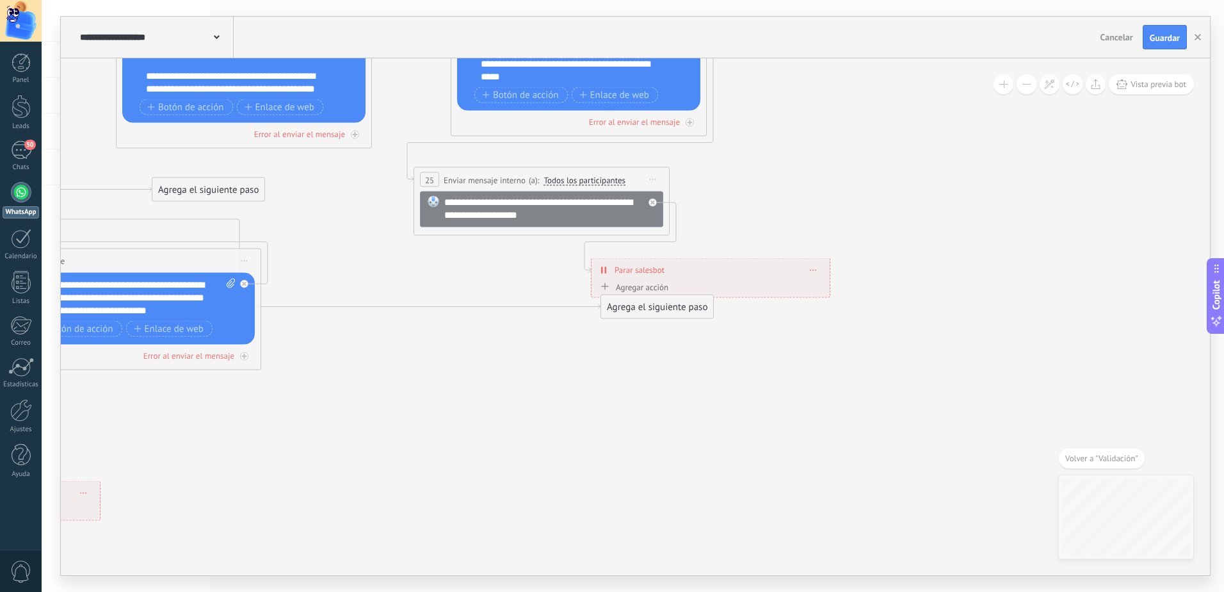
drag, startPoint x: 667, startPoint y: 318, endPoint x: 218, endPoint y: 191, distance: 466.6
click at [218, 191] on div "Agrega el siguiente paso" at bounding box center [208, 189] width 112 height 21
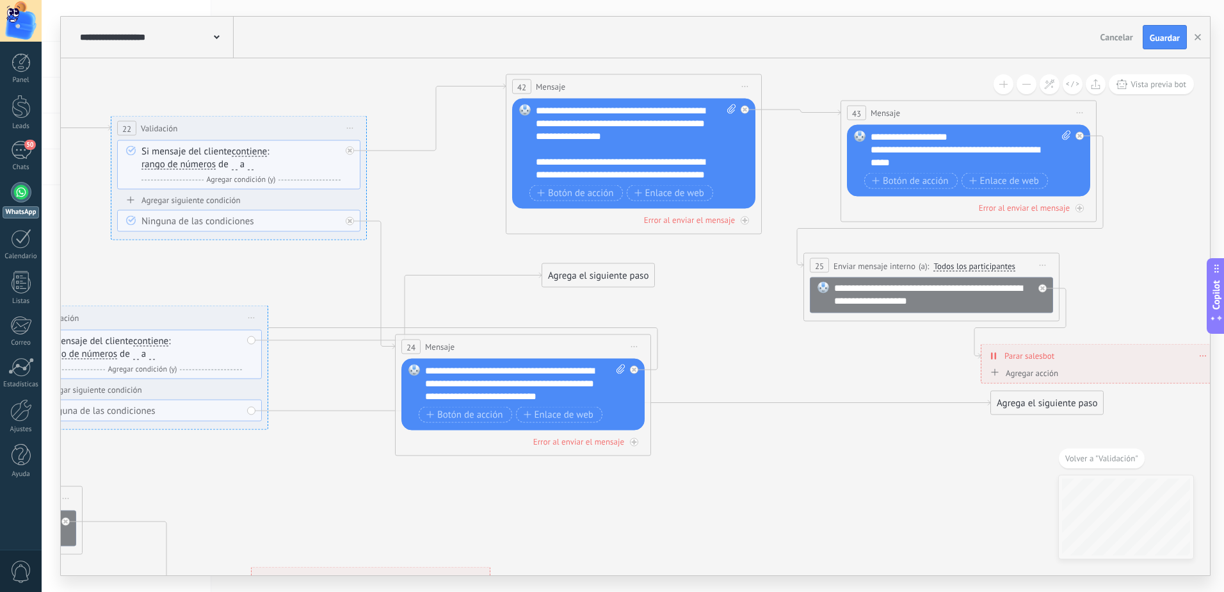
drag, startPoint x: 327, startPoint y: 228, endPoint x: 716, endPoint y: 314, distance: 399.3
click at [590, 279] on div "Agrega el siguiente paso" at bounding box center [598, 275] width 112 height 21
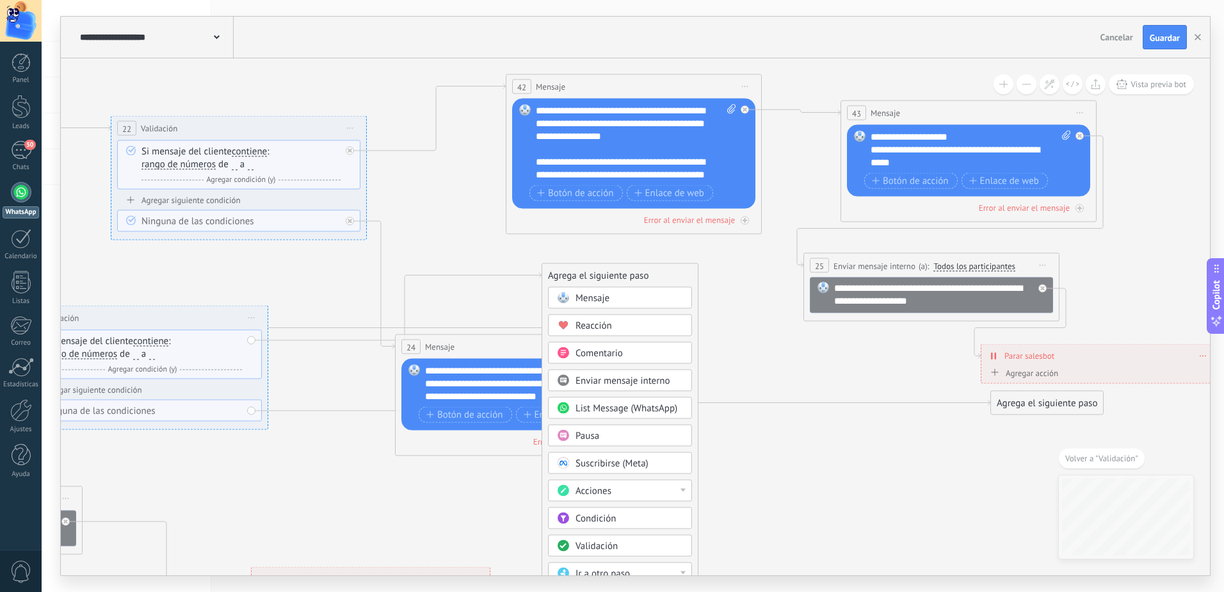
click at [603, 568] on span "Ir a otro paso" at bounding box center [603, 573] width 54 height 12
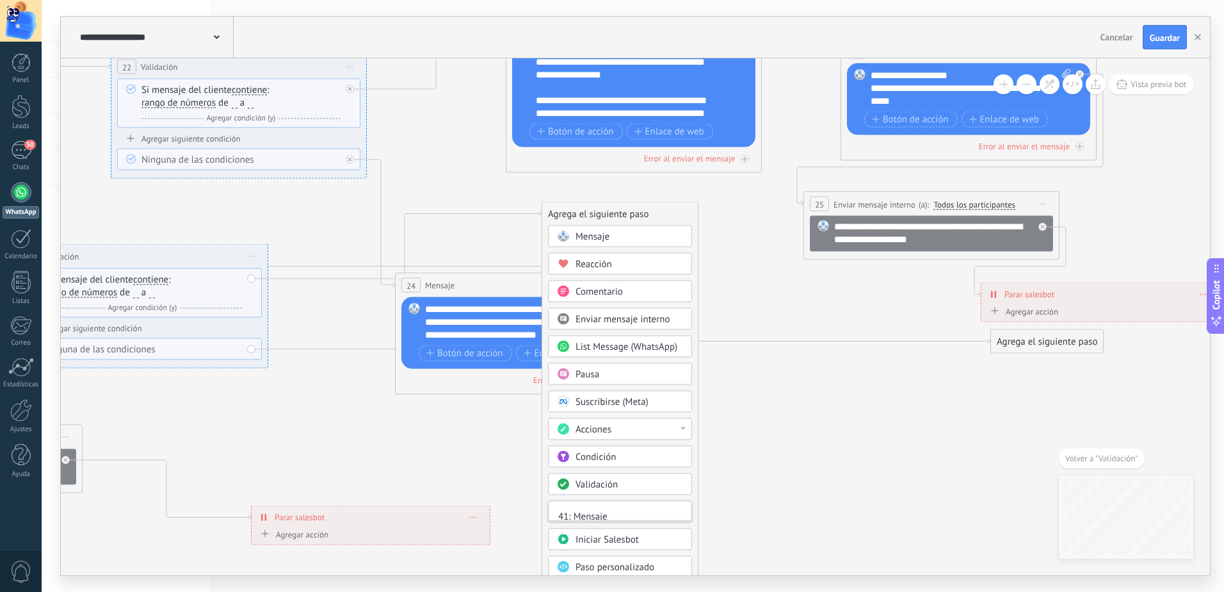
scroll to position [128, 0]
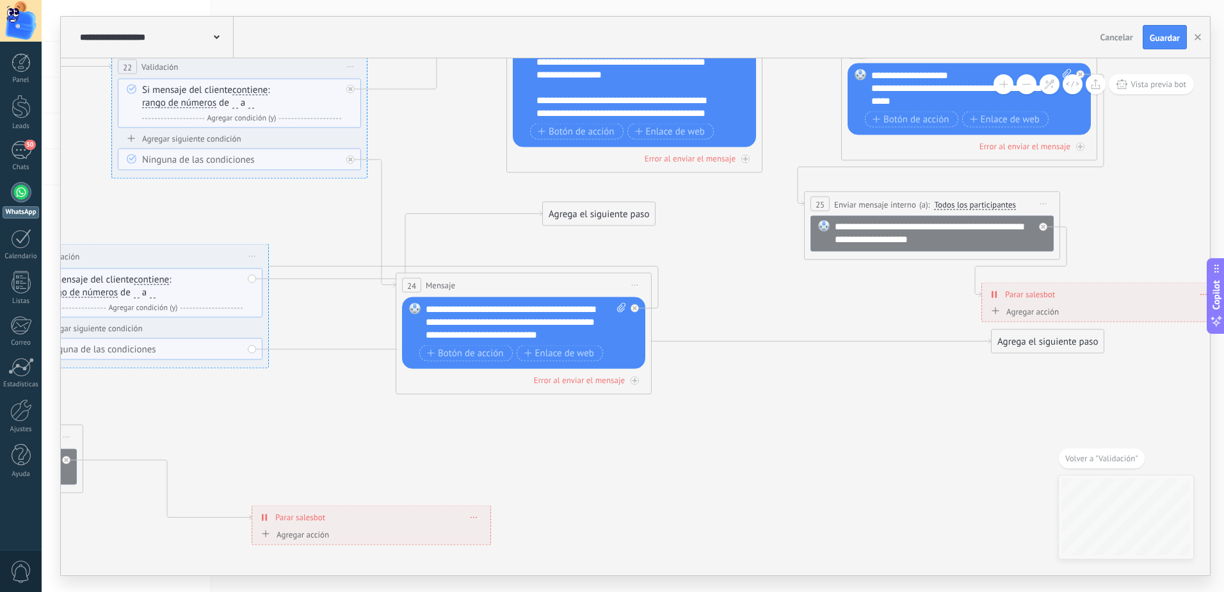
click at [596, 217] on div "Agrega el siguiente paso" at bounding box center [599, 214] width 112 height 21
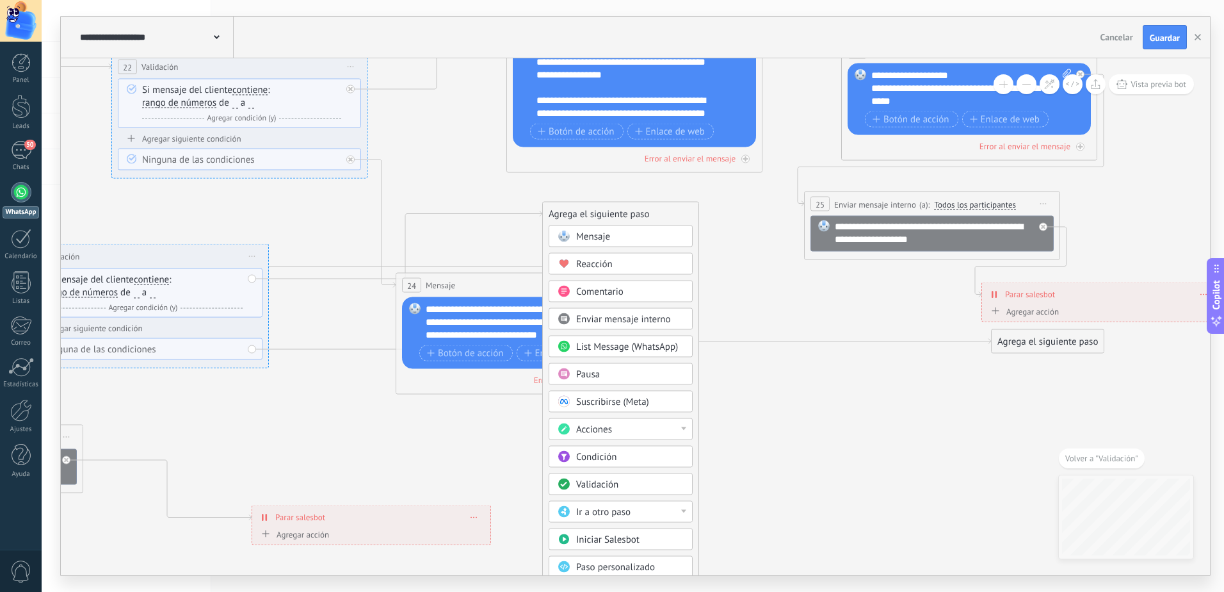
click at [635, 510] on div "Ir a otro paso" at bounding box center [630, 512] width 108 height 13
click at [605, 529] on div "42: Mensaje" at bounding box center [620, 527] width 143 height 22
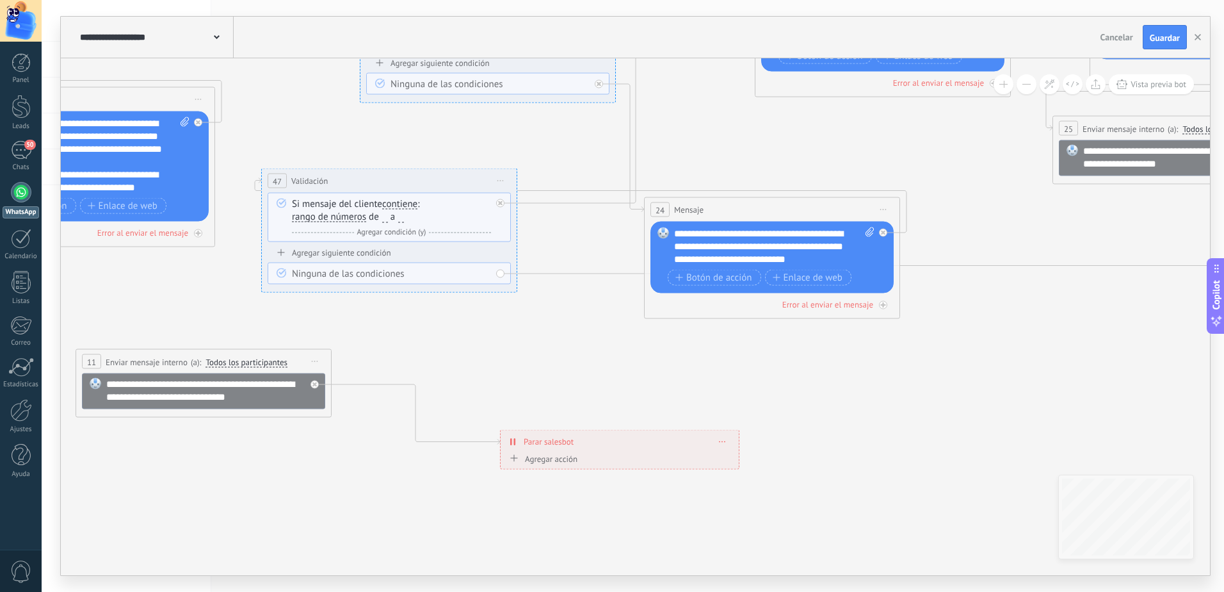
drag, startPoint x: 472, startPoint y: 215, endPoint x: 720, endPoint y: 140, distance: 259.7
click at [720, 140] on icon at bounding box center [165, 180] width 3248 height 1220
click at [546, 274] on icon at bounding box center [878, 268] width 722 height 11
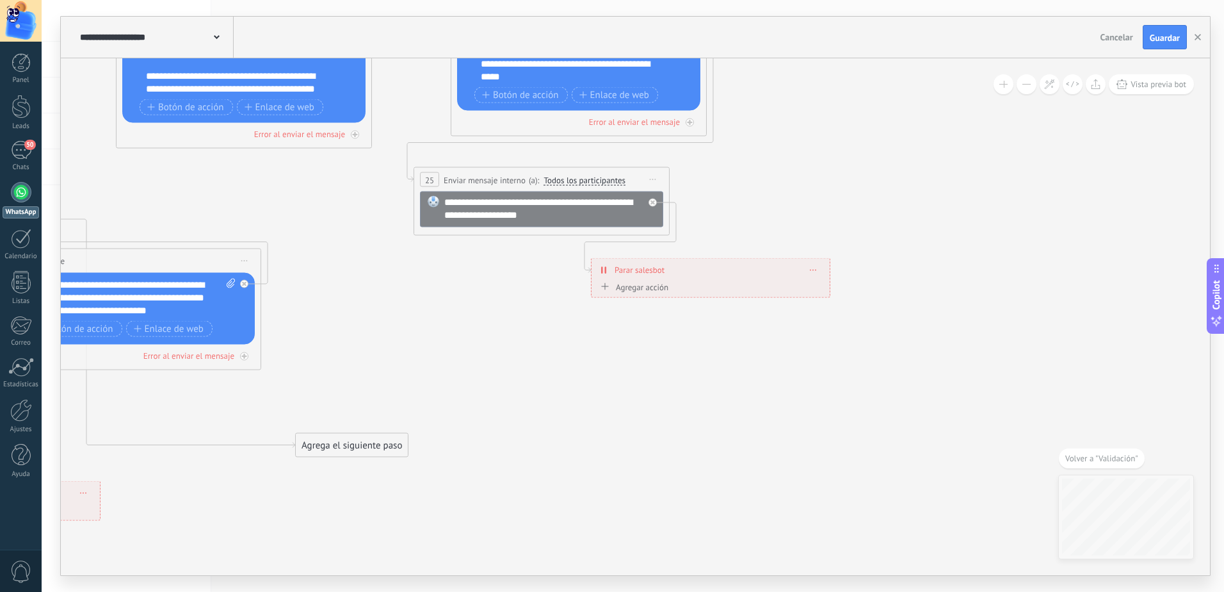
drag, startPoint x: 694, startPoint y: 316, endPoint x: 389, endPoint y: 444, distance: 331.2
click at [389, 444] on div "Agrega el siguiente paso" at bounding box center [352, 445] width 112 height 21
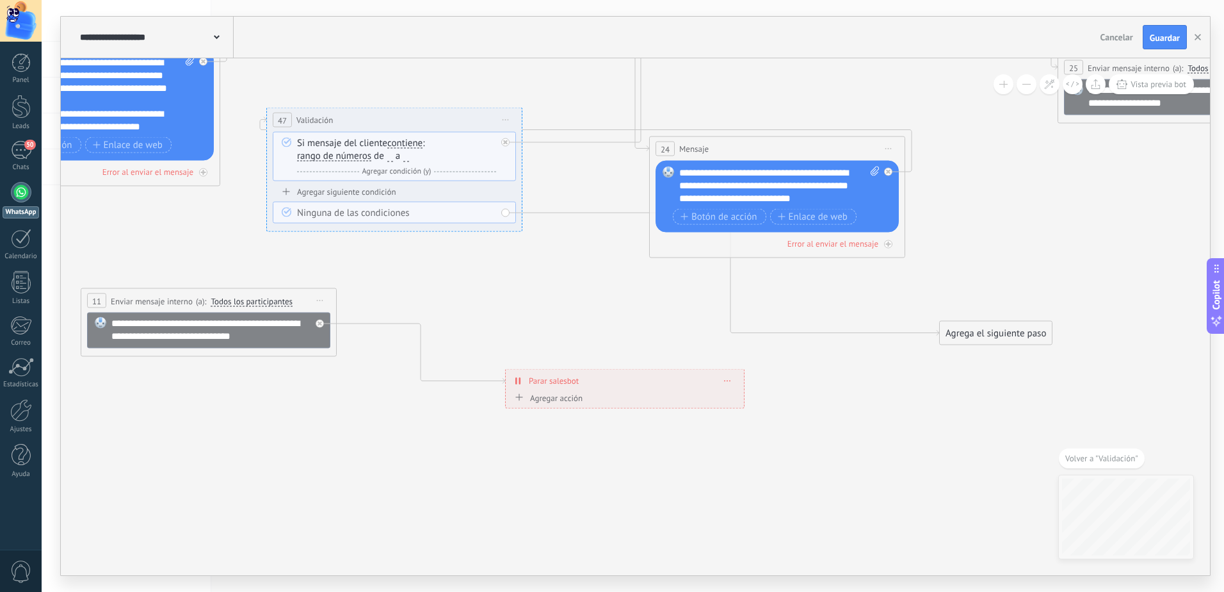
drag, startPoint x: 731, startPoint y: 172, endPoint x: 1046, endPoint y: 239, distance: 322.6
click at [1046, 239] on icon at bounding box center [171, 120] width 3248 height 1220
click at [111, 323] on span at bounding box center [101, 323] width 22 height 10
click at [113, 323] on div "**********" at bounding box center [217, 330] width 212 height 26
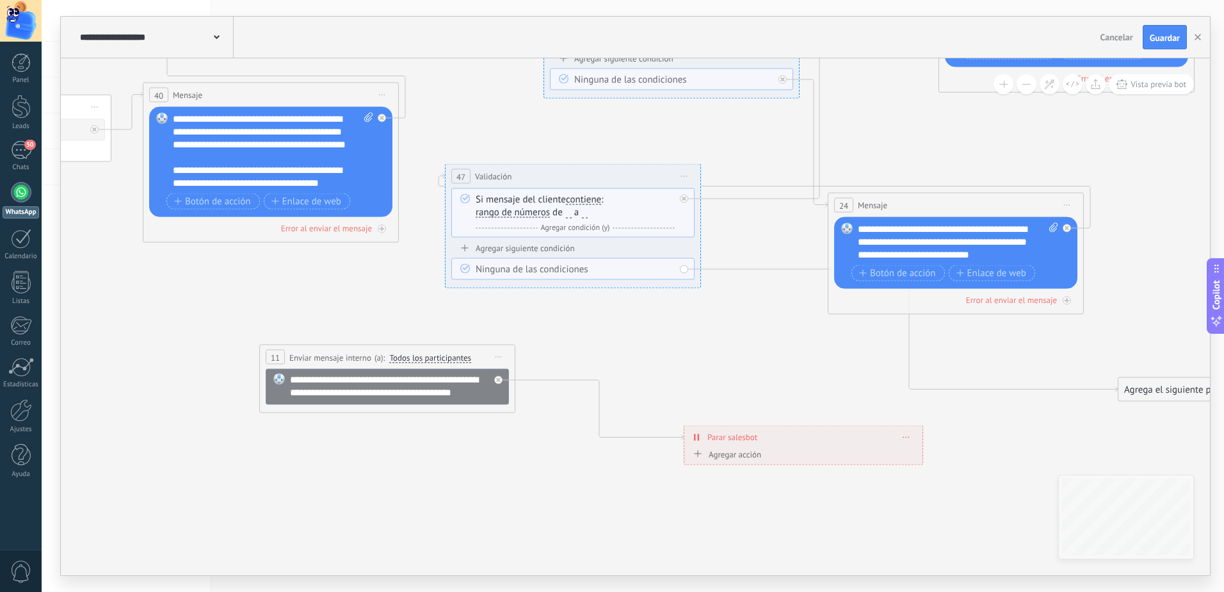
click at [708, 353] on icon at bounding box center [349, 176] width 3248 height 1220
click at [1163, 394] on div "Agrega el siguiente paso" at bounding box center [1175, 389] width 112 height 21
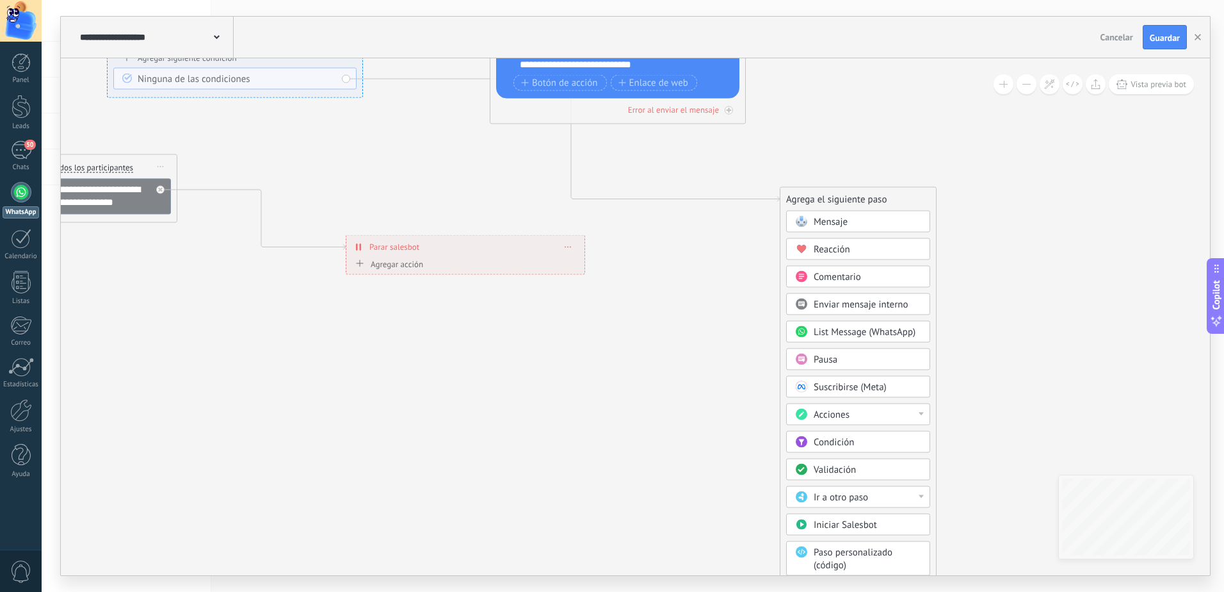
drag, startPoint x: 977, startPoint y: 434, endPoint x: 738, endPoint y: 250, distance: 301.3
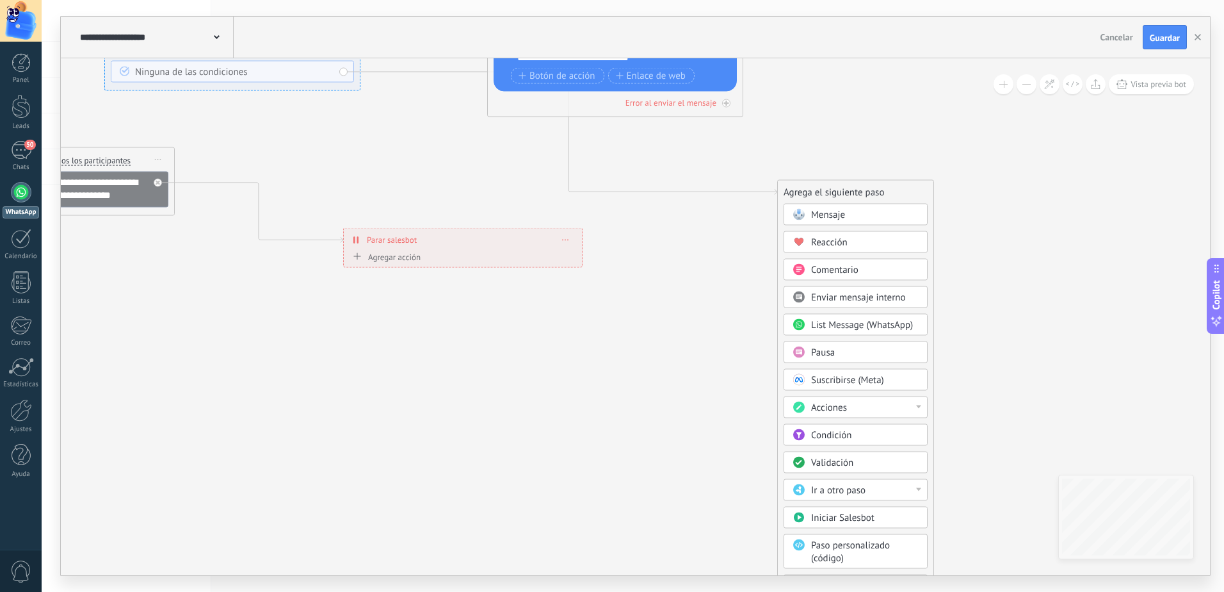
click at [863, 487] on span "Ir a otro paso" at bounding box center [838, 490] width 54 height 12
click at [841, 531] on div "11: Enviar mensaje interno" at bounding box center [855, 534] width 143 height 22
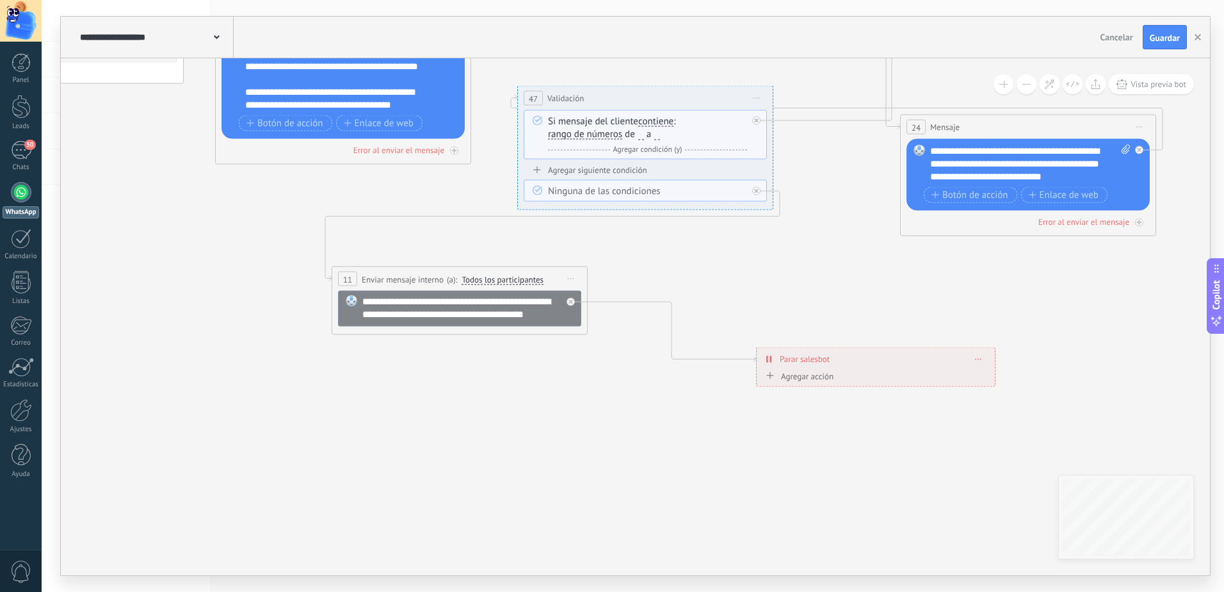
drag, startPoint x: 830, startPoint y: 410, endPoint x: 1013, endPoint y: 478, distance: 195.1
click at [1013, 478] on icon at bounding box center [422, 98] width 3248 height 1220
click at [1158, 38] on span "Guardar" at bounding box center [1165, 37] width 30 height 9
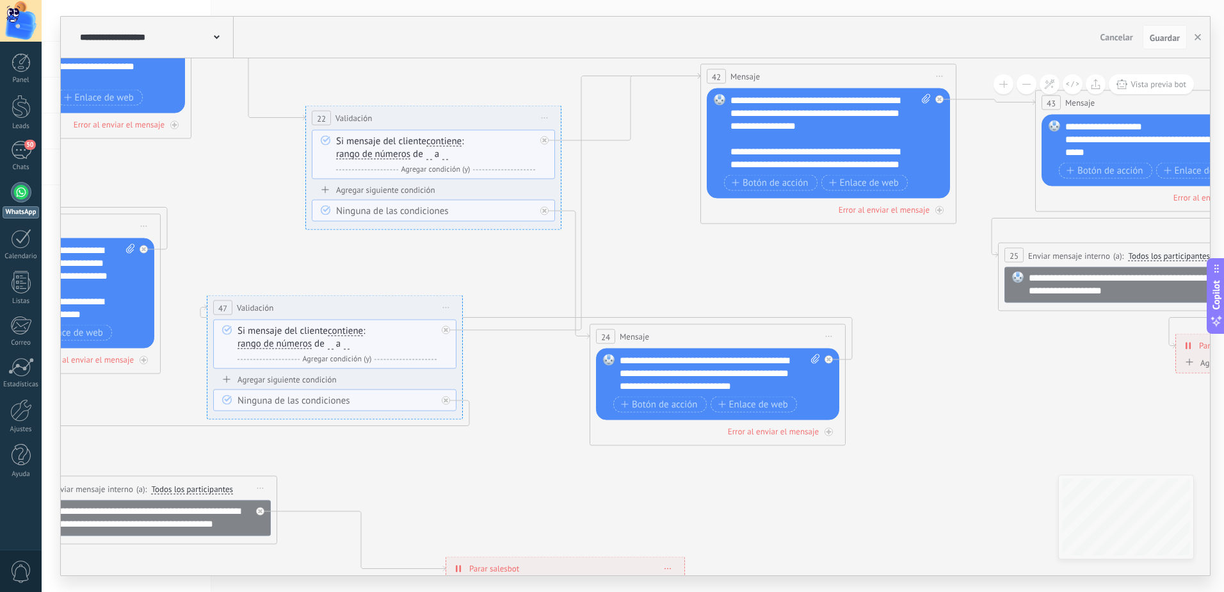
drag, startPoint x: 885, startPoint y: 349, endPoint x: 544, endPoint y: 493, distance: 369.8
click at [544, 493] on icon at bounding box center [111, 307] width 3248 height 1220
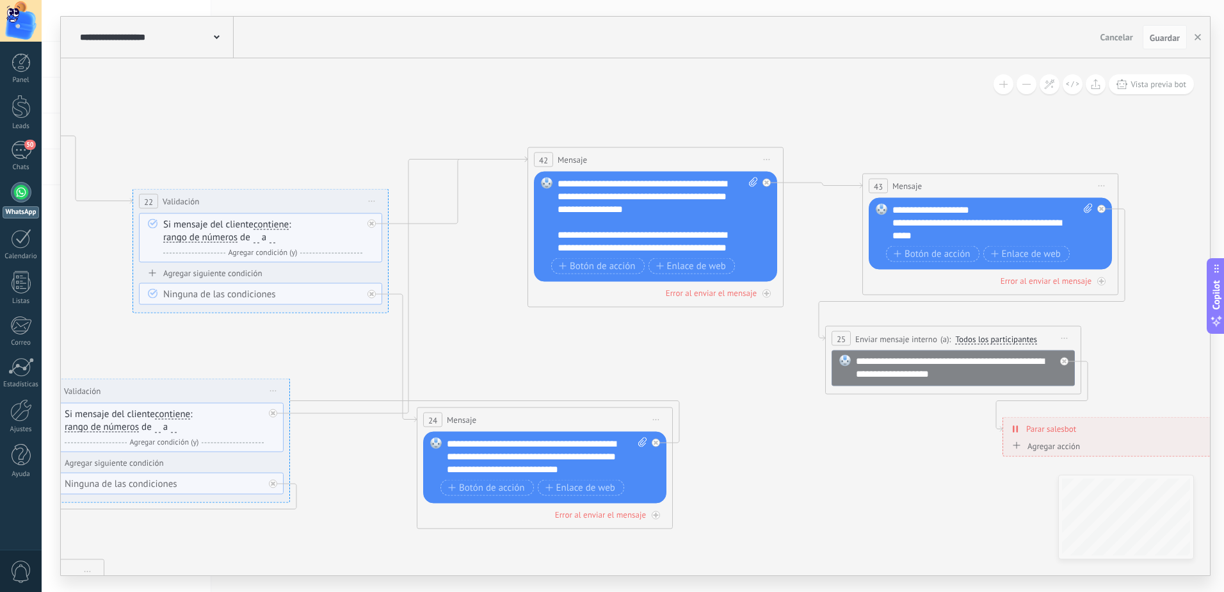
drag, startPoint x: 1001, startPoint y: 337, endPoint x: 828, endPoint y: 420, distance: 191.9
click at [1153, 81] on span "Vista previa bot" at bounding box center [1159, 84] width 56 height 11
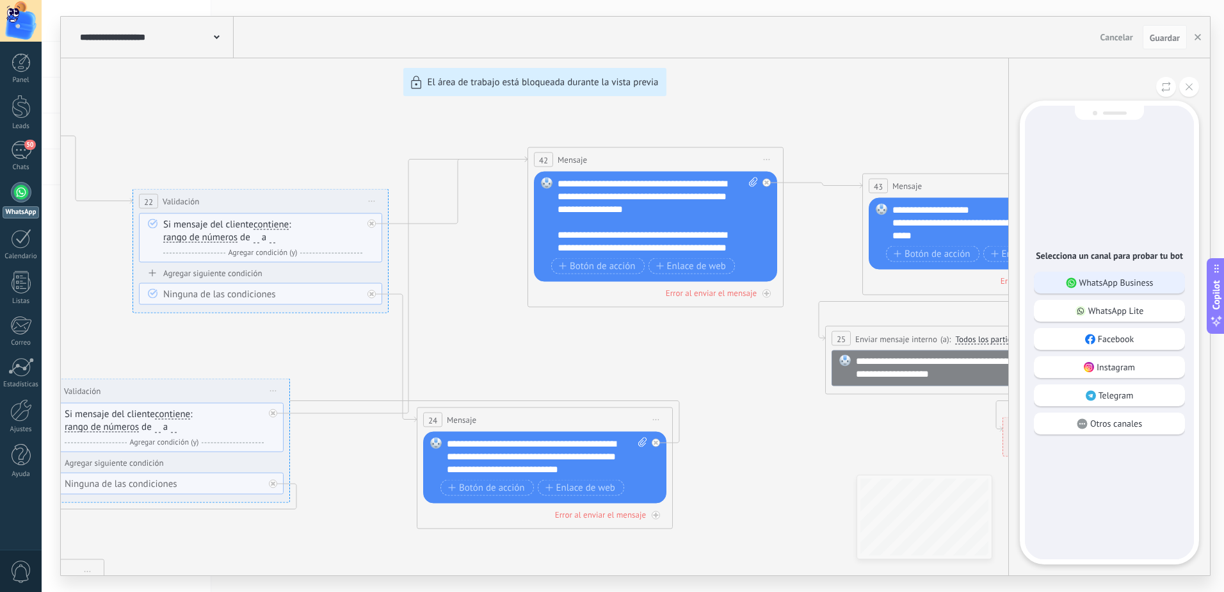
click at [1119, 284] on p "WhatsApp Business" at bounding box center [1116, 283] width 74 height 12
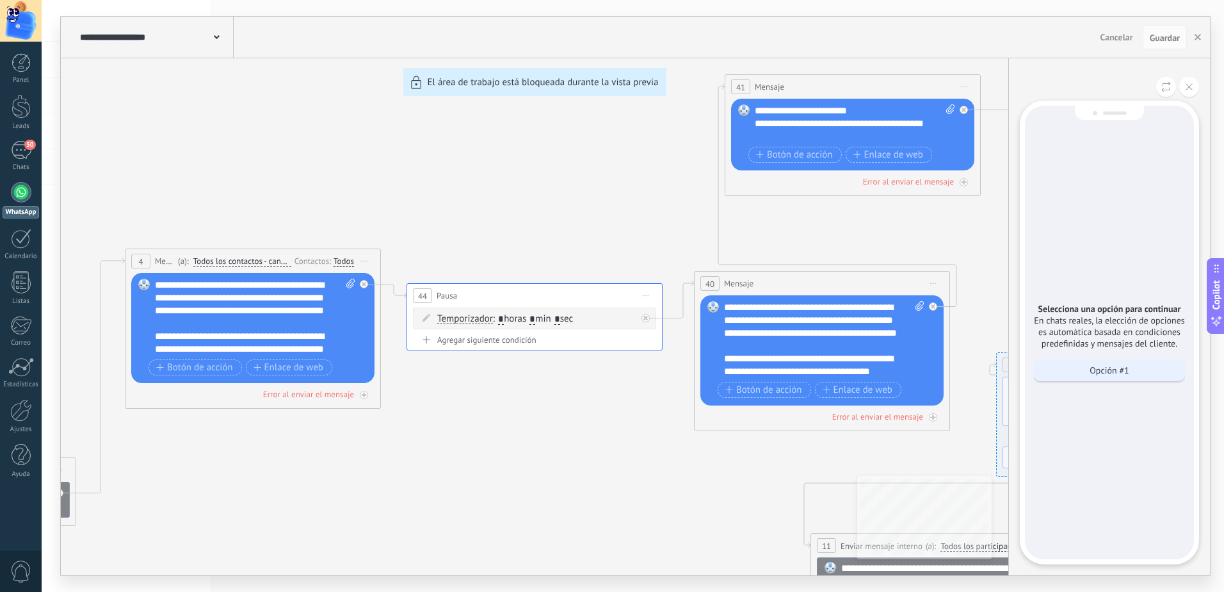
click at [1096, 371] on p "Opción #1" at bounding box center [1109, 370] width 39 height 12
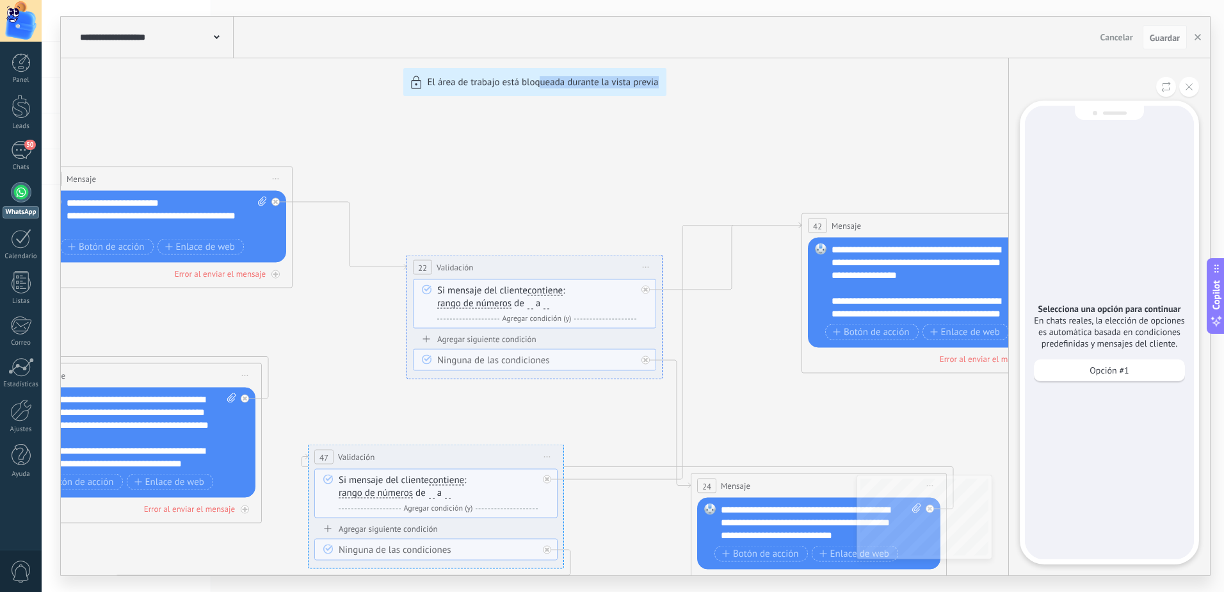
drag, startPoint x: 538, startPoint y: 188, endPoint x: 791, endPoint y: 177, distance: 253.8
click at [791, 177] on div "**********" at bounding box center [635, 296] width 1149 height 558
click at [1113, 371] on p "Opción #1" at bounding box center [1109, 370] width 39 height 12
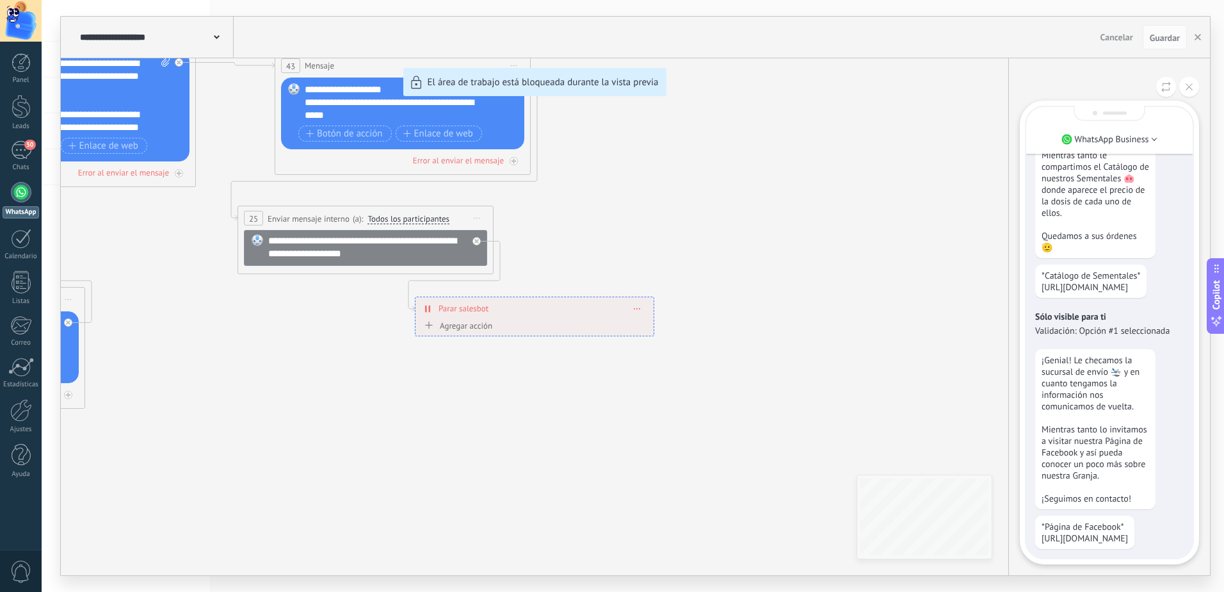
scroll to position [-128, 0]
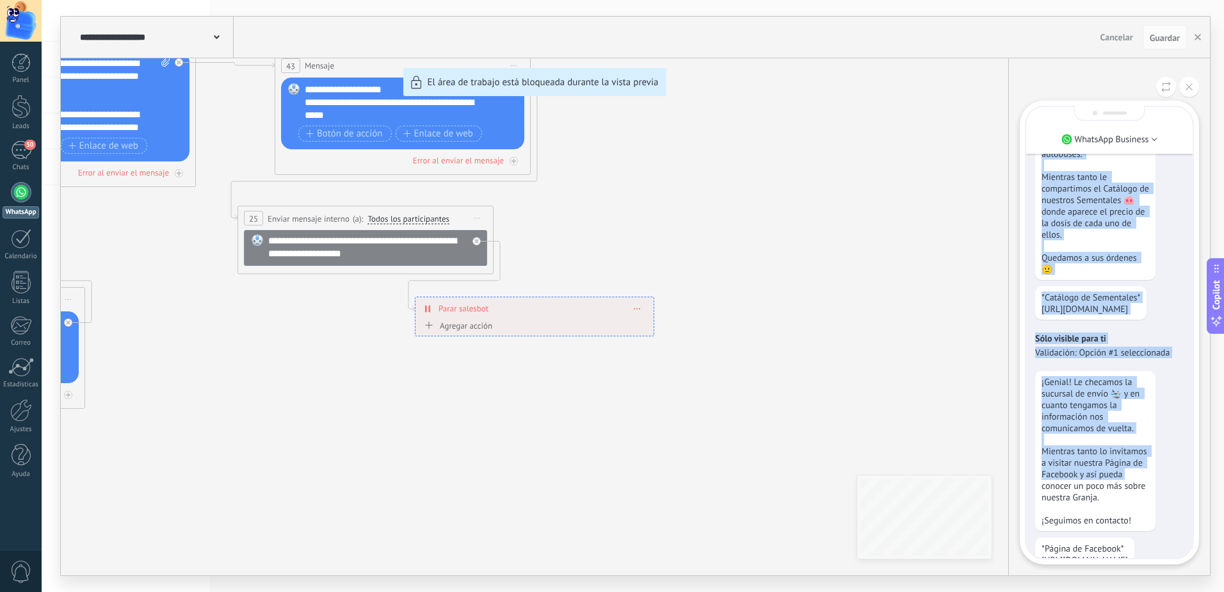
drag, startPoint x: 658, startPoint y: 268, endPoint x: 1190, endPoint y: 444, distance: 560.4
click at [1201, 451] on div "**********" at bounding box center [635, 296] width 1149 height 558
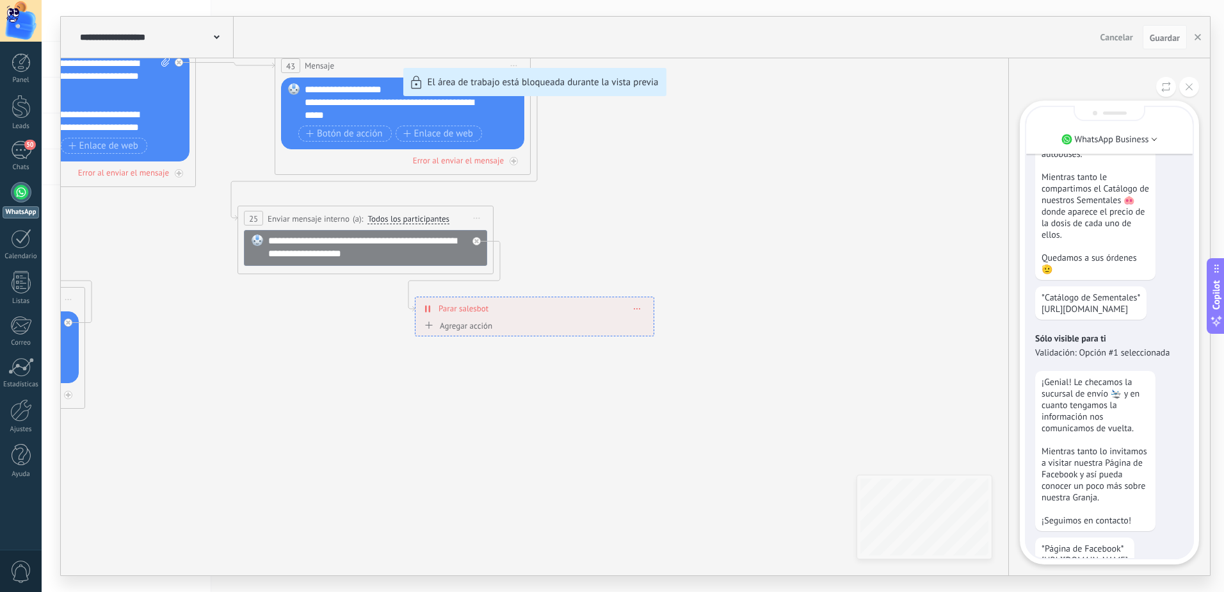
drag, startPoint x: 390, startPoint y: 332, endPoint x: 711, endPoint y: 267, distance: 327.4
click at [390, 332] on div "**********" at bounding box center [635, 296] width 1149 height 558
click at [1194, 86] on button at bounding box center [1189, 87] width 20 height 20
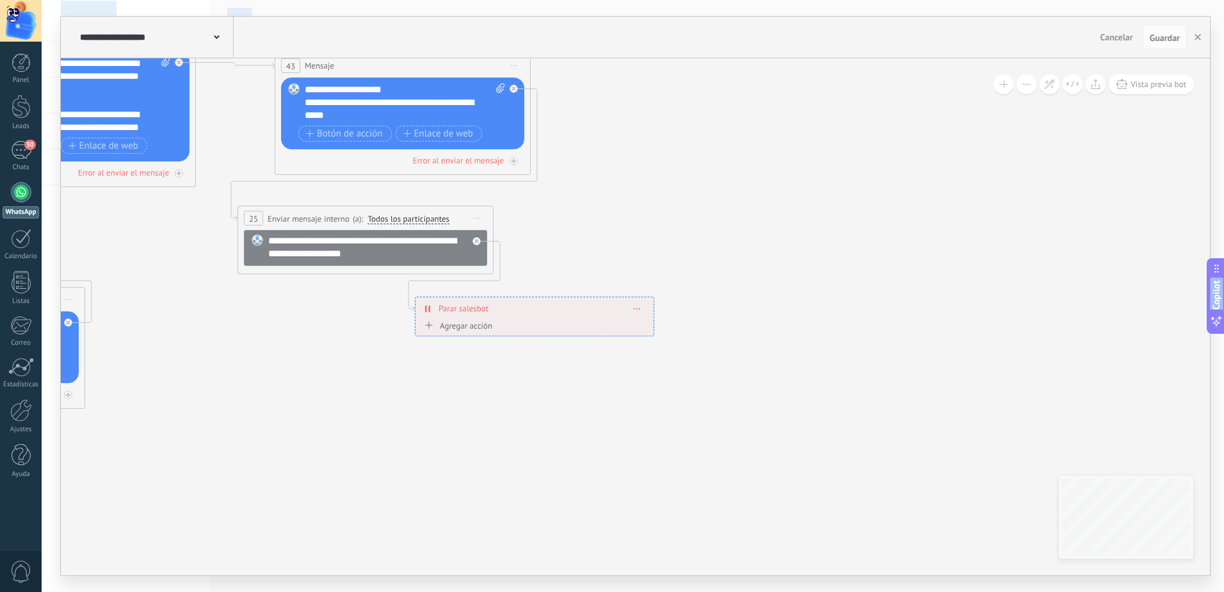
drag, startPoint x: 627, startPoint y: 245, endPoint x: 1178, endPoint y: 296, distance: 553.6
click at [1224, 313] on html ".abecls-1,.abecls-2{fill-rule:evenodd}.abecls-2{fill:#fff} .abhcls-1{fill:none}…" at bounding box center [612, 296] width 1224 height 592
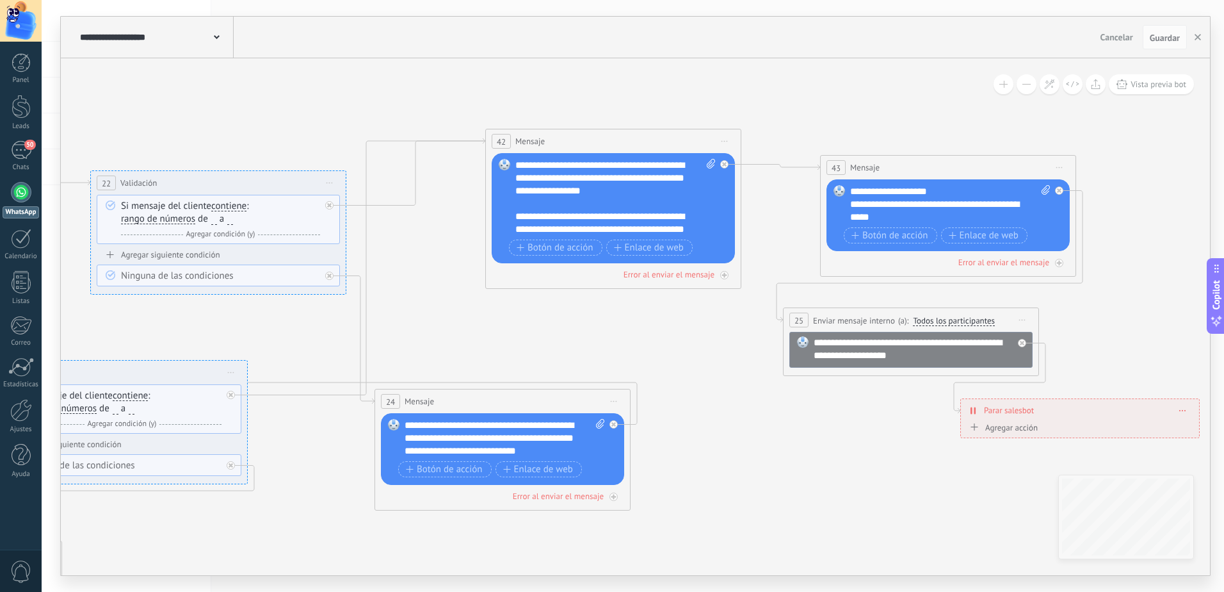
drag, startPoint x: 513, startPoint y: 213, endPoint x: 1058, endPoint y: 314, distance: 554.9
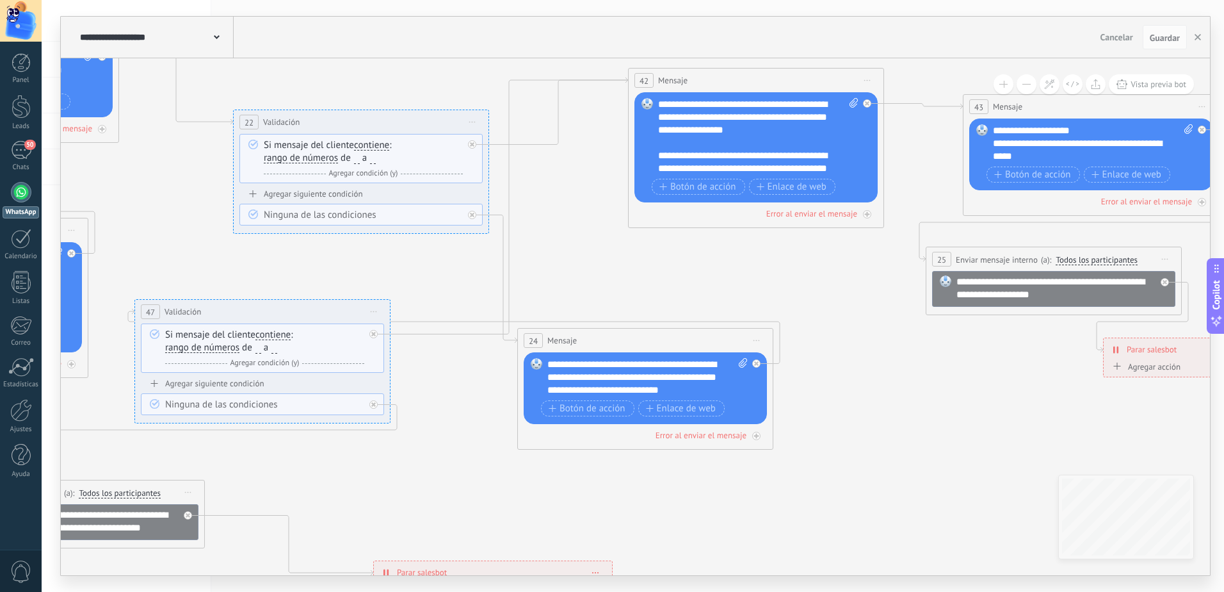
drag, startPoint x: 567, startPoint y: 316, endPoint x: 709, endPoint y: 255, distance: 155.2
click at [709, 255] on icon at bounding box center [39, 311] width 3248 height 1220
click at [752, 337] on span "Iniciar vista previa aquí Cambiar nombre Duplicar [GEOGRAPHIC_DATA]" at bounding box center [757, 340] width 20 height 19
click at [795, 359] on div "Iniciar vista previa aquí" at bounding box center [815, 359] width 127 height 22
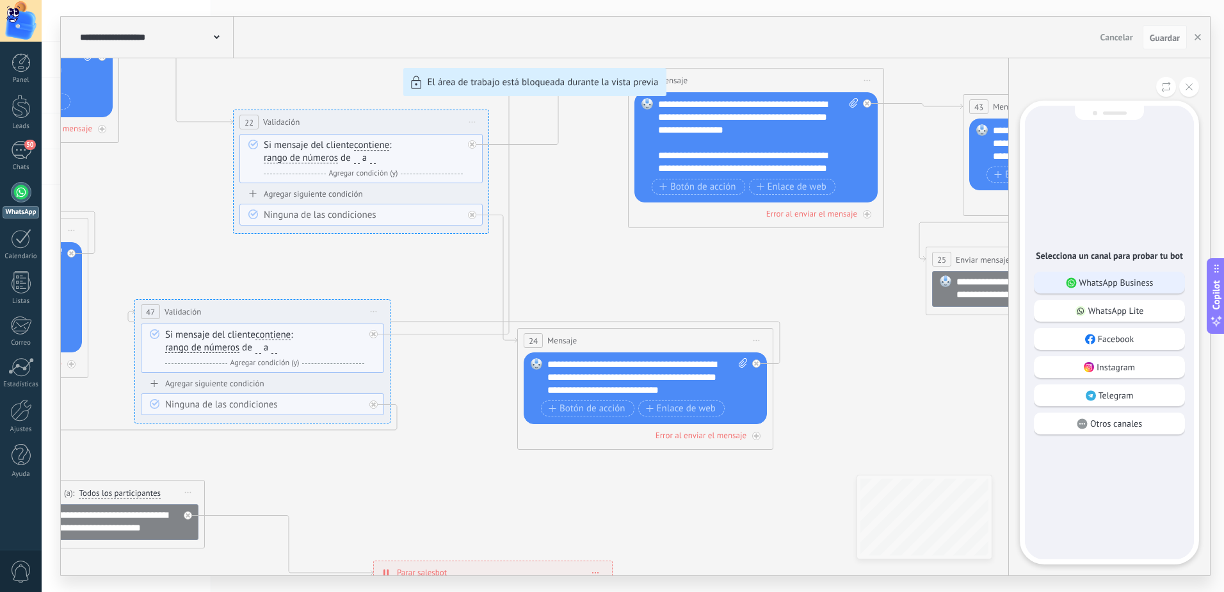
click at [1083, 285] on p "WhatsApp Business" at bounding box center [1116, 283] width 74 height 12
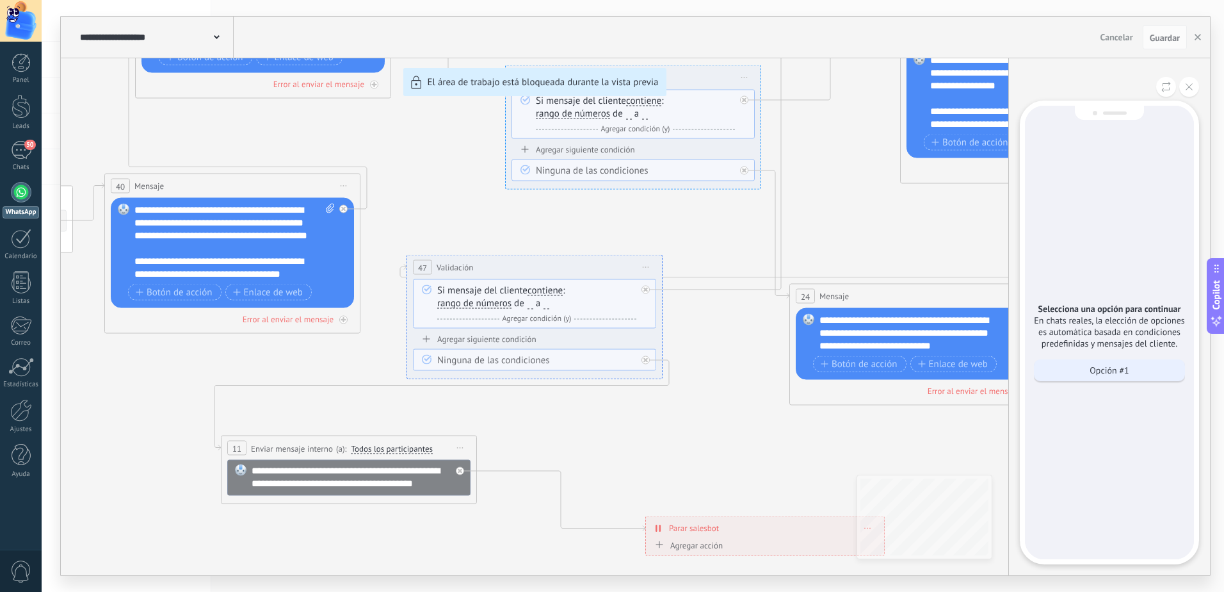
click at [1071, 372] on div "Opción #1" at bounding box center [1109, 370] width 151 height 22
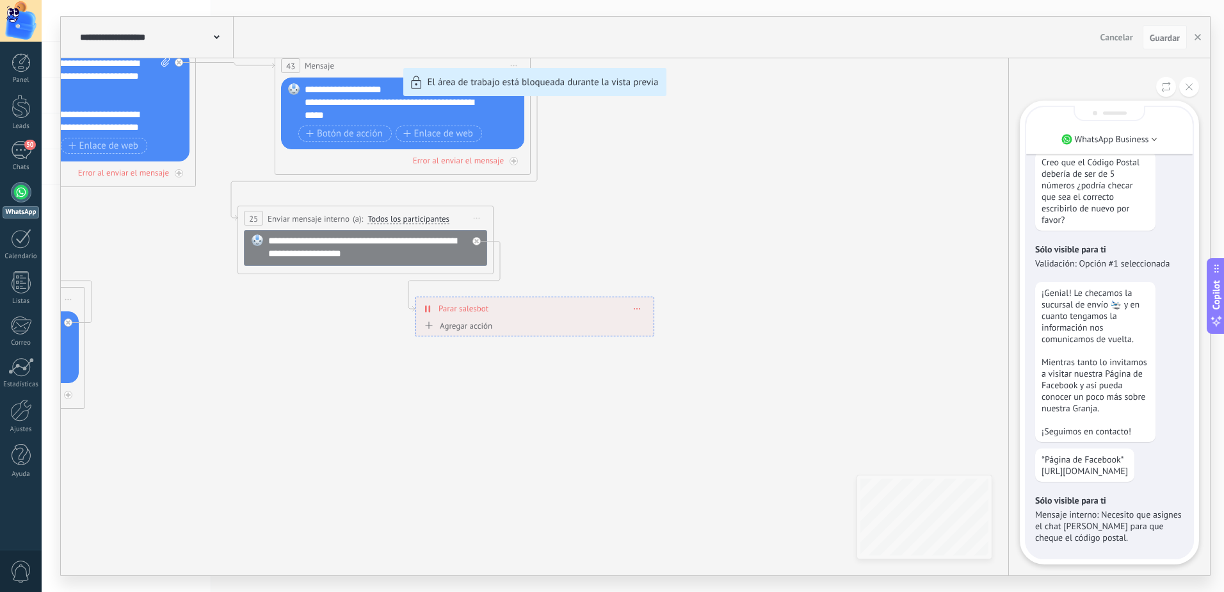
scroll to position [-102, 0]
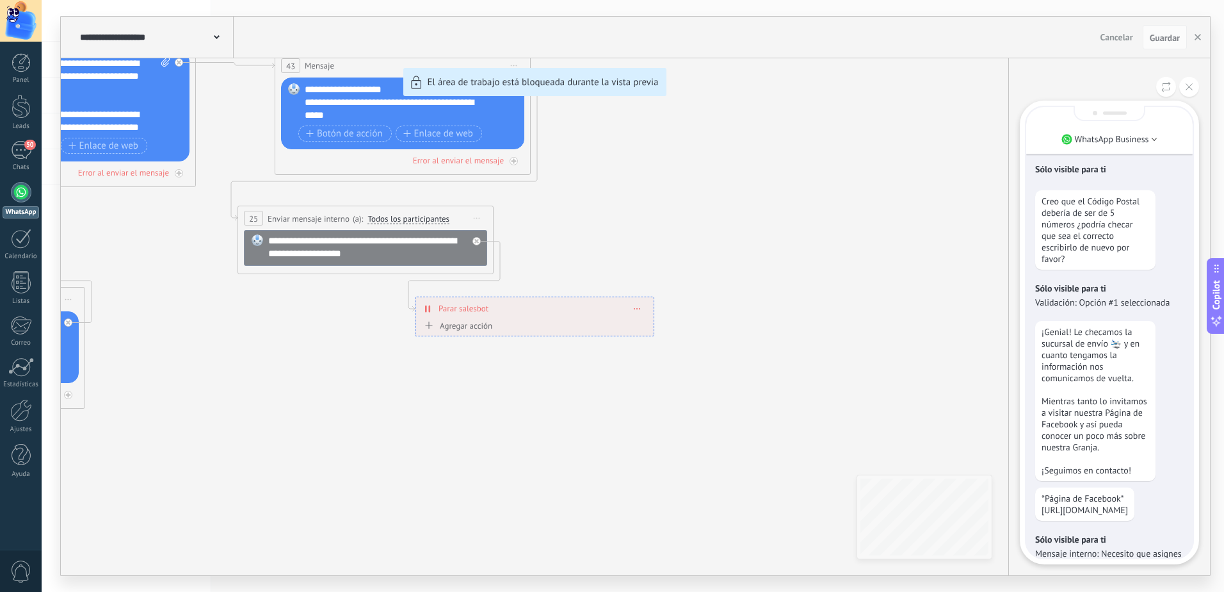
drag, startPoint x: 806, startPoint y: 298, endPoint x: 1174, endPoint y: 403, distance: 382.2
click at [1166, 402] on div "**********" at bounding box center [635, 296] width 1149 height 558
drag, startPoint x: 590, startPoint y: 223, endPoint x: 988, endPoint y: 268, distance: 400.8
click at [988, 268] on div "**********" at bounding box center [635, 296] width 1149 height 558
click at [492, 204] on div "**********" at bounding box center [635, 296] width 1149 height 558
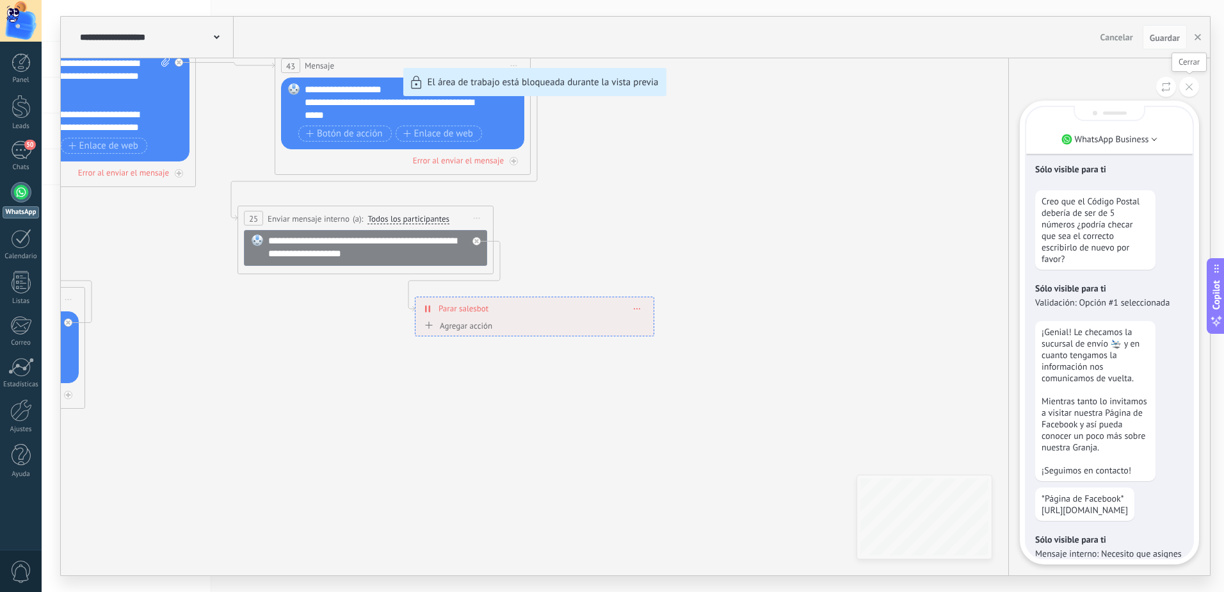
click at [1192, 89] on icon at bounding box center [1189, 86] width 7 height 7
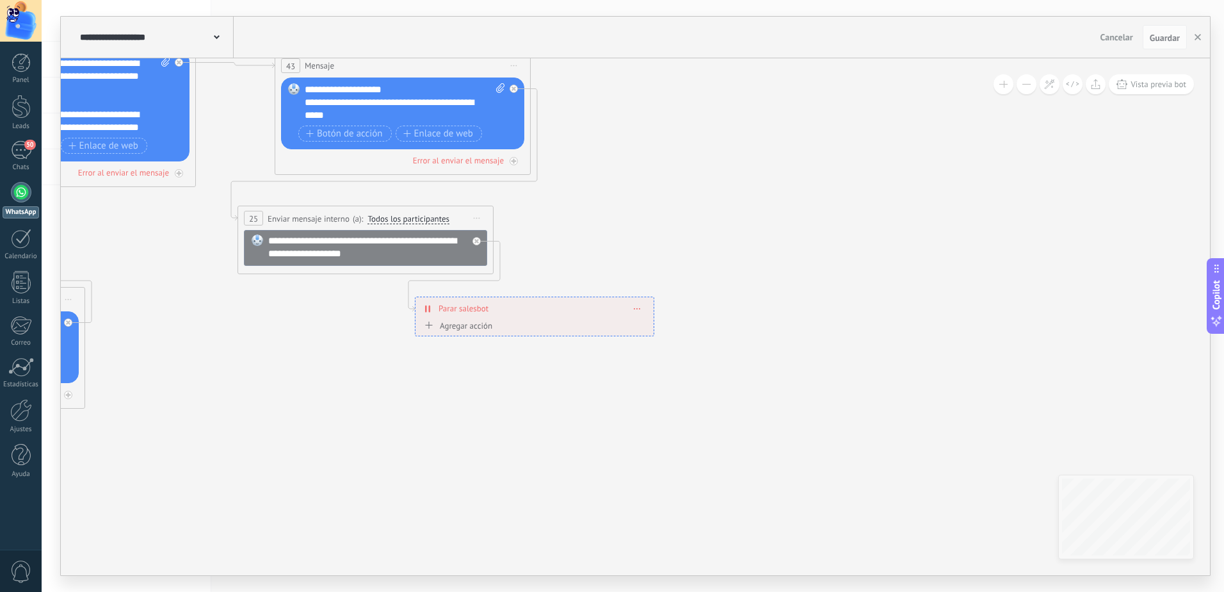
drag, startPoint x: 651, startPoint y: 211, endPoint x: 1224, endPoint y: 395, distance: 601.8
click at [1224, 396] on html ".abecls-1,.abecls-2{fill-rule:evenodd}.abecls-2{fill:#fff} .abhcls-1{fill:none}…" at bounding box center [612, 296] width 1224 height 592
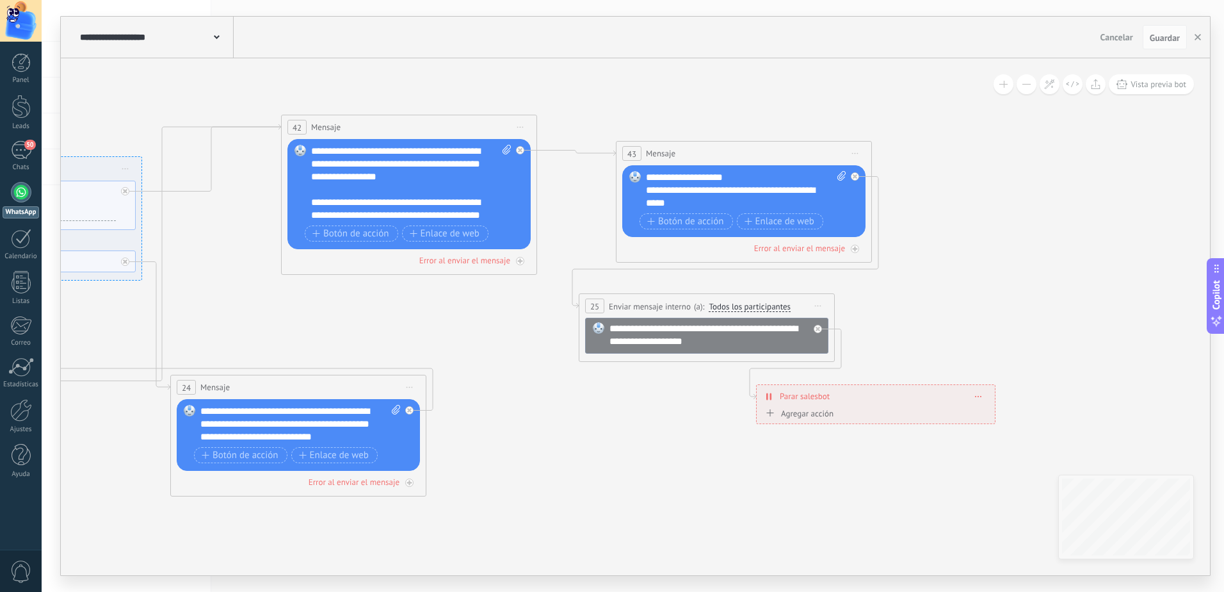
drag, startPoint x: 593, startPoint y: 232, endPoint x: 1066, endPoint y: 422, distance: 509.7
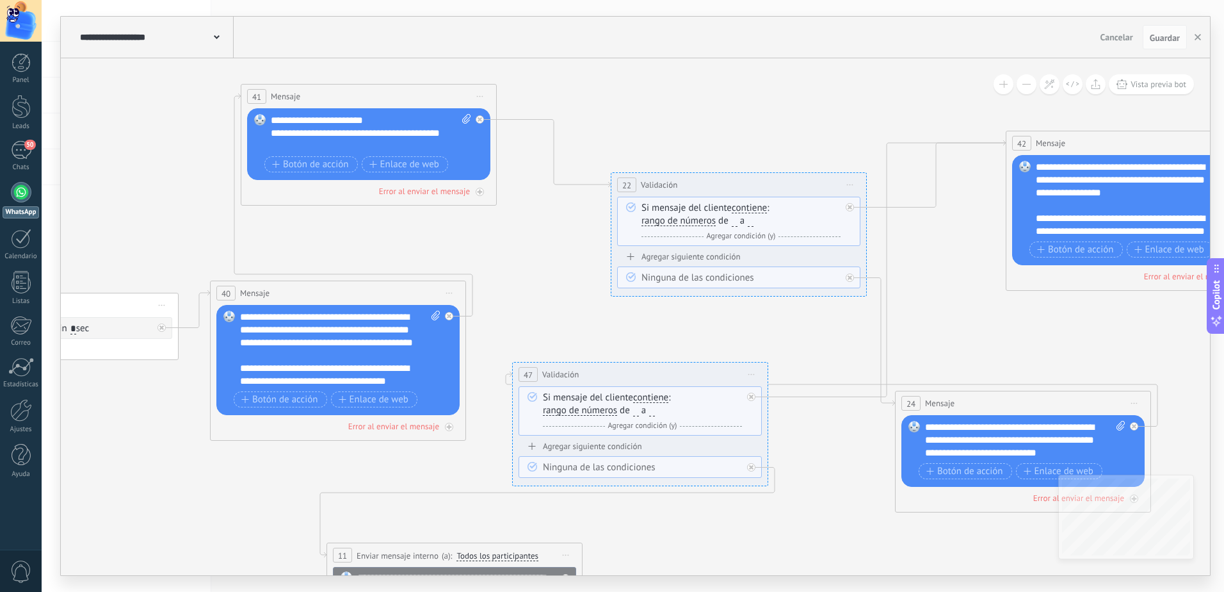
drag, startPoint x: 377, startPoint y: 336, endPoint x: 967, endPoint y: 165, distance: 614.6
click at [912, 262] on icon at bounding box center [416, 374] width 3248 height 1220
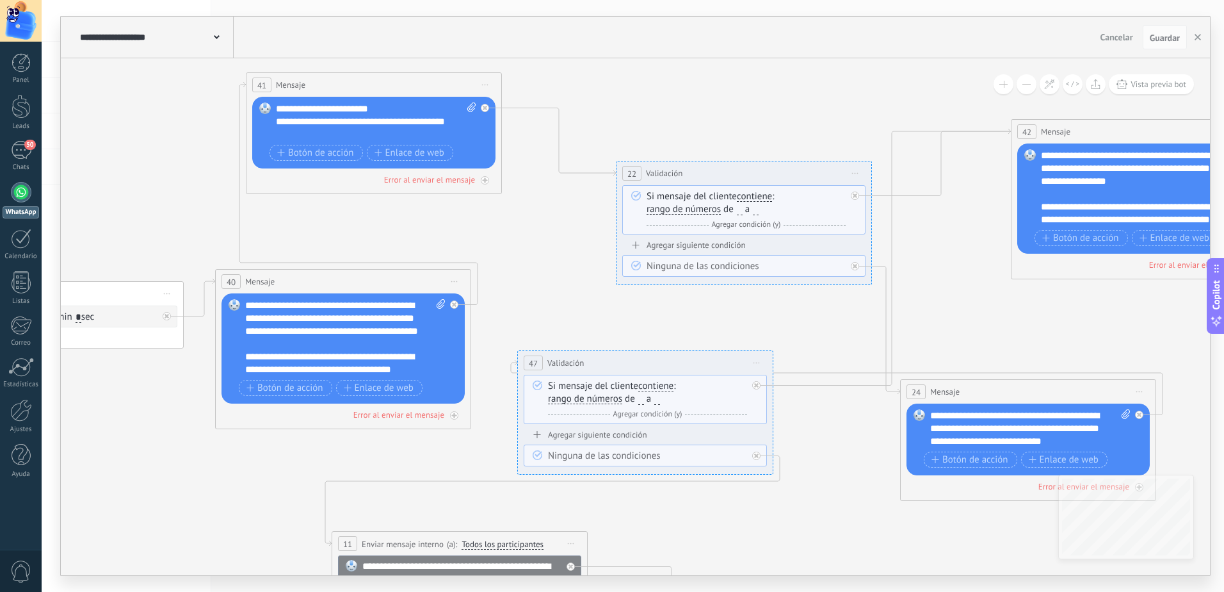
click at [1027, 83] on button at bounding box center [1027, 84] width 20 height 20
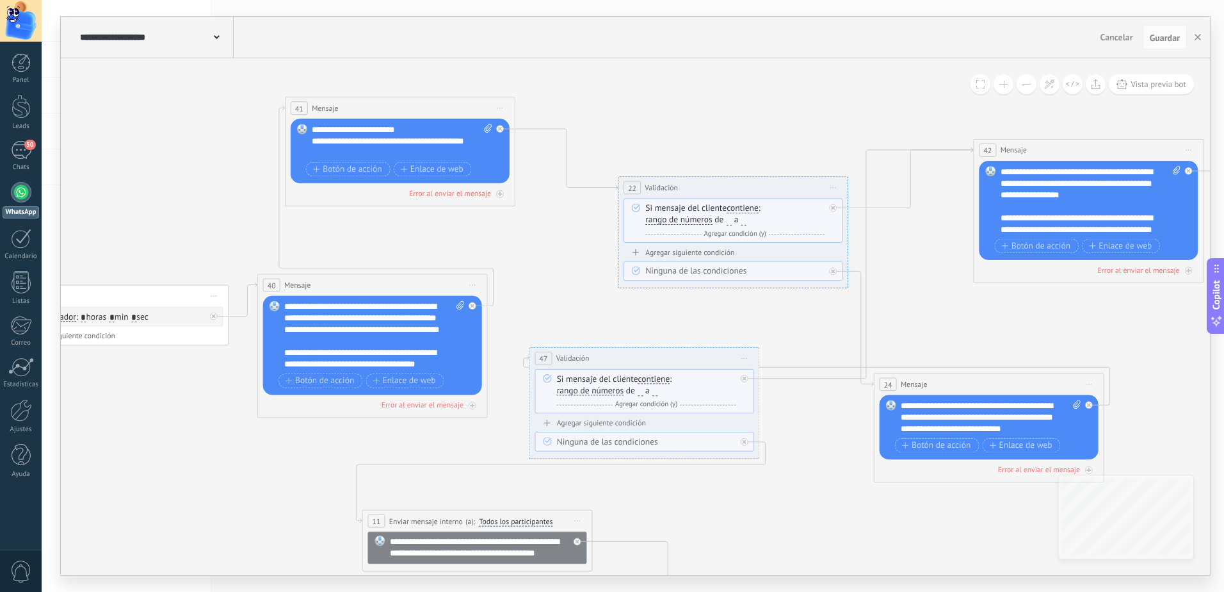
click at [1027, 83] on button at bounding box center [1027, 84] width 20 height 20
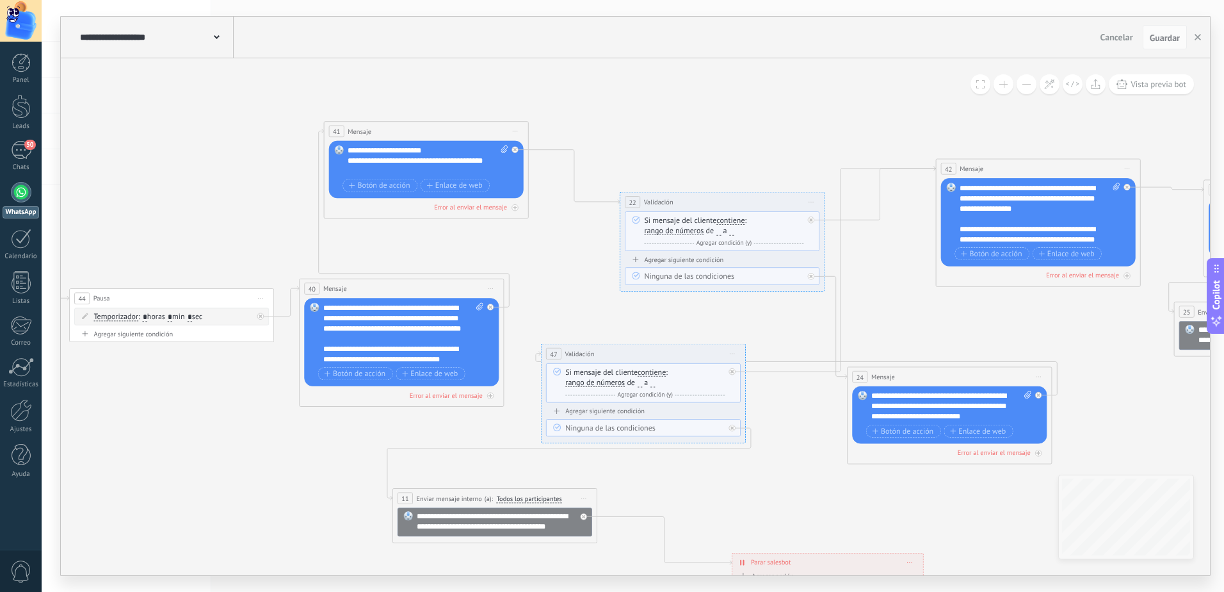
click at [1027, 83] on button at bounding box center [1027, 84] width 20 height 20
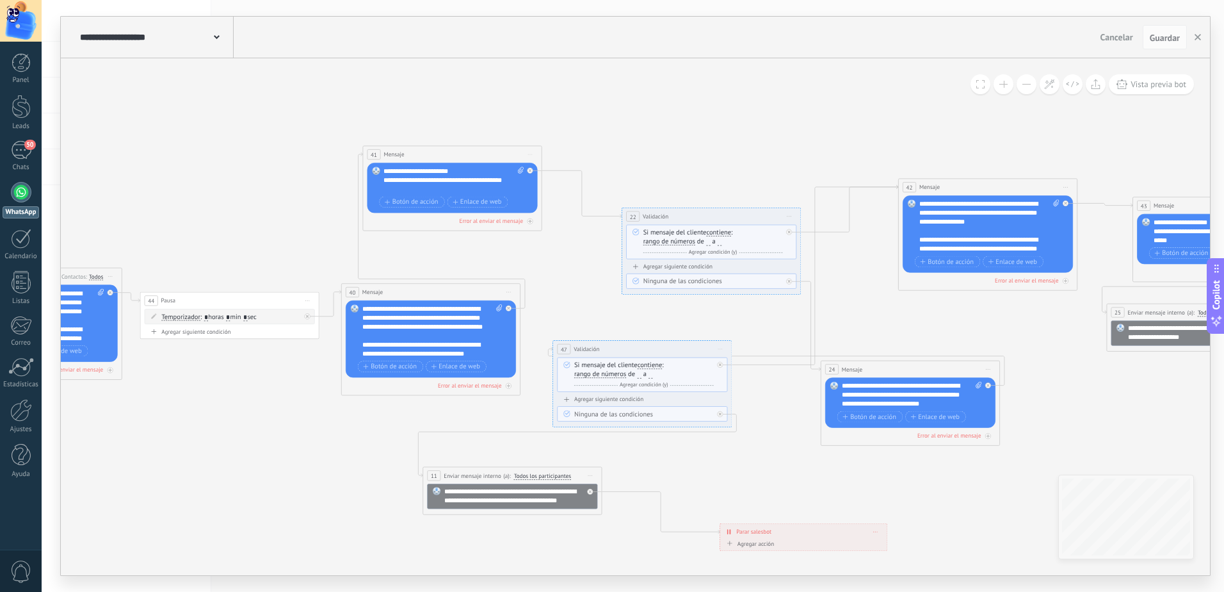
click at [1027, 83] on button at bounding box center [1027, 84] width 20 height 20
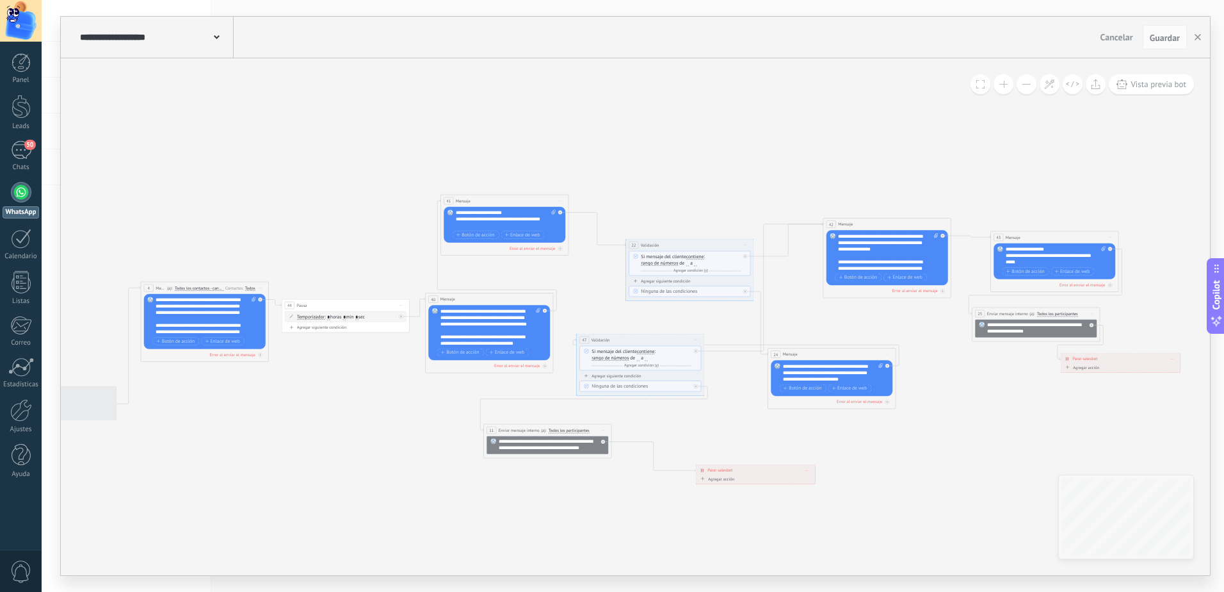
click at [1027, 83] on button at bounding box center [1027, 84] width 20 height 20
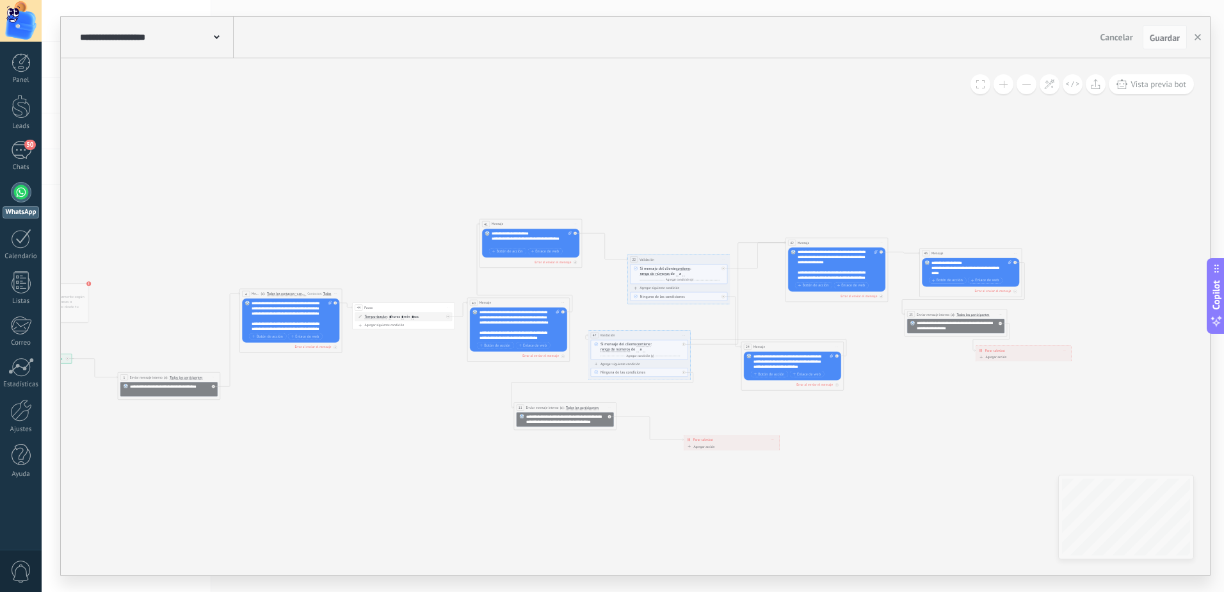
click at [1027, 83] on button at bounding box center [1027, 84] width 20 height 20
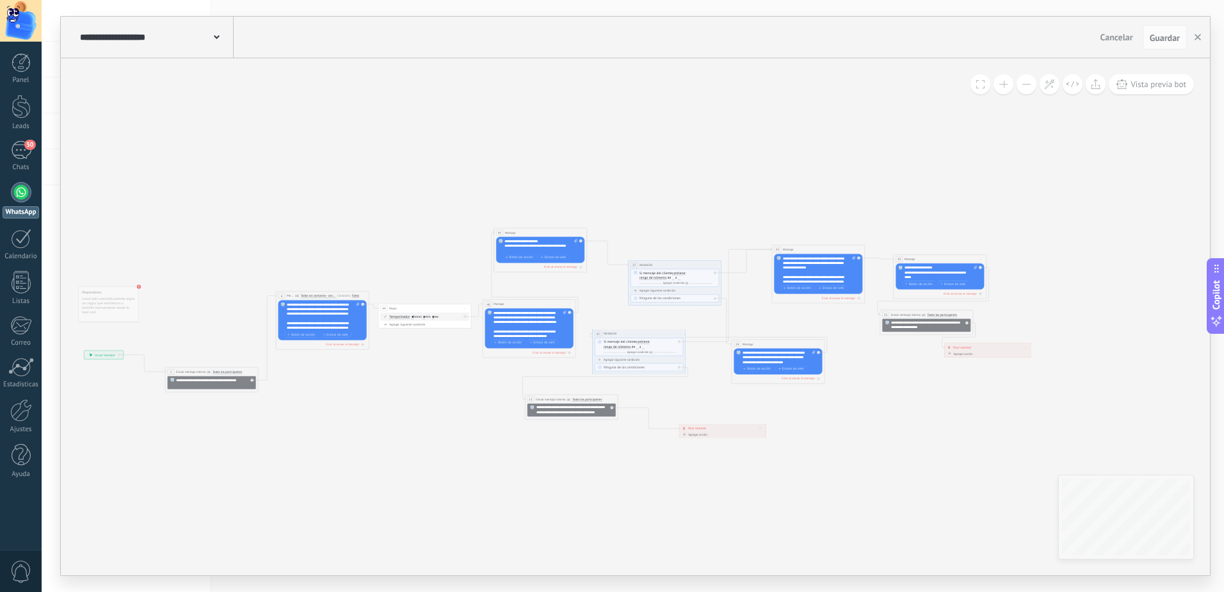
click at [1002, 86] on button at bounding box center [1004, 84] width 20 height 20
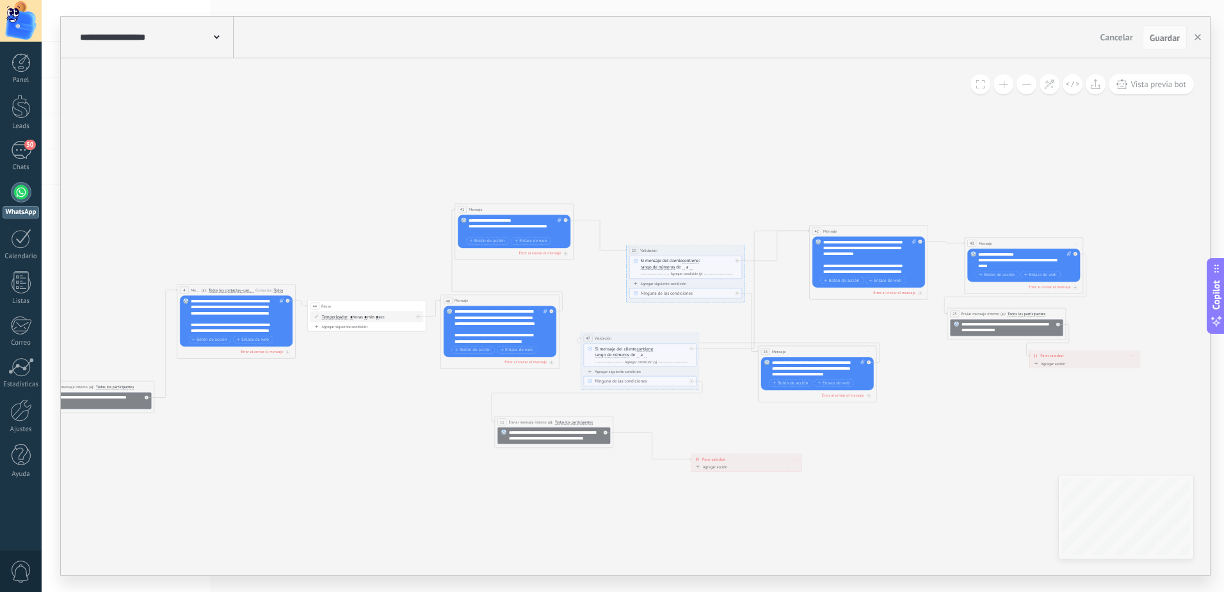
click at [1002, 86] on button at bounding box center [1004, 84] width 20 height 20
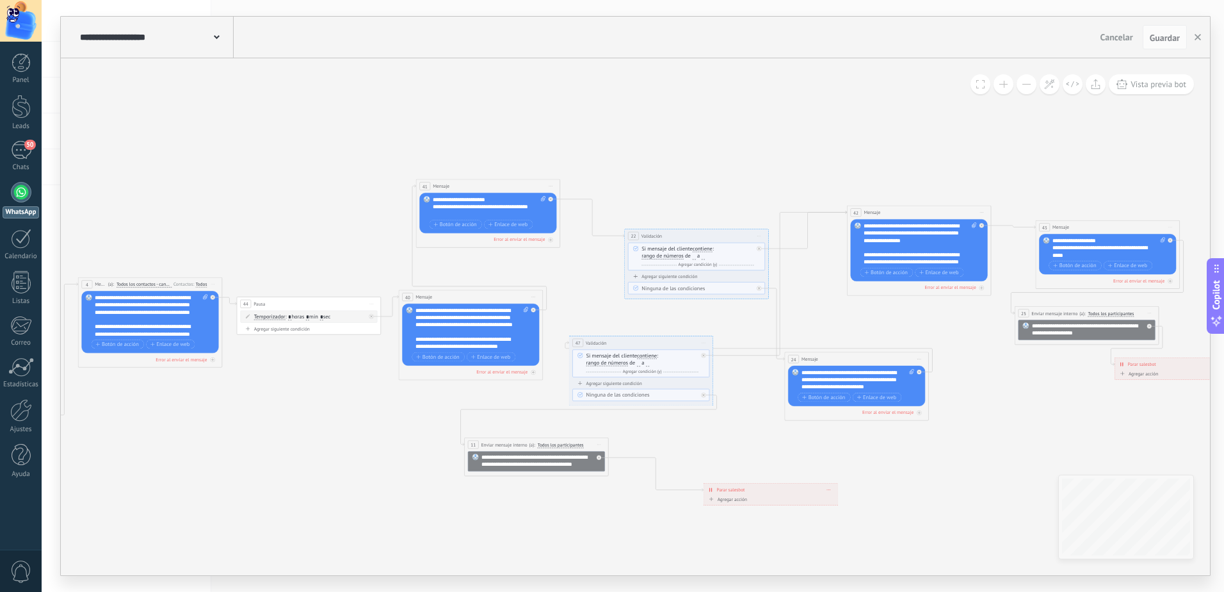
drag, startPoint x: 891, startPoint y: 163, endPoint x: 830, endPoint y: 148, distance: 62.1
click at [868, 132] on icon at bounding box center [515, 342] width 1830 height 687
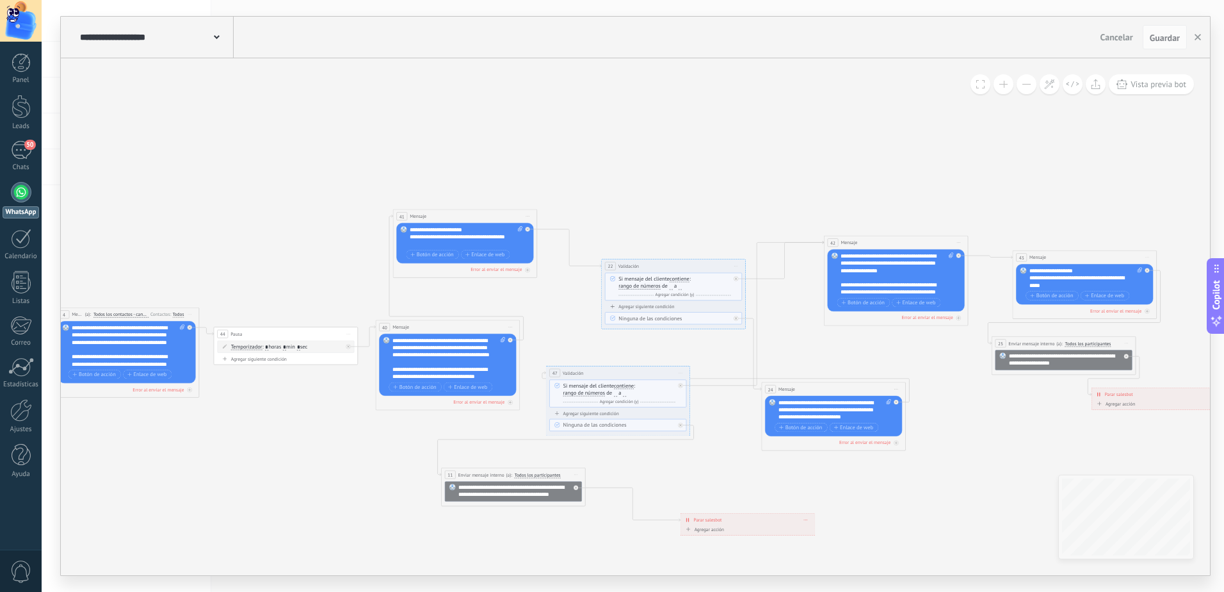
click at [1007, 82] on button at bounding box center [1004, 84] width 20 height 20
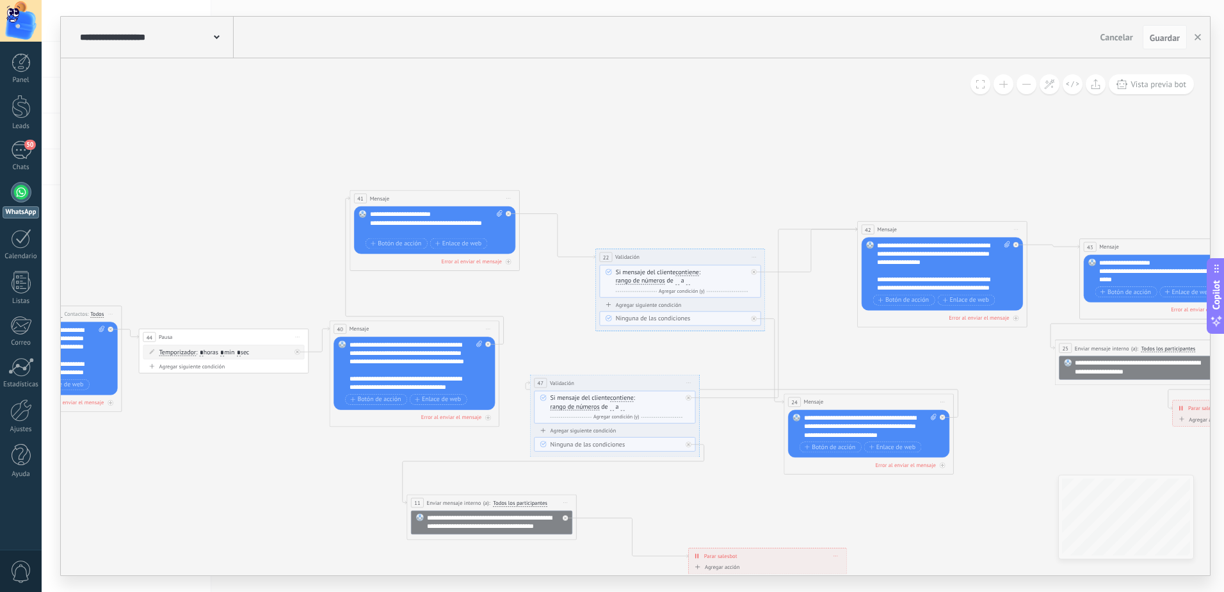
click at [1007, 82] on button at bounding box center [1004, 84] width 20 height 20
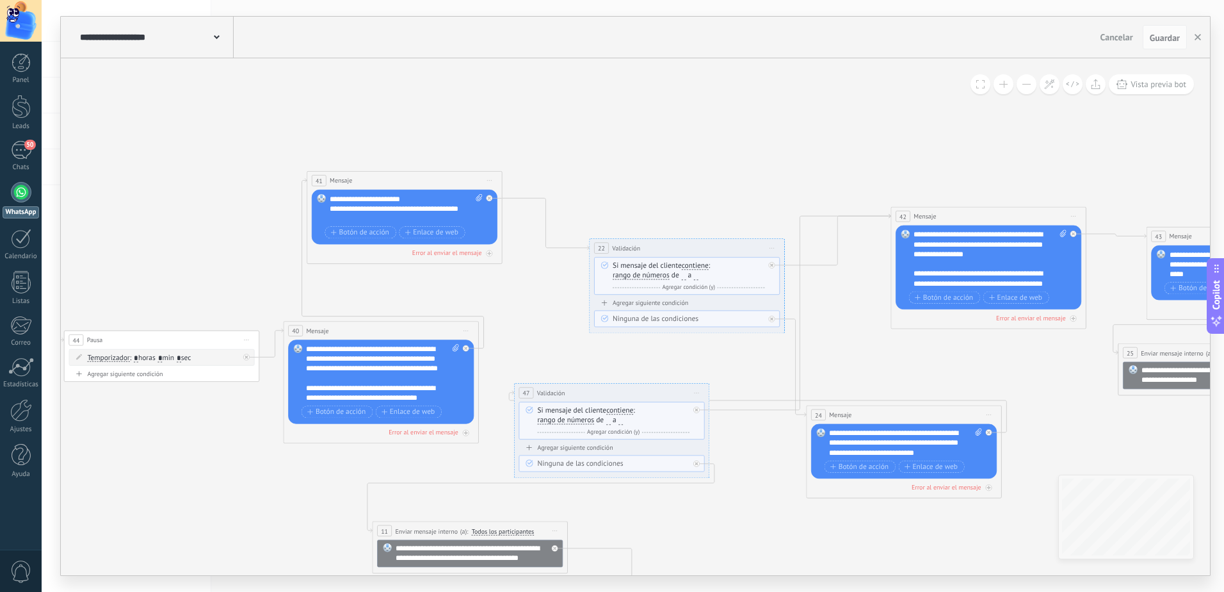
click at [1007, 82] on button at bounding box center [1004, 84] width 20 height 20
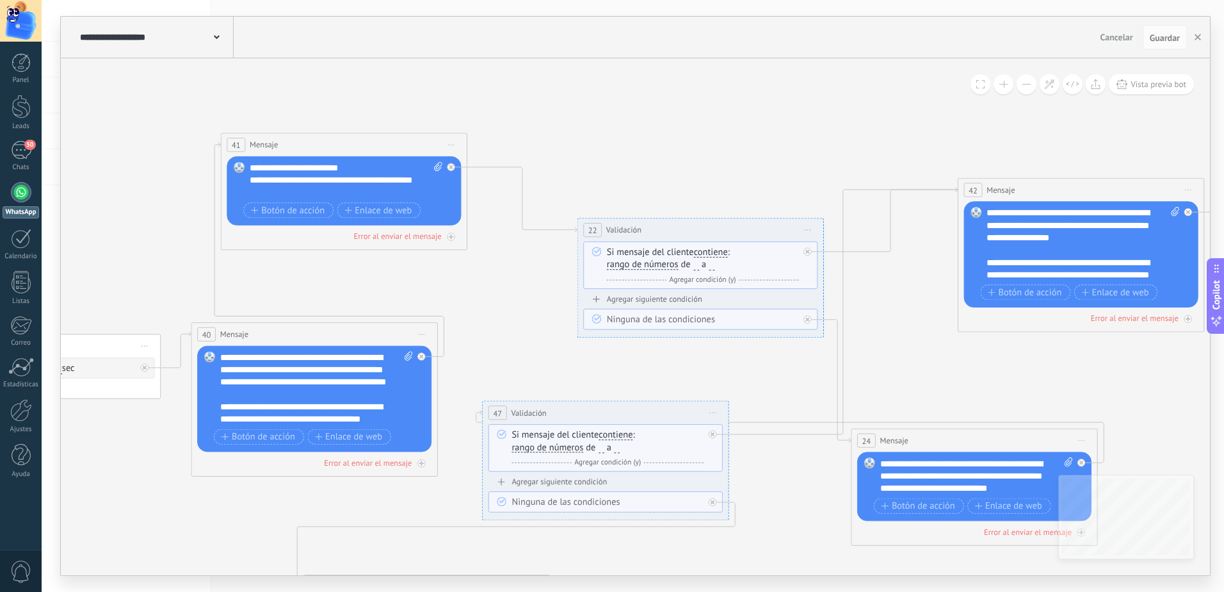
click at [1007, 82] on button at bounding box center [1004, 84] width 20 height 20
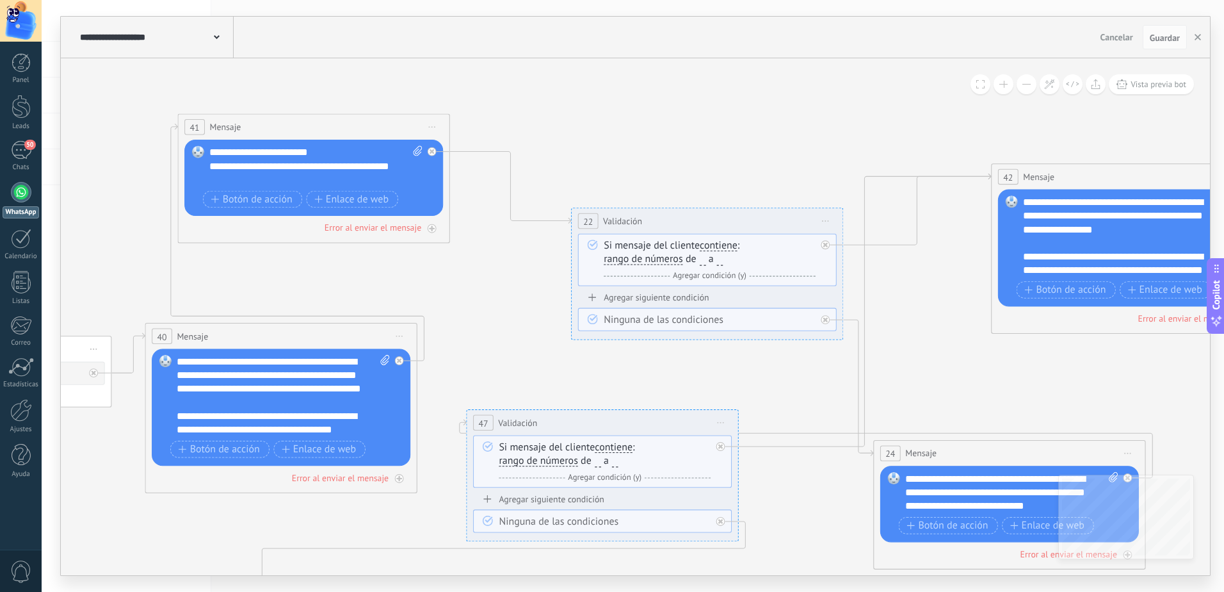
click at [1007, 82] on button at bounding box center [1004, 84] width 20 height 20
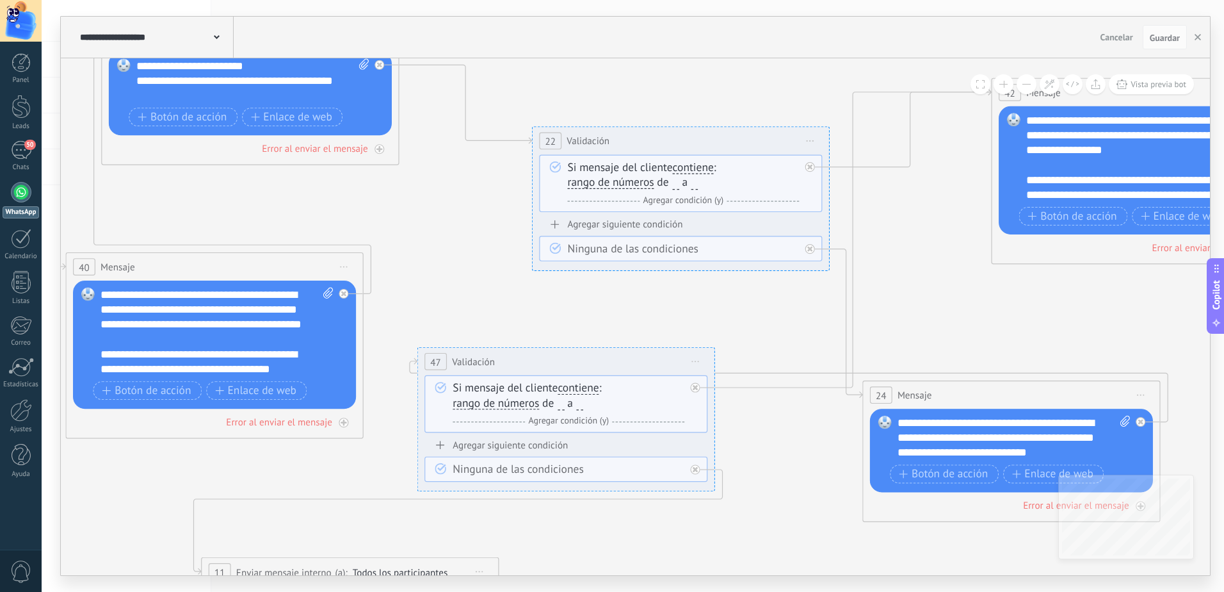
drag, startPoint x: 884, startPoint y: 124, endPoint x: 851, endPoint y: 53, distance: 78.5
click at [851, 53] on div "**********" at bounding box center [635, 296] width 1149 height 558
click at [937, 452] on div "**********" at bounding box center [1014, 438] width 233 height 45
click at [1152, 38] on span "Guardar" at bounding box center [1165, 37] width 30 height 9
click at [23, 195] on div at bounding box center [21, 192] width 20 height 20
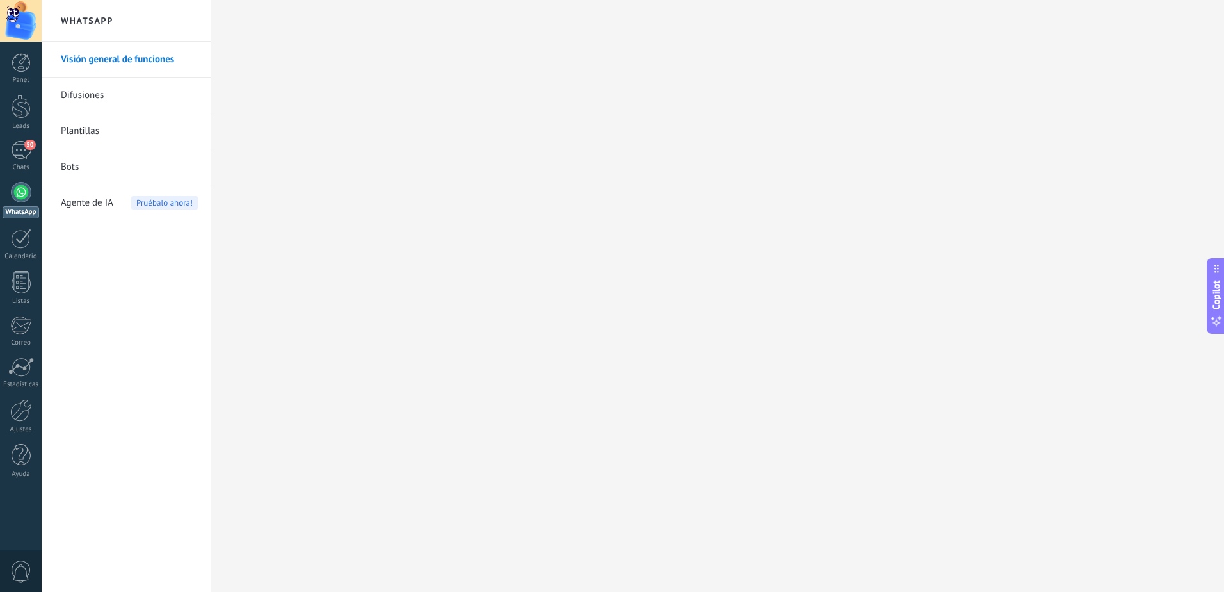
click at [77, 163] on link "Bots" at bounding box center [129, 167] width 137 height 36
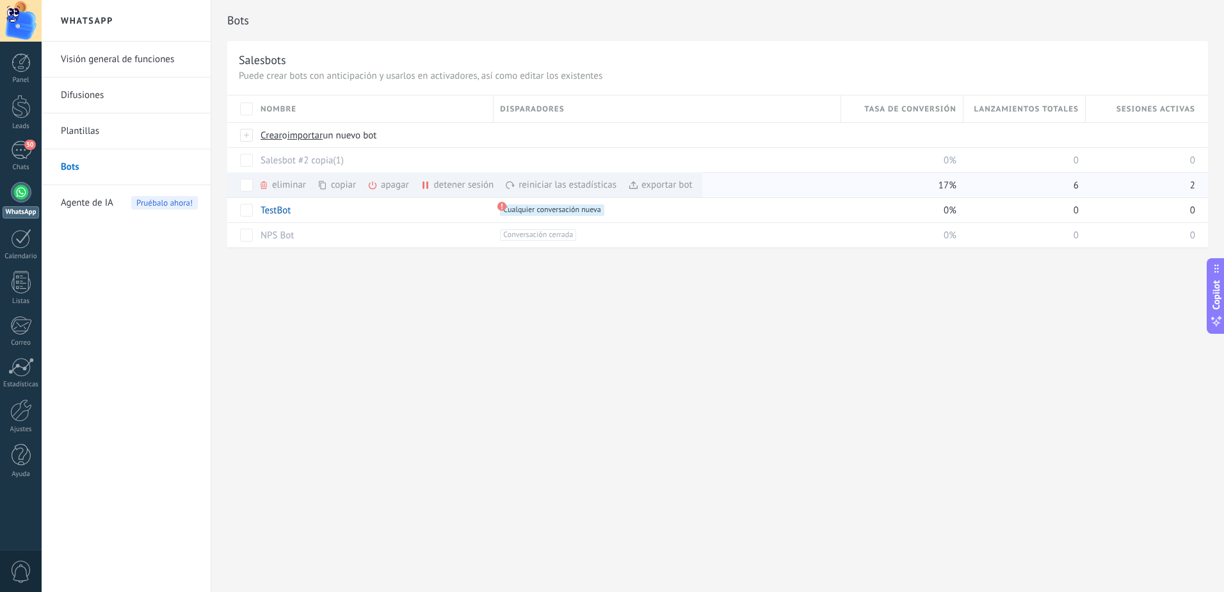
click at [380, 186] on div "apagar màs" at bounding box center [410, 184] width 85 height 25
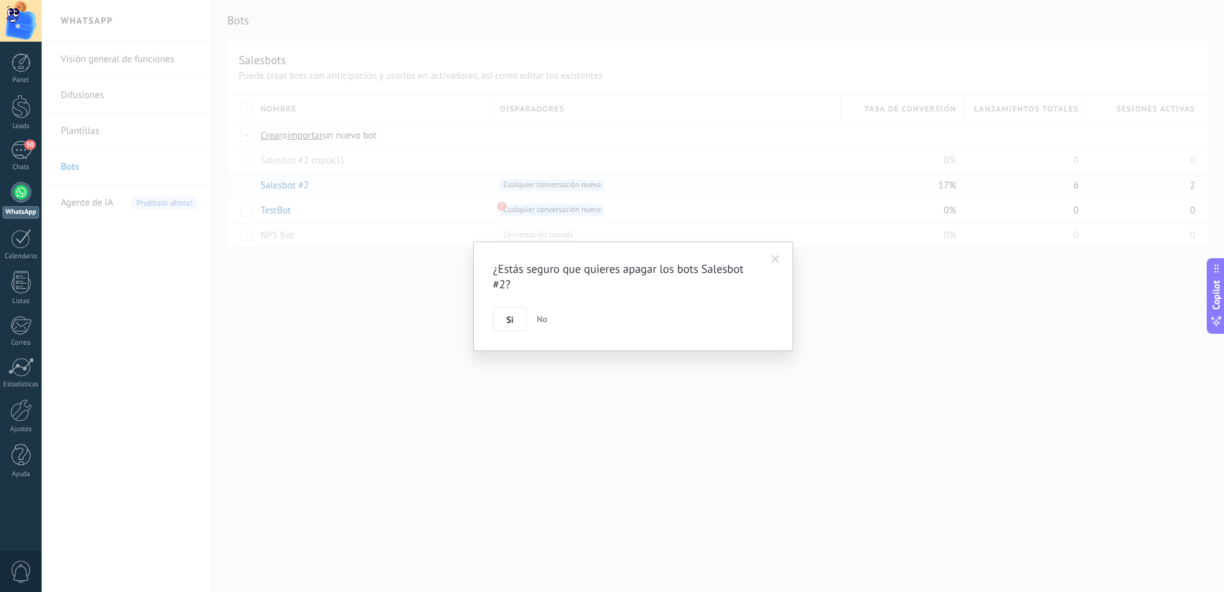
click at [513, 319] on span "Si" at bounding box center [509, 319] width 7 height 9
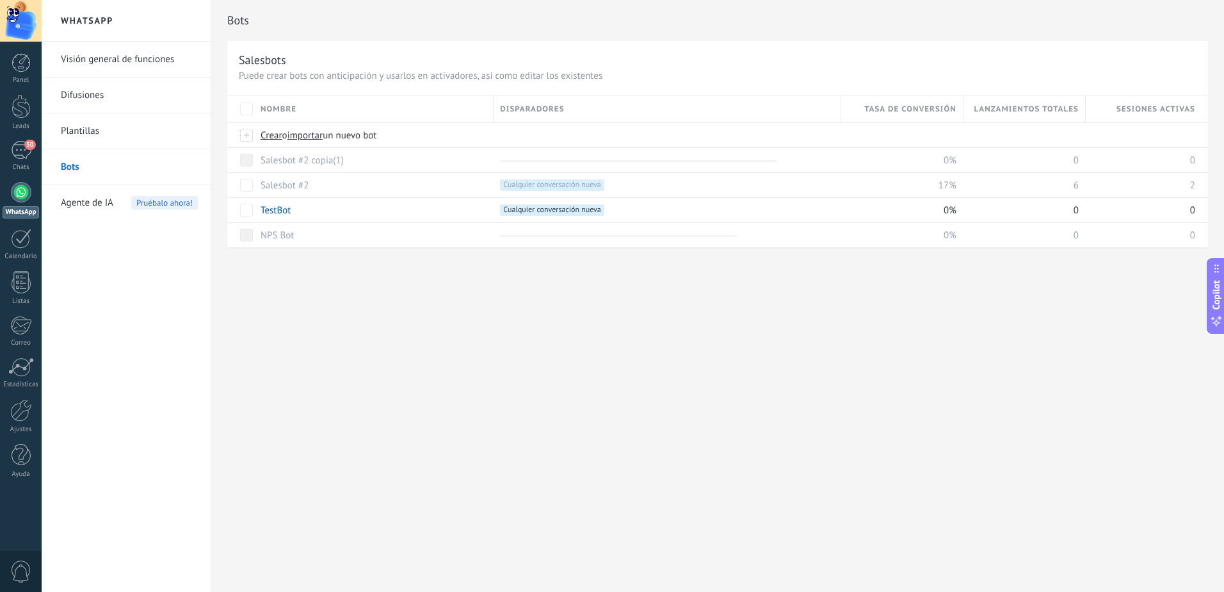
click at [394, 343] on div "Bots Salesbots Puede crear bots con anticipación y usarlos en activadores, así …" at bounding box center [717, 296] width 1013 height 592
click at [73, 163] on link "Bots" at bounding box center [129, 167] width 137 height 36
click at [392, 159] on div "turn on màs" at bounding box center [411, 159] width 87 height 25
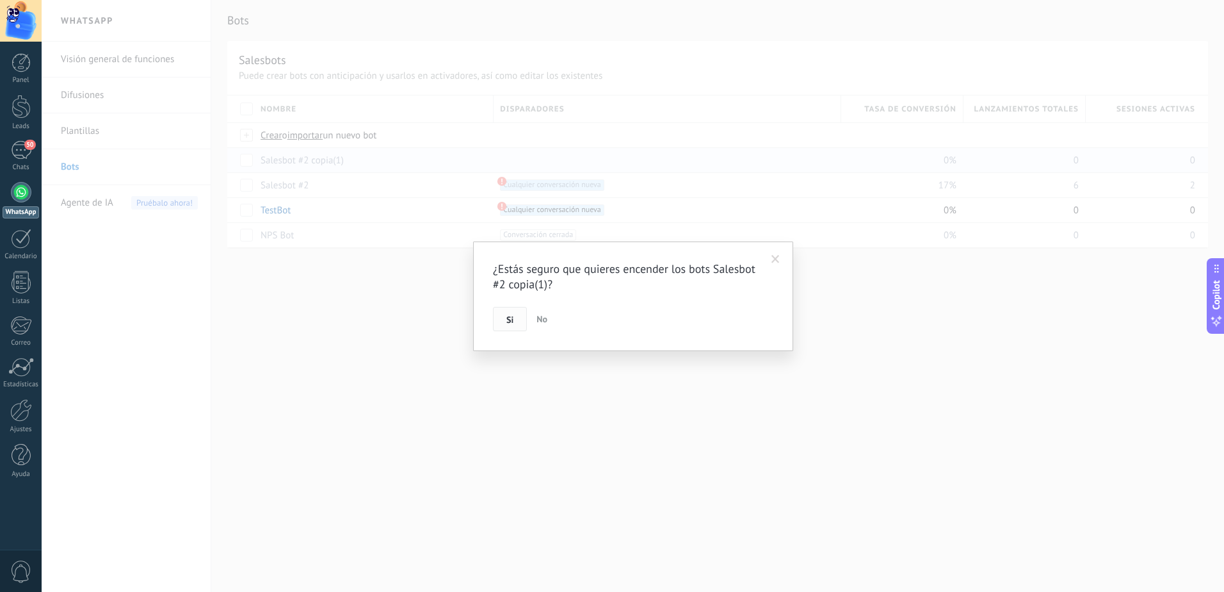
click at [515, 321] on button "Si" at bounding box center [510, 319] width 34 height 24
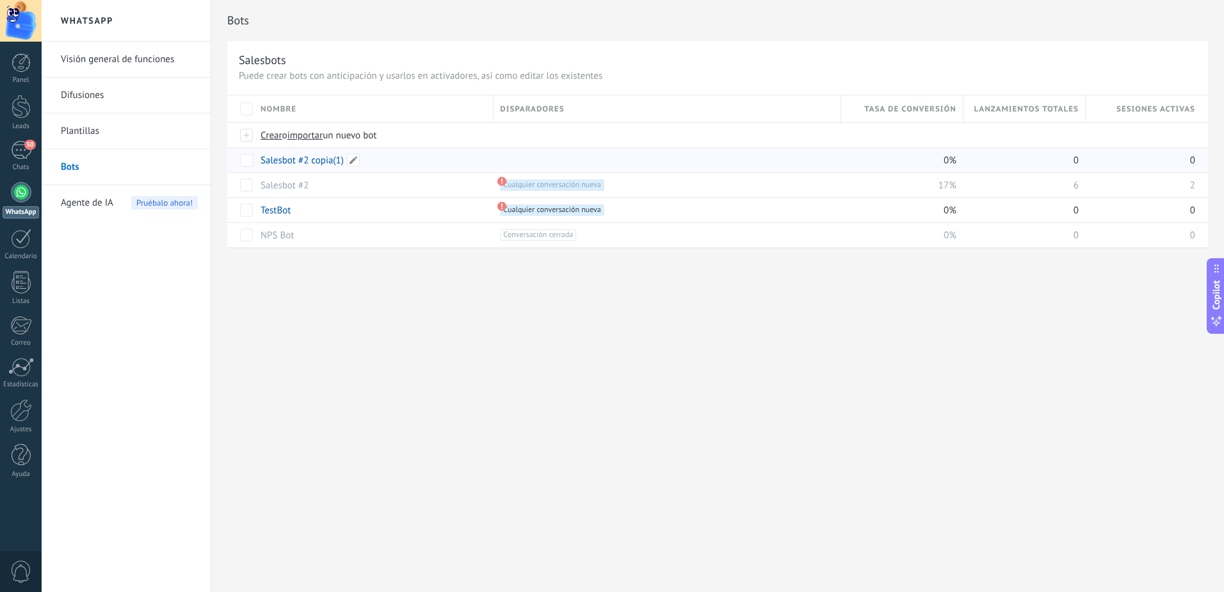
click at [296, 163] on link "Salesbot #2 copia(1)" at bounding box center [302, 160] width 83 height 12
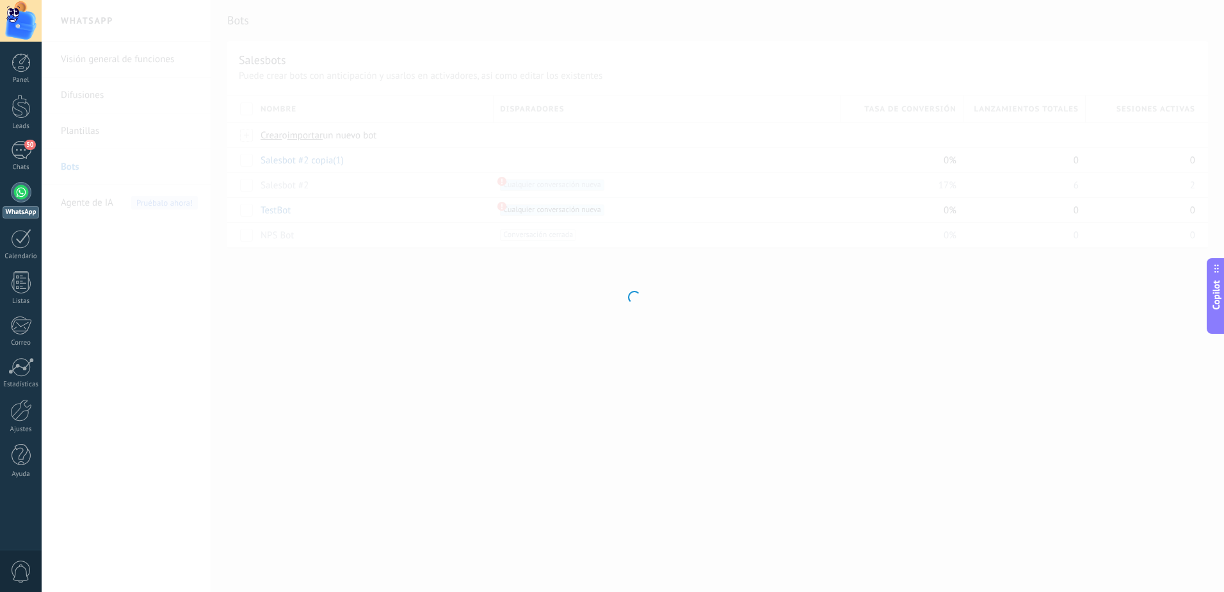
type input "**********"
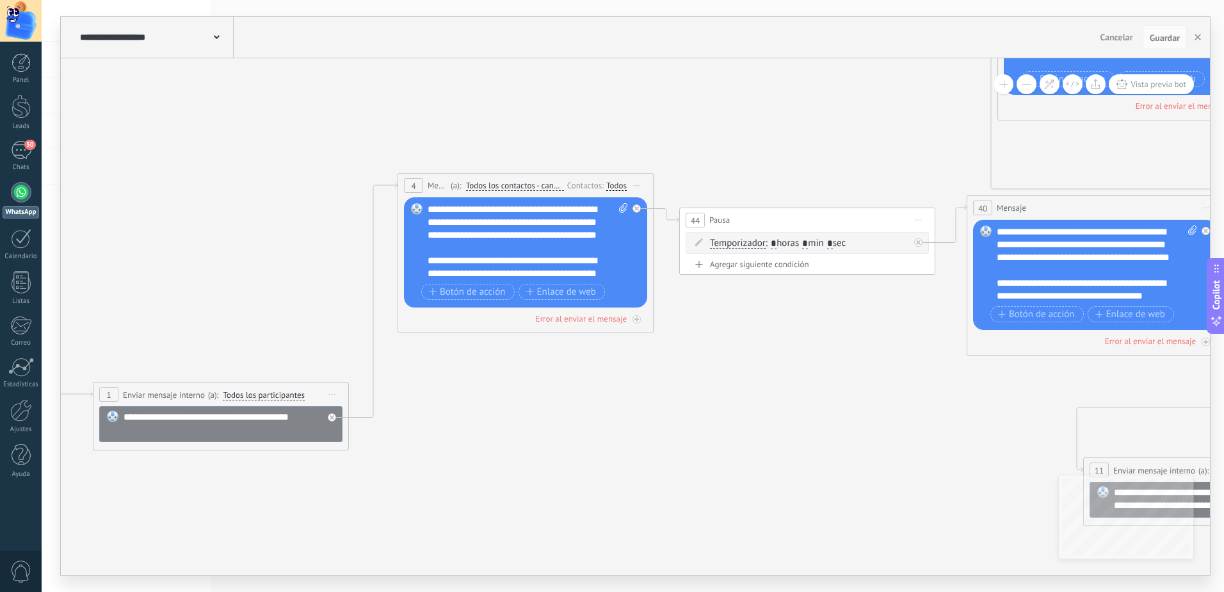
drag, startPoint x: 503, startPoint y: 333, endPoint x: 422, endPoint y: 430, distance: 126.3
click at [442, 430] on icon at bounding box center [1173, 289] width 3248 height 1220
click at [432, 430] on icon at bounding box center [1173, 289] width 3248 height 1220
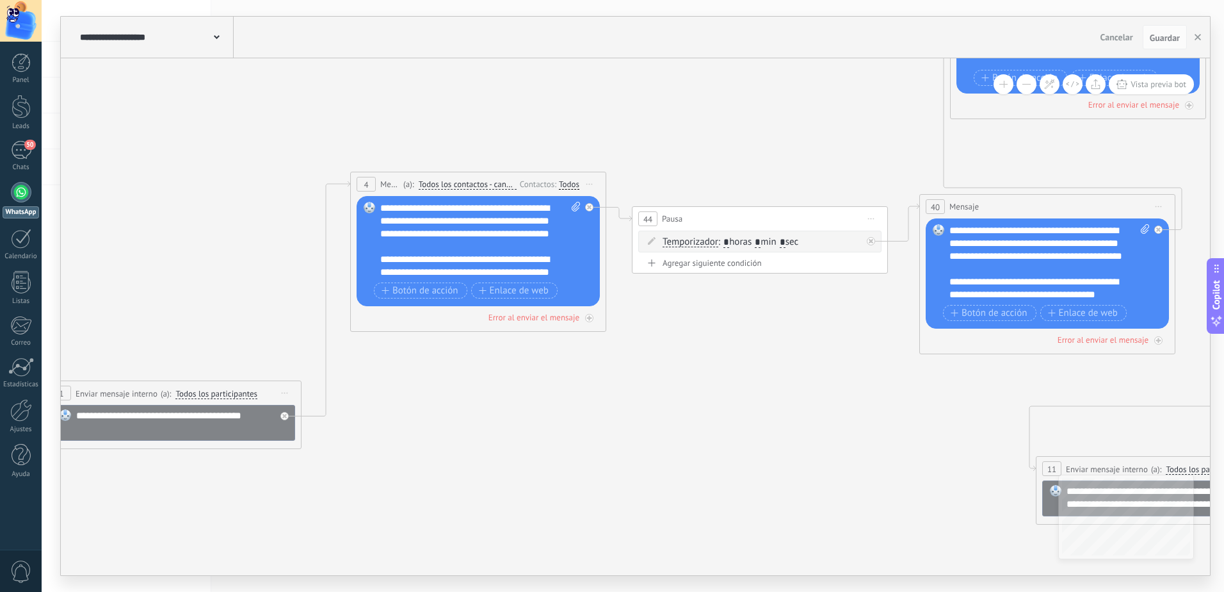
click at [420, 430] on icon at bounding box center [1126, 287] width 3248 height 1220
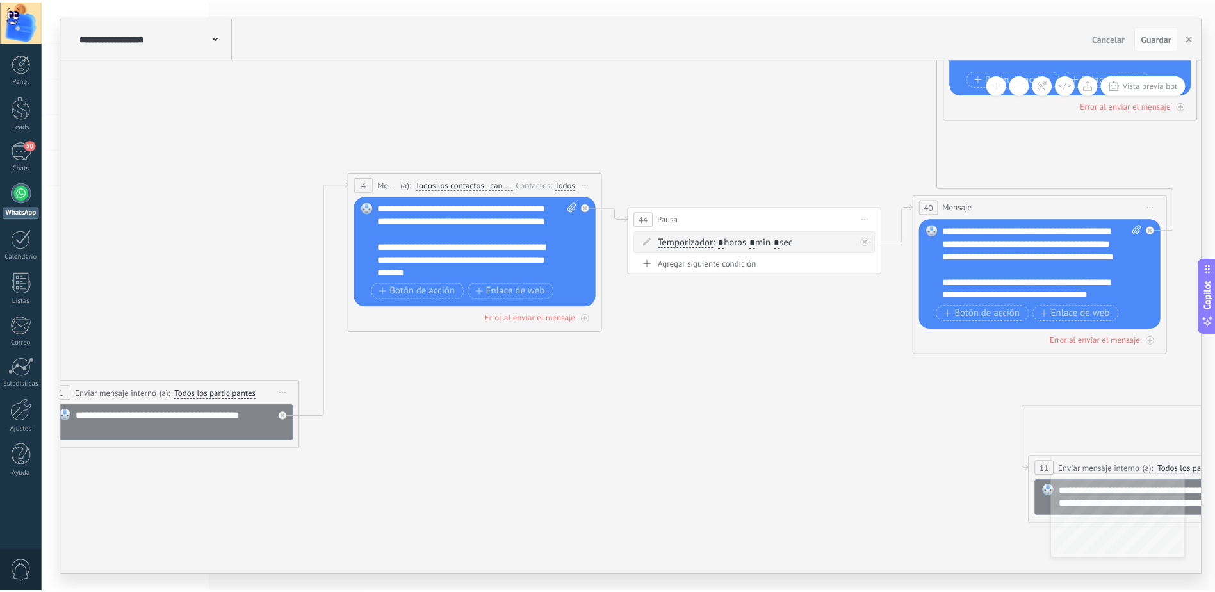
scroll to position [26, 0]
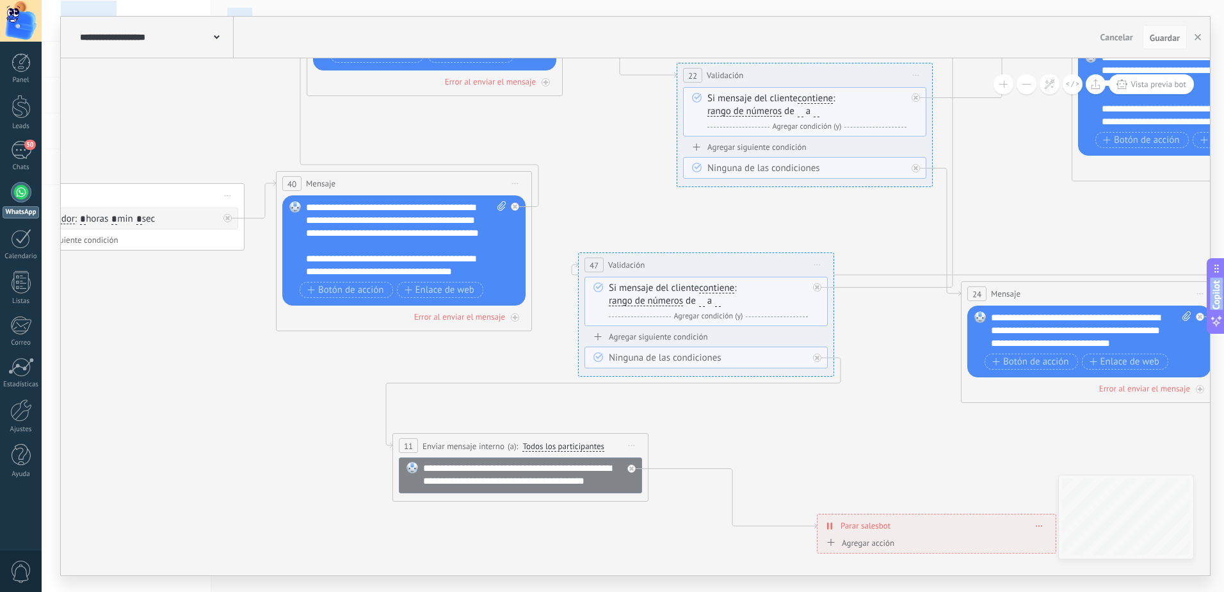
drag, startPoint x: 641, startPoint y: 332, endPoint x: -3, endPoint y: 309, distance: 643.9
click at [0, 309] on html ".abecls-1,.abecls-2{fill-rule:evenodd}.abecls-2{fill:#fff} .abhcls-1{fill:none}…" at bounding box center [612, 296] width 1224 height 592
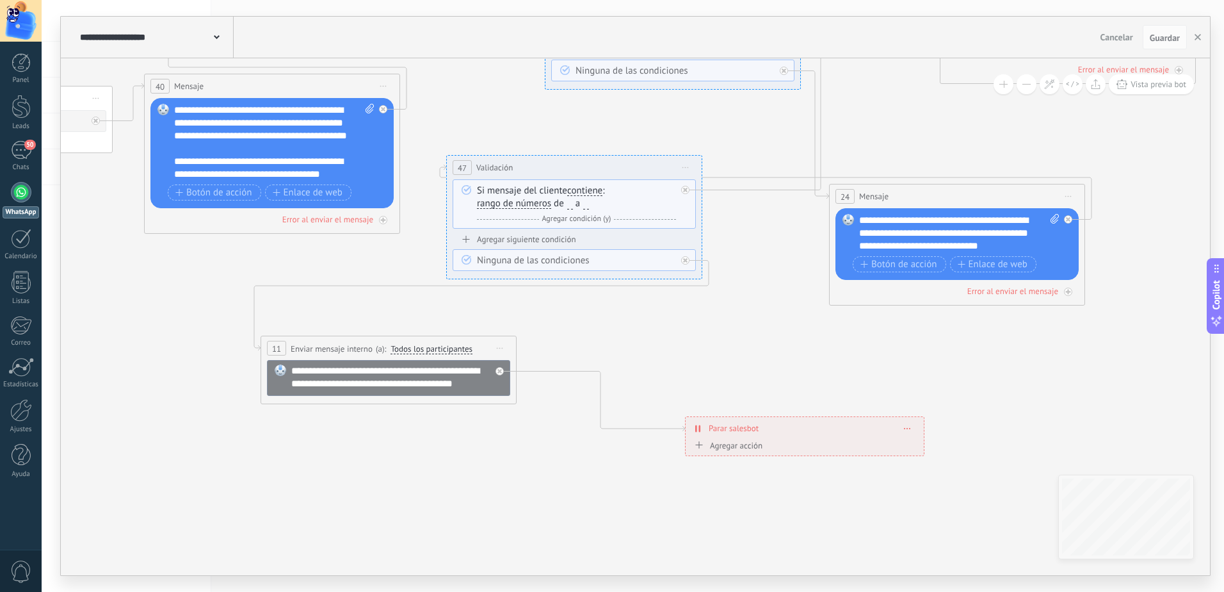
drag, startPoint x: 680, startPoint y: 407, endPoint x: 548, endPoint y: 310, distance: 163.9
click at [548, 310] on icon at bounding box center [351, 167] width 3248 height 1220
click at [1067, 195] on span "Iniciar vista previa aquí Cambiar nombre Duplicar [GEOGRAPHIC_DATA]" at bounding box center [1068, 196] width 20 height 19
click at [1019, 337] on icon at bounding box center [351, 167] width 3248 height 1220
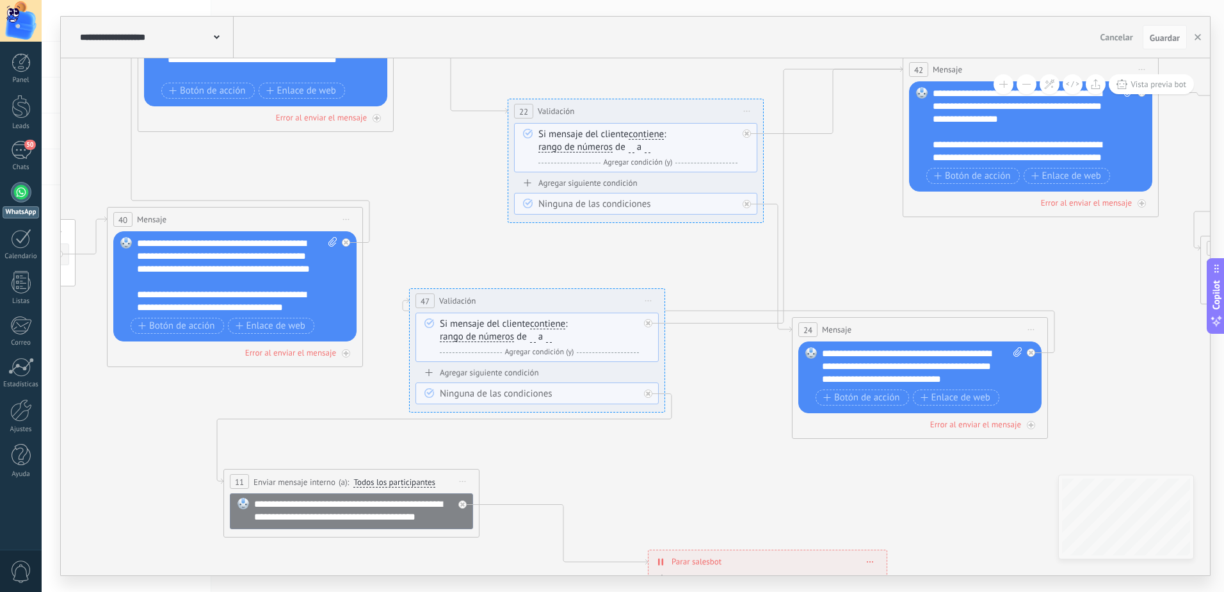
drag, startPoint x: 768, startPoint y: 303, endPoint x: 731, endPoint y: 436, distance: 138.3
click at [731, 436] on icon at bounding box center [313, 300] width 3248 height 1220
click at [884, 370] on div "**********" at bounding box center [922, 366] width 200 height 38
click at [989, 373] on div "**********" at bounding box center [922, 366] width 200 height 38
click at [880, 368] on div "**********" at bounding box center [922, 366] width 200 height 38
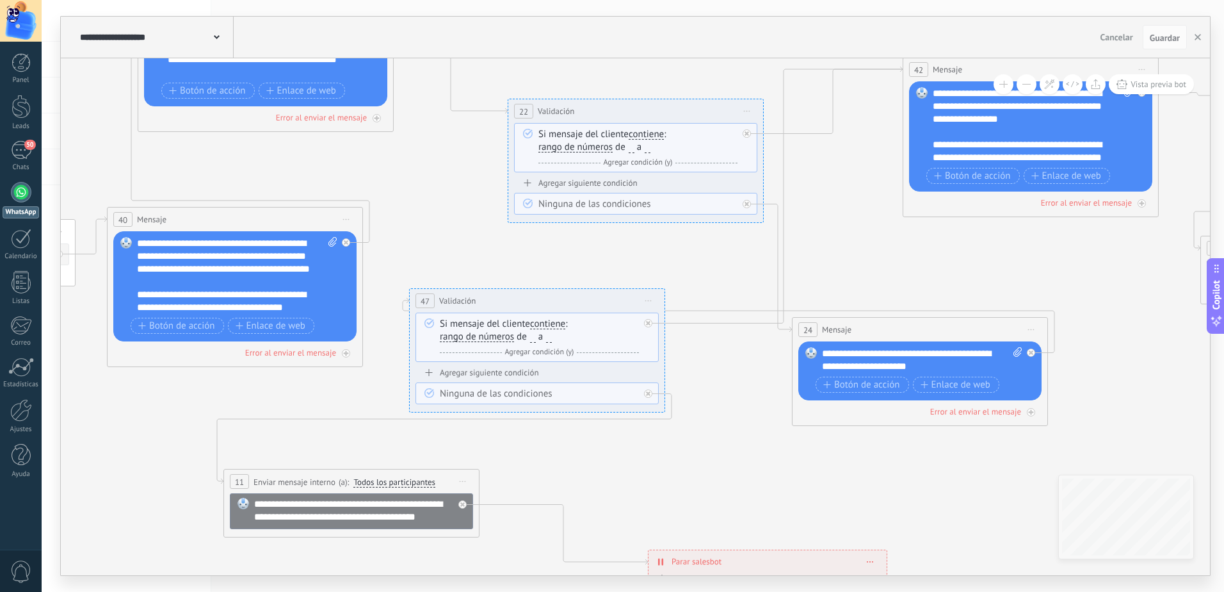
click at [901, 352] on div "**********" at bounding box center [922, 360] width 200 height 26
click at [991, 364] on div "**********" at bounding box center [922, 360] width 200 height 26
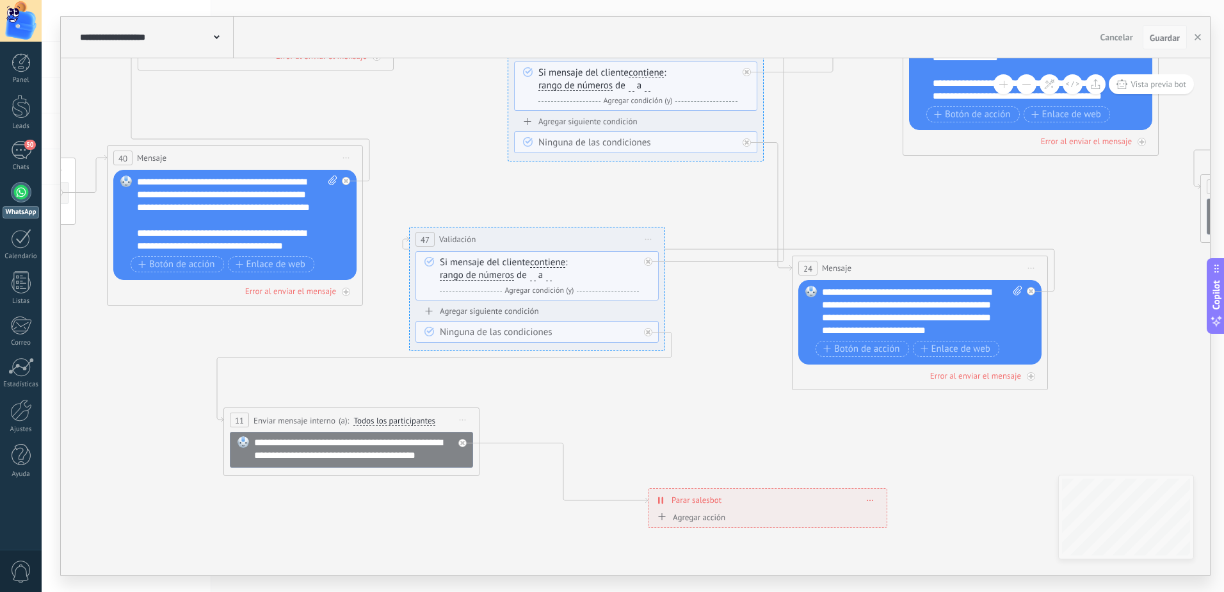
click at [1163, 38] on span "Guardar" at bounding box center [1165, 37] width 30 height 9
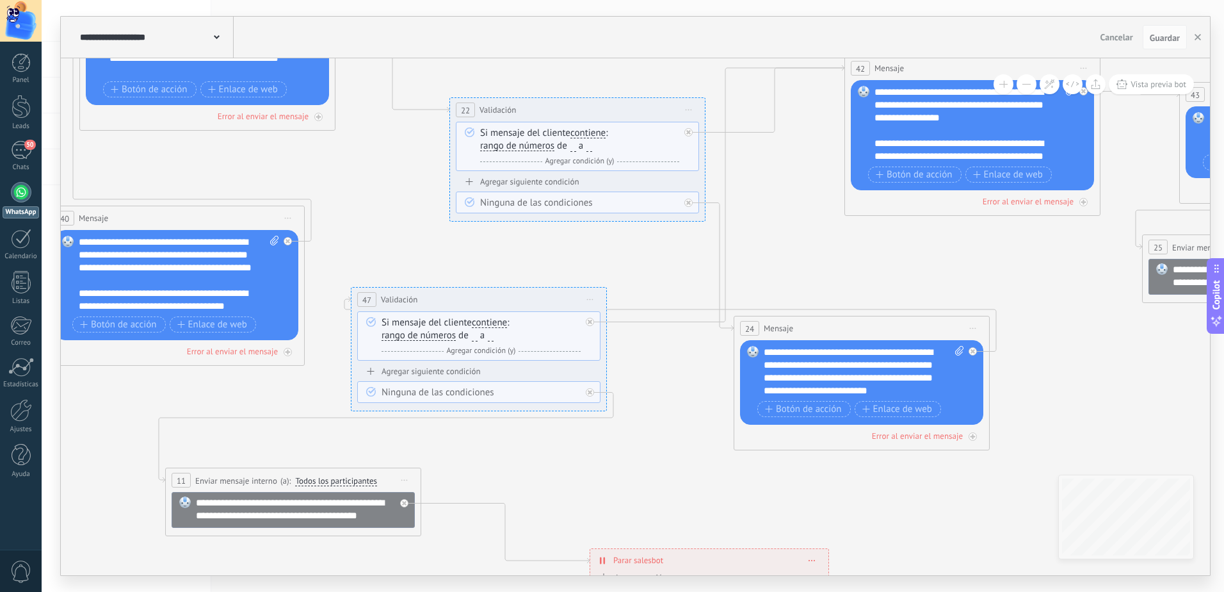
drag, startPoint x: 978, startPoint y: 198, endPoint x: 920, endPoint y: 259, distance: 83.8
click at [920, 259] on icon at bounding box center [255, 299] width 3248 height 1220
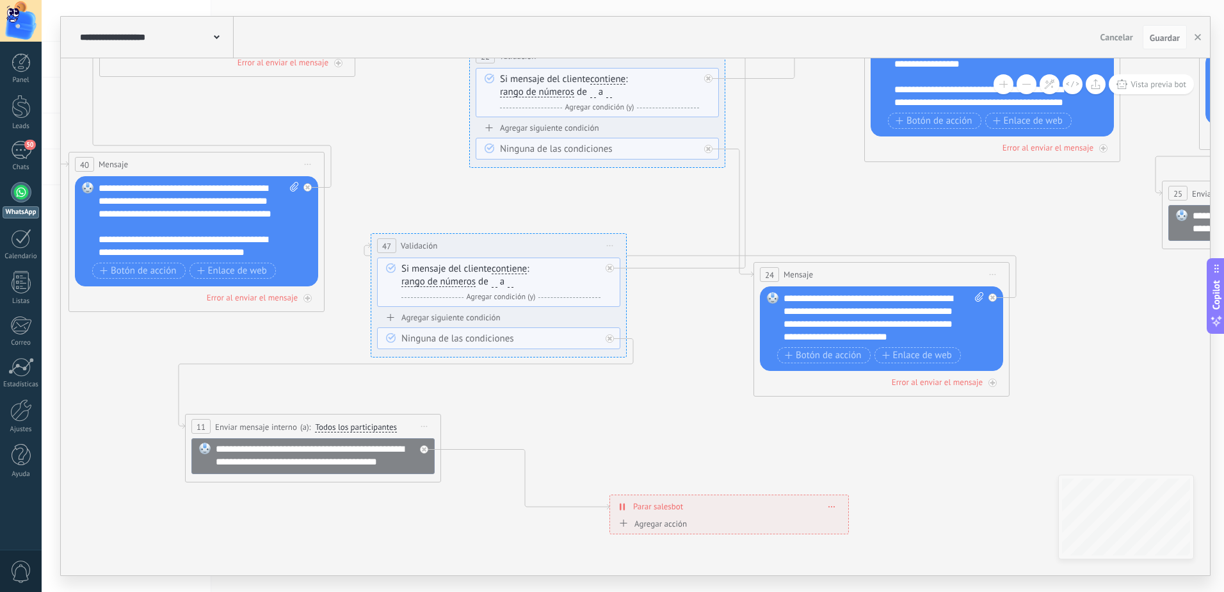
drag, startPoint x: 854, startPoint y: 270, endPoint x: 874, endPoint y: 216, distance: 57.3
click at [874, 216] on icon at bounding box center [275, 245] width 3248 height 1220
click at [17, 189] on div at bounding box center [21, 192] width 20 height 20
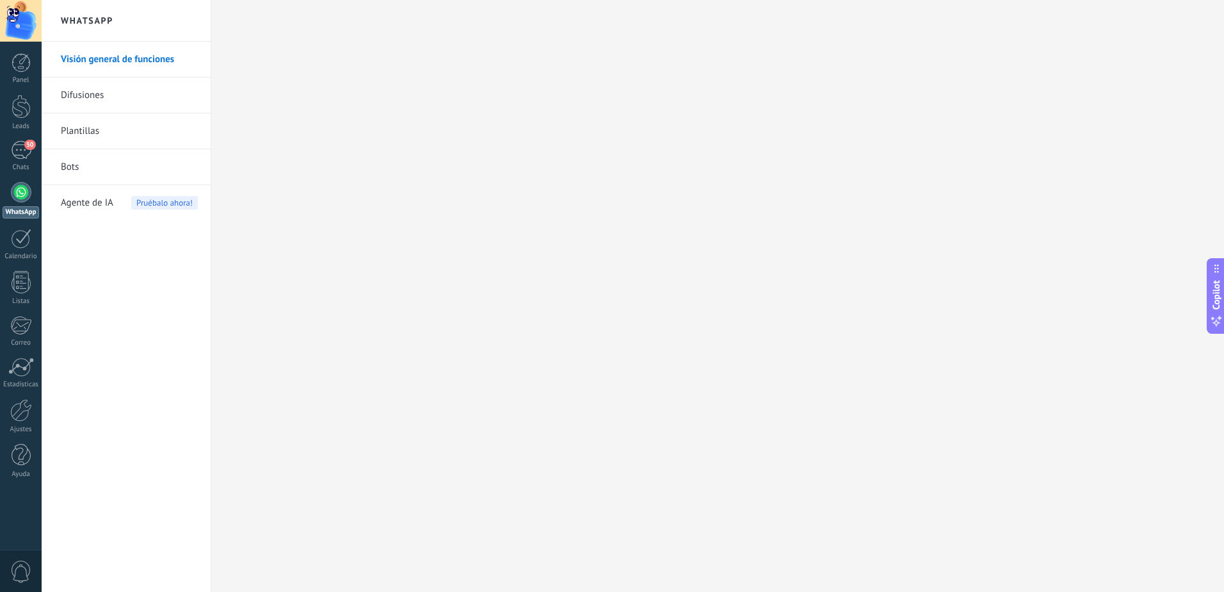
click at [88, 165] on link "Bots" at bounding box center [129, 167] width 137 height 36
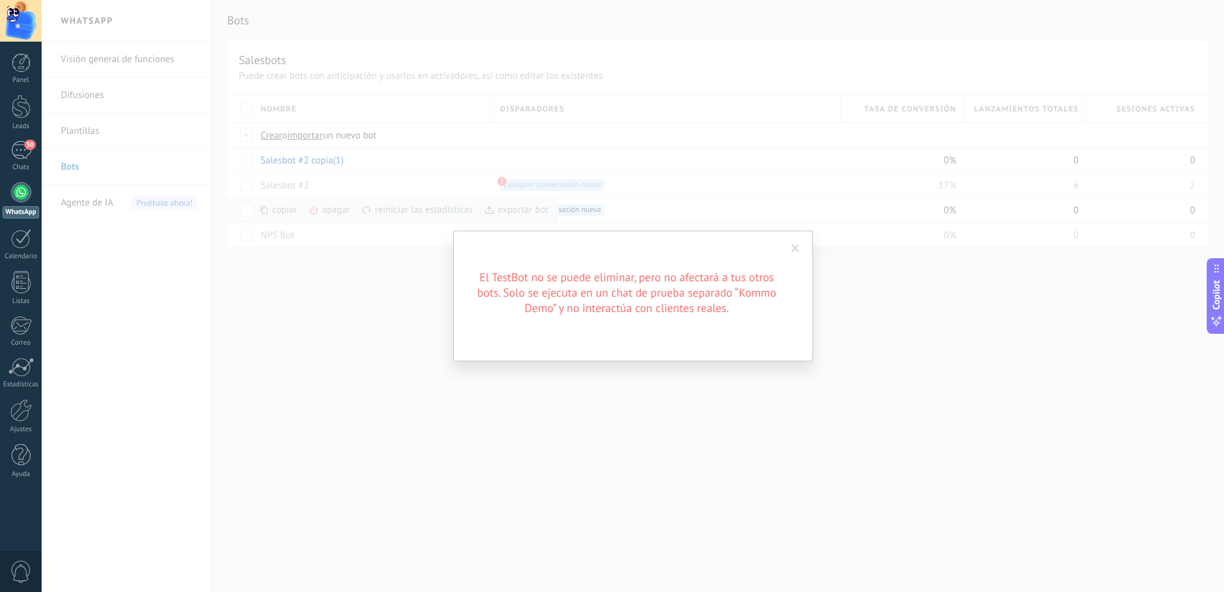
click at [793, 250] on span at bounding box center [795, 248] width 8 height 9
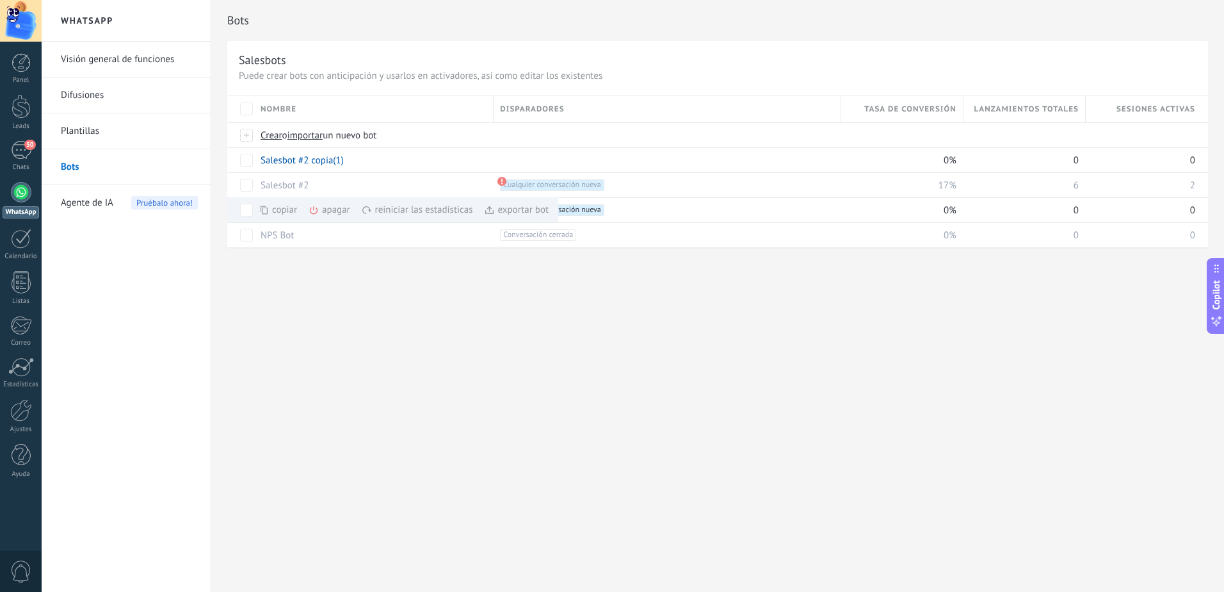
click at [272, 357] on div "Bots Salesbots Puede crear bots con anticipación y usarlos en activadores, así …" at bounding box center [717, 296] width 1013 height 592
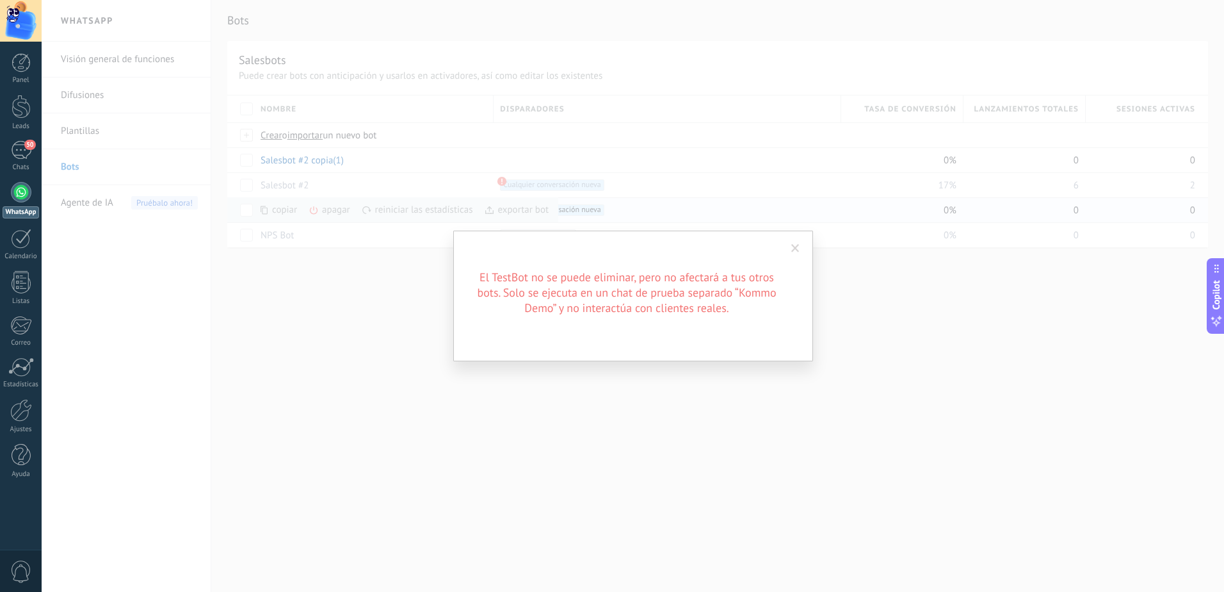
click at [272, 284] on div "El TestBot no se puede eliminar, pero no afectará a tus otros bots. Solo se eje…" at bounding box center [633, 296] width 1183 height 592
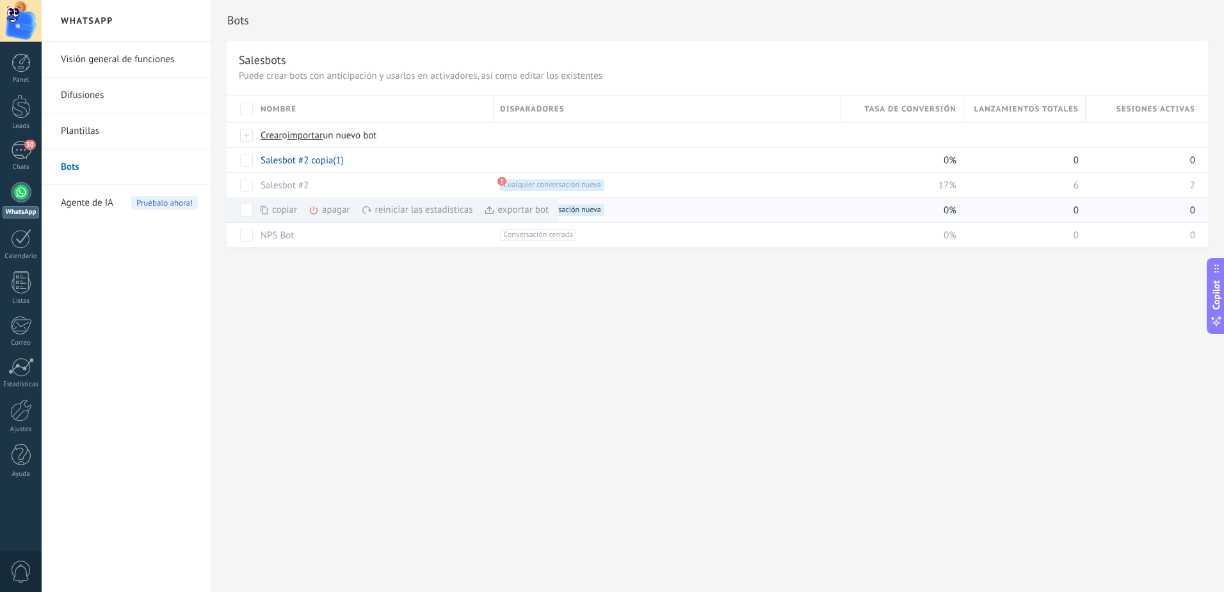
click at [27, 194] on div at bounding box center [21, 192] width 20 height 20
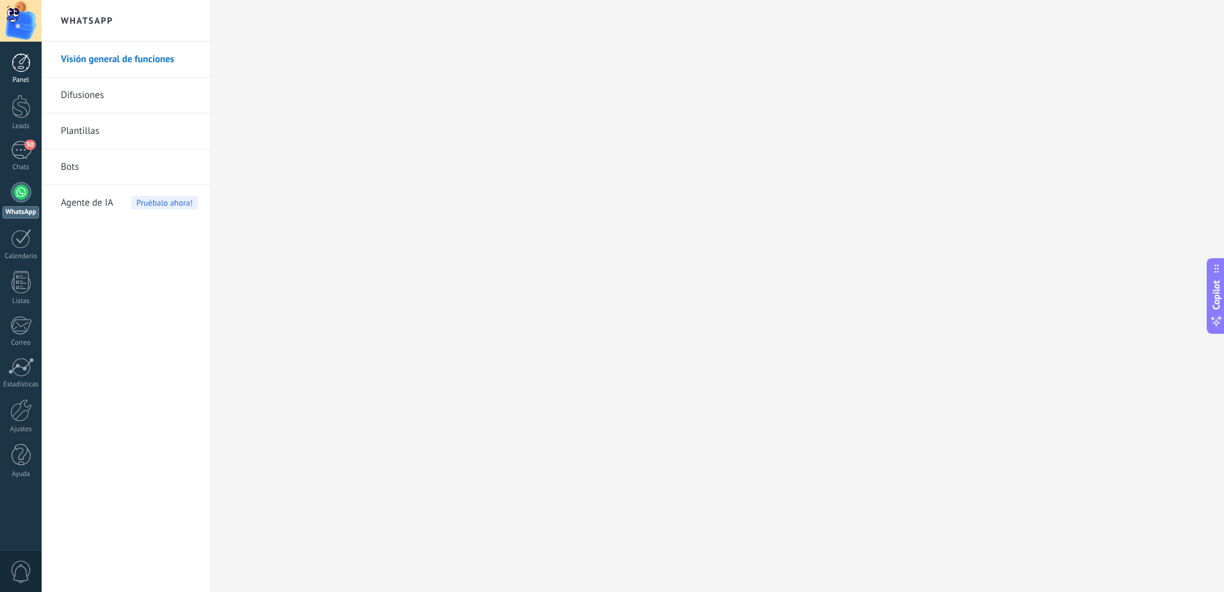
click at [22, 66] on div at bounding box center [21, 62] width 19 height 19
